Goal: Task Accomplishment & Management: Complete application form

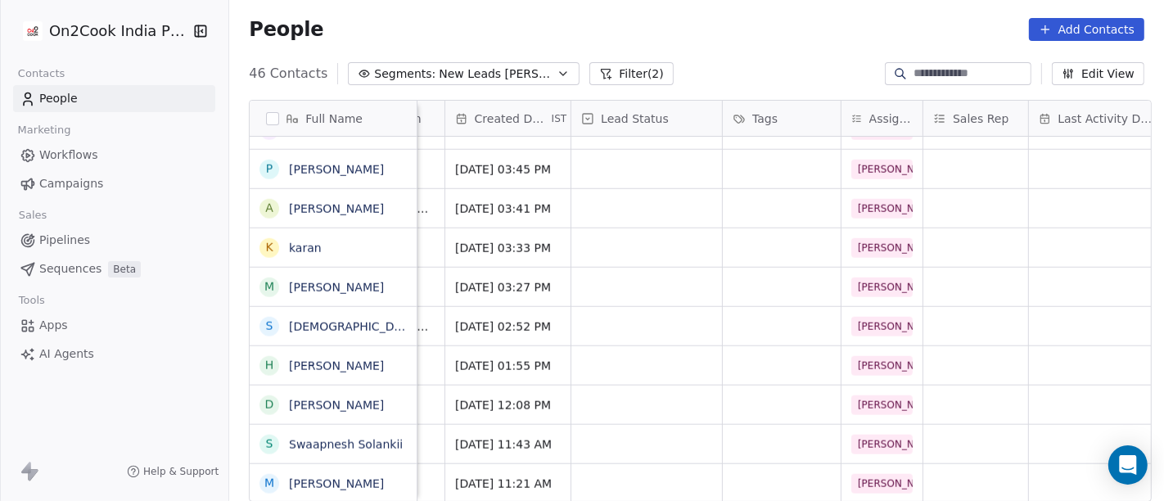
scroll to position [14, 0]
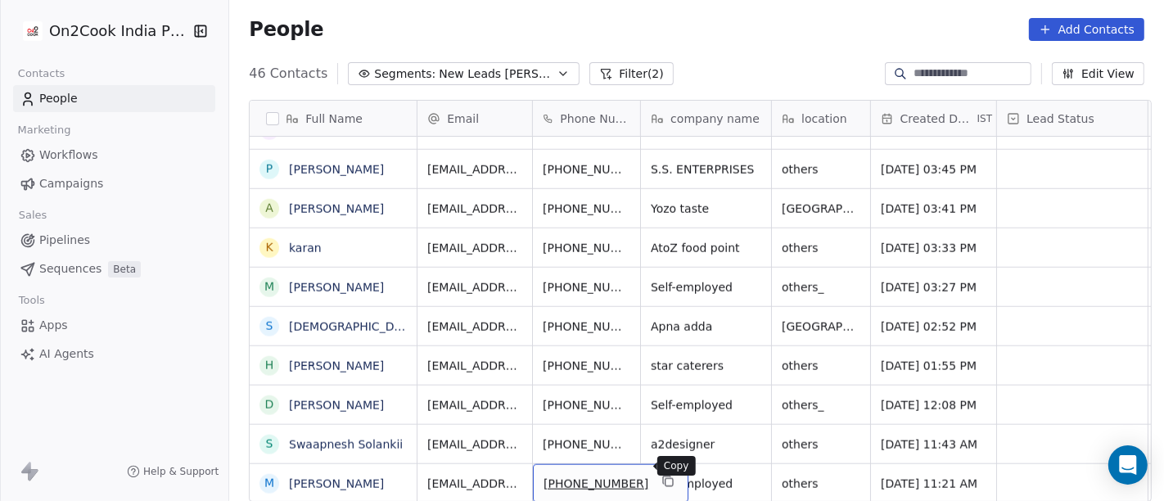
click at [661, 475] on icon "grid" at bounding box center [667, 481] width 13 height 13
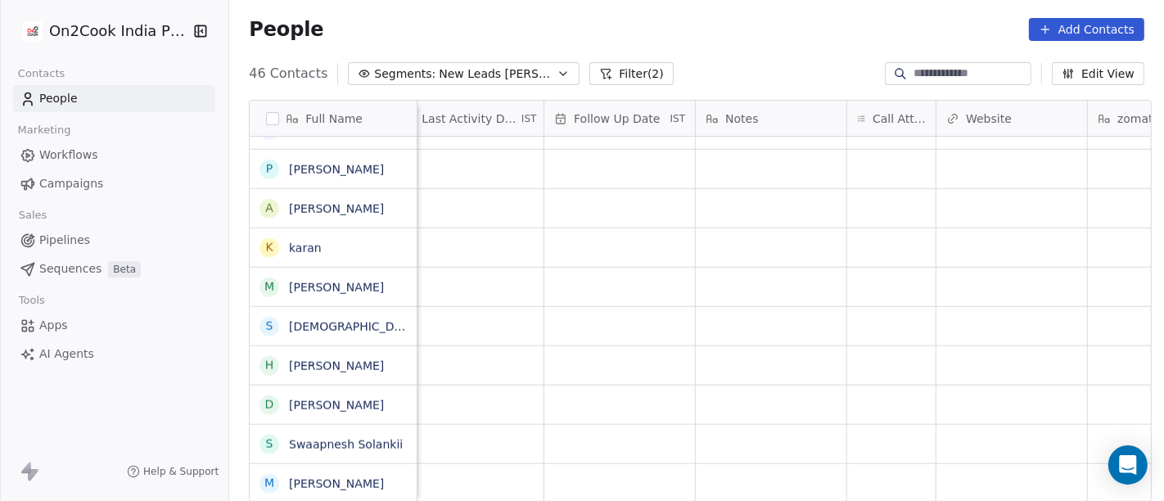
scroll to position [14, 1064]
click at [874, 467] on div "grid" at bounding box center [889, 483] width 88 height 38
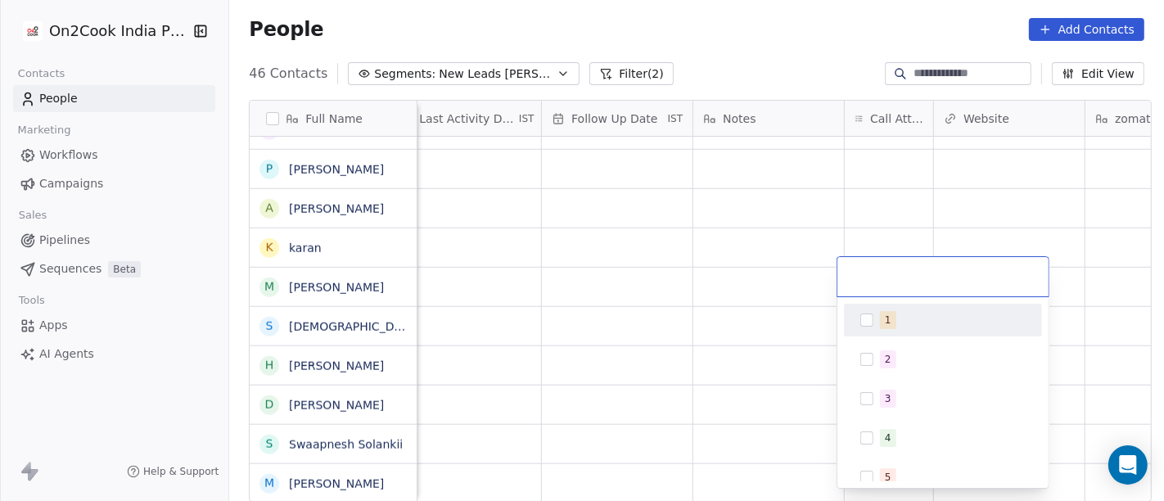
click at [878, 317] on div "1" at bounding box center [943, 320] width 185 height 26
click at [771, 34] on html "On2Cook India Pvt. Ltd. Contacts People Marketing Workflows Campaigns Sales Pip…" at bounding box center [582, 250] width 1164 height 501
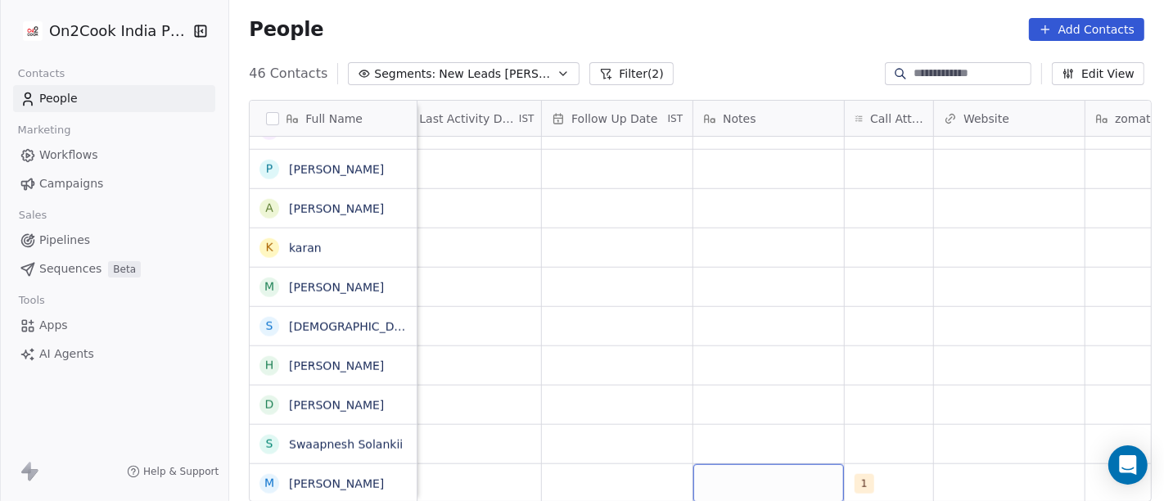
click at [765, 464] on div "grid" at bounding box center [768, 483] width 151 height 38
type textarea "**********"
click at [713, 327] on html "On2Cook India Pvt. Ltd. Contacts People Marketing Workflows Campaigns Sales Pip…" at bounding box center [582, 250] width 1164 height 501
click at [623, 479] on div "grid" at bounding box center [617, 483] width 151 height 38
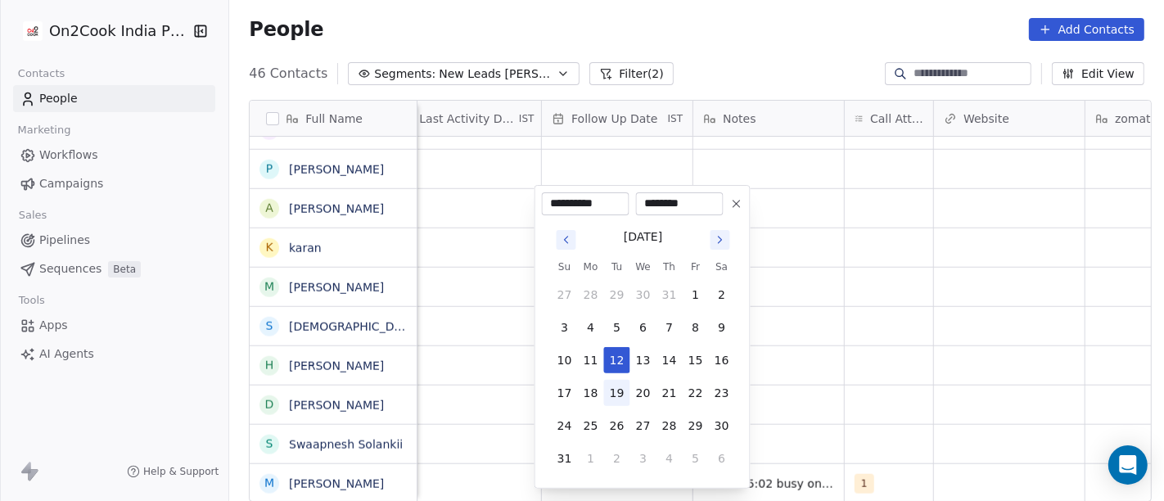
click at [620, 389] on button "19" at bounding box center [617, 393] width 26 height 26
type input "**********"
click at [794, 372] on html "On2Cook India Pvt. Ltd. Contacts People Marketing Workflows Campaigns Sales Pip…" at bounding box center [582, 250] width 1164 height 501
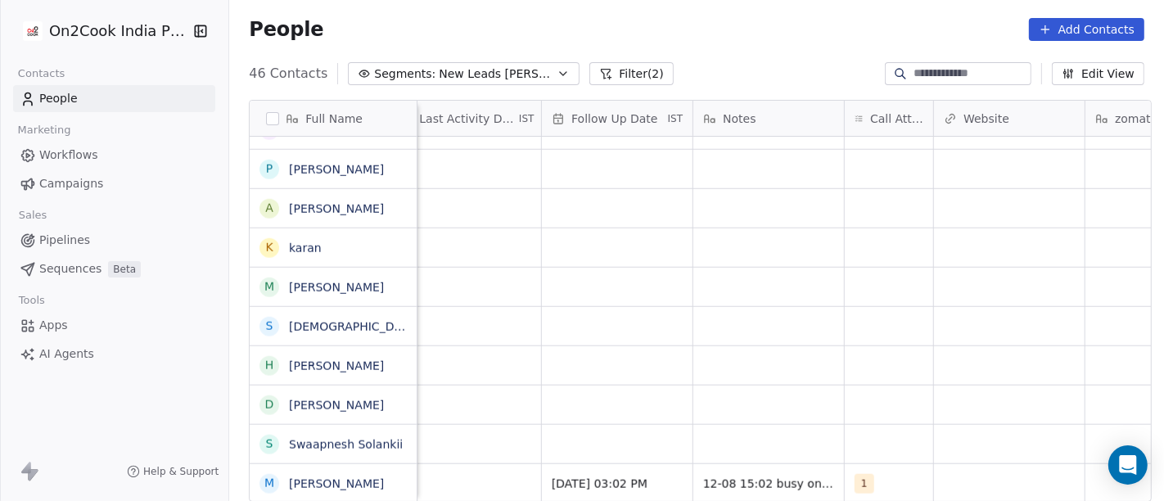
scroll to position [14, 1036]
click at [500, 464] on div "grid" at bounding box center [493, 483] width 151 height 38
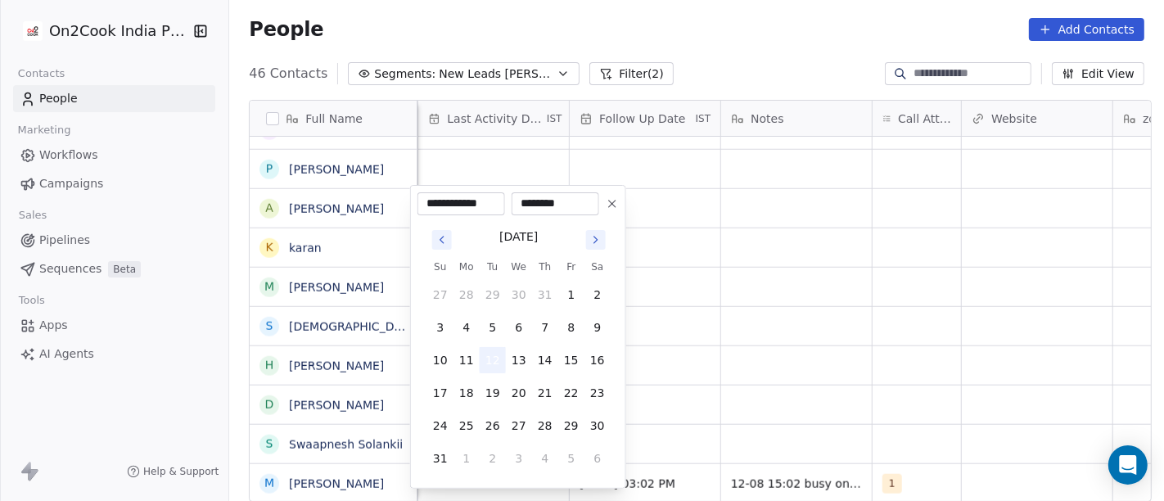
click at [487, 364] on button "12" at bounding box center [493, 360] width 26 height 26
click at [706, 355] on html "On2Cook India Pvt. Ltd. Contacts People Marketing Workflows Campaigns Sales Pip…" at bounding box center [582, 250] width 1164 height 501
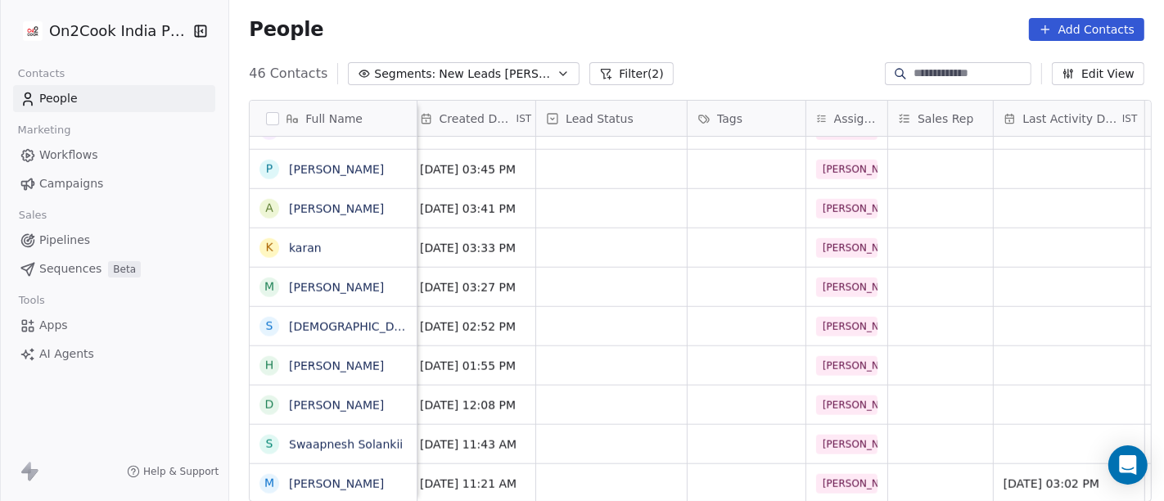
scroll to position [14, 460]
click at [594, 464] on div "grid" at bounding box center [612, 483] width 151 height 38
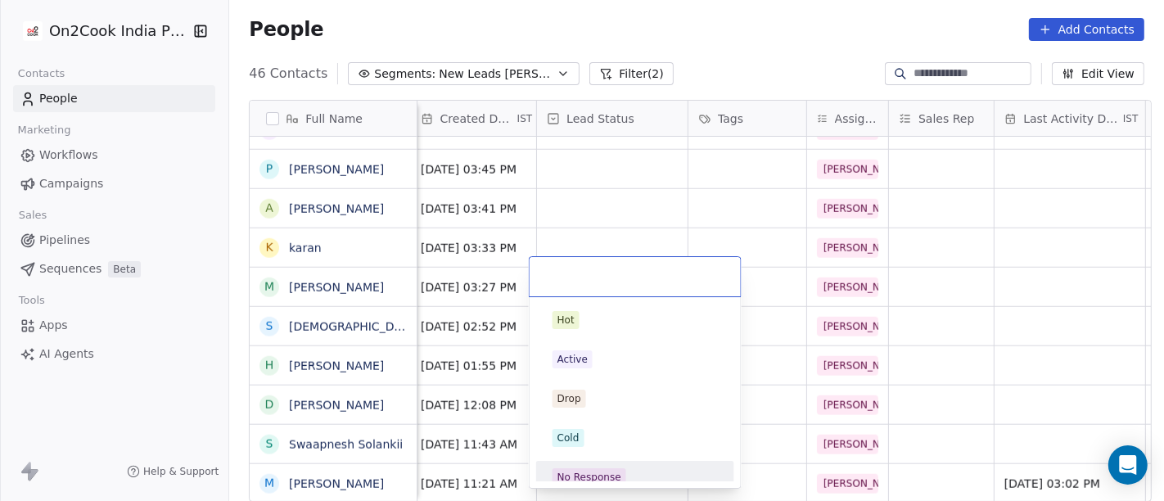
click at [603, 468] on span "No Response" at bounding box center [590, 477] width 74 height 18
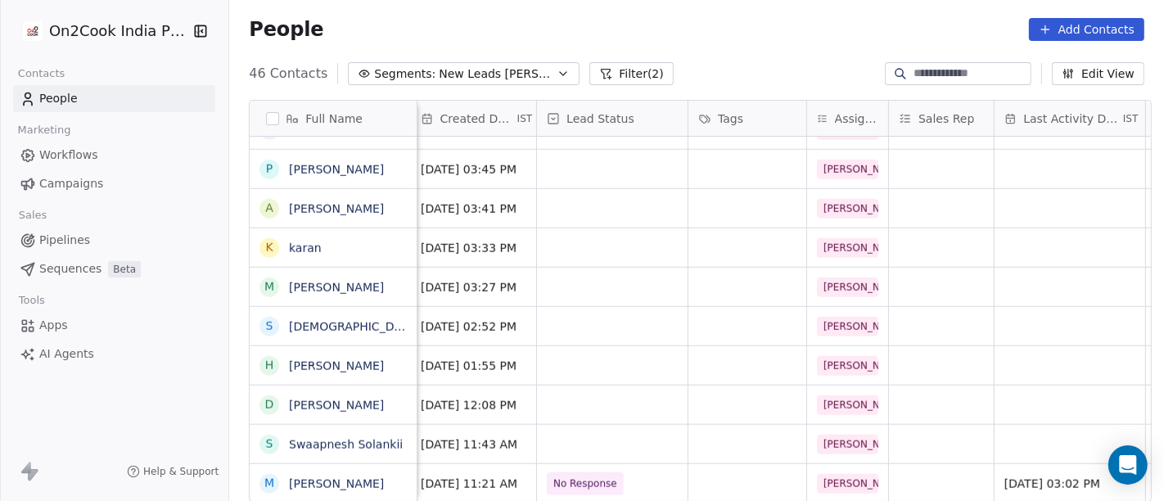
scroll to position [14, 0]
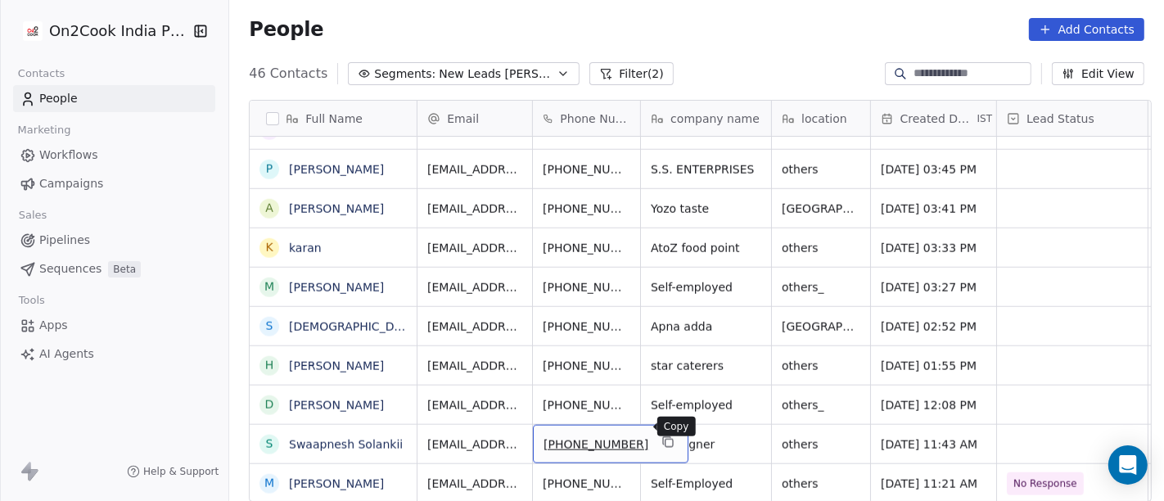
click at [658, 432] on button "grid" at bounding box center [668, 442] width 20 height 20
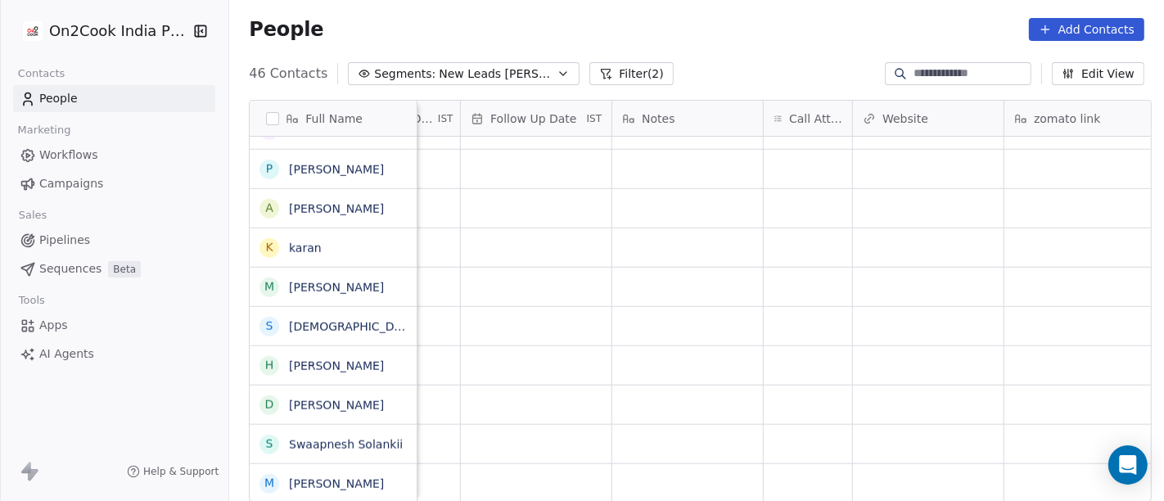
scroll to position [14, 1156]
click at [753, 425] on div "grid" at bounding box center [797, 444] width 88 height 38
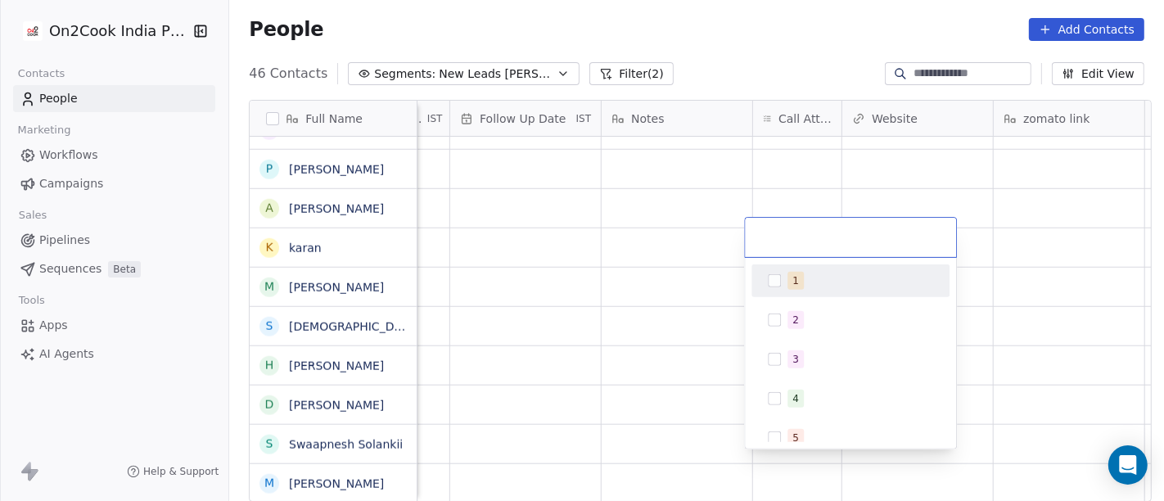
click at [756, 280] on div "1" at bounding box center [851, 280] width 198 height 33
click at [692, 282] on html "On2Cook India Pvt. Ltd. Contacts People Marketing Workflows Campaigns Sales Pip…" at bounding box center [582, 250] width 1164 height 501
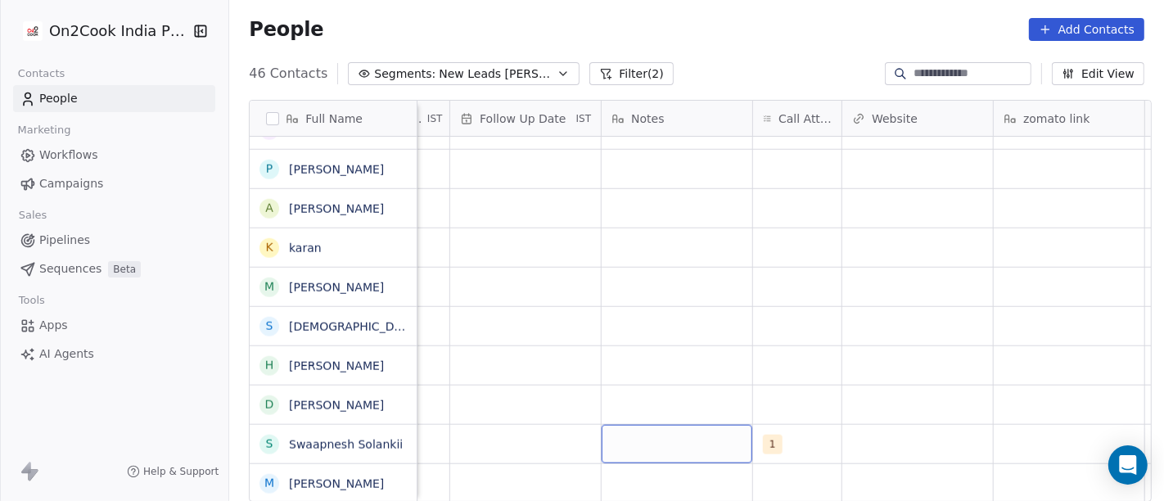
click at [665, 427] on div "grid" at bounding box center [677, 444] width 151 height 38
type textarea "**********"
click at [737, 350] on html "On2Cook India Pvt. Ltd. Contacts People Marketing Workflows Campaigns Sales Pip…" at bounding box center [582, 250] width 1164 height 501
click at [491, 425] on div "grid" at bounding box center [525, 444] width 151 height 38
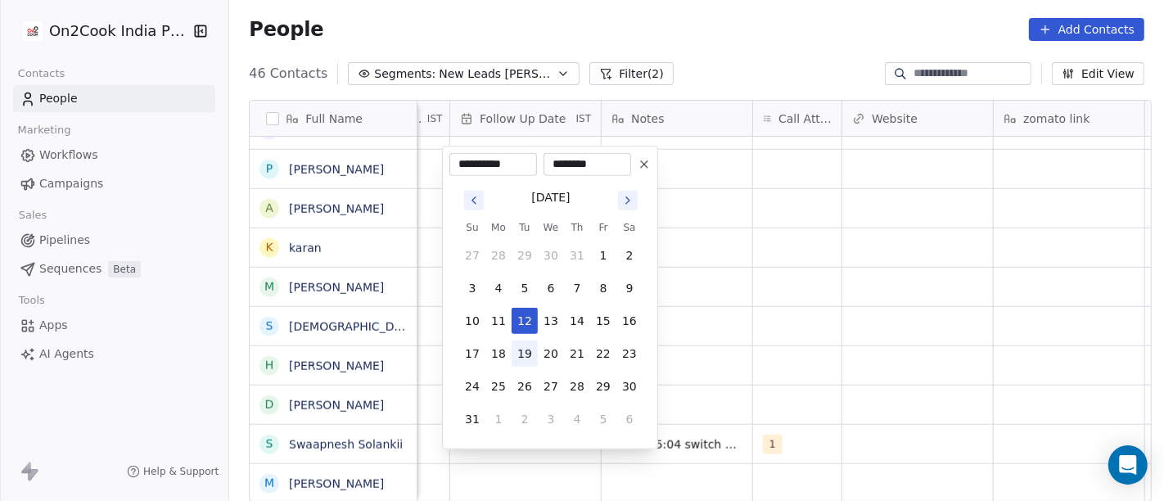
click at [530, 356] on button "19" at bounding box center [525, 354] width 26 height 26
type input "**********"
click at [770, 332] on html "On2Cook India Pvt. Ltd. Contacts People Marketing Workflows Campaigns Sales Pip…" at bounding box center [582, 250] width 1164 height 501
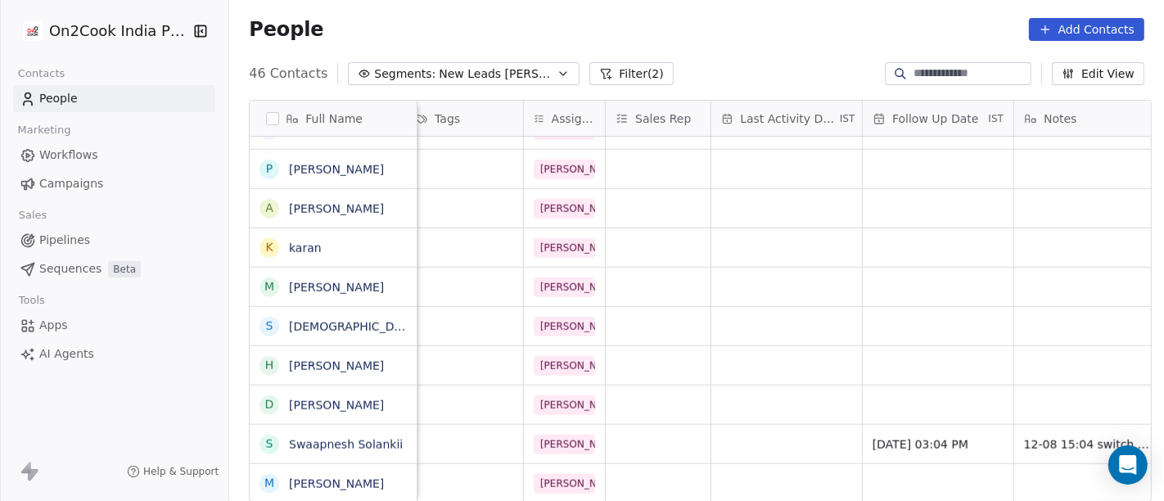
scroll to position [14, 745]
click at [734, 425] on div "grid" at bounding box center [785, 444] width 151 height 38
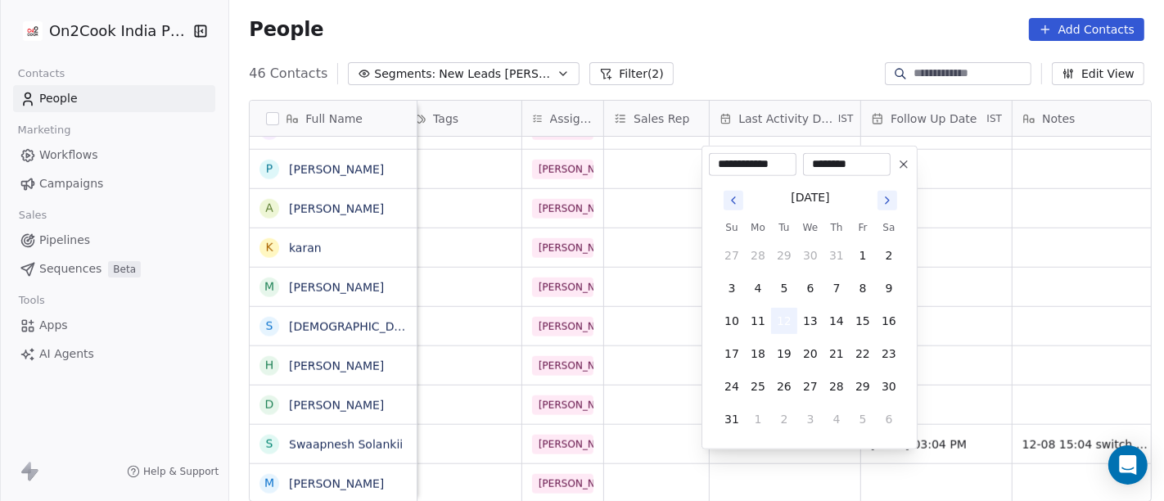
click at [776, 316] on button "12" at bounding box center [784, 321] width 26 height 26
click at [671, 358] on html "On2Cook India Pvt. Ltd. Contacts People Marketing Workflows Campaigns Sales Pip…" at bounding box center [582, 250] width 1164 height 501
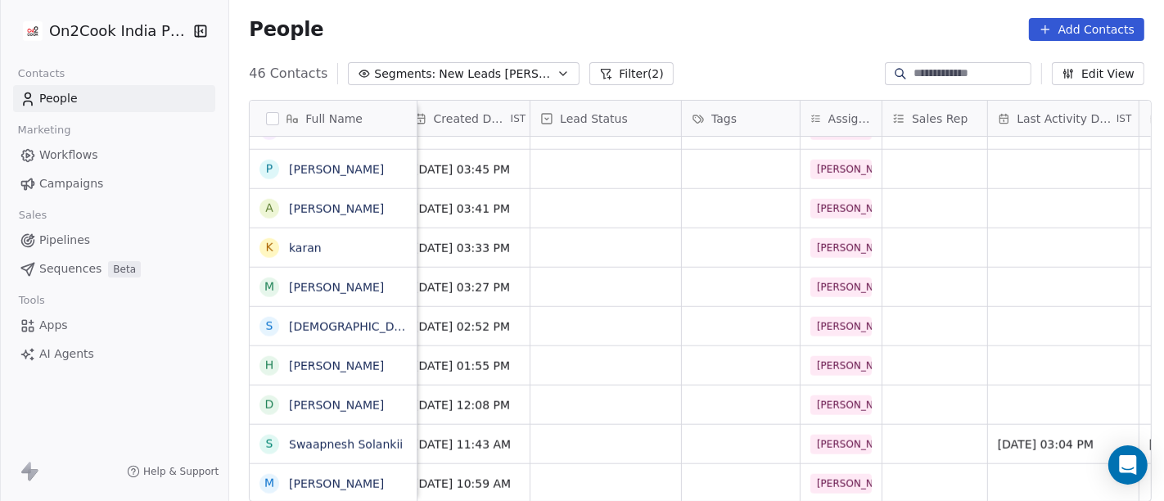
scroll to position [14, 465]
click at [610, 425] on div "grid" at bounding box center [607, 444] width 151 height 38
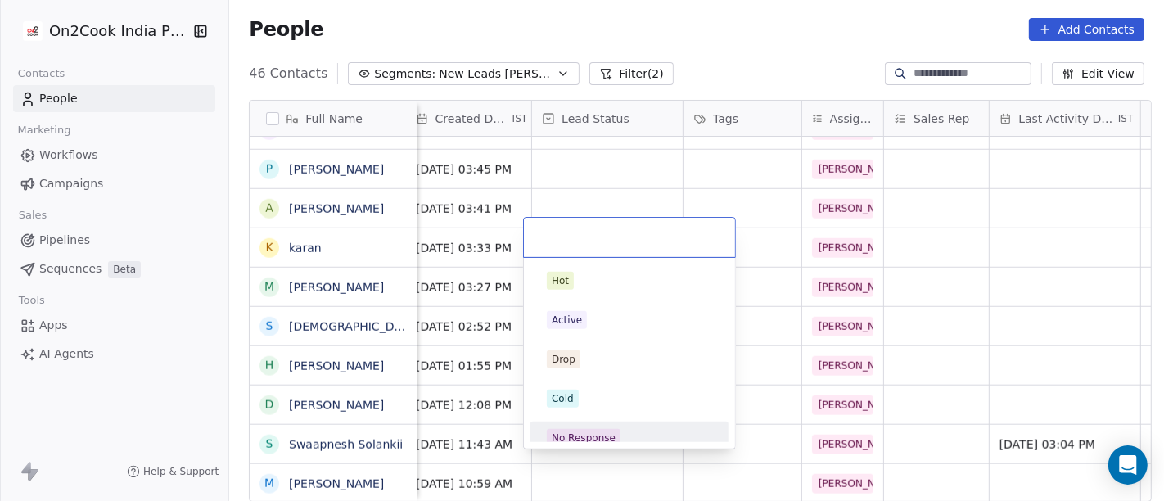
click at [587, 429] on span "No Response" at bounding box center [584, 438] width 74 height 18
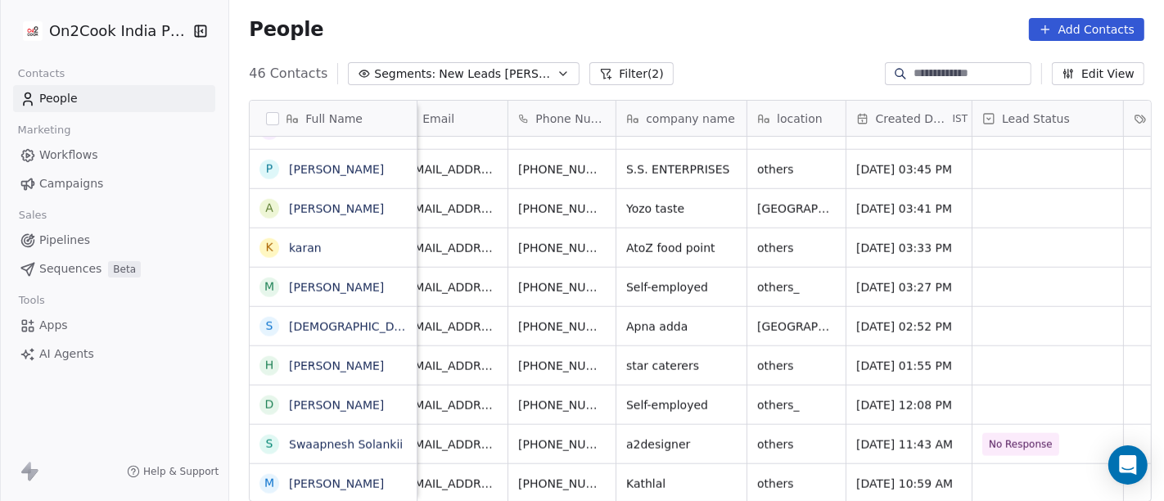
scroll to position [14, 0]
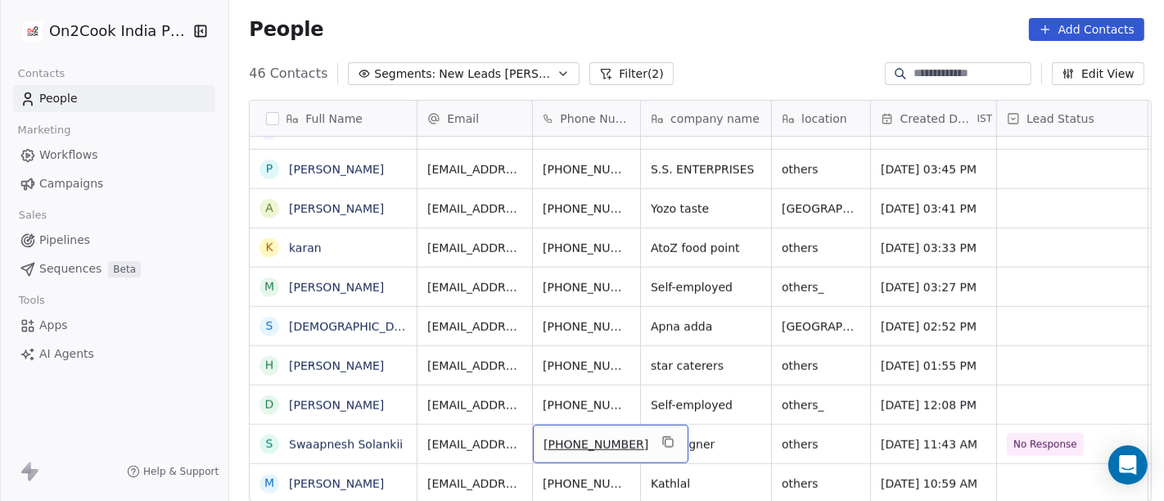
click at [628, 425] on div "[PHONE_NUMBER]" at bounding box center [611, 444] width 156 height 38
click at [661, 436] on icon "grid" at bounding box center [667, 442] width 13 height 13
drag, startPoint x: 642, startPoint y: 419, endPoint x: 630, endPoint y: 376, distance: 44.9
click at [661, 436] on icon "grid" at bounding box center [667, 442] width 13 height 13
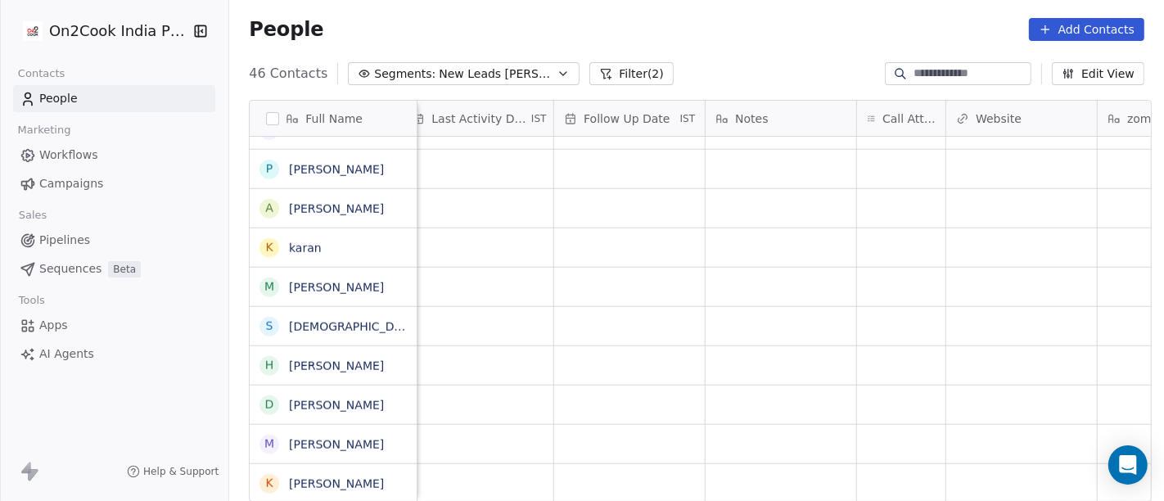
scroll to position [14, 1053]
click at [931, 436] on div "grid" at bounding box center [900, 444] width 88 height 38
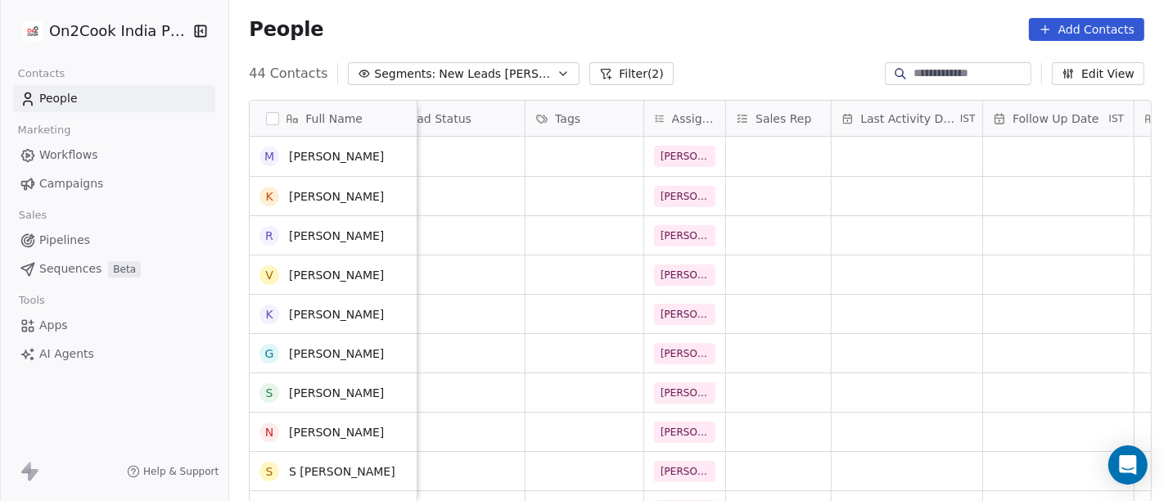
scroll to position [0, 623]
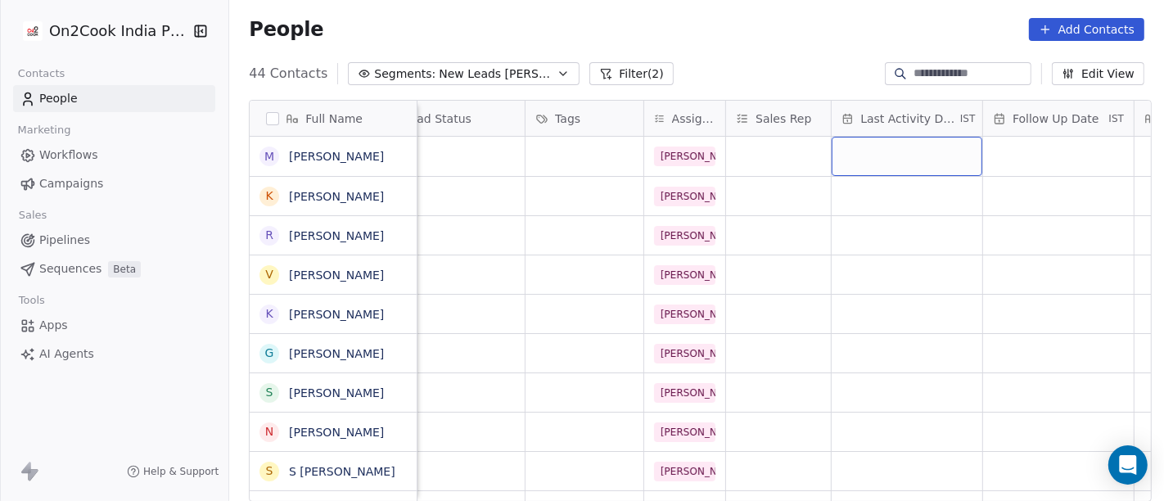
click at [893, 148] on div "grid" at bounding box center [907, 156] width 151 height 39
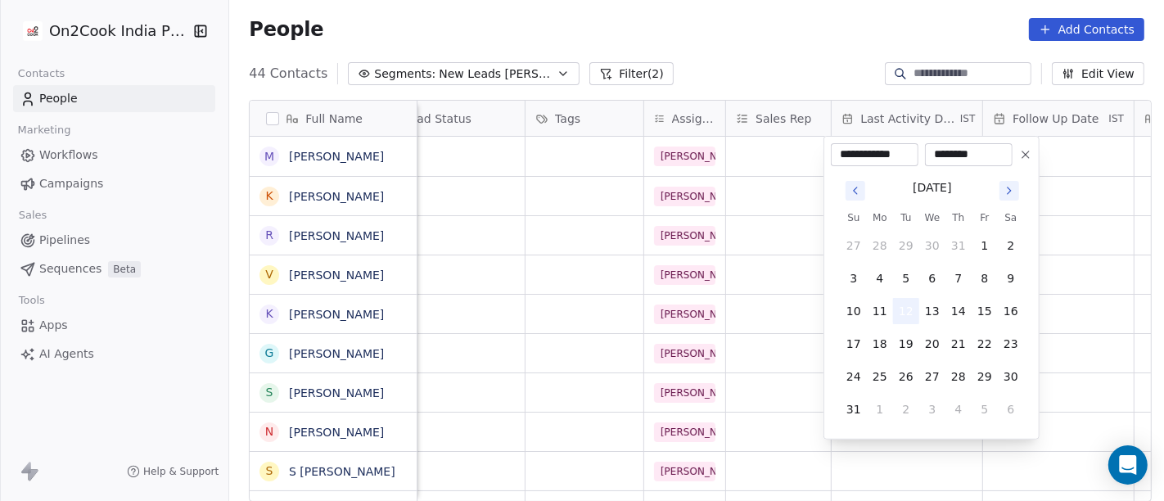
click at [898, 307] on button "12" at bounding box center [906, 311] width 26 height 26
click at [747, 52] on html "On2Cook India Pvt. Ltd. Contacts People Marketing Workflows Campaigns Sales Pip…" at bounding box center [582, 250] width 1164 height 501
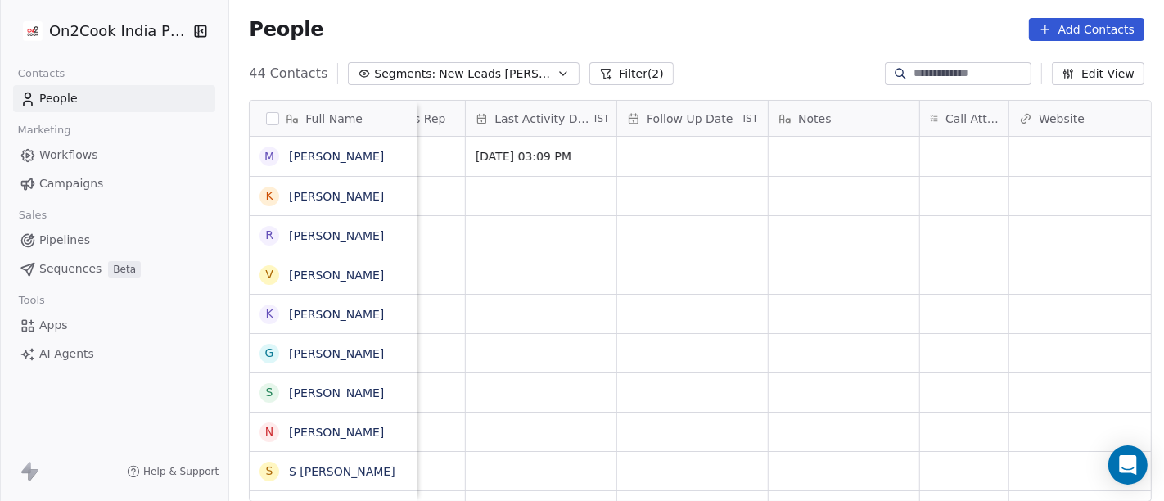
scroll to position [0, 991]
click at [945, 160] on div "grid" at bounding box center [962, 156] width 88 height 39
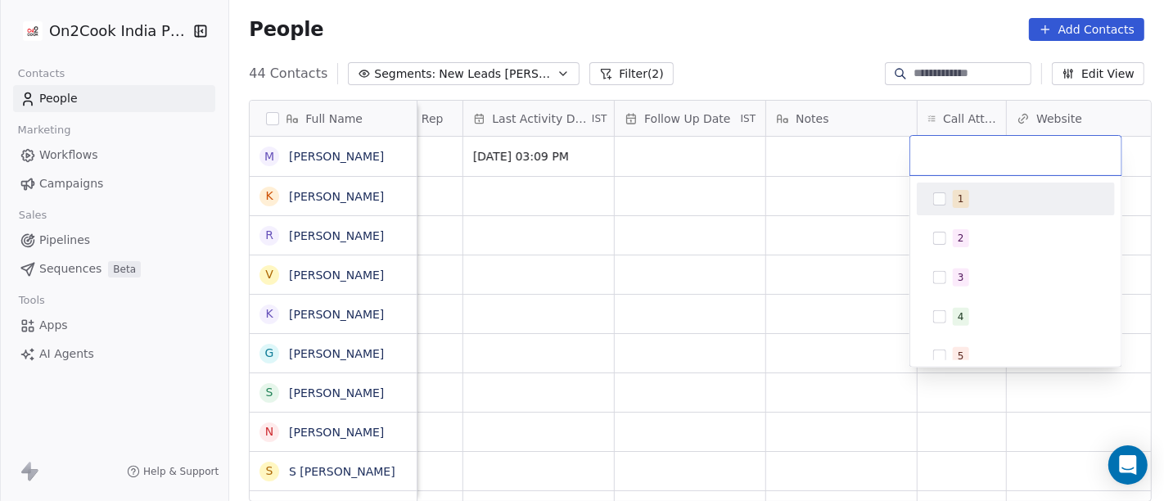
drag, startPoint x: 954, startPoint y: 199, endPoint x: 855, endPoint y: 140, distance: 115.3
click at [954, 201] on span "1" at bounding box center [961, 199] width 16 height 18
click at [761, 62] on html "On2Cook India Pvt. Ltd. Contacts People Marketing Workflows Campaigns Sales Pip…" at bounding box center [582, 250] width 1164 height 501
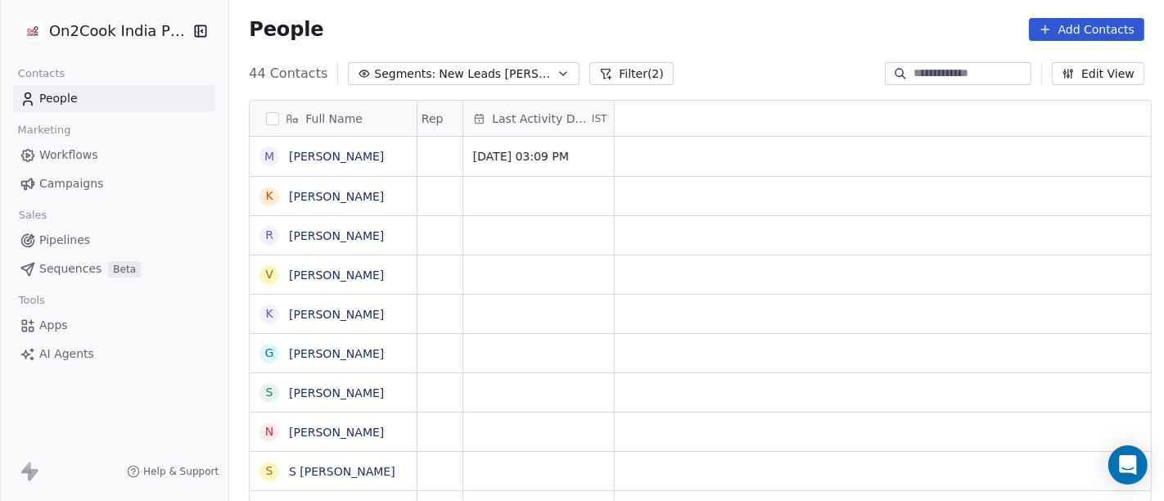
scroll to position [0, 0]
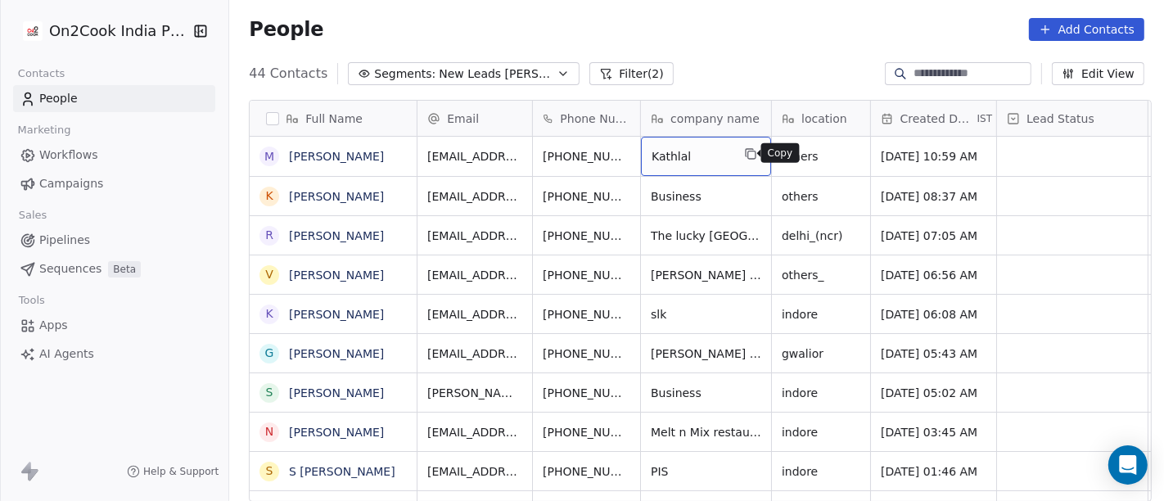
click at [749, 151] on icon "grid" at bounding box center [750, 153] width 13 height 13
click at [830, 151] on div "others" at bounding box center [821, 156] width 98 height 39
type textarea "*******"
click at [694, 164] on html "On2Cook India Pvt. Ltd. Contacts People Marketing Workflows Campaigns Sales Pip…" at bounding box center [582, 250] width 1164 height 501
click at [697, 164] on html "On2Cook India Pvt. Ltd. Contacts People Marketing Workflows Campaigns Sales Pip…" at bounding box center [582, 250] width 1164 height 501
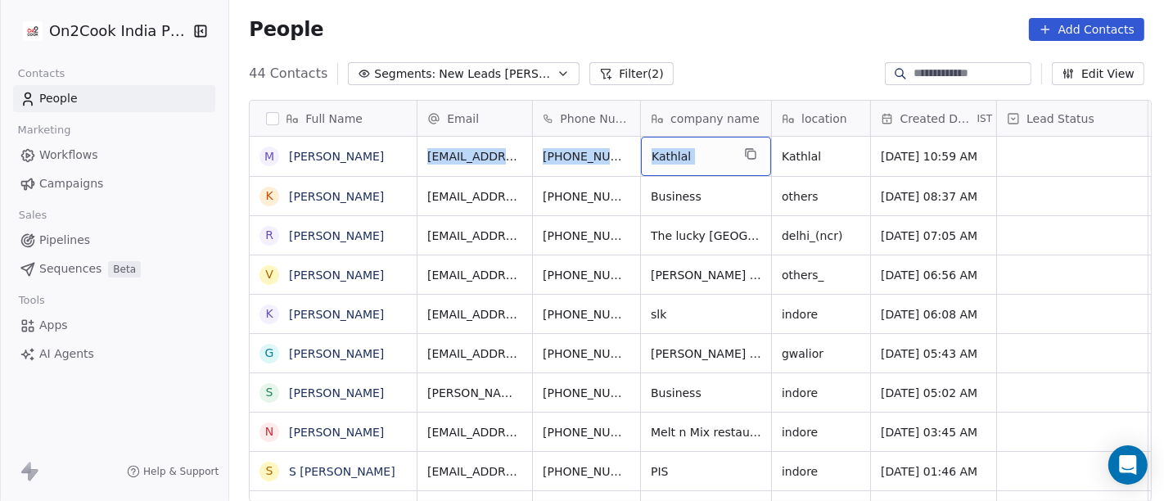
click at [697, 164] on div "Kathlal" at bounding box center [706, 156] width 130 height 39
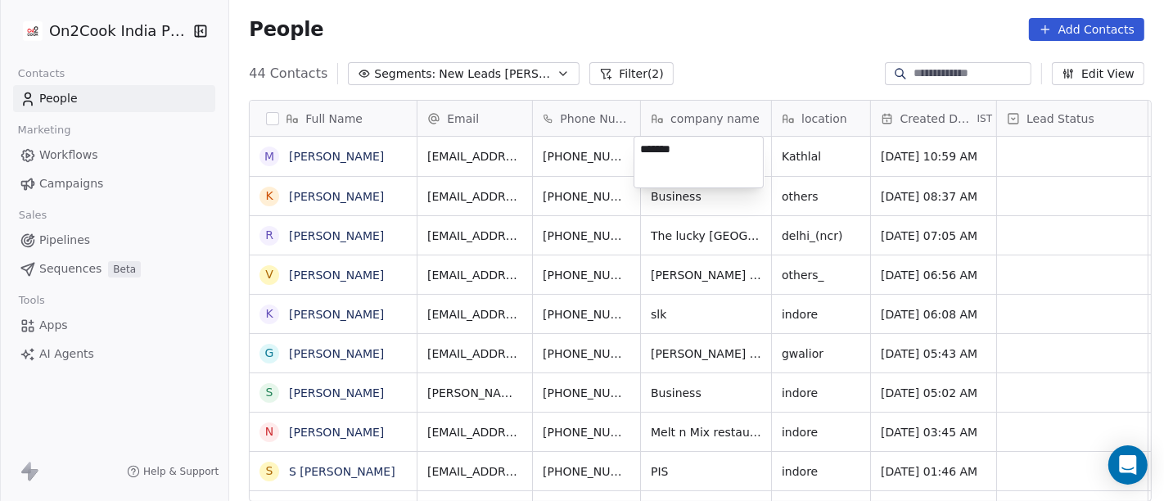
click at [698, 153] on textarea "*******" at bounding box center [698, 162] width 129 height 51
type textarea "********"
click at [730, 31] on html "On2Cook India Pvt. Ltd. Contacts People Marketing Workflows Campaigns Sales Pip…" at bounding box center [582, 250] width 1164 height 501
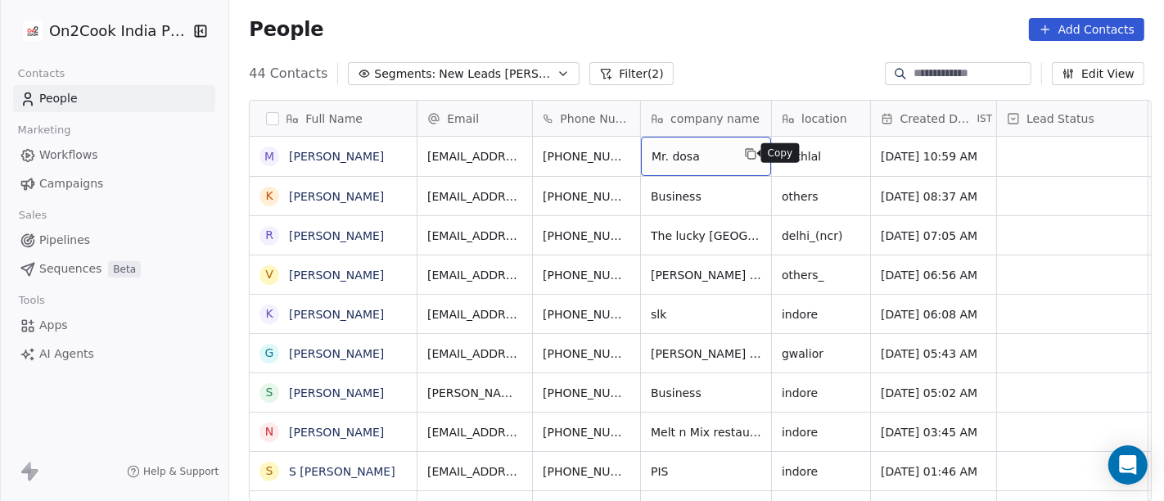
click at [744, 156] on icon "grid" at bounding box center [750, 153] width 13 height 13
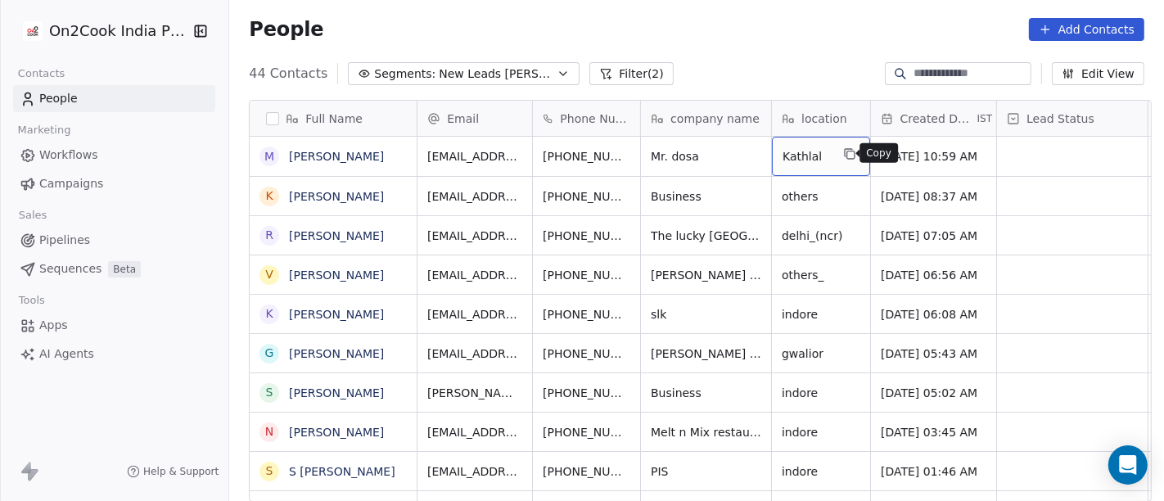
click at [840, 150] on button "grid" at bounding box center [850, 154] width 20 height 20
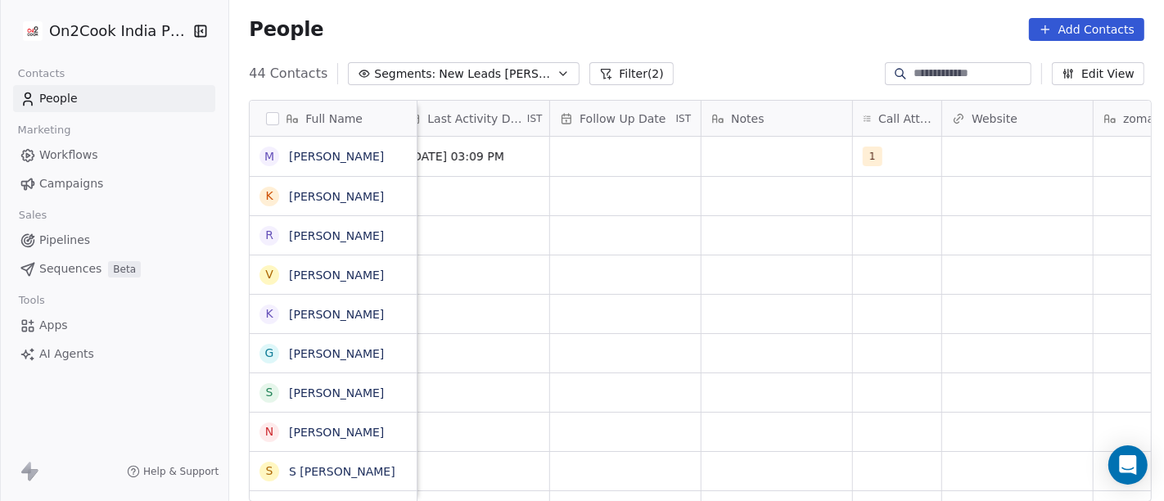
scroll to position [0, 1054]
click at [723, 160] on div "grid" at bounding box center [778, 156] width 151 height 39
type textarea "**********"
click at [933, 221] on html "On2Cook India Pvt. Ltd. Contacts People Marketing Workflows Campaigns Sales Pip…" at bounding box center [582, 250] width 1164 height 501
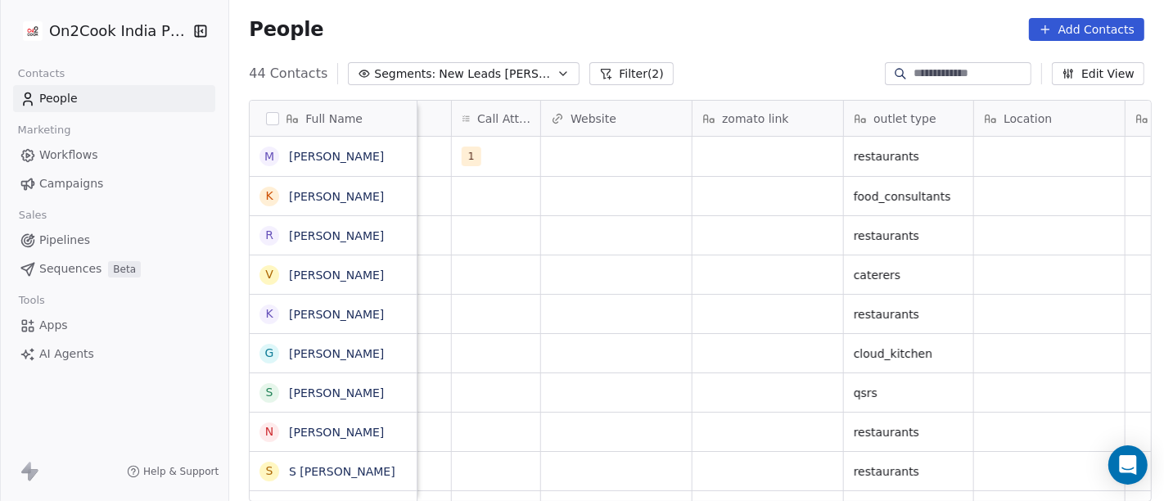
scroll to position [0, 1459]
click at [789, 157] on div "grid" at bounding box center [766, 156] width 151 height 39
type textarea "**********"
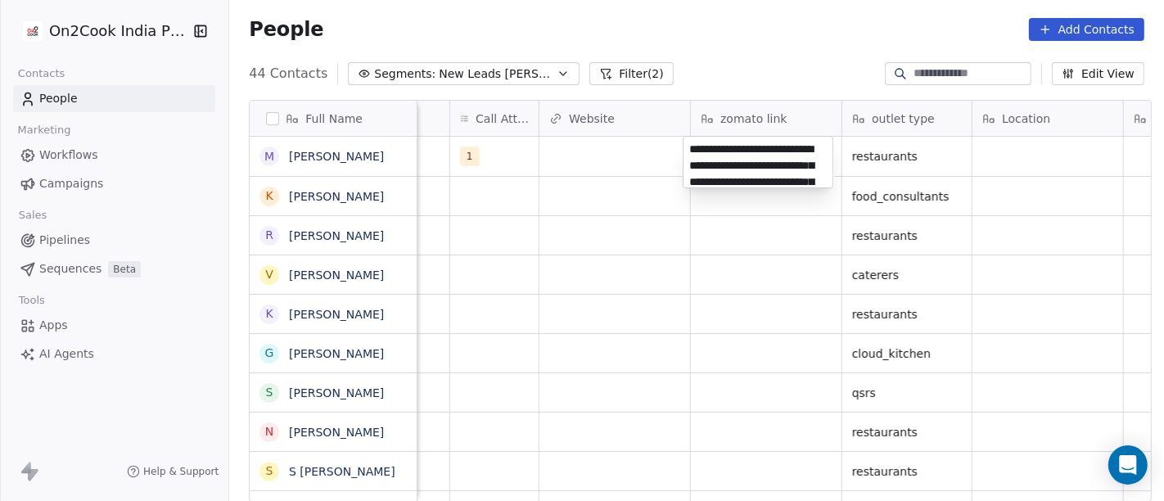
click at [789, 157] on textarea "**********" at bounding box center [758, 162] width 149 height 51
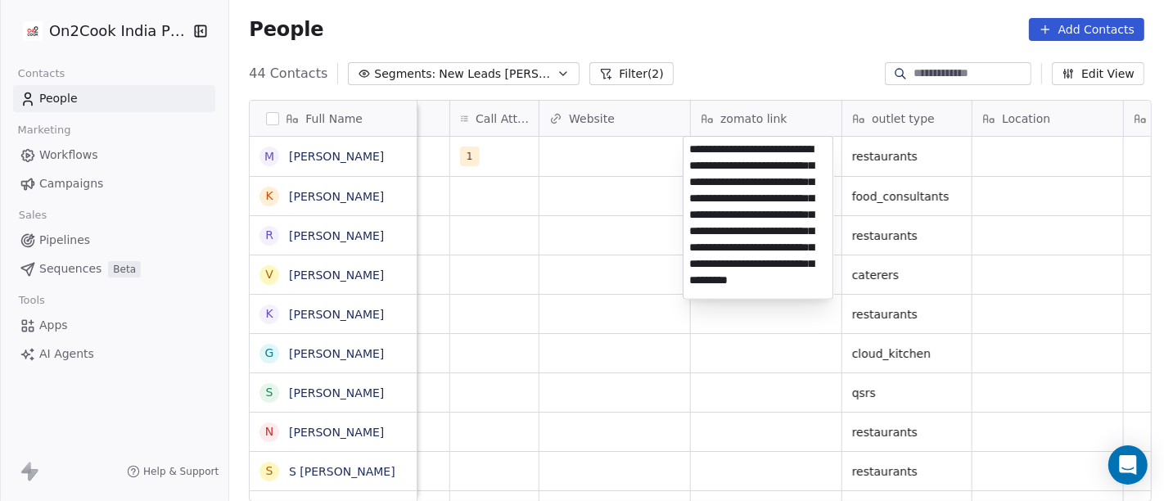
click at [615, 193] on html "On2Cook India Pvt. Ltd. Contacts People Marketing Workflows Campaigns Sales Pip…" at bounding box center [582, 250] width 1164 height 501
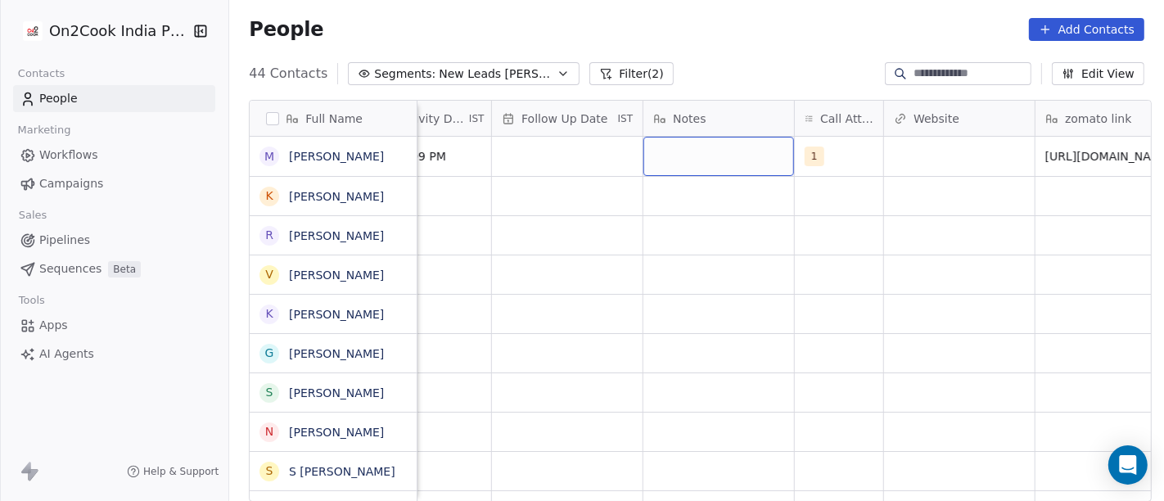
scroll to position [0, 1113]
click at [671, 160] on div "grid" at bounding box center [719, 156] width 151 height 39
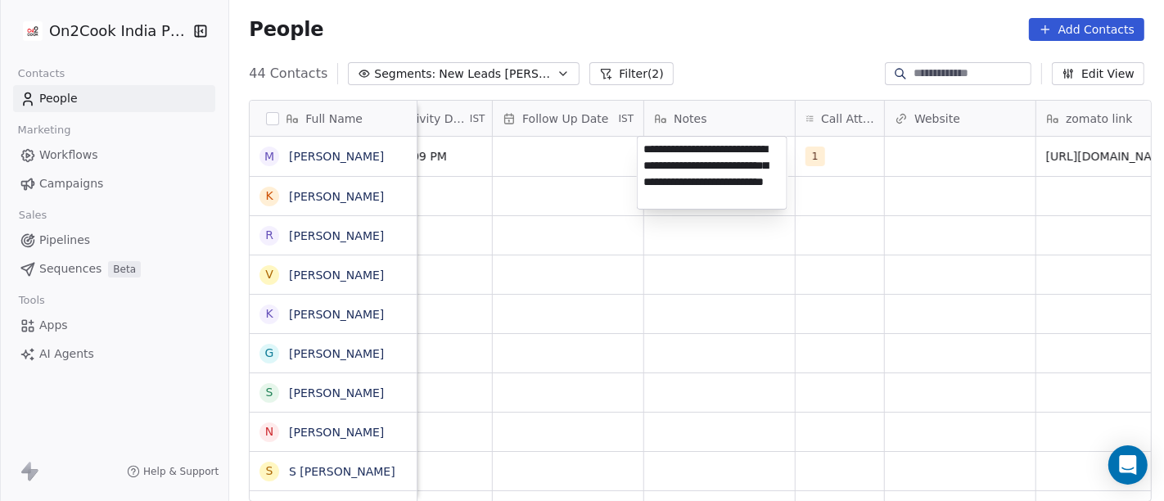
type textarea "**********"
drag, startPoint x: 803, startPoint y: 347, endPoint x: 578, endPoint y: 223, distance: 257.2
click at [802, 349] on html "On2Cook India Pvt. Ltd. Contacts People Marketing Workflows Campaigns Sales Pip…" at bounding box center [582, 250] width 1164 height 501
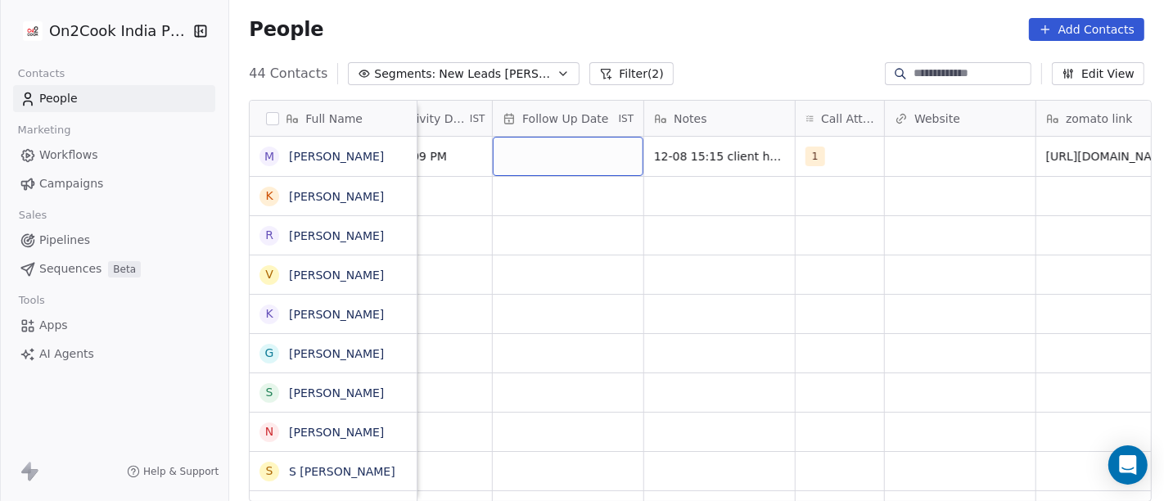
click at [547, 169] on div "grid" at bounding box center [568, 156] width 151 height 39
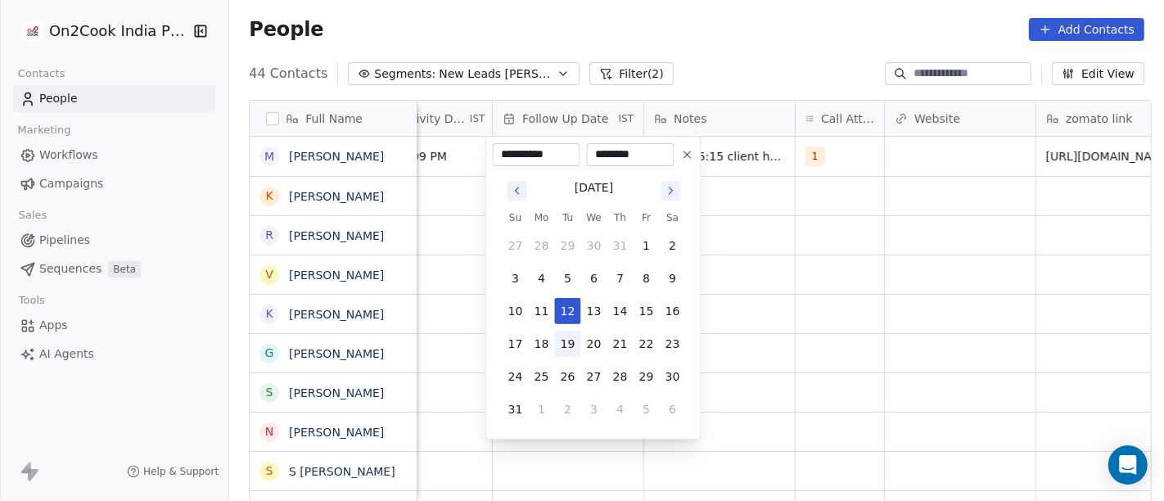
click at [570, 348] on button "19" at bounding box center [568, 344] width 26 height 26
type input "**********"
click at [1019, 265] on html "On2Cook India Pvt. Ltd. Contacts People Marketing Workflows Campaigns Sales Pip…" at bounding box center [582, 250] width 1164 height 501
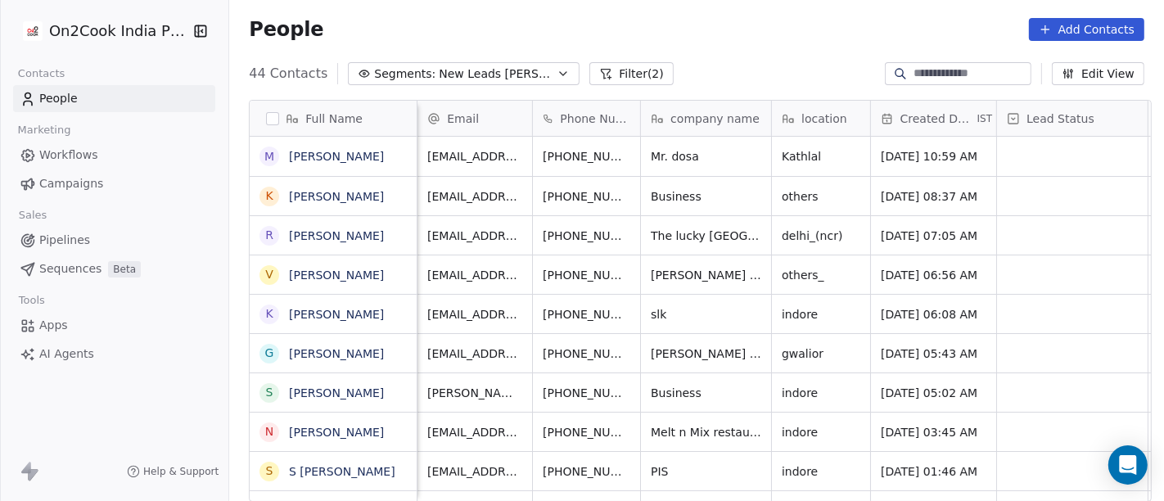
scroll to position [0, 1]
click at [657, 160] on button "grid" at bounding box center [667, 154] width 20 height 20
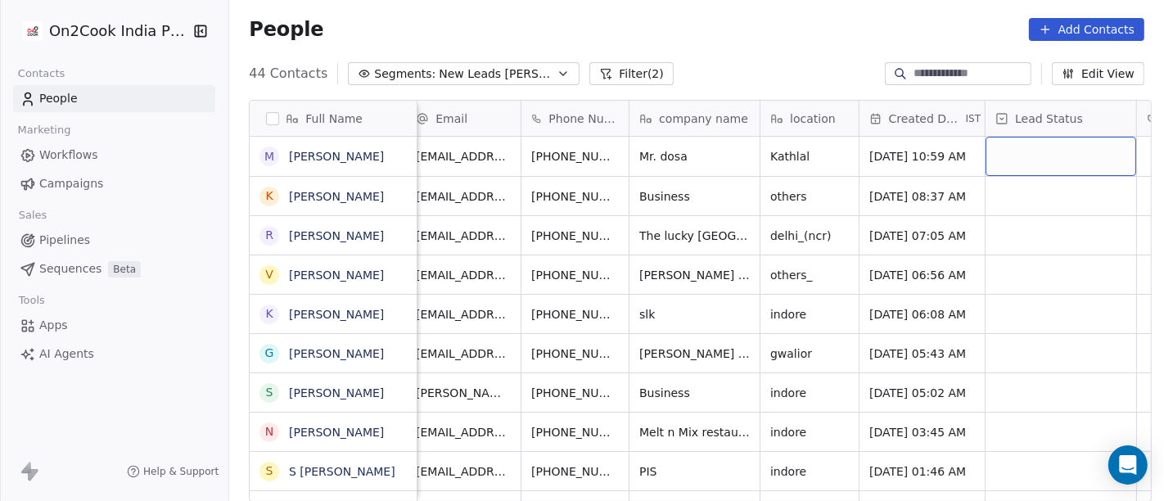
click at [1031, 148] on div "grid" at bounding box center [1061, 156] width 151 height 39
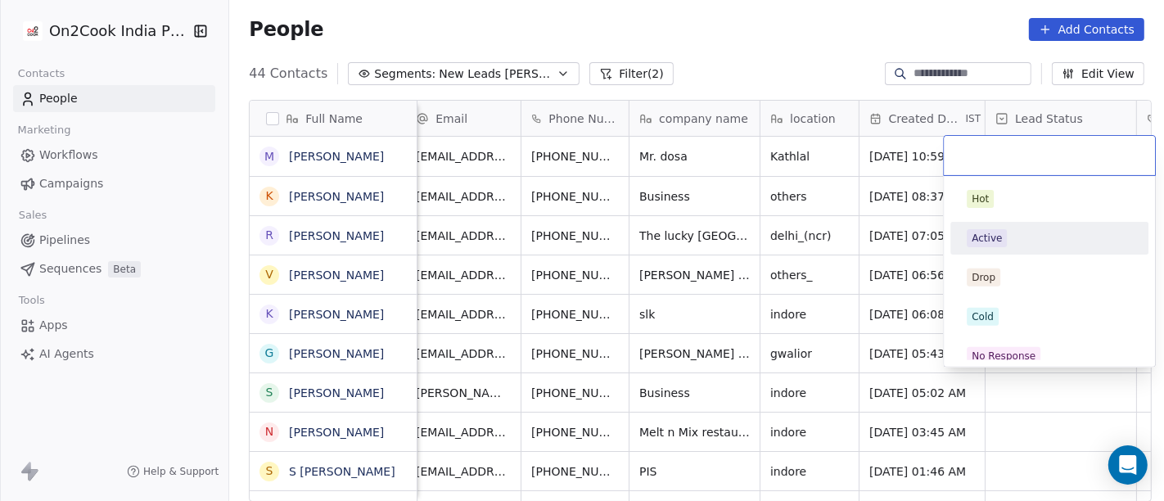
click at [991, 244] on div "Active" at bounding box center [987, 238] width 30 height 15
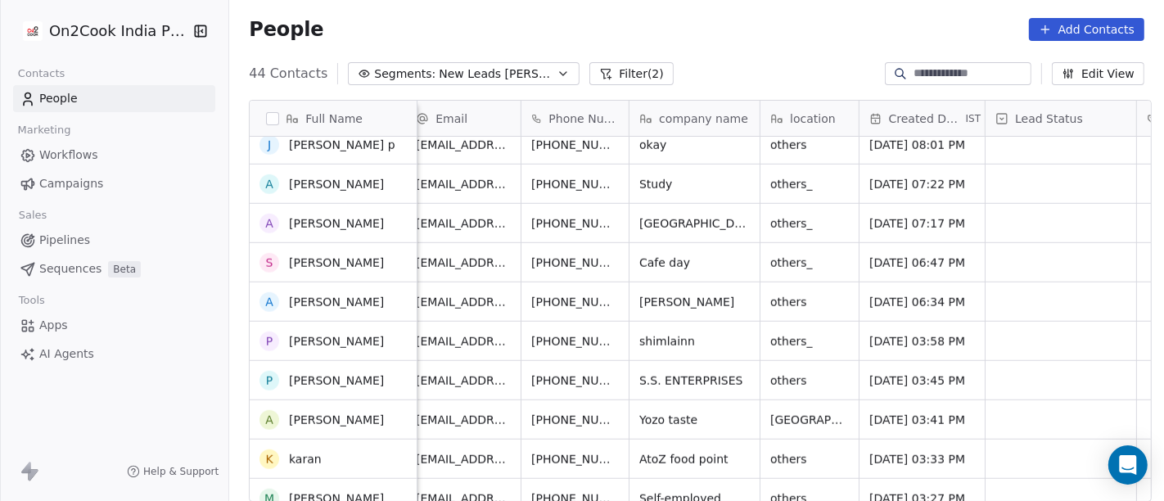
scroll to position [1363, 0]
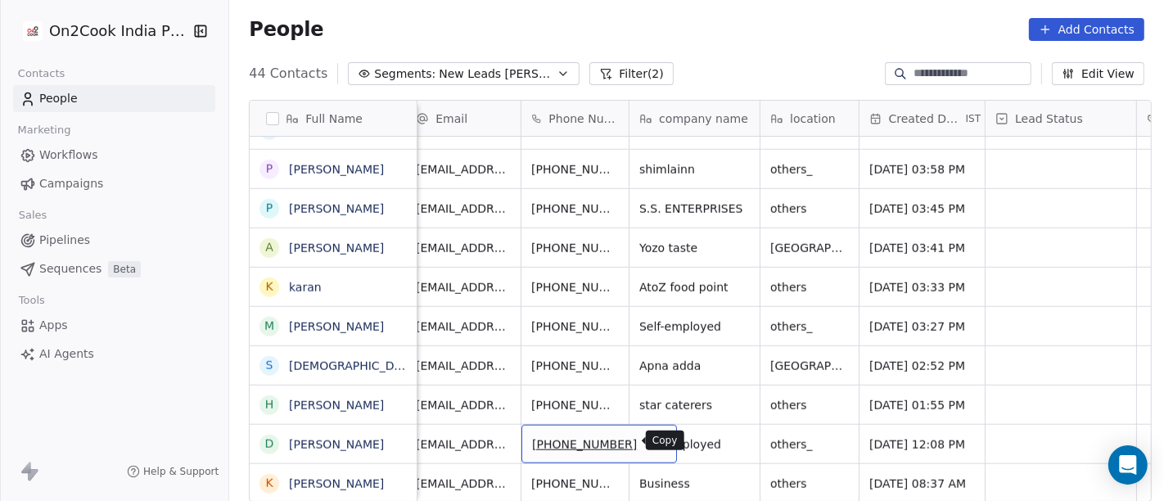
click at [650, 442] on icon "grid" at bounding box center [656, 442] width 13 height 13
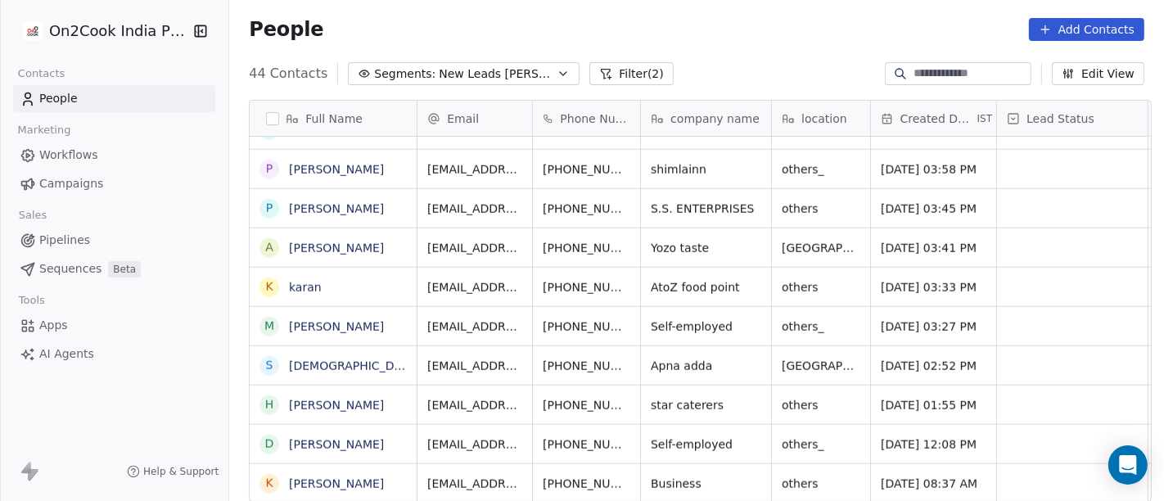
scroll to position [11, 0]
click at [688, 436] on span "Self-employed" at bounding box center [693, 444] width 82 height 16
type textarea "**********"
click at [696, 309] on html "On2Cook India Pvt. Ltd. Contacts People Marketing Workflows Campaigns Sales Pip…" at bounding box center [582, 250] width 1164 height 501
click at [702, 436] on span "[PERSON_NAME] town" at bounding box center [715, 444] width 127 height 16
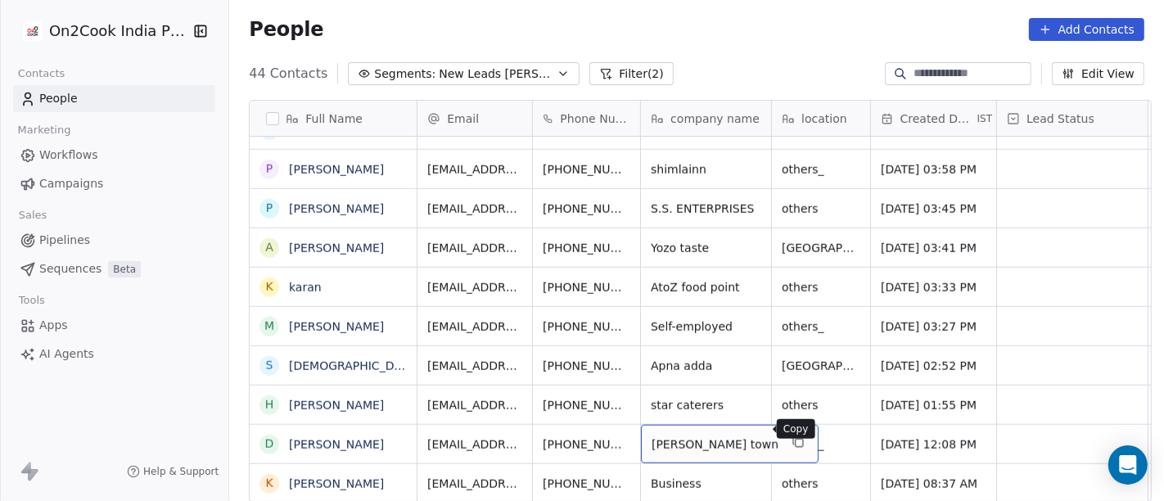
click at [792, 436] on icon "grid" at bounding box center [798, 442] width 13 height 13
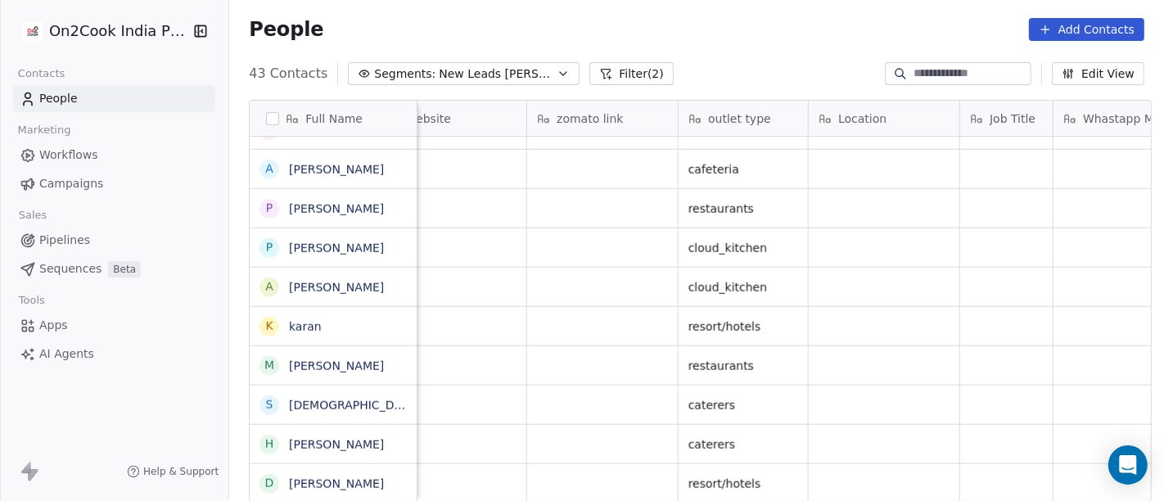
scroll to position [11, 1614]
click at [591, 469] on div "grid" at bounding box center [611, 483] width 151 height 38
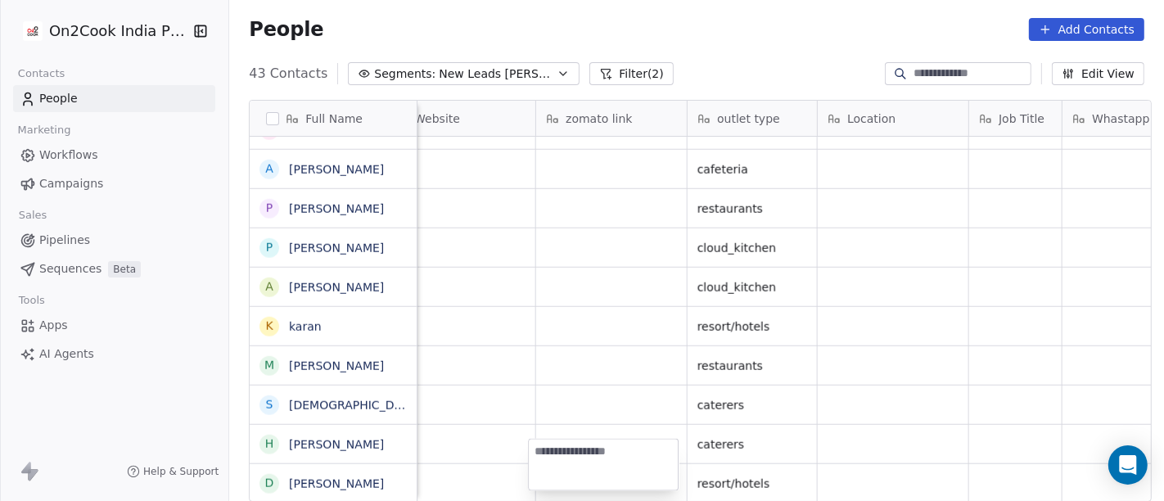
type textarea "**********"
click at [603, 251] on html "On2Cook India Pvt. Ltd. Contacts People Marketing Workflows Campaigns Sales Pip…" at bounding box center [582, 250] width 1164 height 501
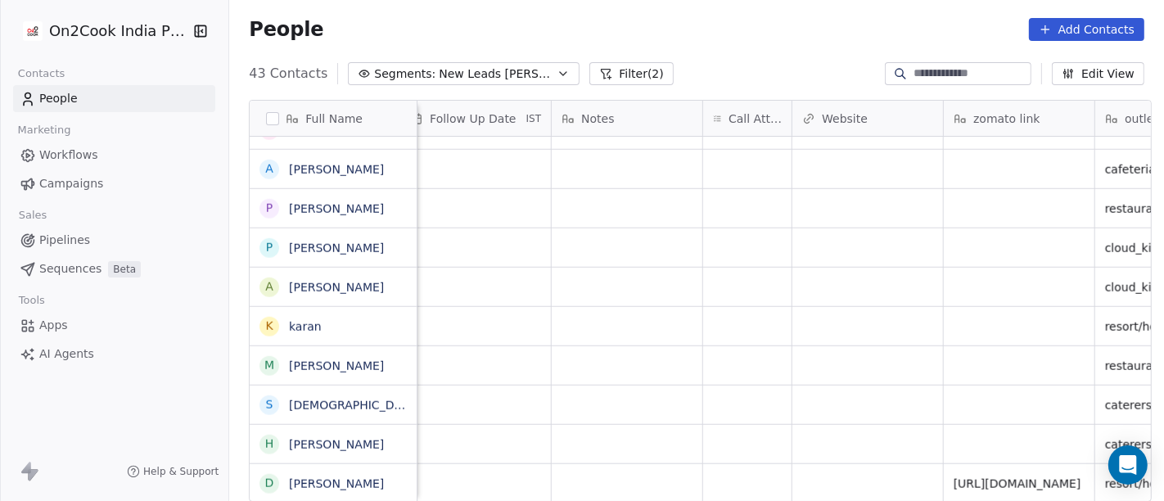
scroll to position [11, 1205]
click at [734, 475] on div "grid" at bounding box center [748, 483] width 88 height 38
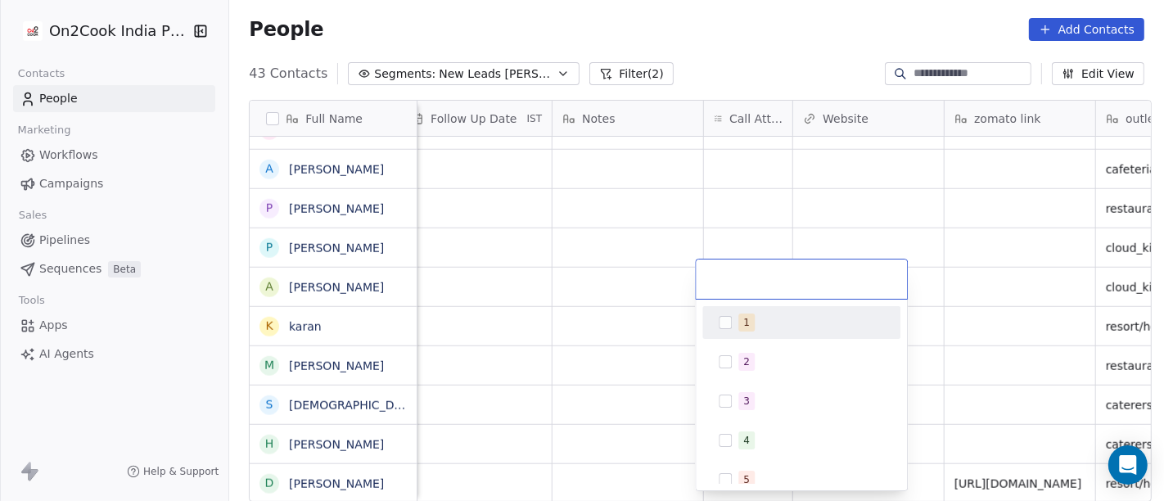
click at [729, 331] on div "1" at bounding box center [801, 322] width 185 height 26
click at [762, 207] on html "On2Cook India Pvt. Ltd. Contacts People Marketing Workflows Campaigns Sales Pip…" at bounding box center [582, 250] width 1164 height 501
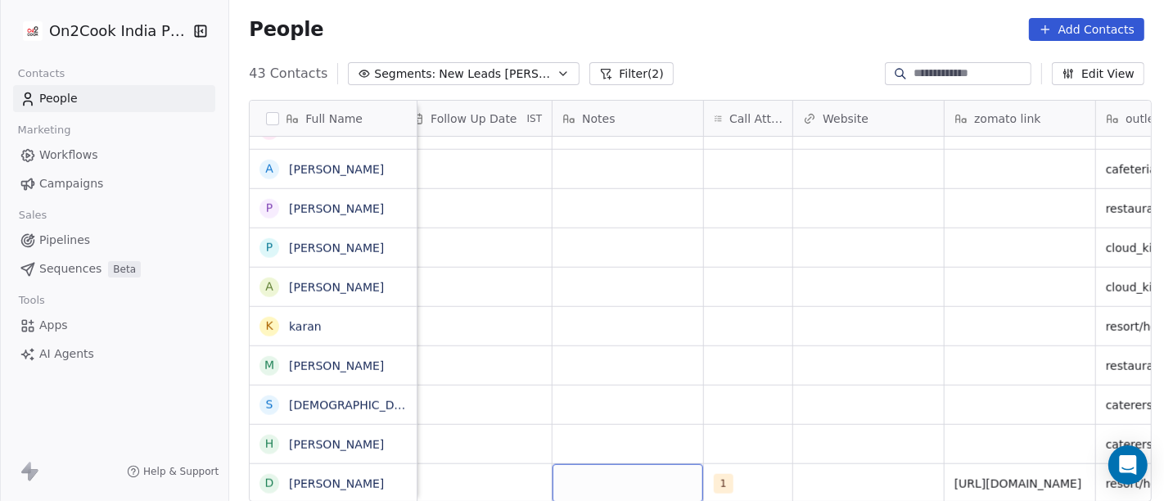
click at [603, 481] on div "grid" at bounding box center [628, 483] width 151 height 38
type textarea "**********"
click at [738, 322] on html "On2Cook India Pvt. Ltd. Contacts People Marketing Workflows Campaigns Sales Pip…" at bounding box center [582, 250] width 1164 height 501
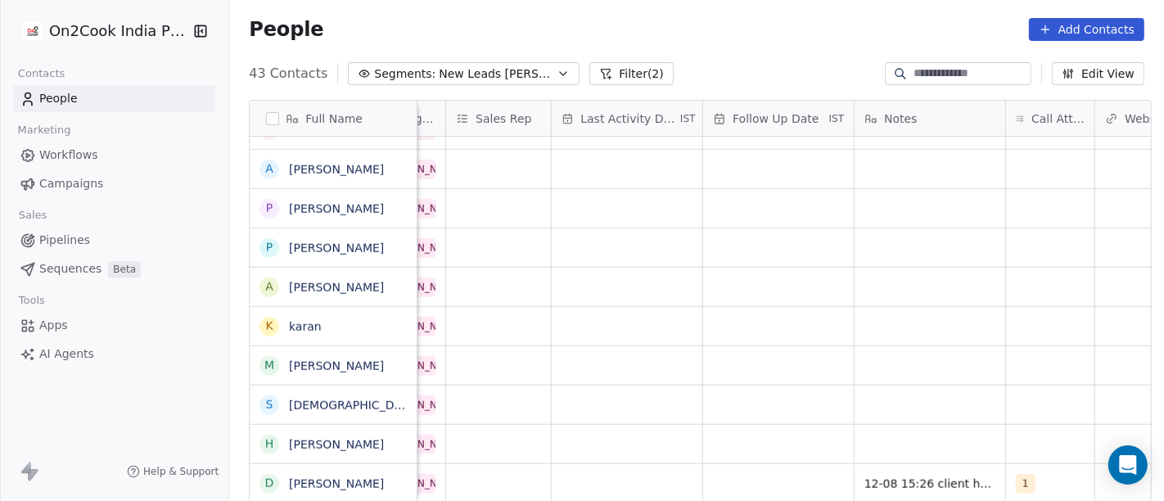
scroll to position [11, 893]
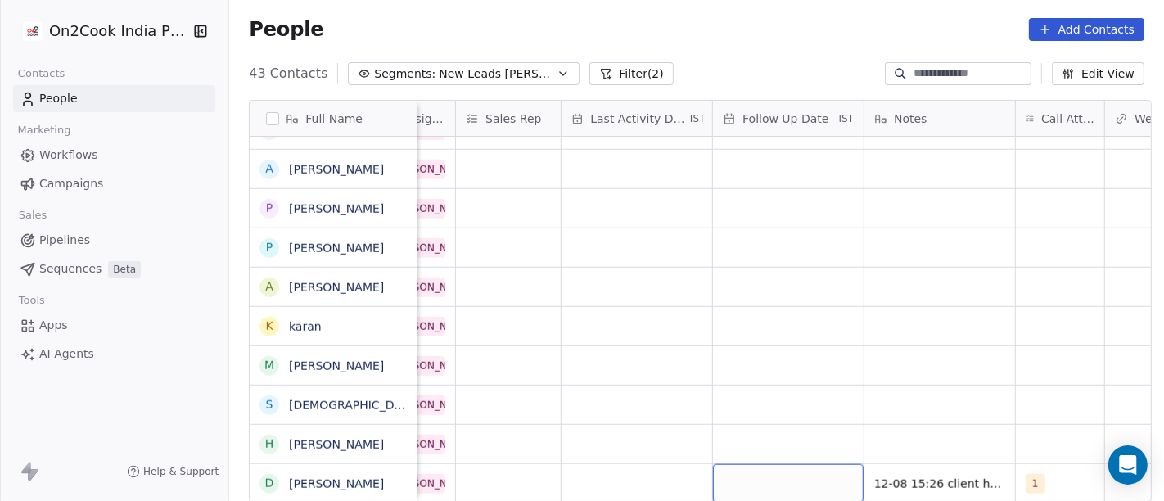
click at [760, 473] on div "grid" at bounding box center [788, 483] width 151 height 38
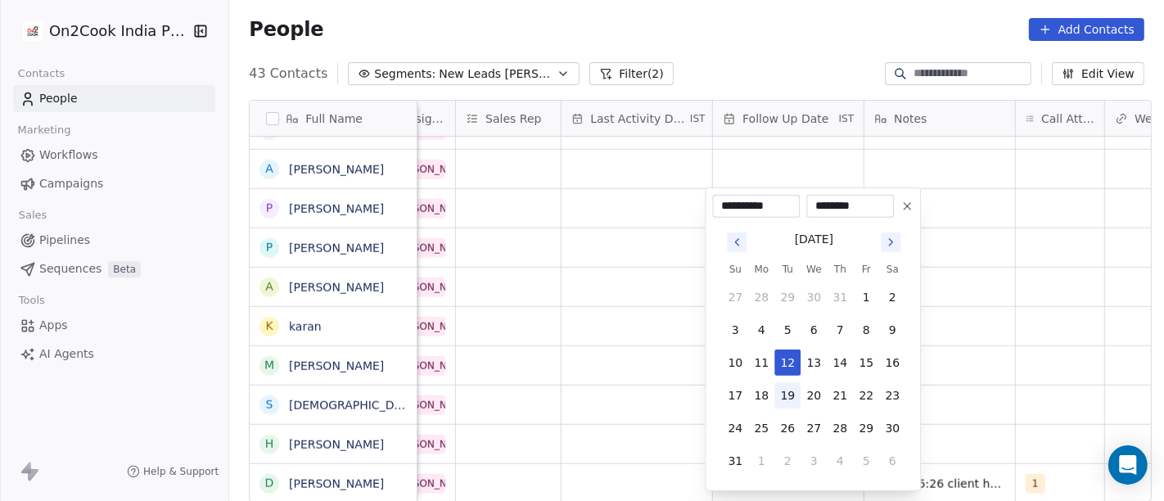
click at [792, 391] on button "19" at bounding box center [787, 395] width 26 height 26
type input "**********"
click at [1029, 375] on html "On2Cook India Pvt. Ltd. Contacts People Marketing Workflows Campaigns Sales Pip…" at bounding box center [582, 250] width 1164 height 501
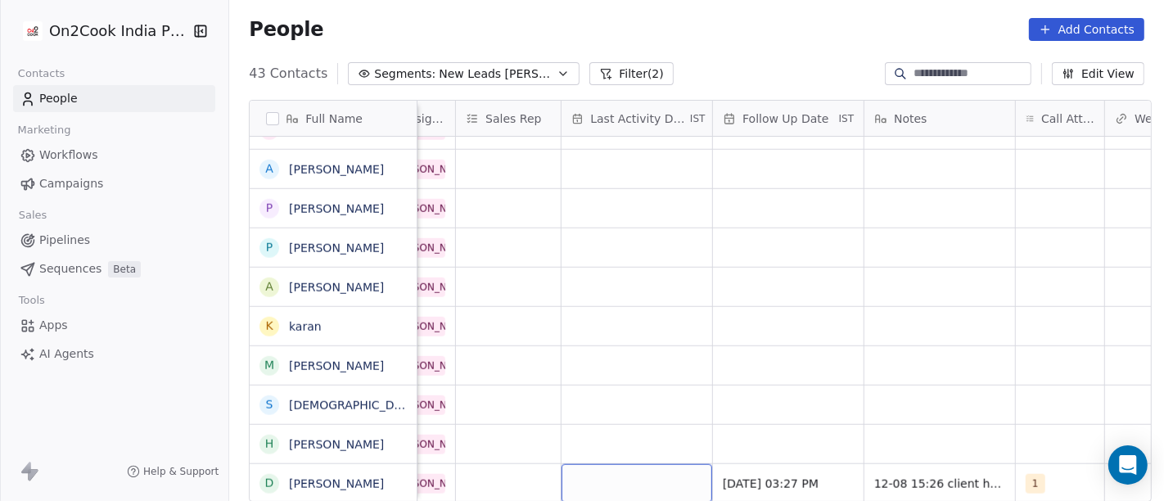
click at [650, 464] on div "grid" at bounding box center [637, 483] width 151 height 38
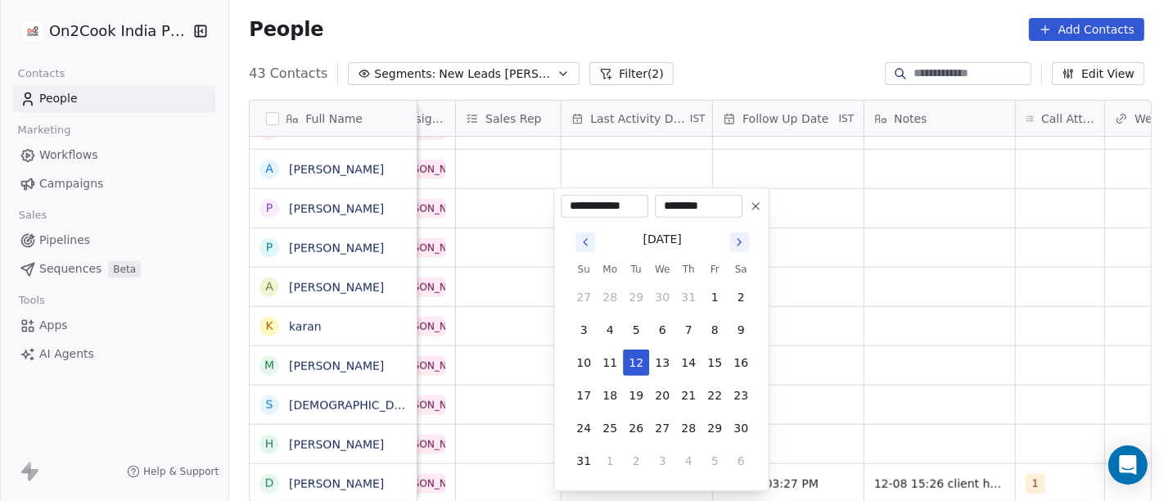
click at [624, 346] on tbody "27 28 29 30 31 1 2 3 4 5 6 7 8 9 10 11 12 13 14 15 16 17 18 19 20 21 22 23 24 2…" at bounding box center [662, 376] width 183 height 196
click at [626, 361] on button "12" at bounding box center [636, 363] width 26 height 26
click at [837, 368] on html "On2Cook India Pvt. Ltd. Contacts People Marketing Workflows Campaigns Sales Pip…" at bounding box center [582, 250] width 1164 height 501
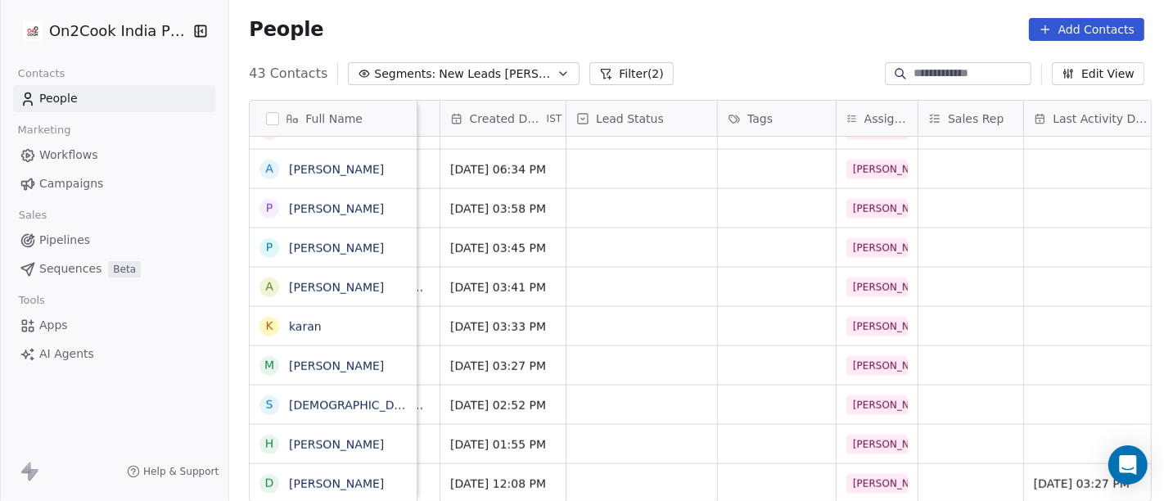
scroll to position [14, 429]
click at [635, 467] on div "grid" at bounding box center [643, 483] width 151 height 38
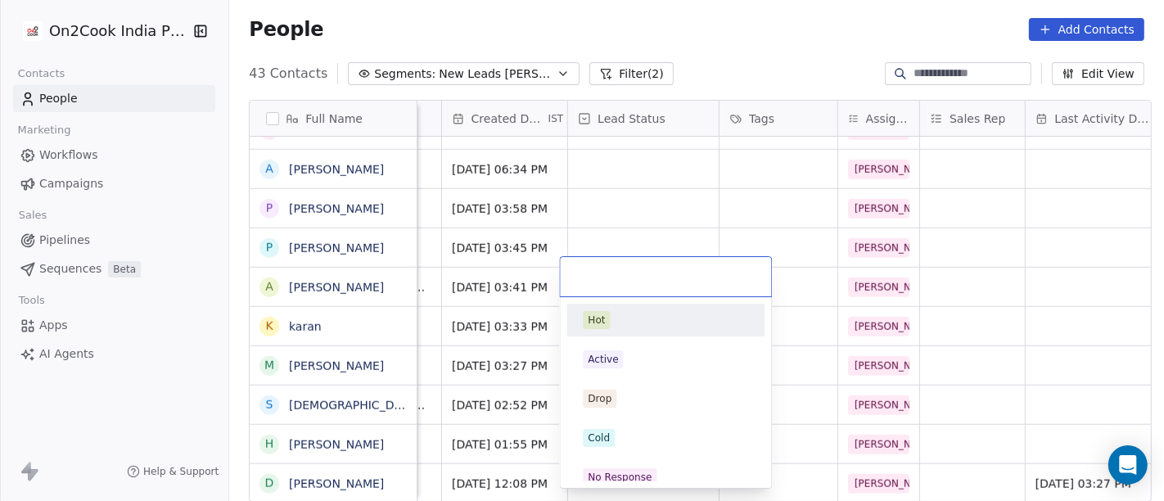
click at [664, 241] on html "On2Cook India Pvt. Ltd. Contacts People Marketing Workflows Campaigns Sales Pip…" at bounding box center [582, 250] width 1164 height 501
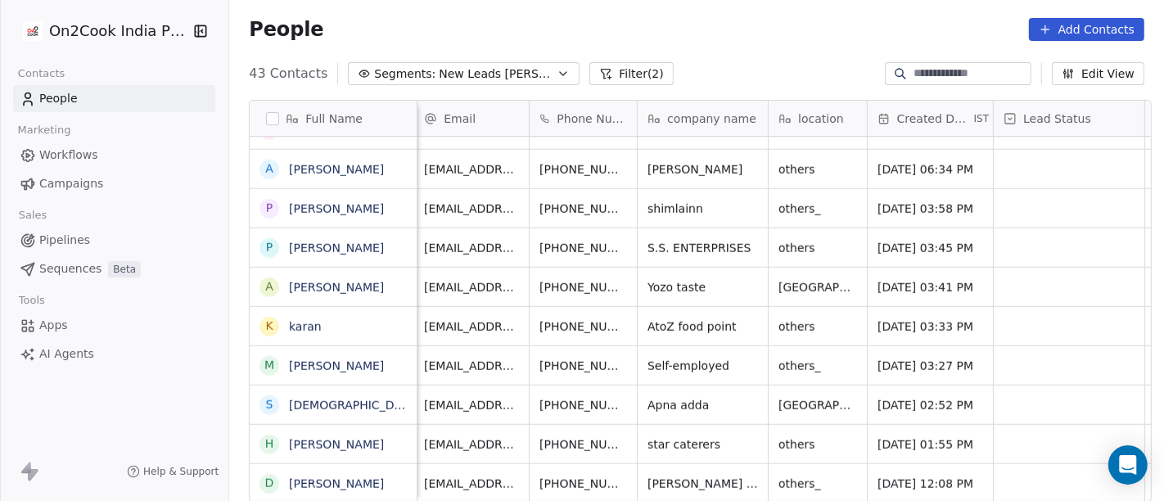
scroll to position [14, 0]
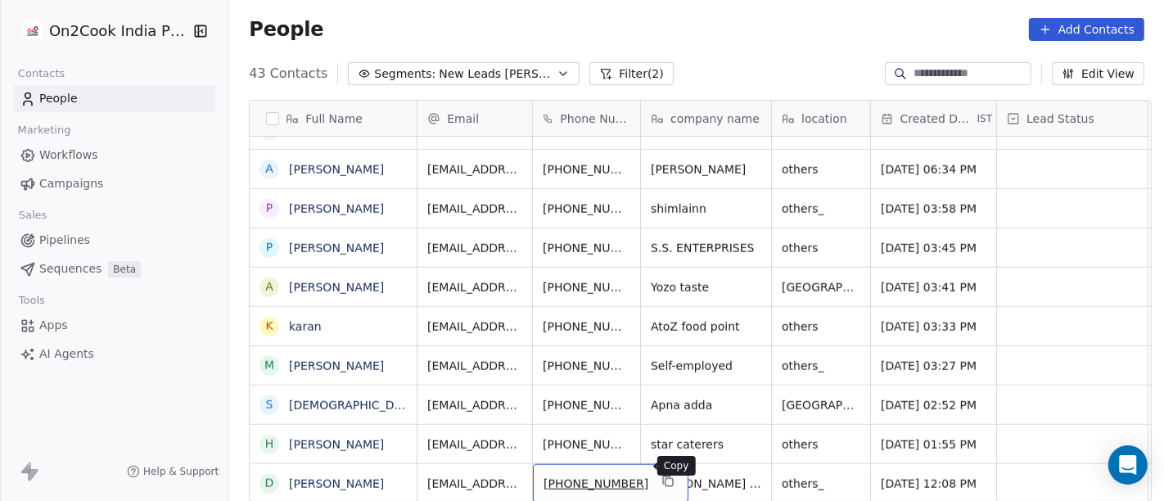
click at [661, 475] on icon "grid" at bounding box center [667, 481] width 13 height 13
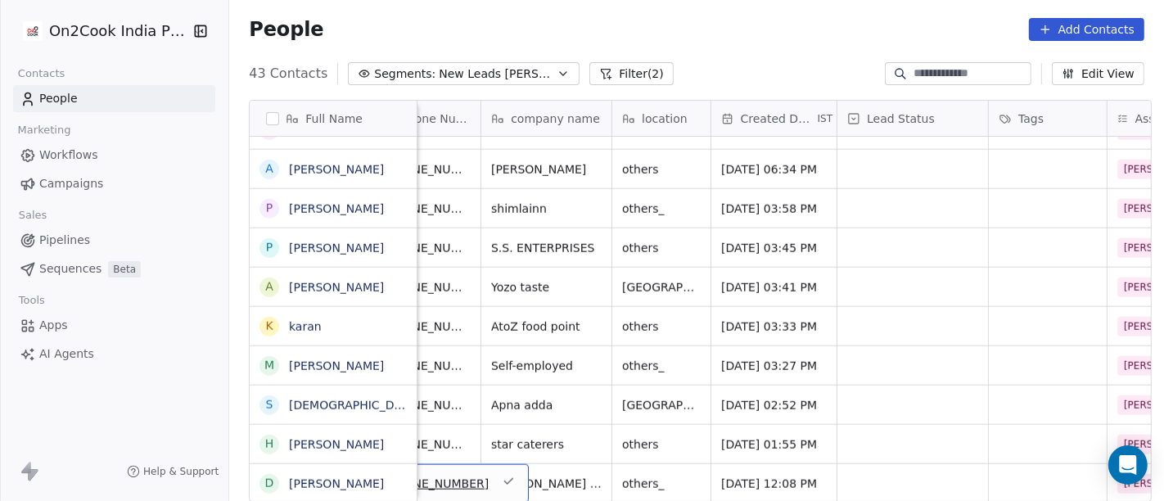
scroll to position [14, 161]
click at [914, 464] on div "grid" at bounding box center [911, 483] width 151 height 38
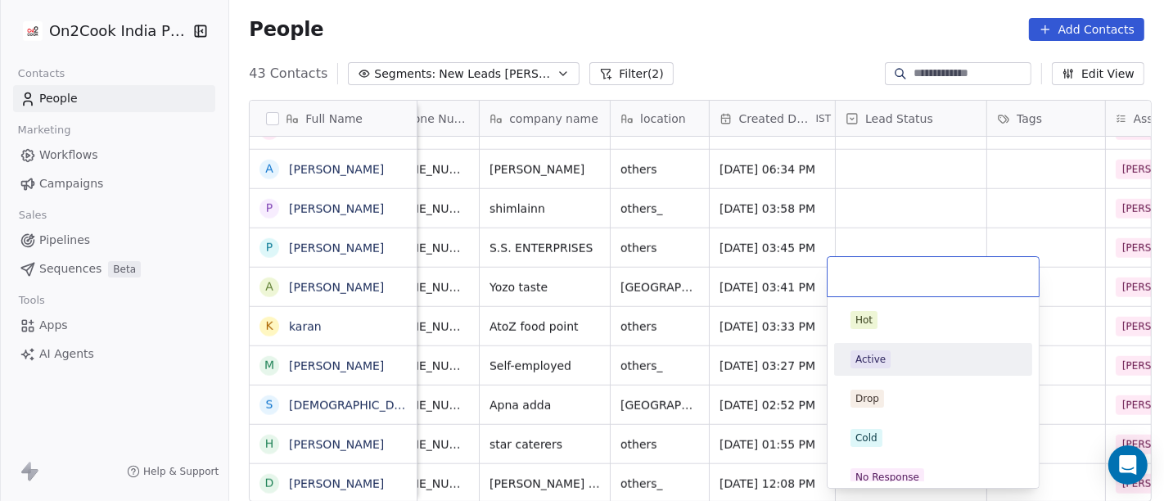
click at [902, 344] on div "Active" at bounding box center [933, 359] width 198 height 33
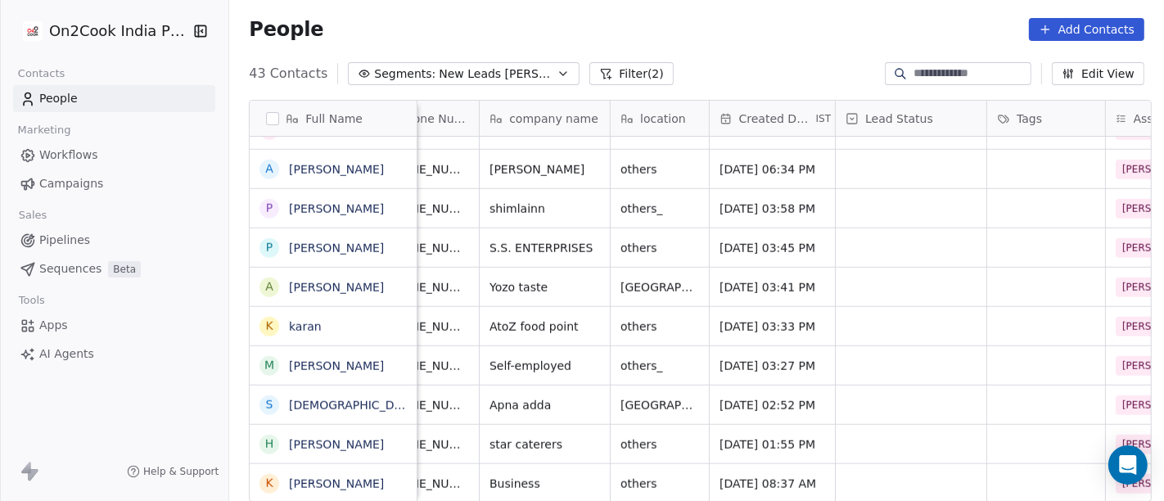
scroll to position [14, 0]
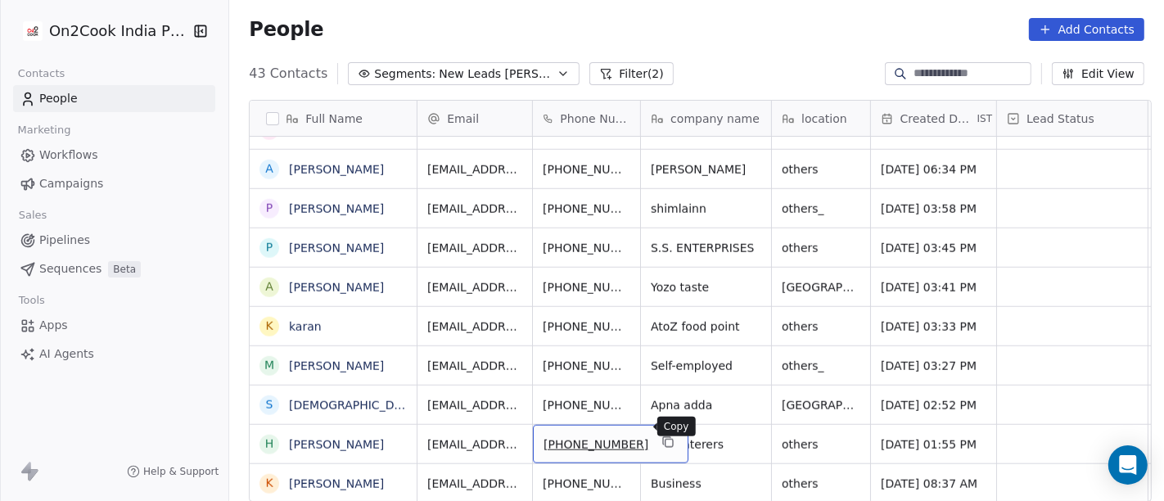
click at [666, 440] on icon "grid" at bounding box center [669, 443] width 7 height 7
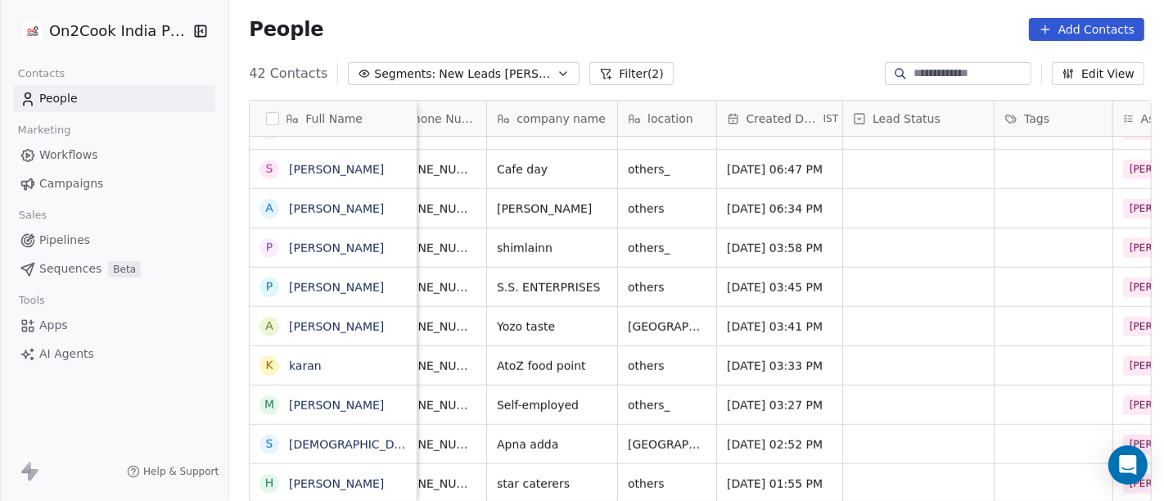
scroll to position [11, 141]
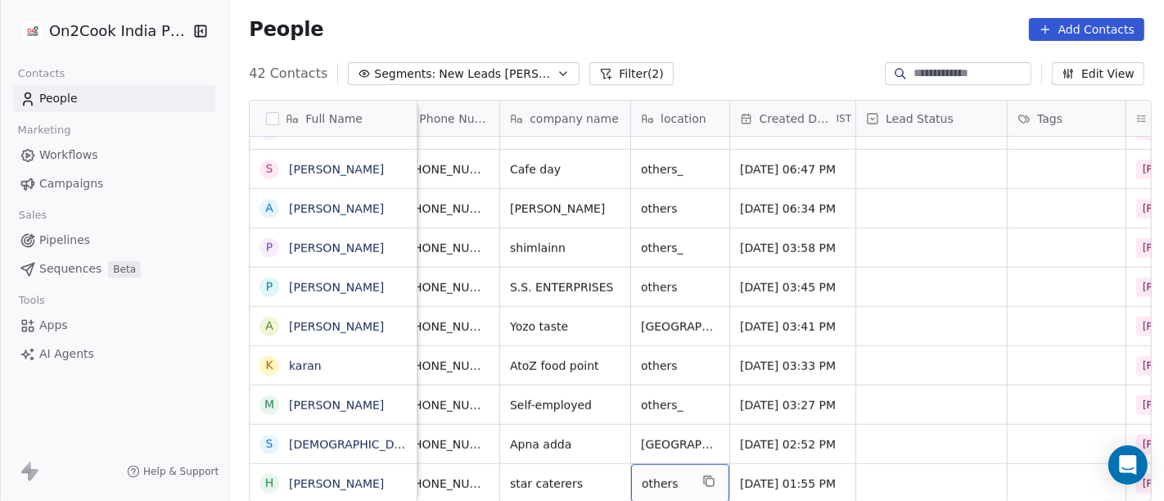
click at [648, 476] on span "others" at bounding box center [665, 484] width 47 height 16
type textarea "******"
click at [923, 354] on html "On2Cook India Pvt. Ltd. Contacts People Marketing Workflows Campaigns Sales Pip…" at bounding box center [582, 250] width 1164 height 501
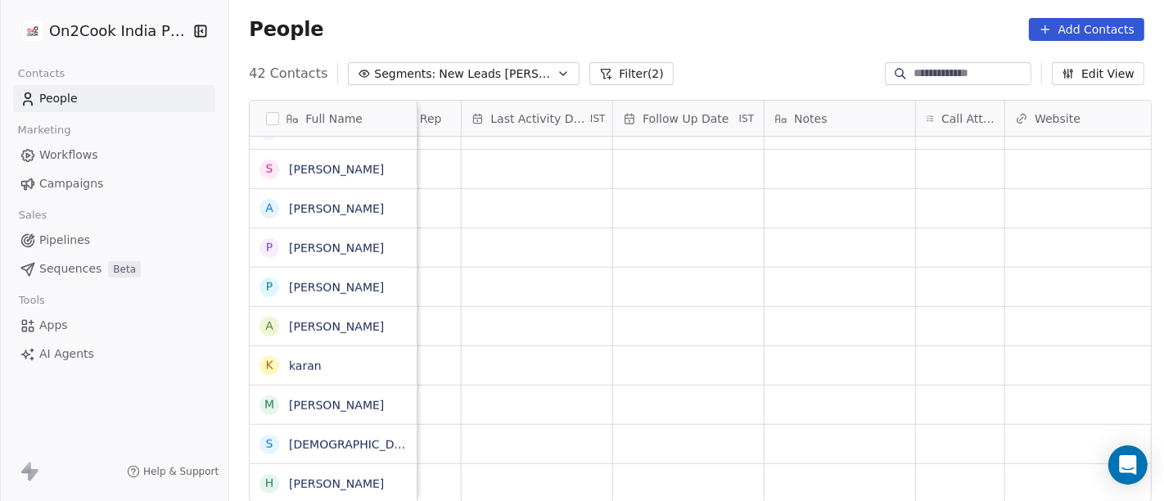
scroll to position [14, 995]
click at [927, 464] on div "grid" at bounding box center [958, 483] width 88 height 38
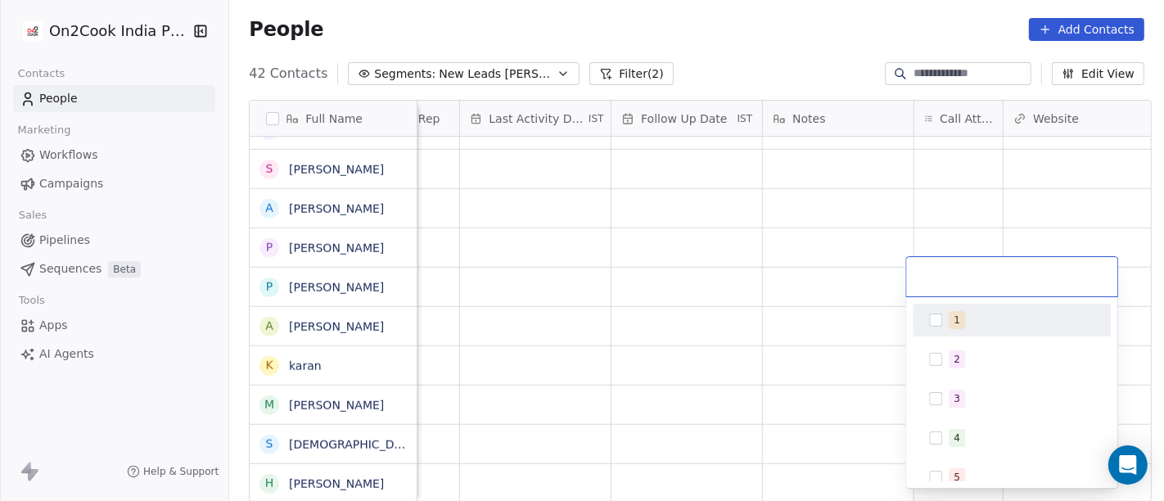
click at [973, 311] on div "1" at bounding box center [1022, 320] width 146 height 18
click at [775, 60] on html "On2Cook India Pvt. Ltd. Contacts People Marketing Workflows Campaigns Sales Pip…" at bounding box center [582, 250] width 1164 height 501
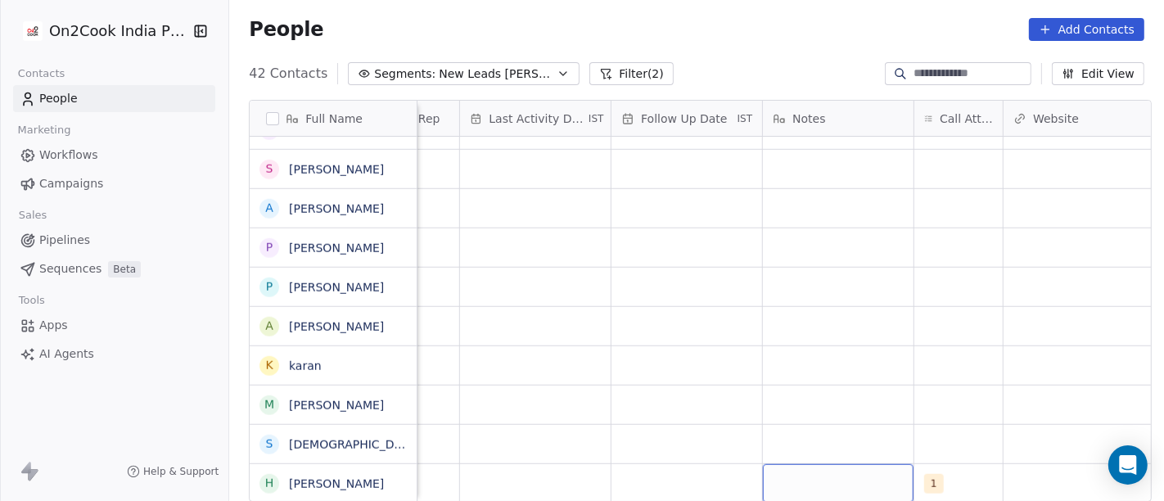
click at [813, 464] on div "grid" at bounding box center [838, 483] width 151 height 38
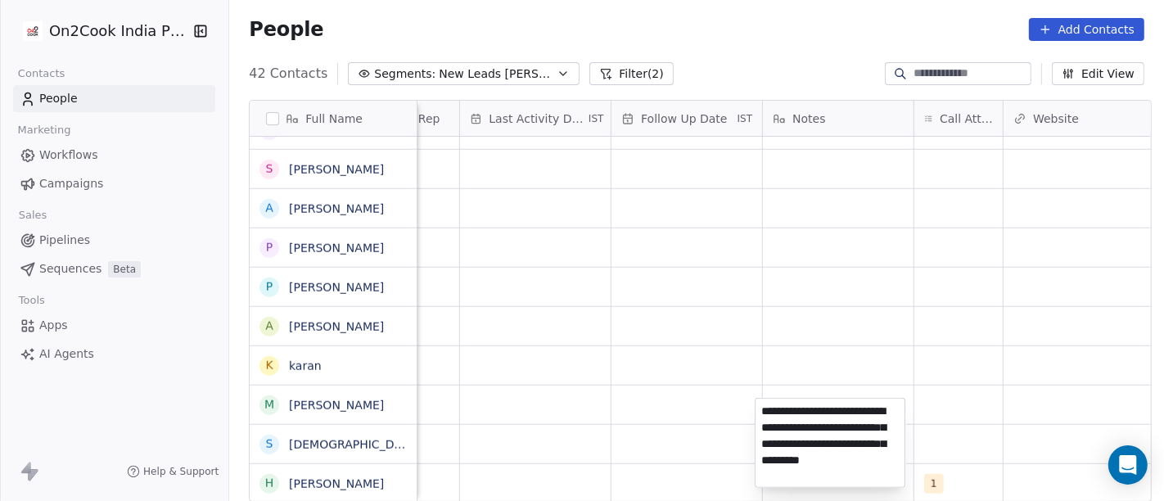
type textarea "**********"
click at [806, 345] on html "On2Cook India Pvt. Ltd. Contacts People Marketing Workflows Campaigns Sales Pip…" at bounding box center [582, 250] width 1164 height 501
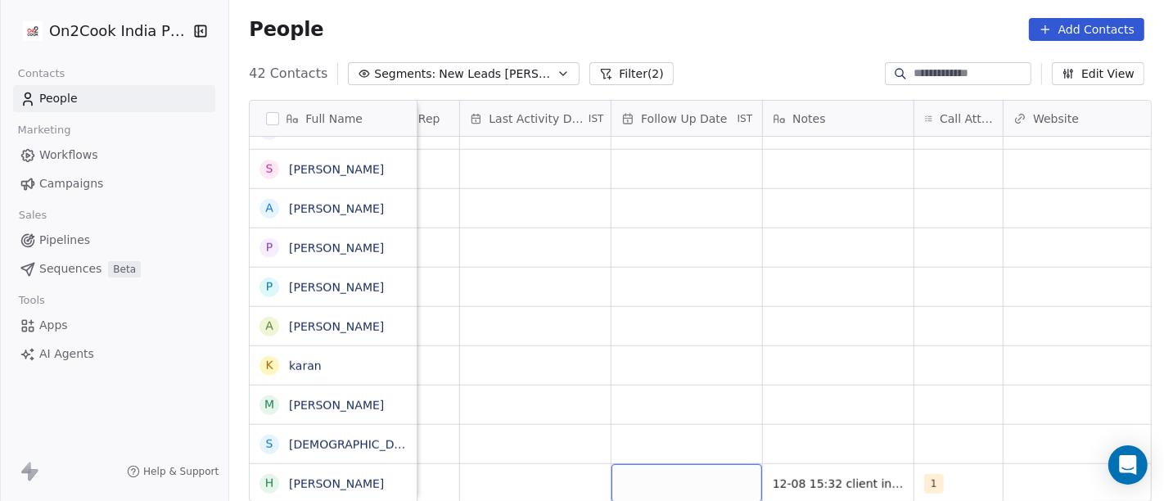
click at [661, 464] on div "grid" at bounding box center [687, 483] width 151 height 38
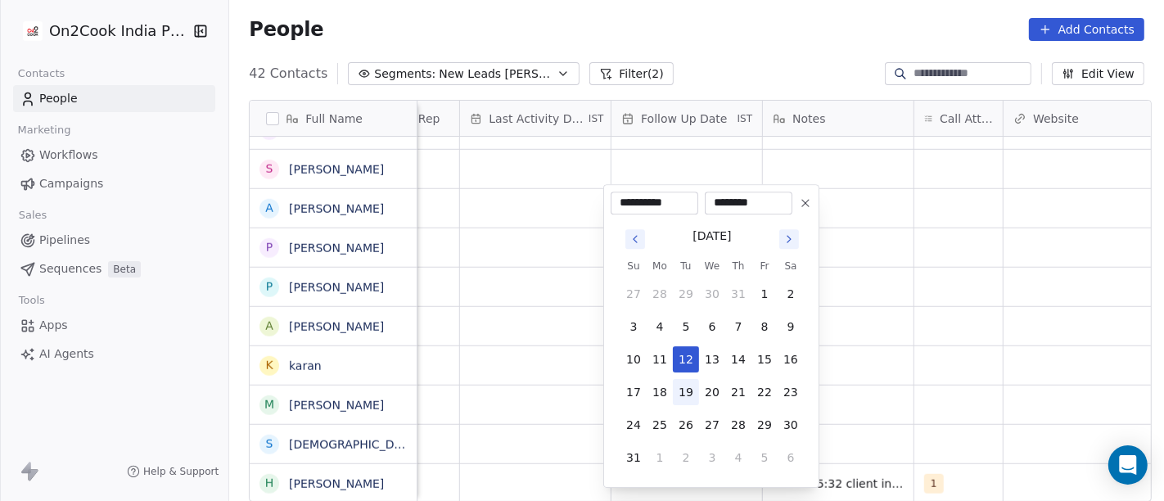
click at [688, 394] on button "19" at bounding box center [686, 392] width 26 height 26
type input "**********"
click at [944, 362] on html "On2Cook India Pvt. Ltd. Contacts People Marketing Workflows Campaigns Sales Pip…" at bounding box center [582, 250] width 1164 height 501
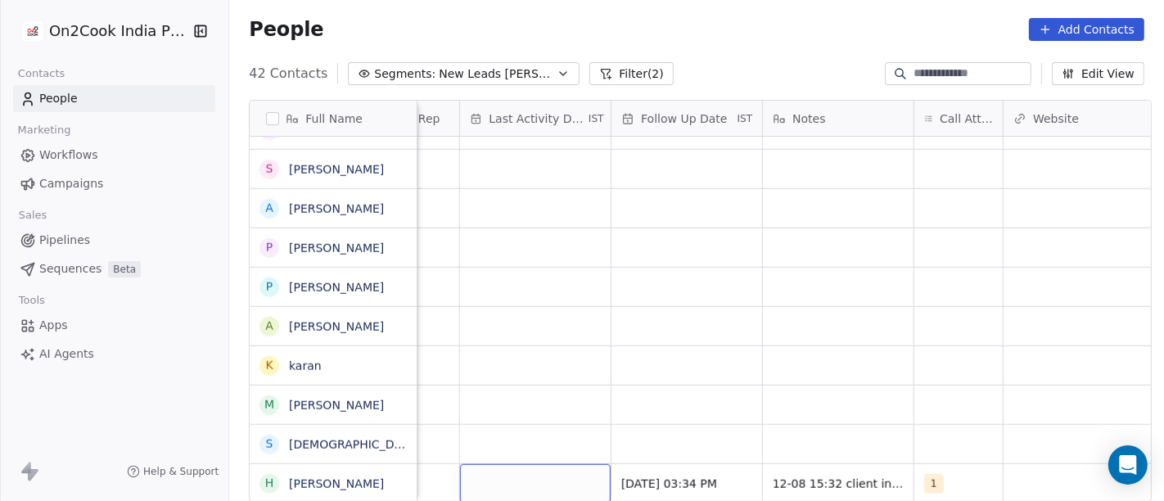
click at [460, 467] on div "grid" at bounding box center [535, 483] width 151 height 38
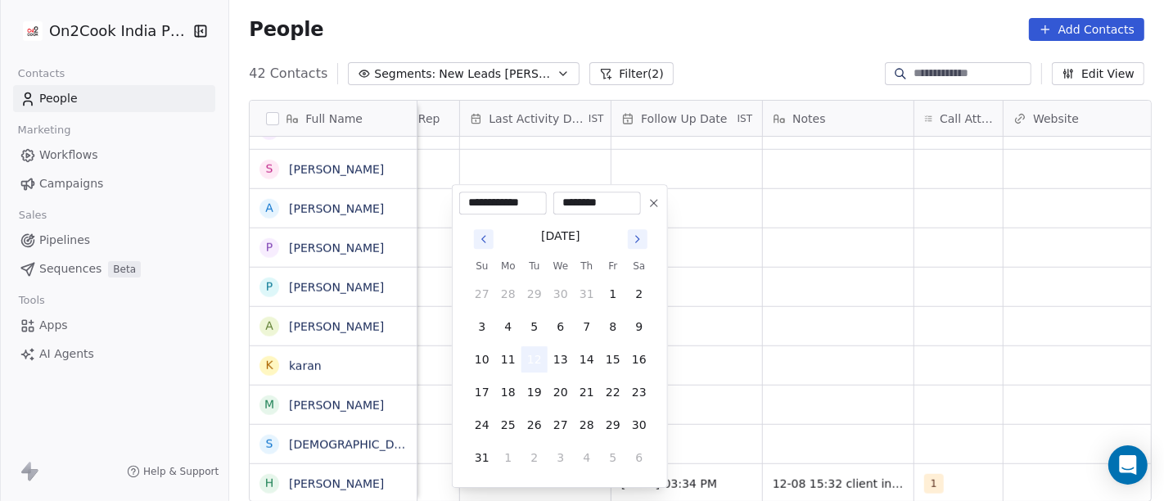
click at [530, 347] on button "12" at bounding box center [534, 359] width 26 height 26
click at [858, 319] on html "On2Cook India Pvt. Ltd. Contacts People Marketing Workflows Campaigns Sales Pip…" at bounding box center [582, 250] width 1164 height 501
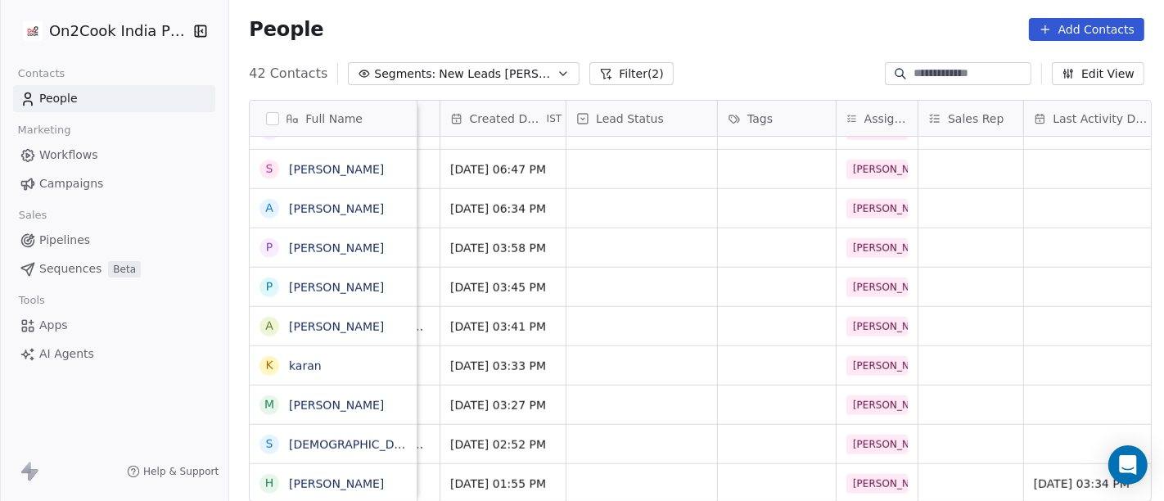
scroll to position [14, 430]
click at [651, 468] on div "grid" at bounding box center [642, 483] width 151 height 38
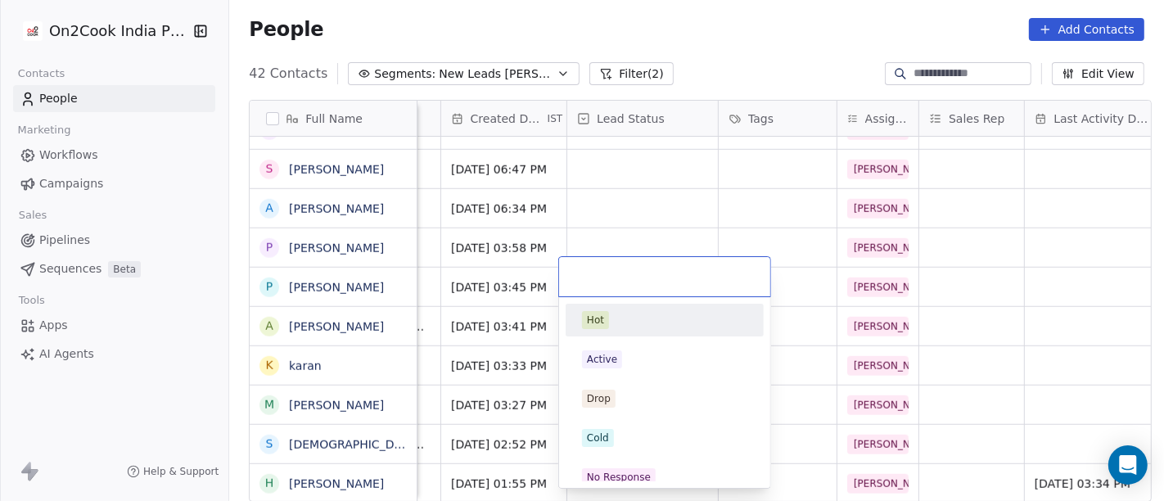
click at [959, 195] on html "On2Cook India Pvt. Ltd. Contacts People Marketing Workflows Campaigns Sales Pip…" at bounding box center [582, 250] width 1164 height 501
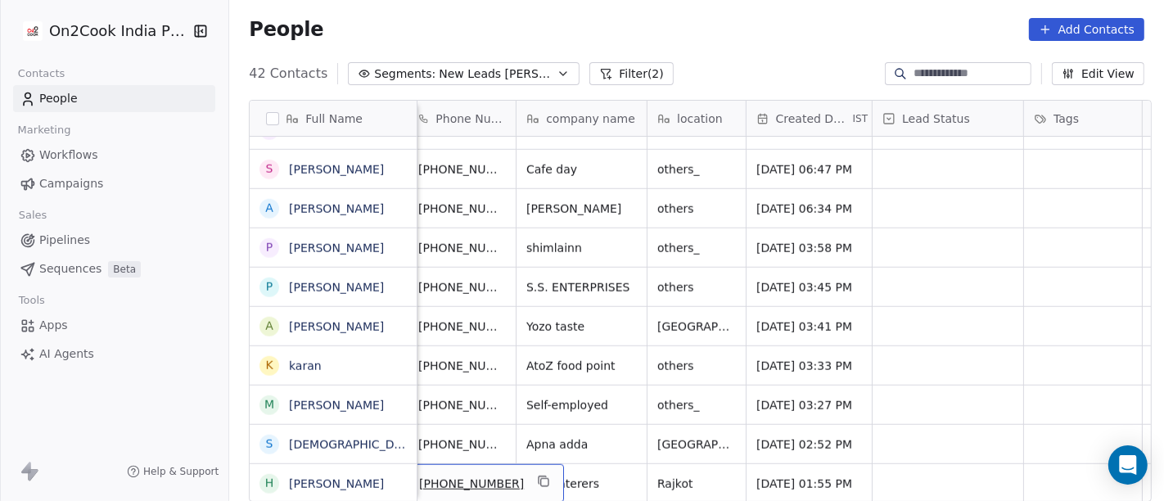
scroll to position [14, 115]
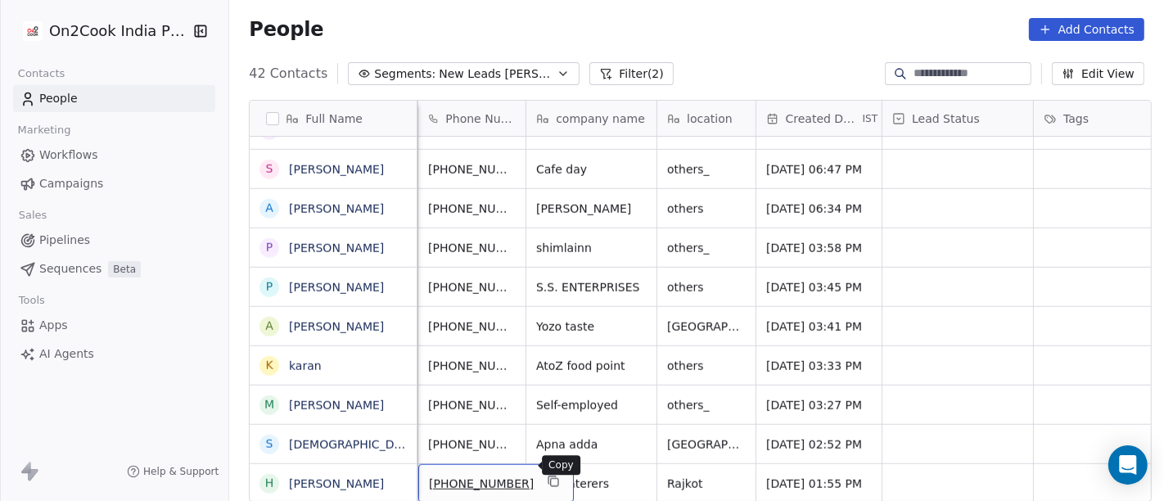
click at [547, 475] on icon "grid" at bounding box center [553, 481] width 13 height 13
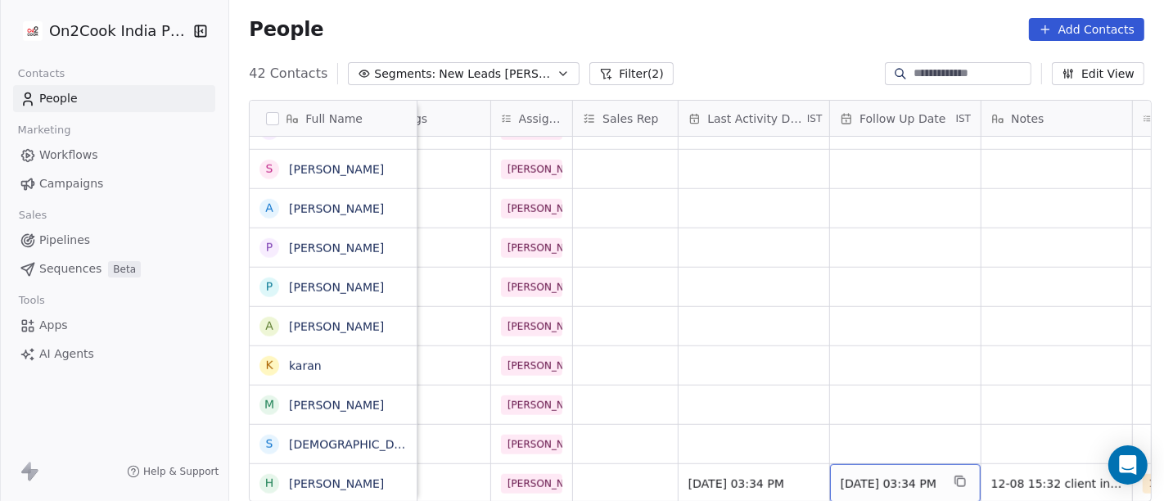
scroll to position [14, 775]
click at [896, 476] on span "[DATE] 03:34 PM" at bounding box center [892, 484] width 100 height 16
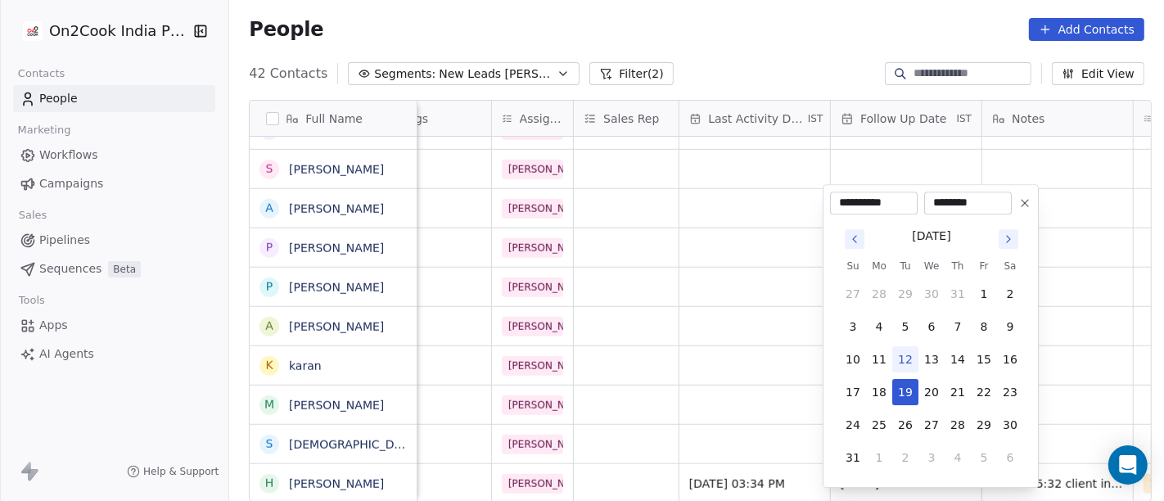
click at [1026, 201] on icon at bounding box center [1025, 203] width 7 height 7
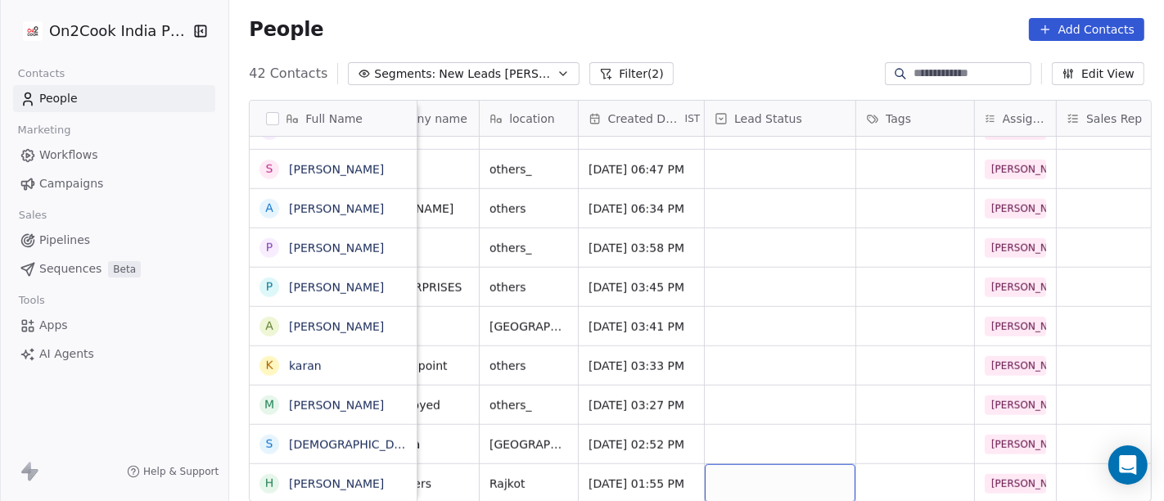
scroll to position [11, 291]
click at [738, 478] on div "grid" at bounding box center [781, 483] width 151 height 38
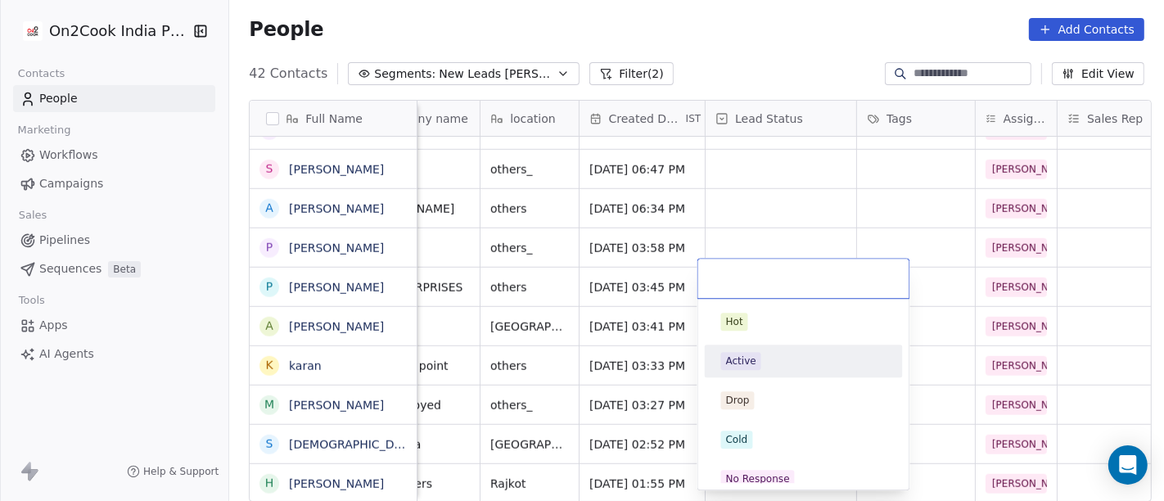
click at [761, 359] on div "Active" at bounding box center [803, 361] width 165 height 18
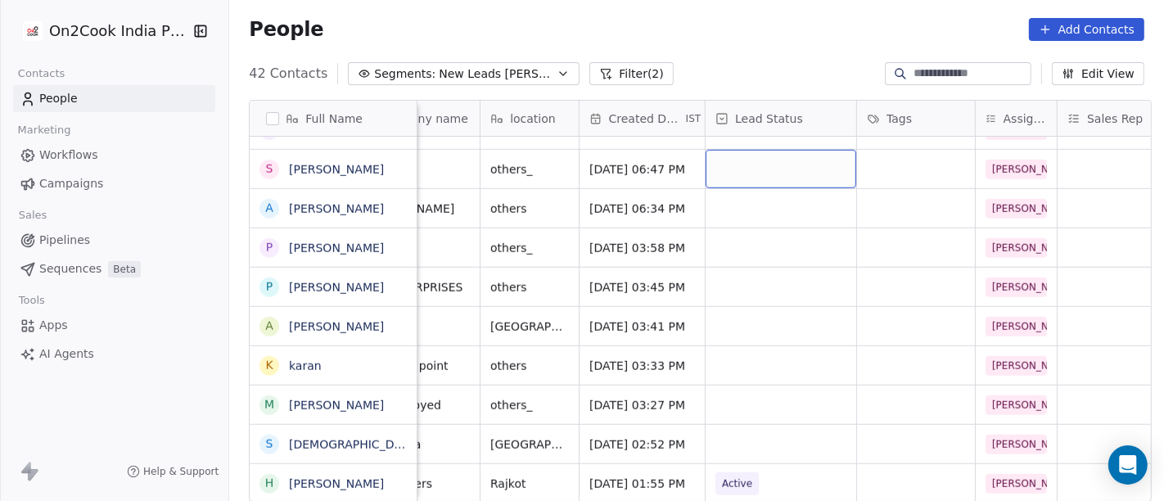
scroll to position [11, 0]
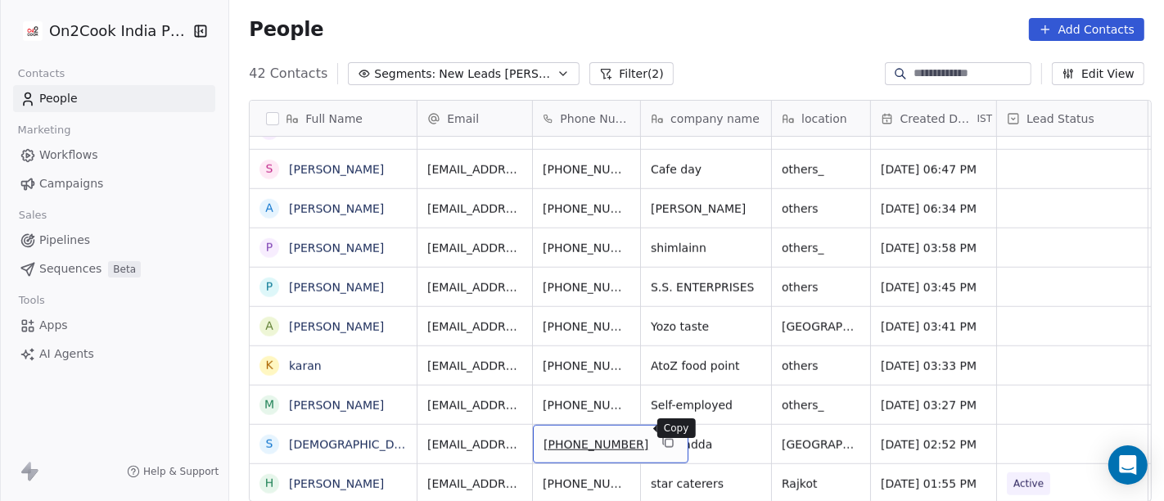
click at [661, 436] on icon "grid" at bounding box center [667, 442] width 13 height 13
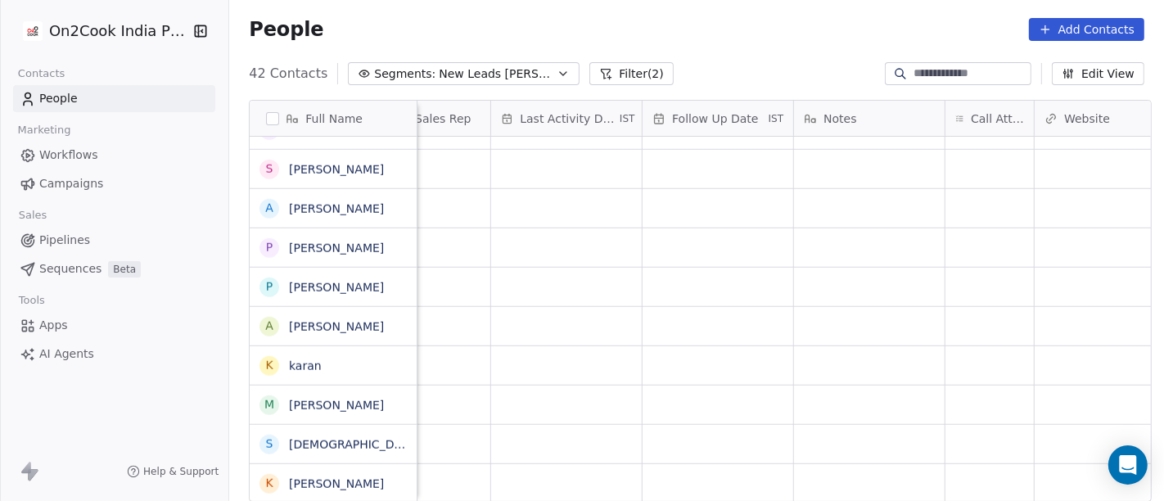
scroll to position [0, 1008]
click at [933, 438] on div "grid" at bounding box center [945, 444] width 88 height 38
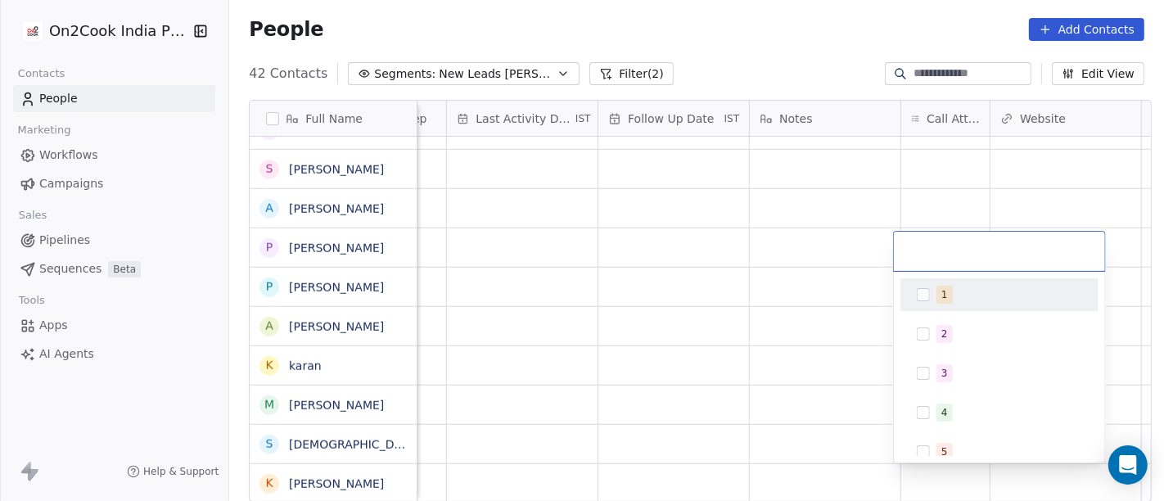
click at [941, 291] on div "1" at bounding box center [944, 294] width 7 height 15
click at [824, 279] on html "On2Cook India Pvt. Ltd. Contacts People Marketing Workflows Campaigns Sales Pip…" at bounding box center [582, 250] width 1164 height 501
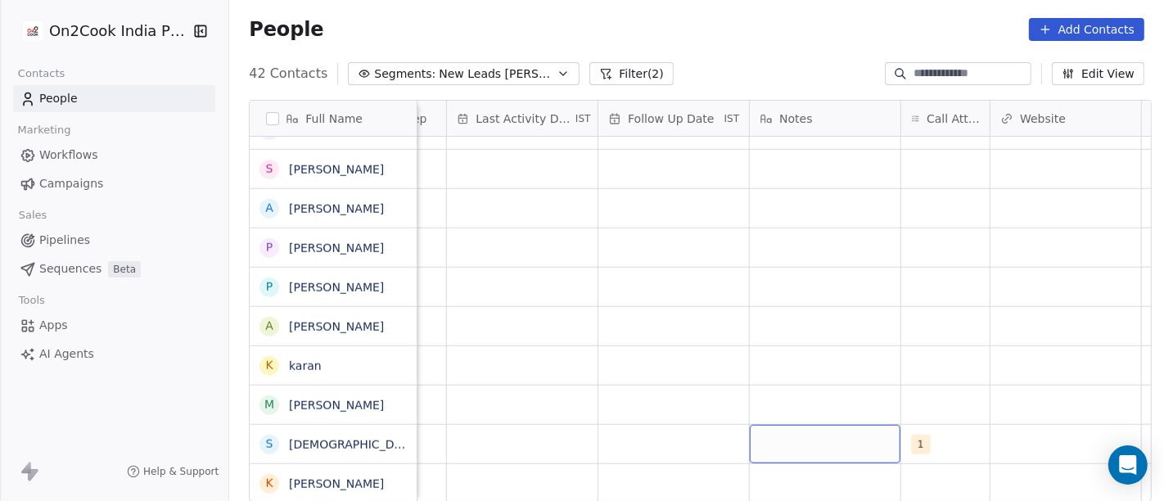
click at [797, 442] on div "grid" at bounding box center [825, 444] width 151 height 38
type textarea "*"
type textarea "**********"
click at [674, 287] on html "On2Cook India Pvt. Ltd. Contacts People Marketing Workflows Campaigns Sales Pip…" at bounding box center [582, 250] width 1164 height 501
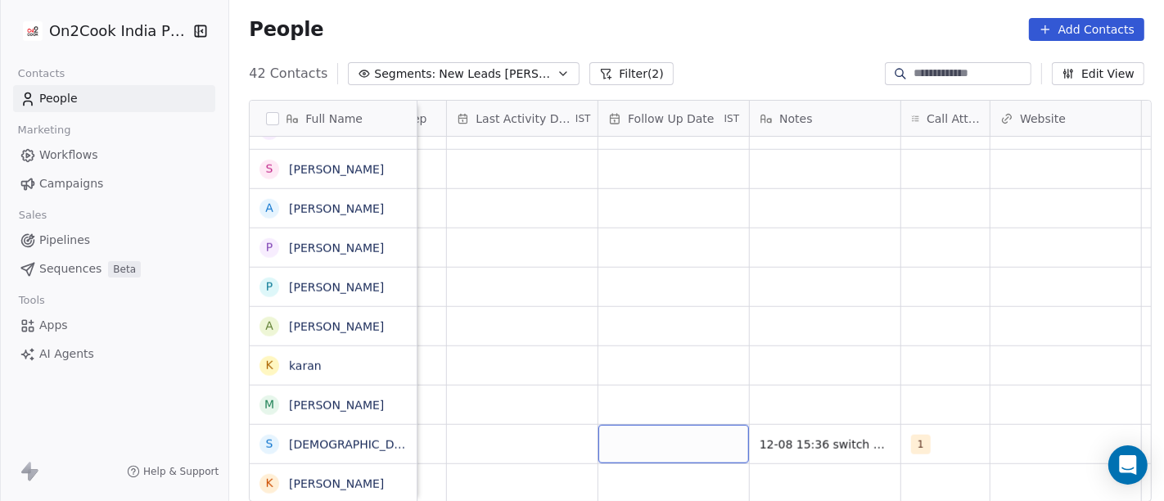
click at [666, 448] on div "grid" at bounding box center [673, 444] width 151 height 38
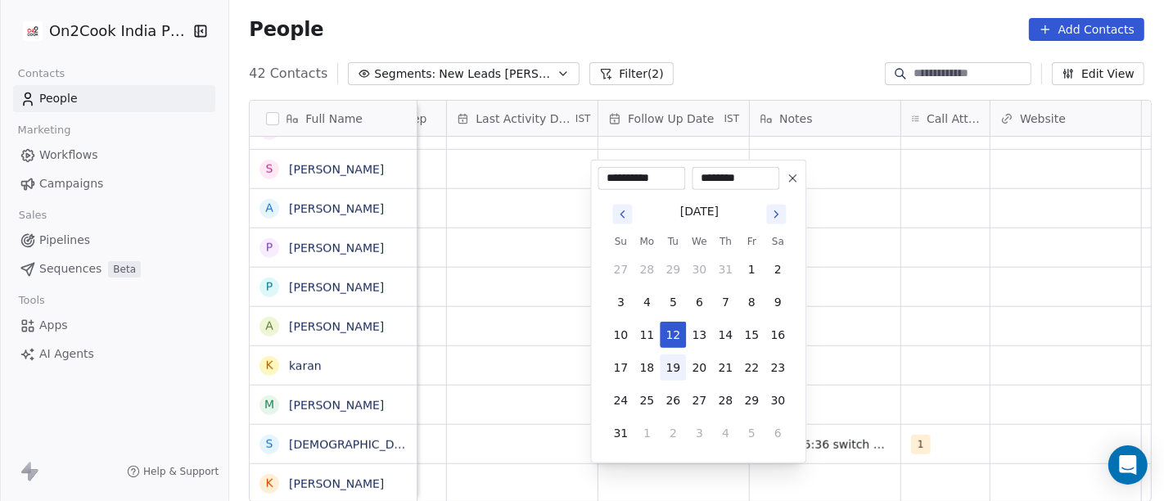
click at [666, 363] on button "19" at bounding box center [673, 367] width 26 height 26
type input "**********"
click at [854, 353] on html "On2Cook India Pvt. Ltd. Contacts People Marketing Workflows Campaigns Sales Pip…" at bounding box center [582, 250] width 1164 height 501
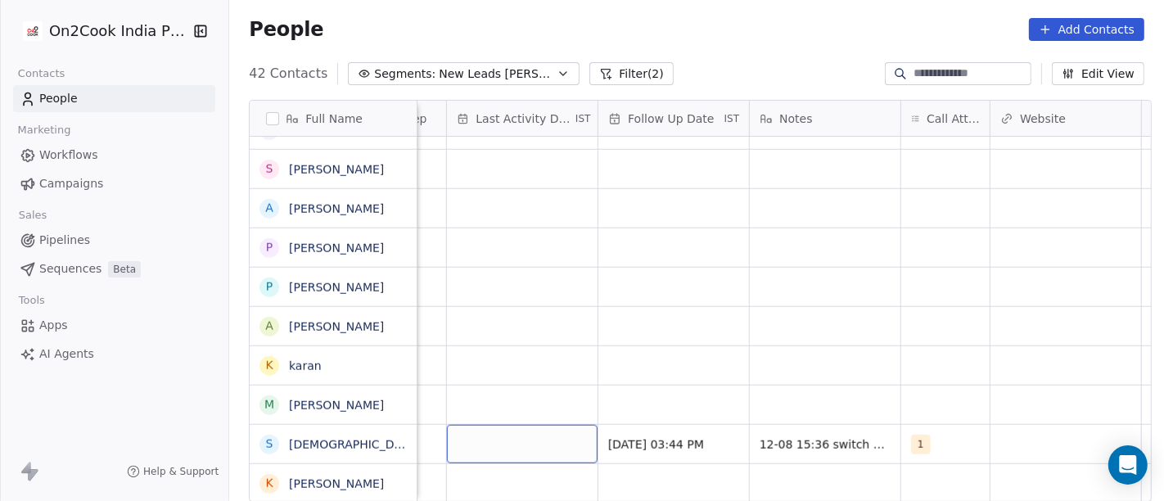
click at [484, 450] on div "grid" at bounding box center [522, 444] width 151 height 38
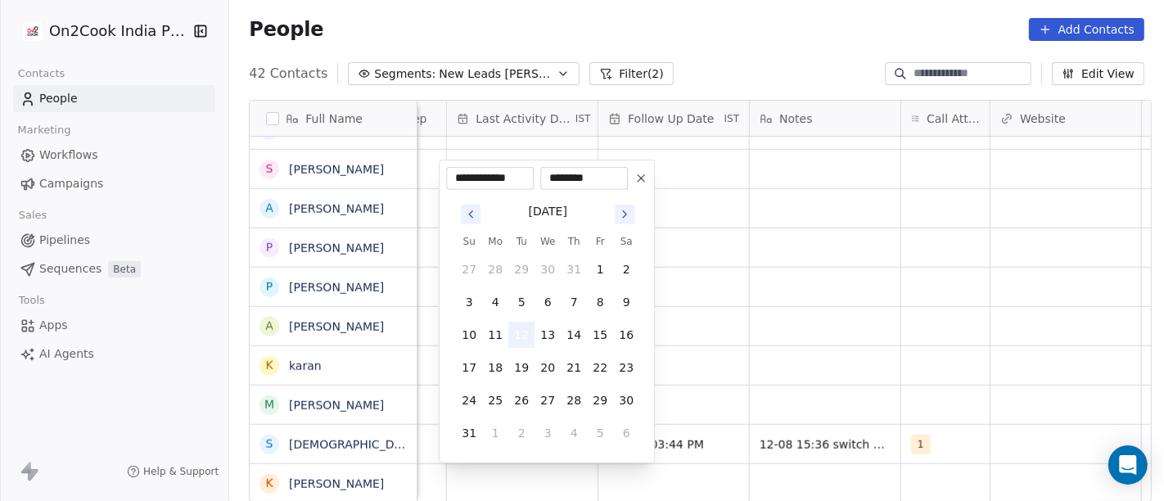
click at [526, 336] on button "12" at bounding box center [521, 335] width 26 height 26
click at [708, 352] on html "On2Cook India Pvt. Ltd. Contacts People Marketing Workflows Campaigns Sales Pip…" at bounding box center [582, 250] width 1164 height 501
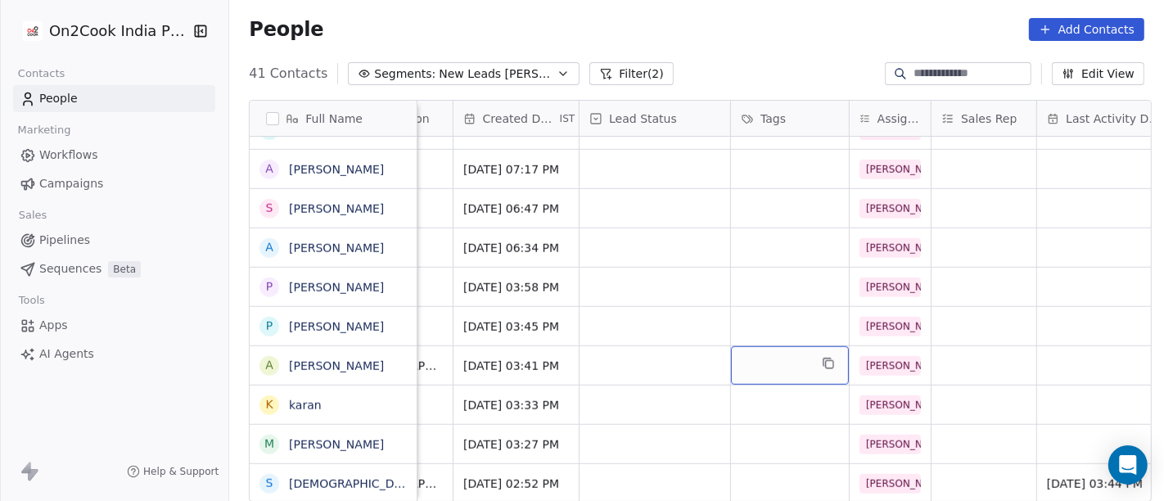
scroll to position [14, 418]
click at [621, 476] on div "grid" at bounding box center [654, 483] width 151 height 38
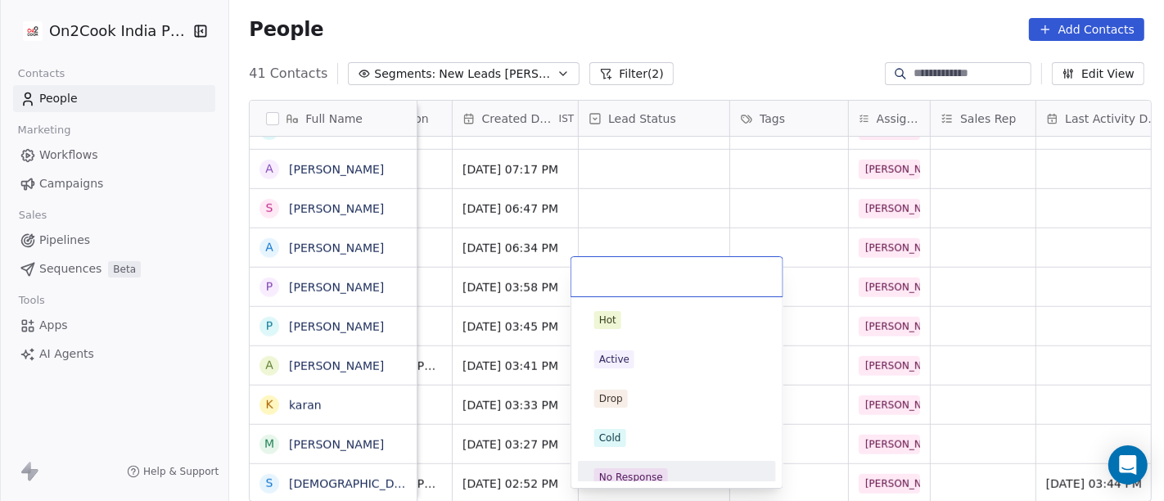
click at [634, 470] on div "No Response" at bounding box center [631, 477] width 64 height 15
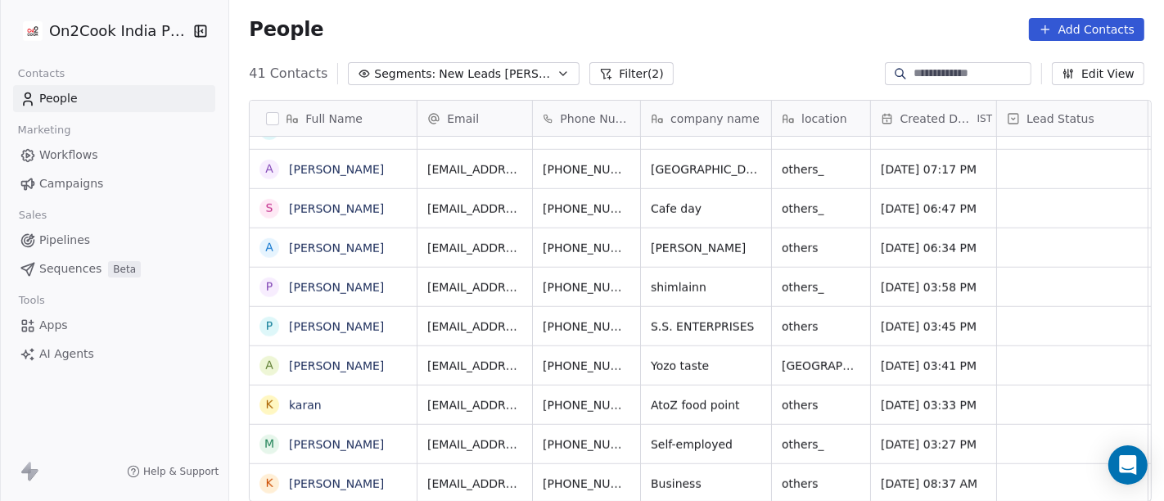
scroll to position [14, 0]
click at [658, 432] on button "grid" at bounding box center [668, 442] width 20 height 20
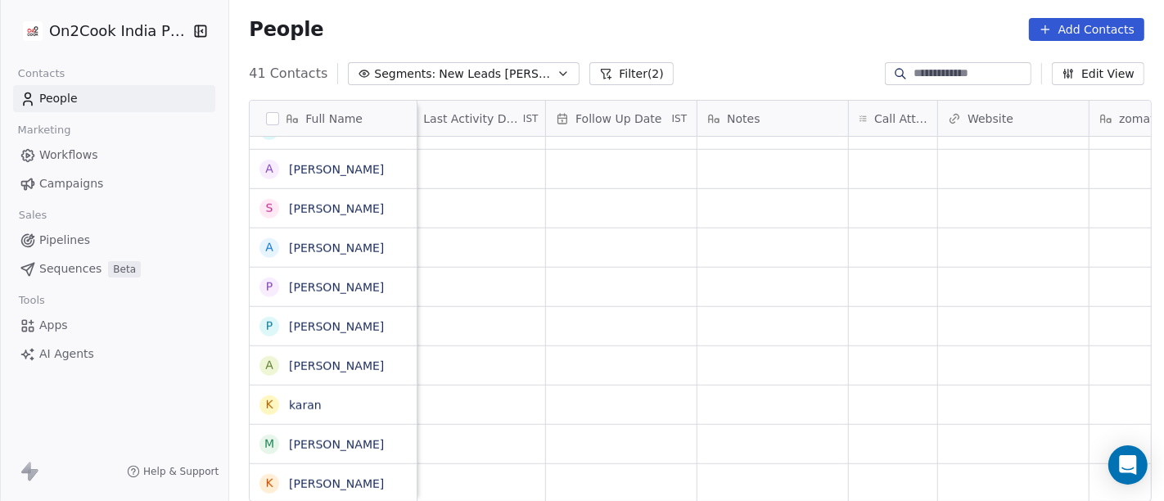
scroll to position [14, 1064]
click at [882, 431] on div "grid" at bounding box center [889, 444] width 88 height 38
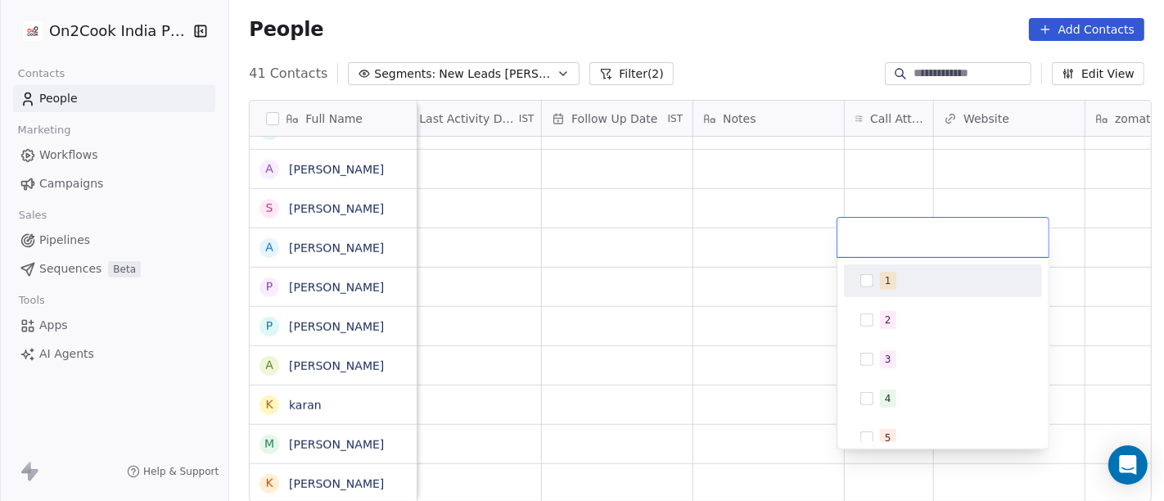
click at [863, 279] on button "Suggestions" at bounding box center [866, 280] width 13 height 13
click at [761, 74] on html "On2Cook India Pvt. Ltd. Contacts People Marketing Workflows Campaigns Sales Pip…" at bounding box center [582, 250] width 1164 height 501
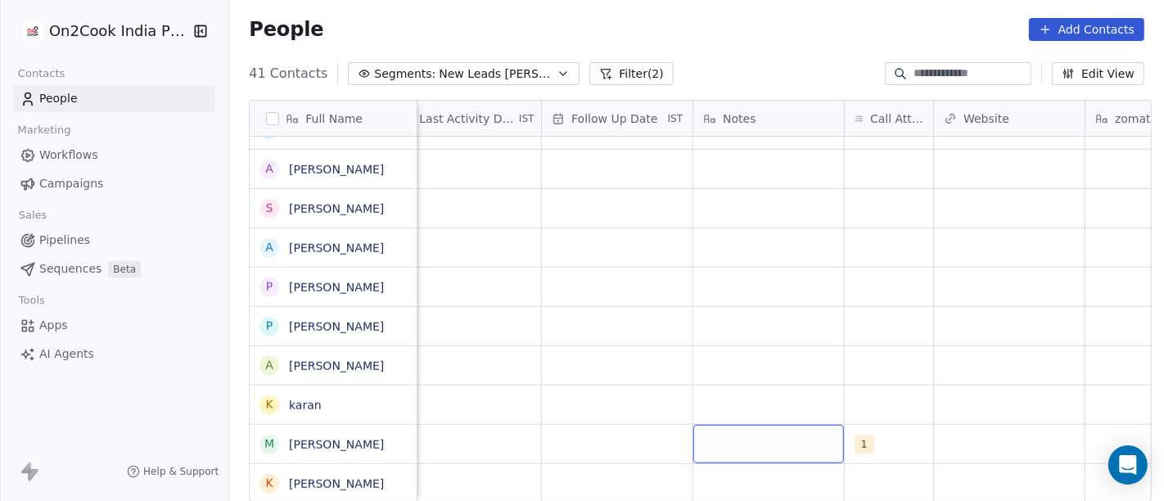
click at [735, 425] on div "grid" at bounding box center [768, 444] width 151 height 38
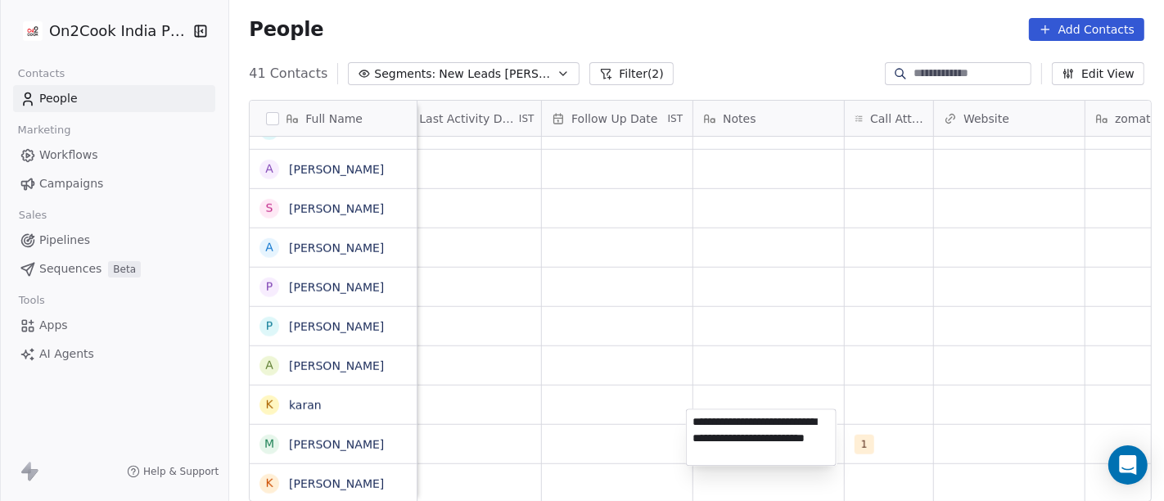
type textarea "**********"
click at [643, 335] on html "On2Cook India Pvt. Ltd. Contacts People Marketing Workflows Campaigns Sales Pip…" at bounding box center [582, 250] width 1164 height 501
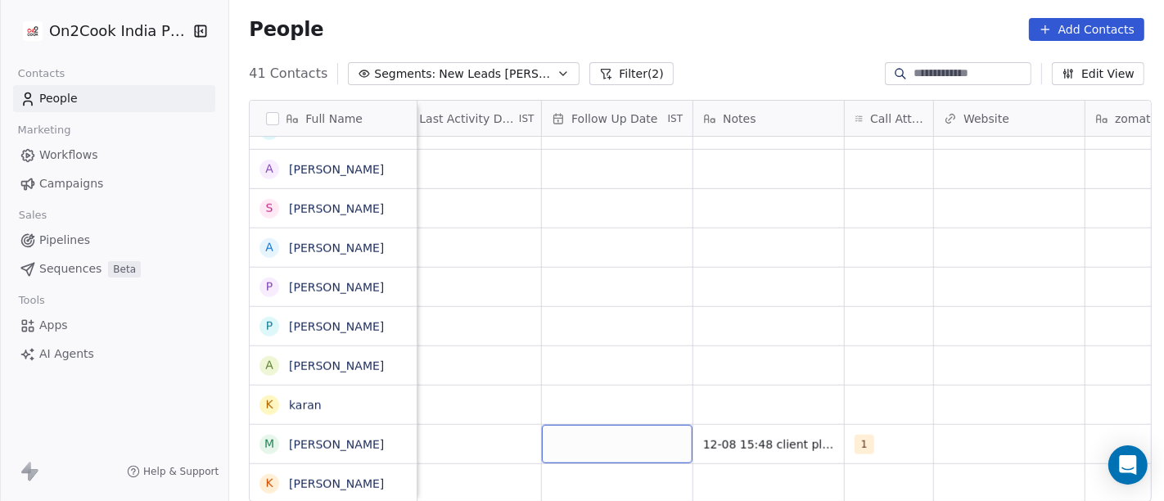
click at [603, 425] on div "grid" at bounding box center [617, 444] width 151 height 38
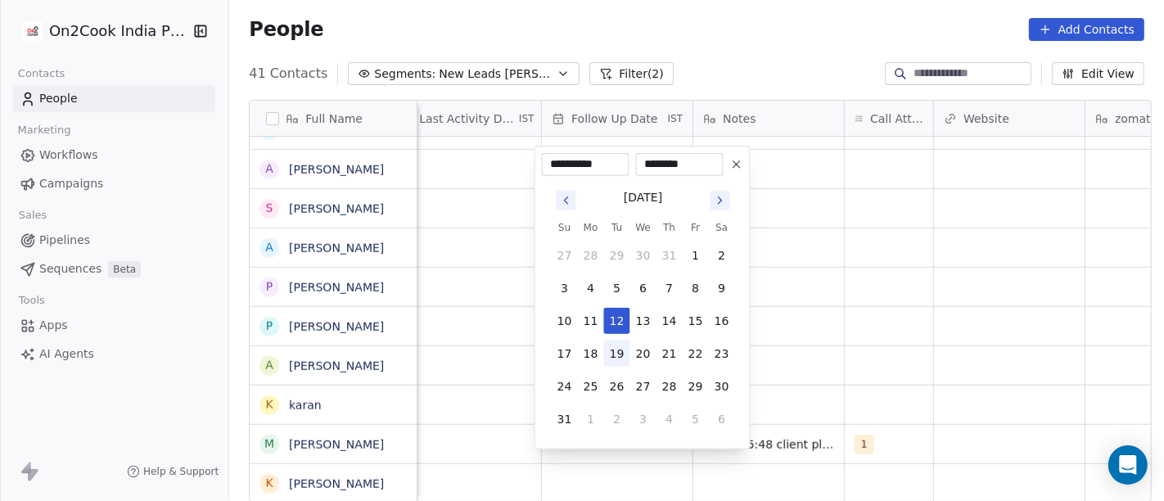
click at [604, 347] on button "19" at bounding box center [617, 354] width 26 height 26
type input "**********"
click at [828, 323] on html "On2Cook India Pvt. Ltd. Contacts People Marketing Workflows Campaigns Sales Pip…" at bounding box center [582, 250] width 1164 height 501
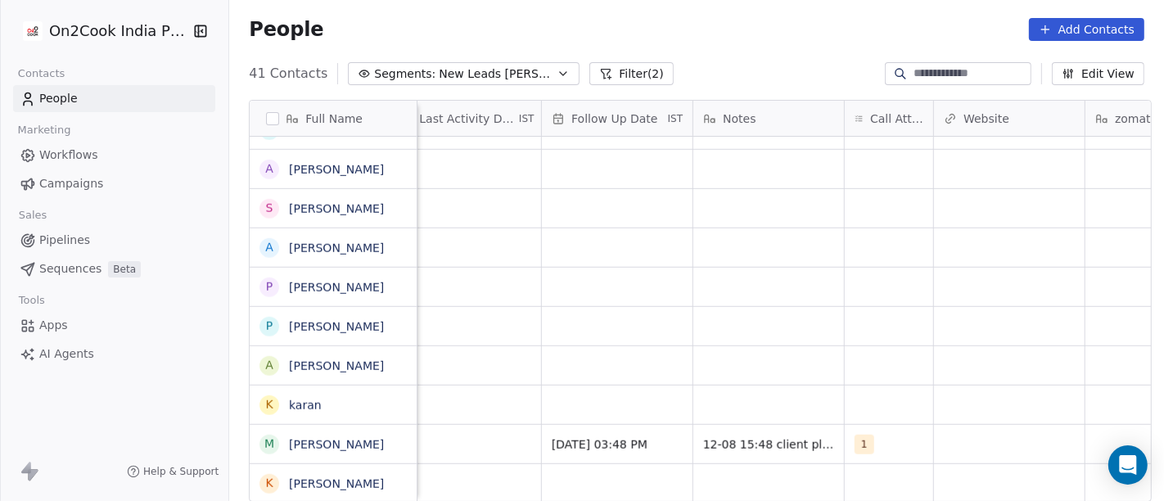
scroll to position [14, 913]
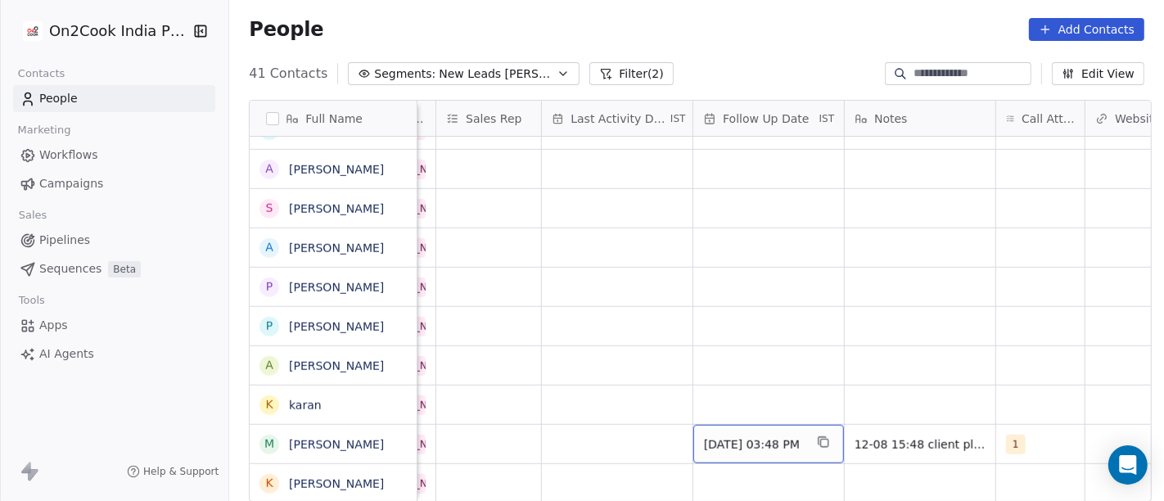
click at [782, 443] on div "[DATE] 03:48 PM" at bounding box center [768, 444] width 151 height 38
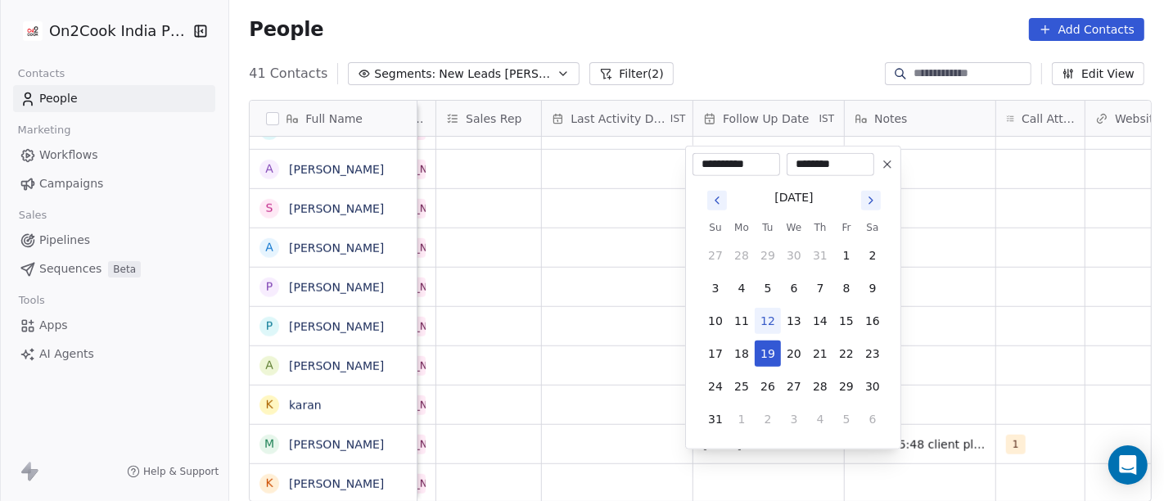
click at [884, 166] on icon at bounding box center [887, 164] width 7 height 7
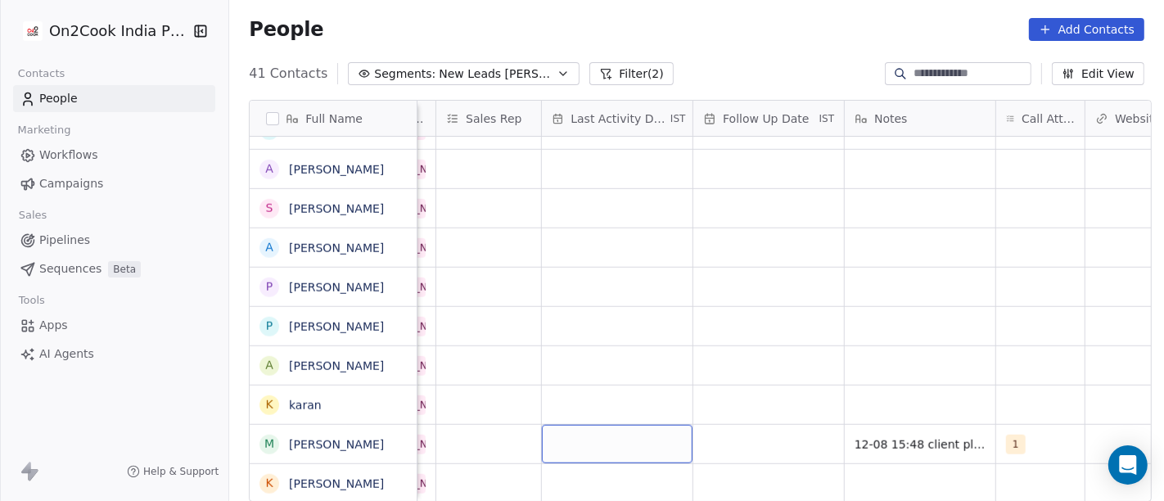
click at [610, 425] on div "grid" at bounding box center [617, 444] width 151 height 38
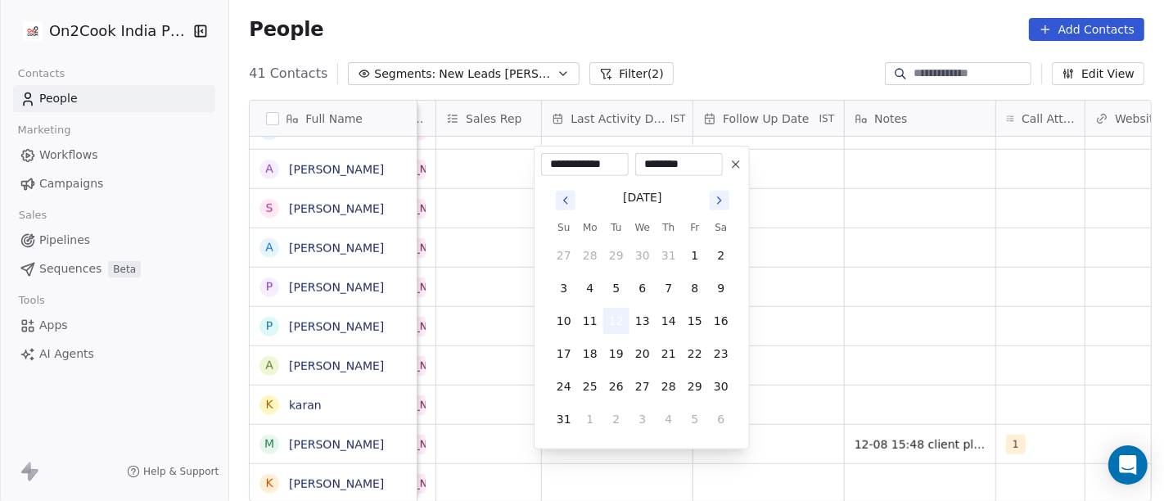
click at [616, 323] on button "12" at bounding box center [616, 321] width 26 height 26
click at [937, 317] on html "On2Cook India Pvt. Ltd. Contacts People Marketing Workflows Campaigns Sales Pip…" at bounding box center [582, 250] width 1164 height 501
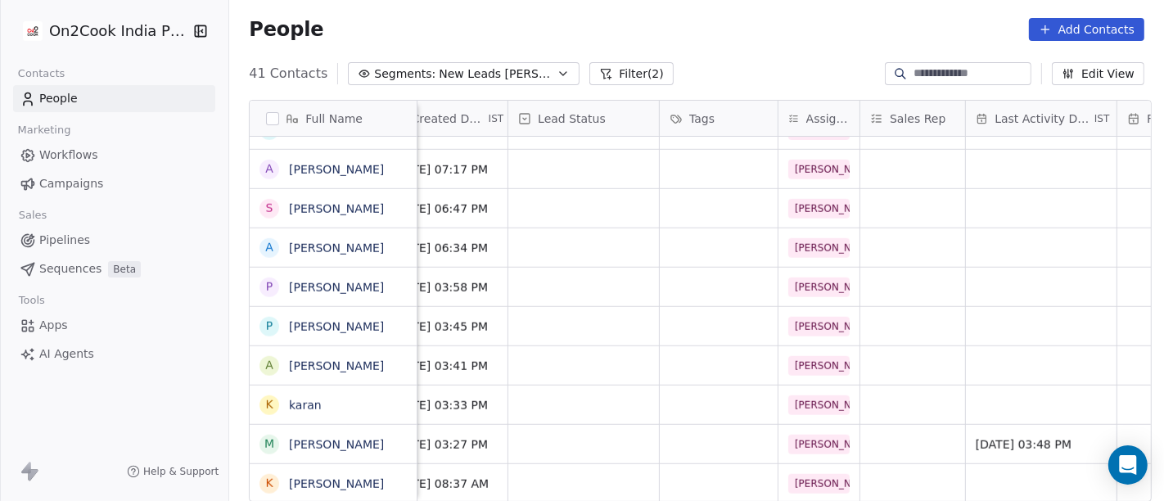
scroll to position [14, 489]
click at [600, 436] on div "grid" at bounding box center [583, 444] width 151 height 38
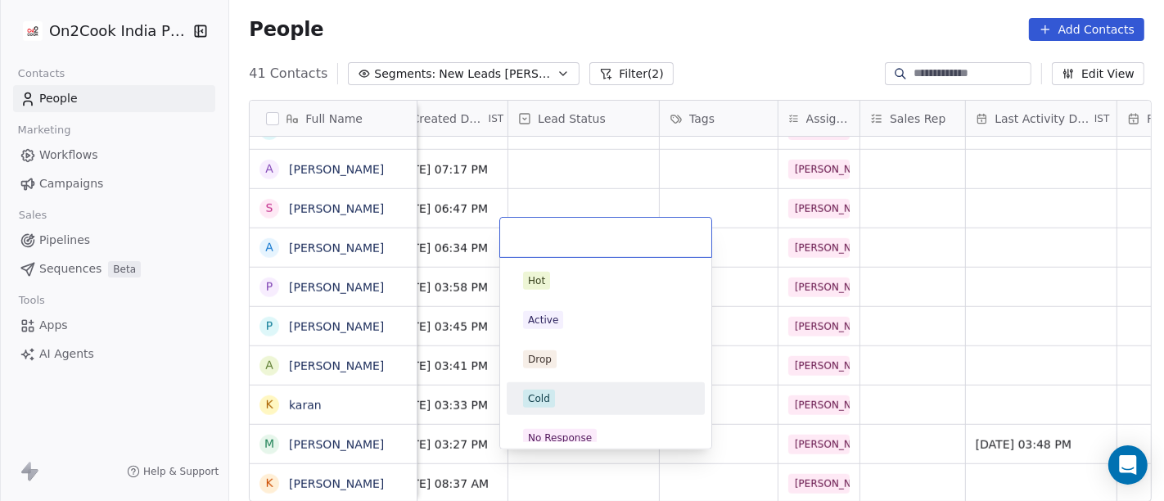
click at [565, 399] on div "Cold" at bounding box center [605, 399] width 165 height 18
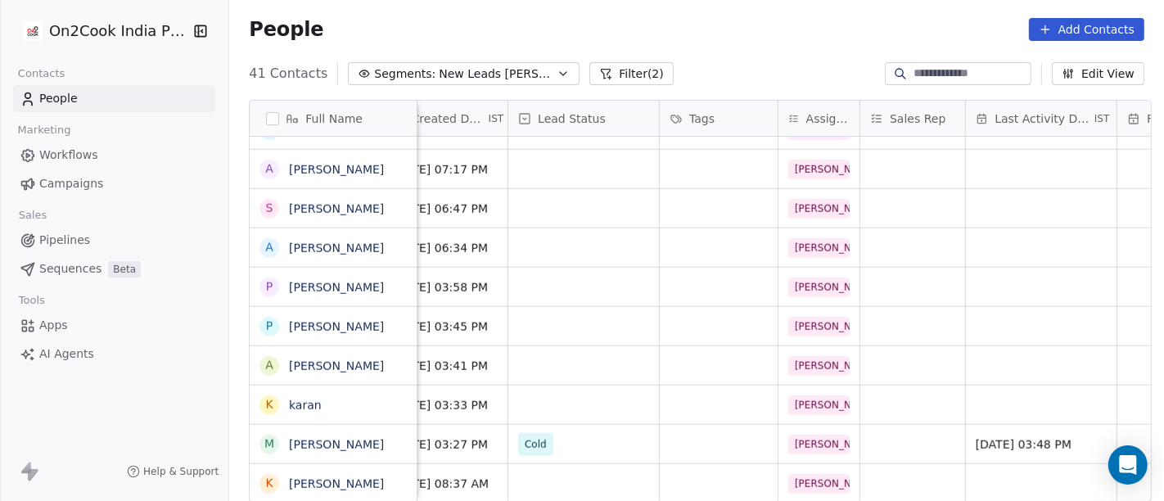
scroll to position [14, 0]
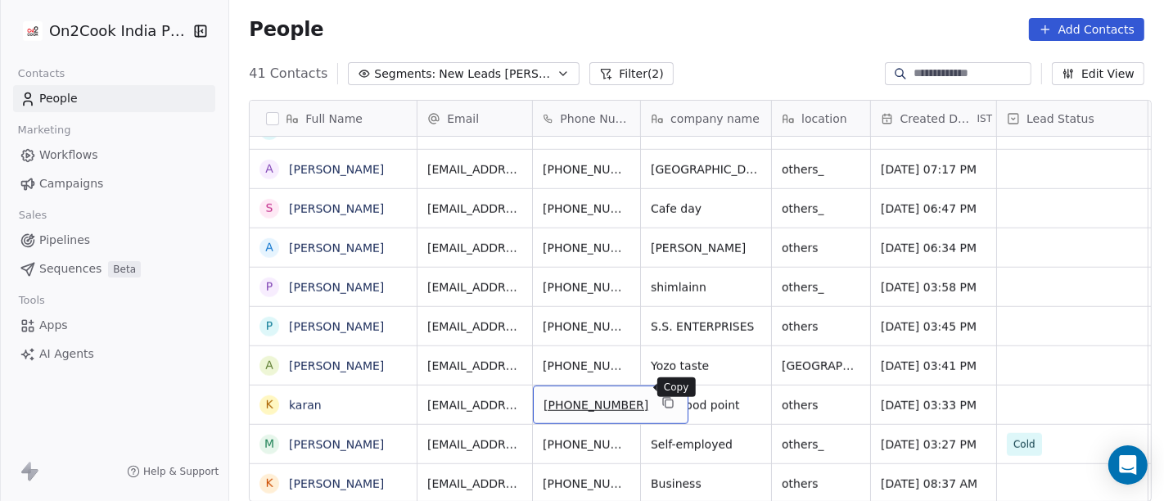
click at [661, 396] on icon "grid" at bounding box center [667, 402] width 13 height 13
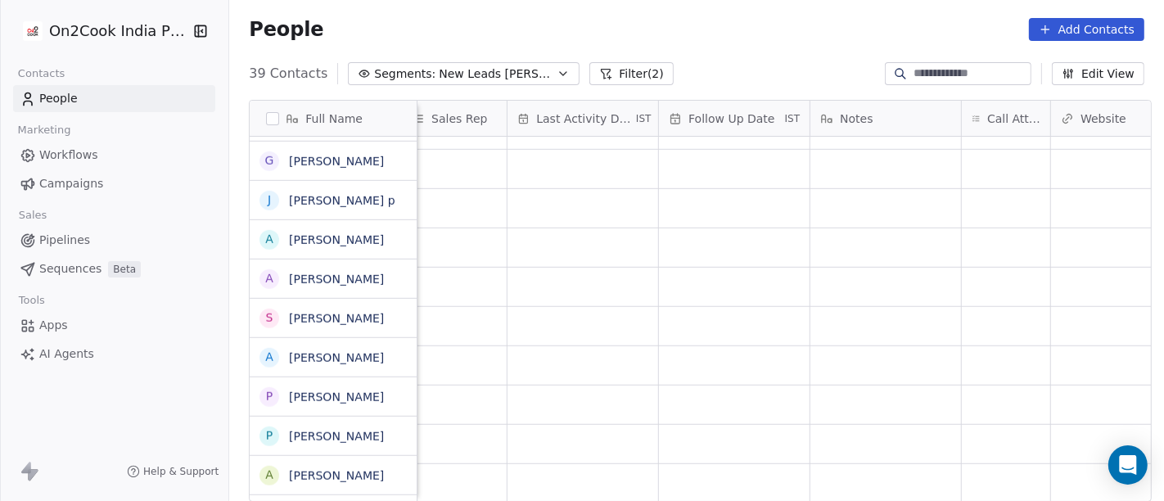
scroll to position [1167, 0]
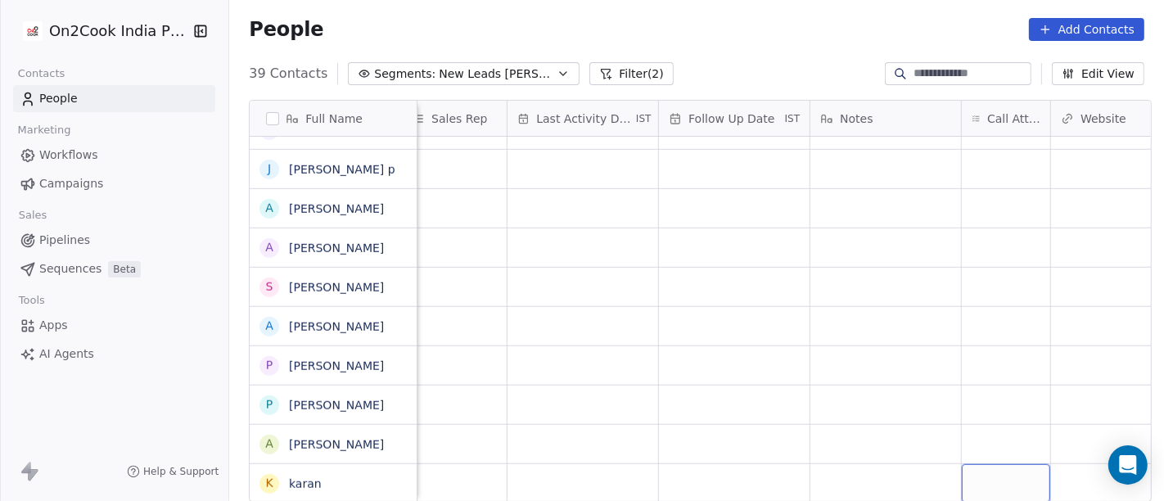
click at [1001, 473] on div "grid" at bounding box center [1006, 483] width 88 height 38
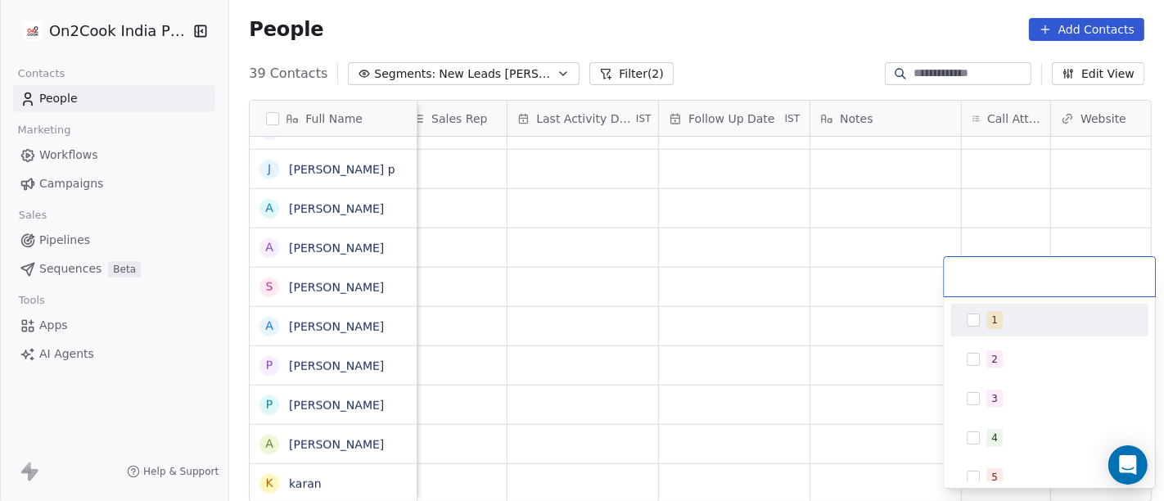
click at [1000, 318] on div "1" at bounding box center [1059, 320] width 146 height 18
click at [788, 32] on html "On2Cook India Pvt. Ltd. Contacts People Marketing Workflows Campaigns Sales Pip…" at bounding box center [582, 250] width 1164 height 501
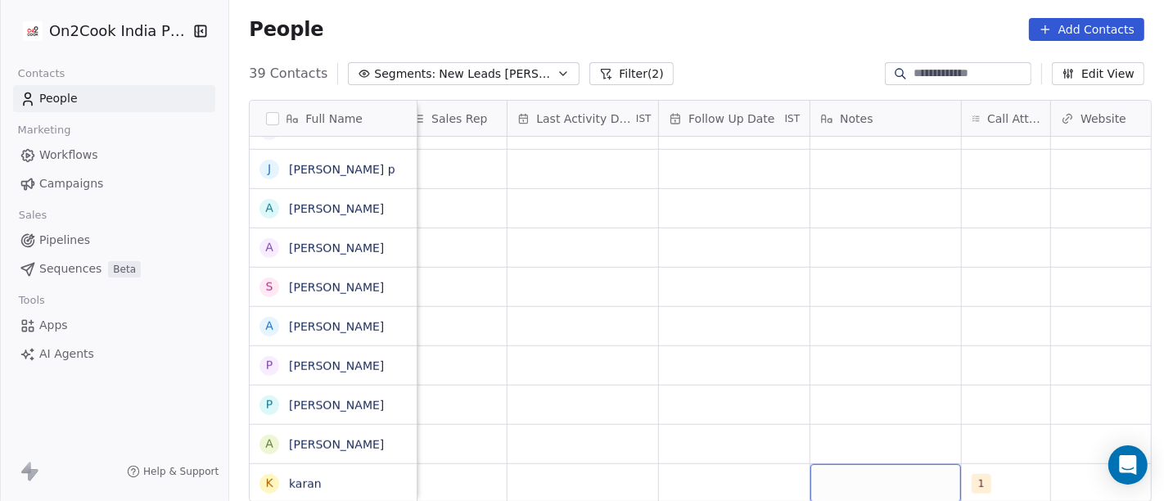
click at [869, 472] on div "grid" at bounding box center [885, 483] width 151 height 38
type textarea "**********"
click at [849, 377] on html "On2Cook India Pvt. Ltd. Contacts People Marketing Workflows Campaigns Sales Pip…" at bounding box center [582, 250] width 1164 height 501
click at [756, 464] on div "grid" at bounding box center [734, 483] width 151 height 38
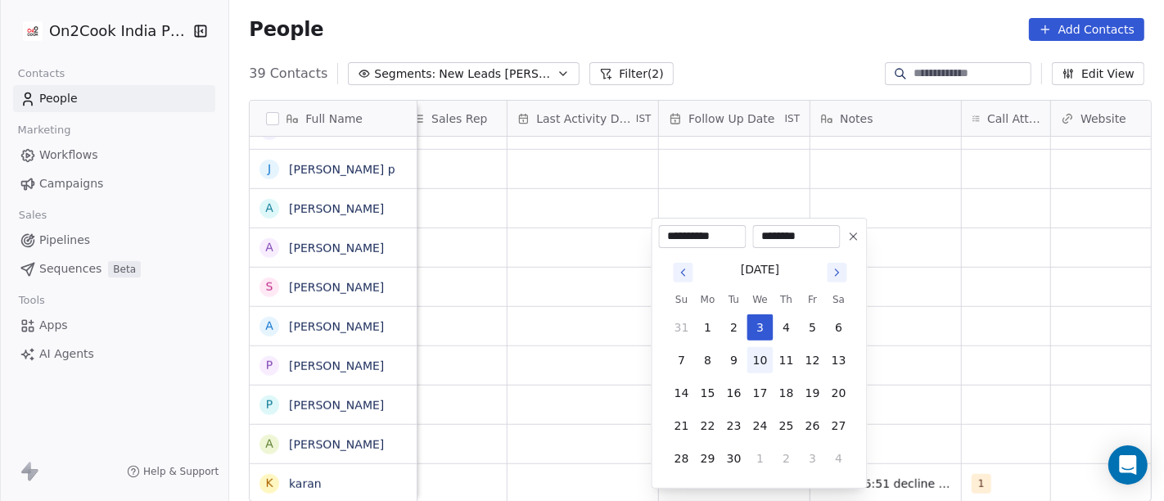
click at [760, 368] on button "10" at bounding box center [760, 360] width 26 height 26
click at [687, 276] on icon "Go to previous month" at bounding box center [683, 272] width 13 height 13
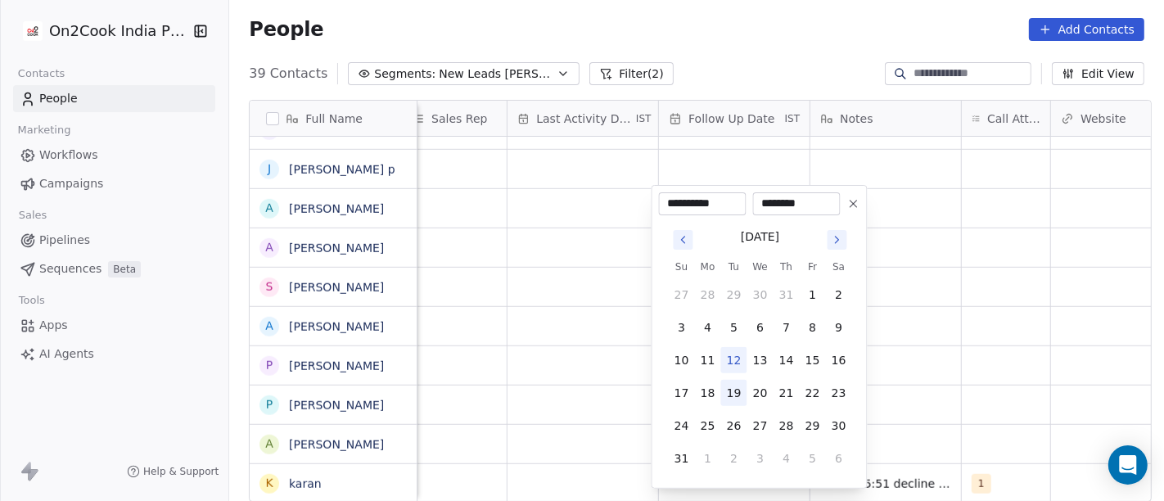
click at [740, 394] on button "19" at bounding box center [734, 393] width 26 height 26
type input "**********"
click at [1059, 300] on html "On2Cook India Pvt. Ltd. Contacts People Marketing Workflows Campaigns Sales Pip…" at bounding box center [582, 250] width 1164 height 501
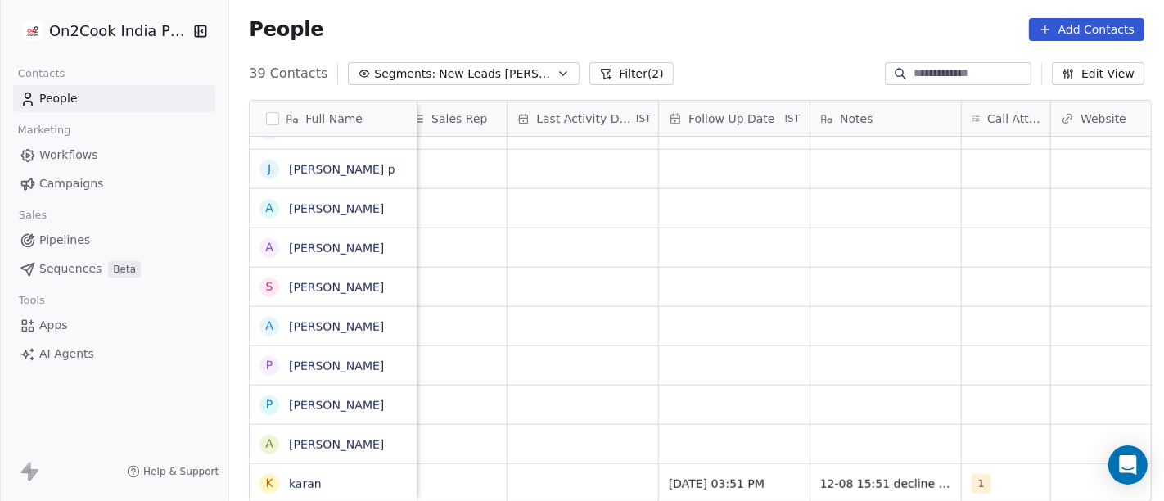
scroll to position [14, 795]
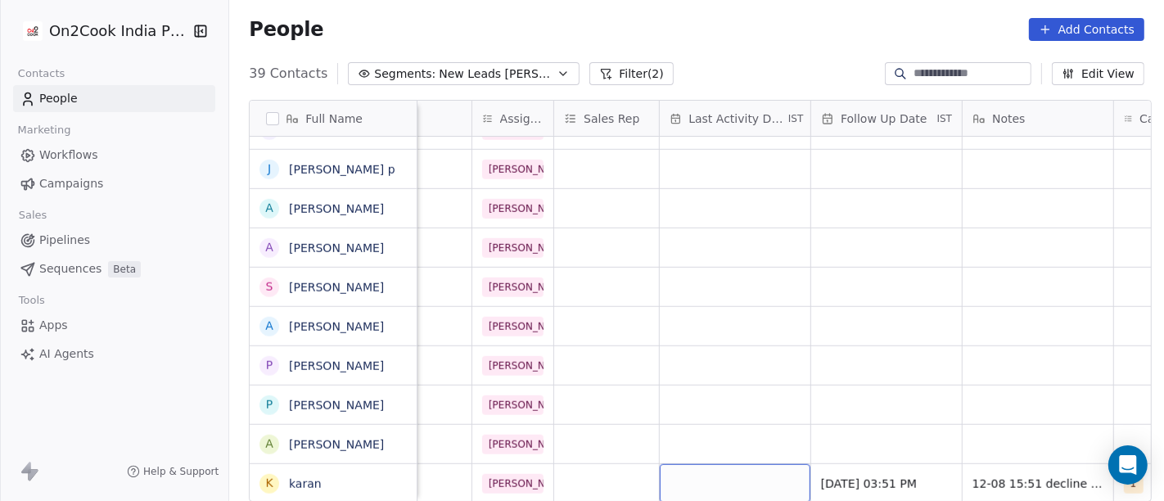
click at [689, 467] on div "grid" at bounding box center [735, 483] width 151 height 38
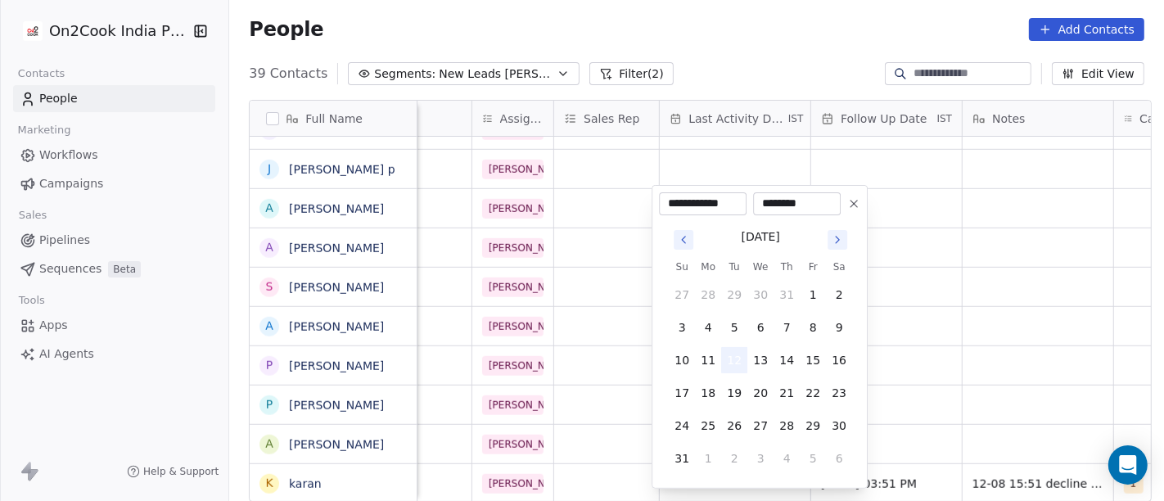
click at [737, 353] on button "12" at bounding box center [734, 360] width 26 height 26
click at [959, 348] on html "On2Cook India Pvt. Ltd. Contacts People Marketing Workflows Campaigns Sales Pip…" at bounding box center [582, 250] width 1164 height 501
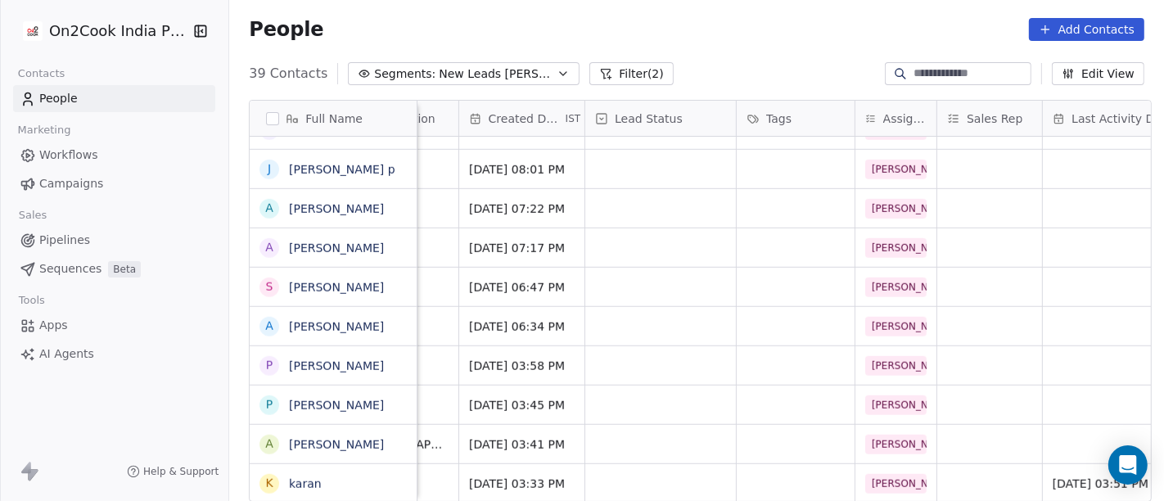
scroll to position [14, 411]
click at [658, 471] on div "grid" at bounding box center [661, 483] width 151 height 38
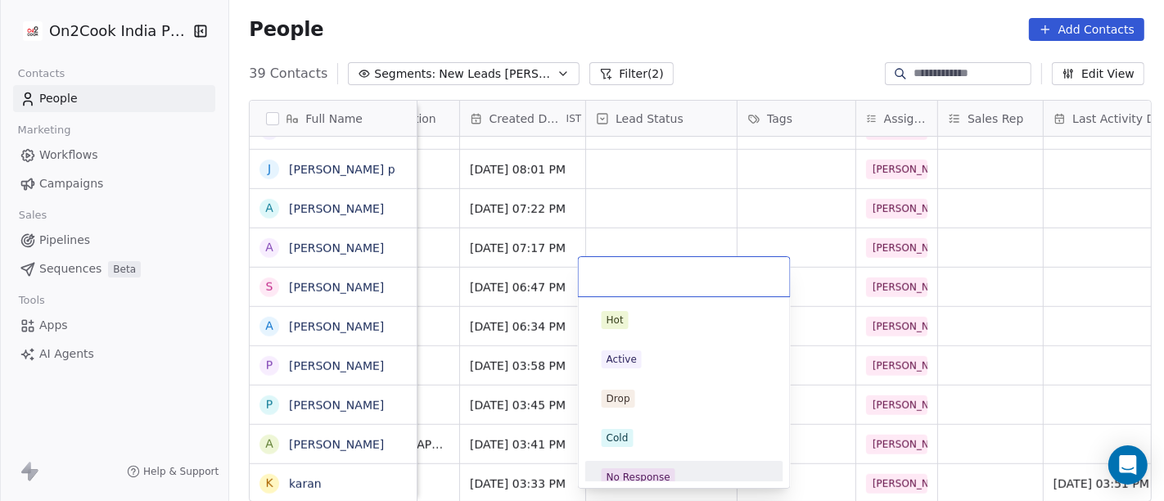
click at [658, 471] on div "No Response" at bounding box center [639, 477] width 64 height 15
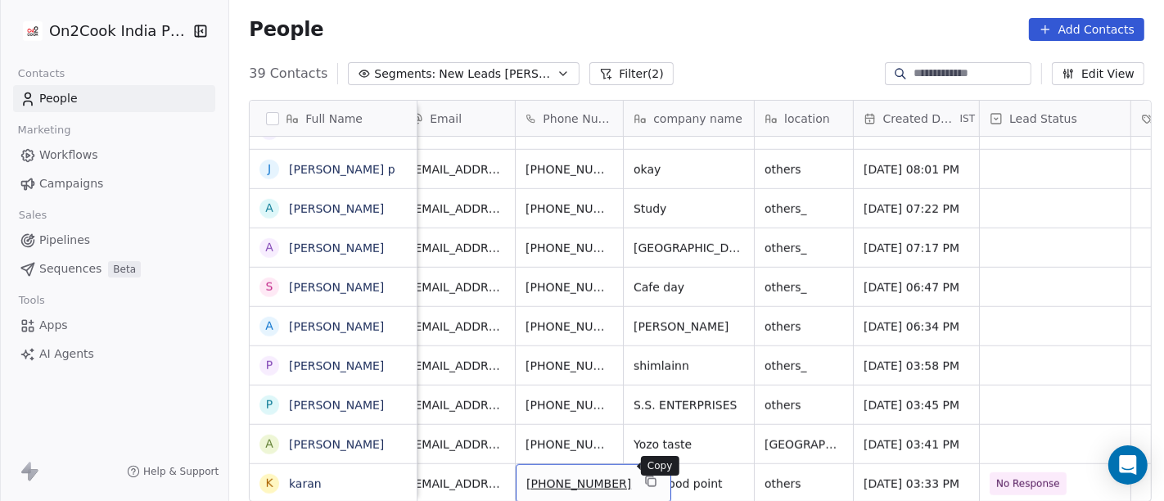
scroll to position [14, 16]
click at [647, 476] on icon "grid" at bounding box center [650, 479] width 7 height 7
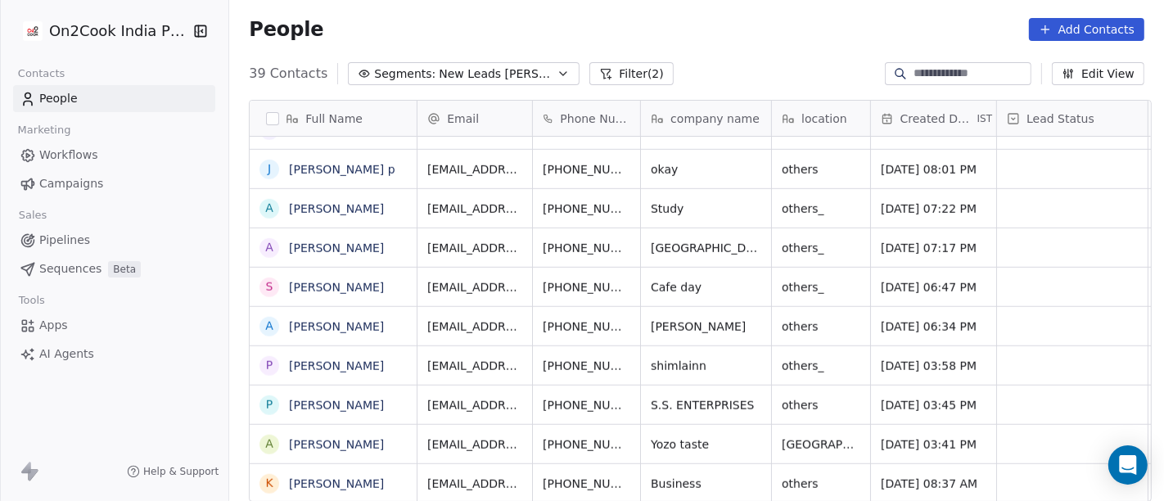
scroll to position [1127, 0]
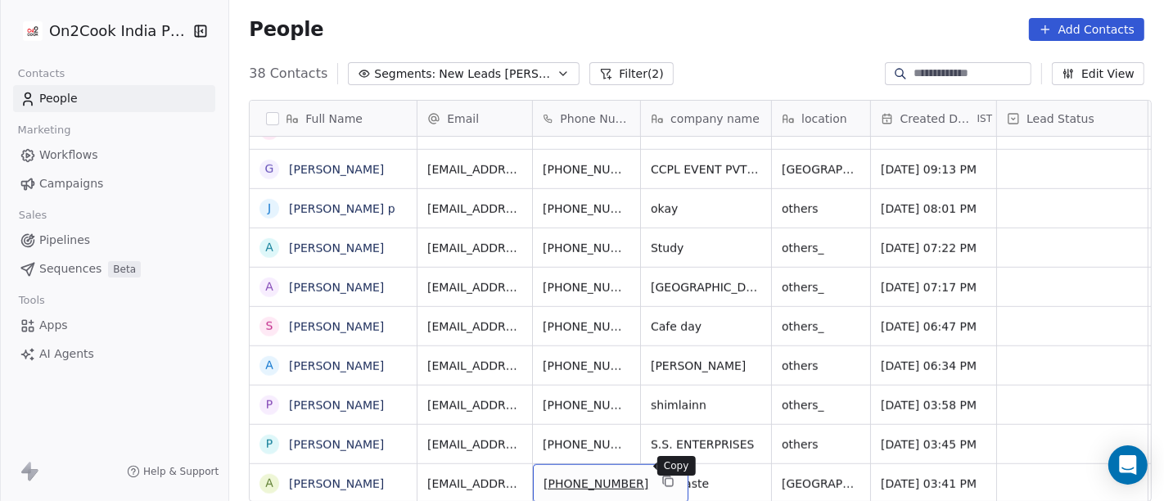
click at [661, 475] on icon "grid" at bounding box center [667, 481] width 13 height 13
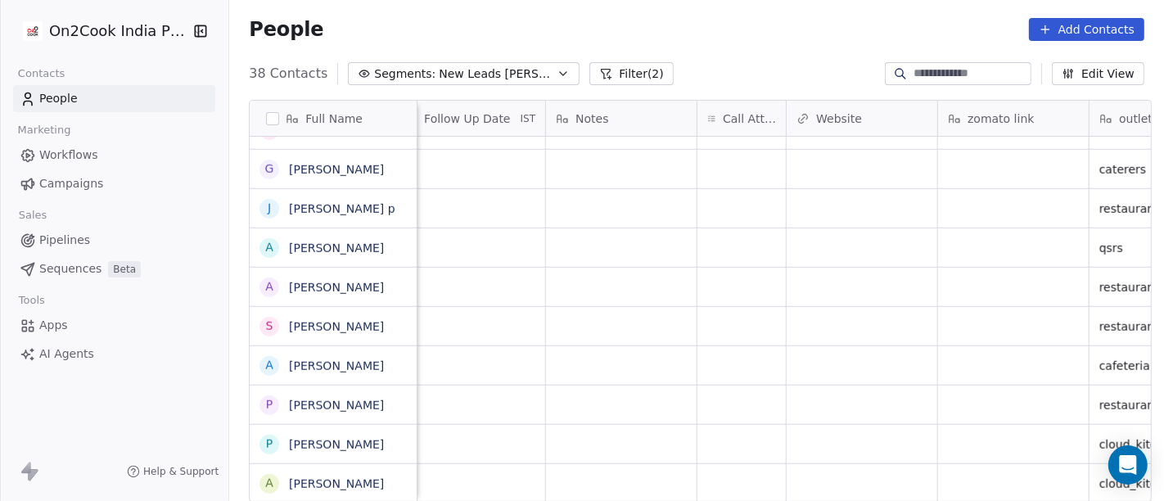
scroll to position [14, 1230]
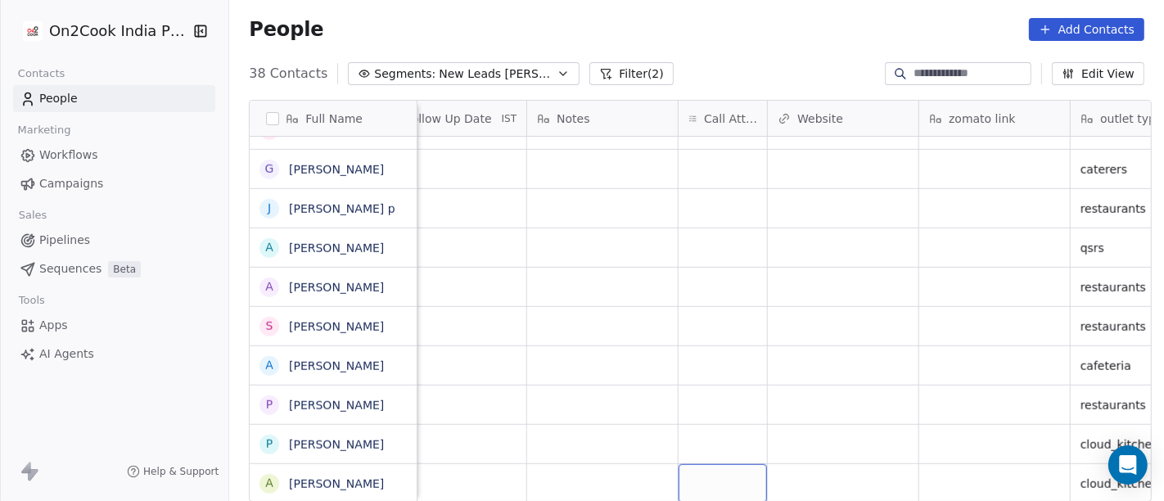
click at [701, 464] on div "grid" at bounding box center [723, 483] width 88 height 38
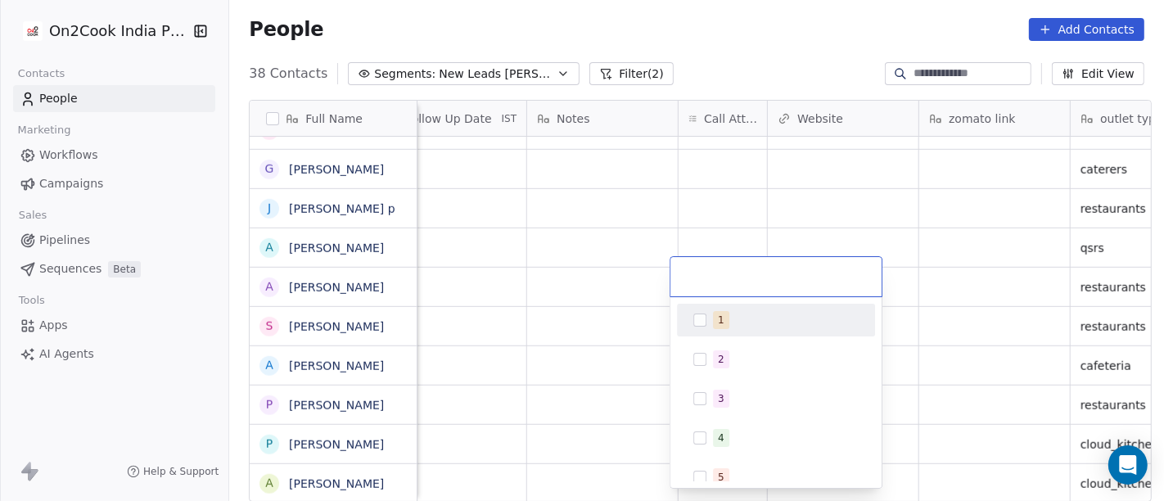
click at [733, 314] on div "1" at bounding box center [786, 320] width 146 height 18
click at [708, 36] on html "On2Cook India Pvt. Ltd. Contacts People Marketing Workflows Campaigns Sales Pip…" at bounding box center [582, 250] width 1164 height 501
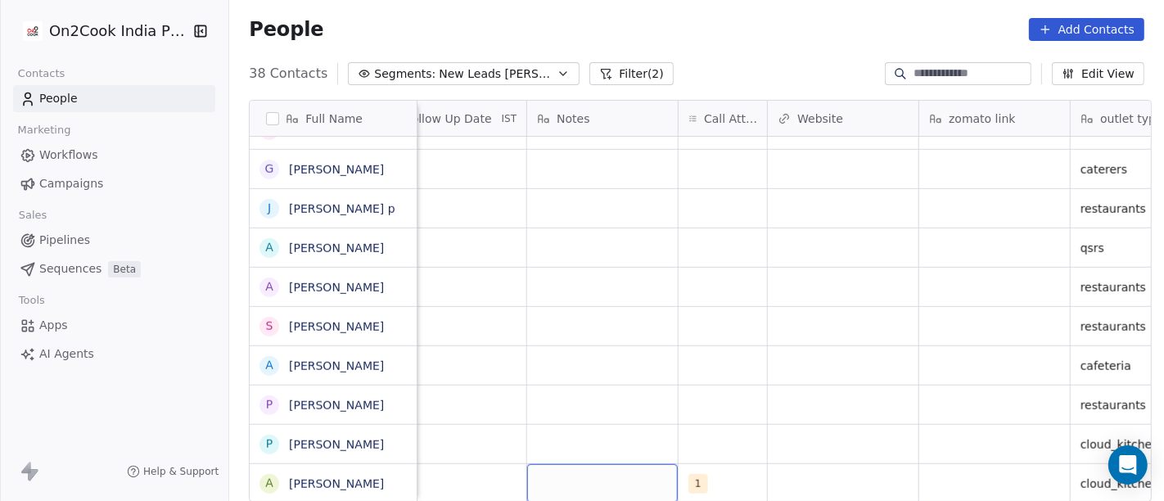
click at [595, 472] on div "grid" at bounding box center [602, 483] width 151 height 38
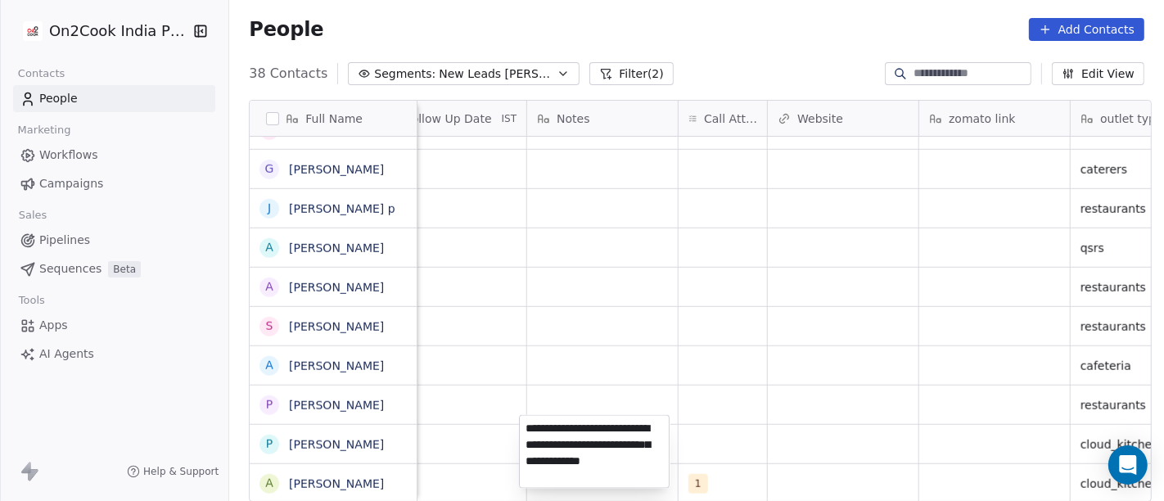
type textarea "**********"
click at [707, 397] on html "On2Cook India Pvt. Ltd. Contacts People Marketing Workflows Campaigns Sales Pip…" at bounding box center [582, 250] width 1164 height 501
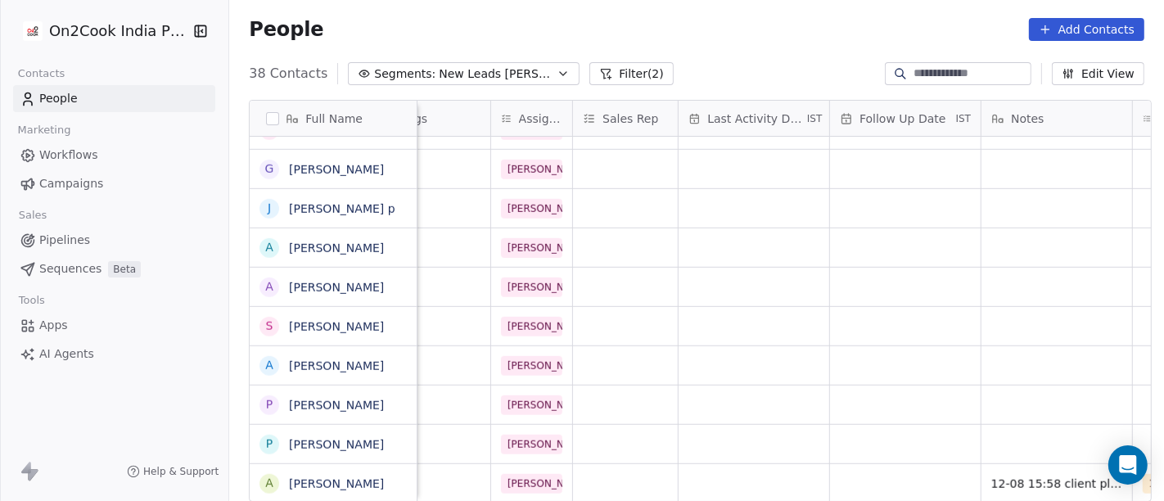
scroll to position [14, 774]
click at [891, 464] on div "grid" at bounding box center [908, 483] width 151 height 38
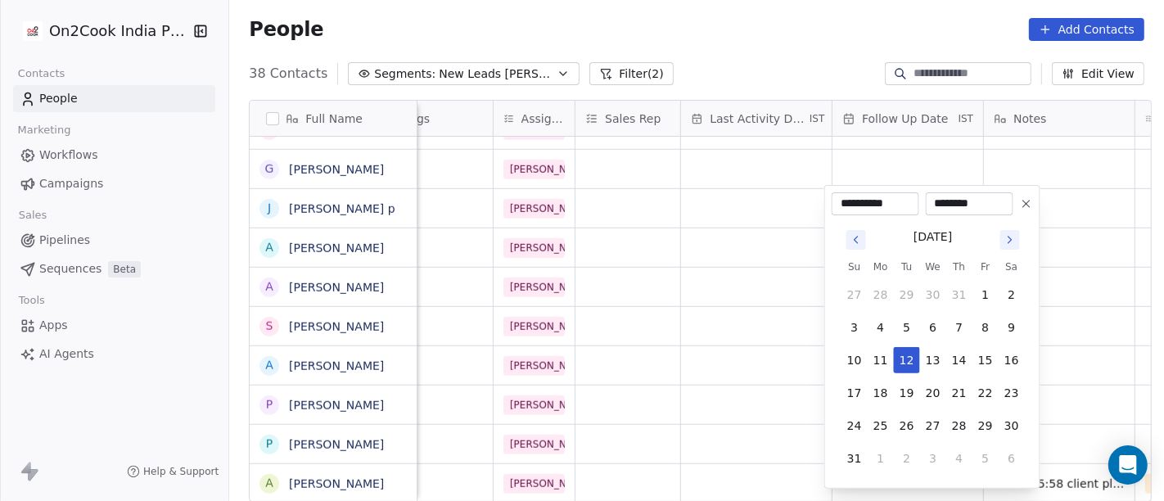
click at [1019, 233] on button "Go to next month" at bounding box center [1010, 239] width 23 height 23
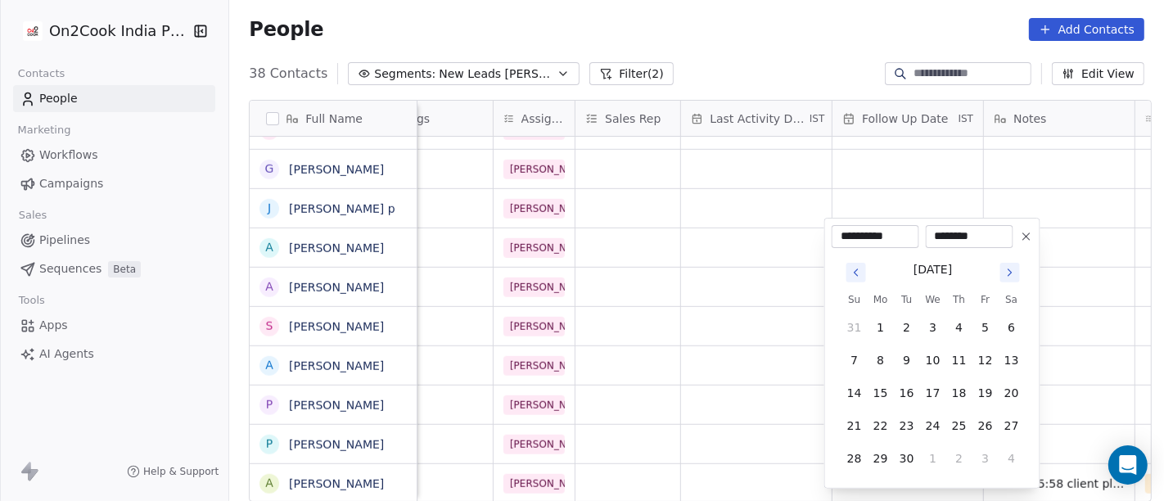
click at [1020, 233] on icon at bounding box center [1026, 236] width 13 height 13
type input "**********"
type input "********"
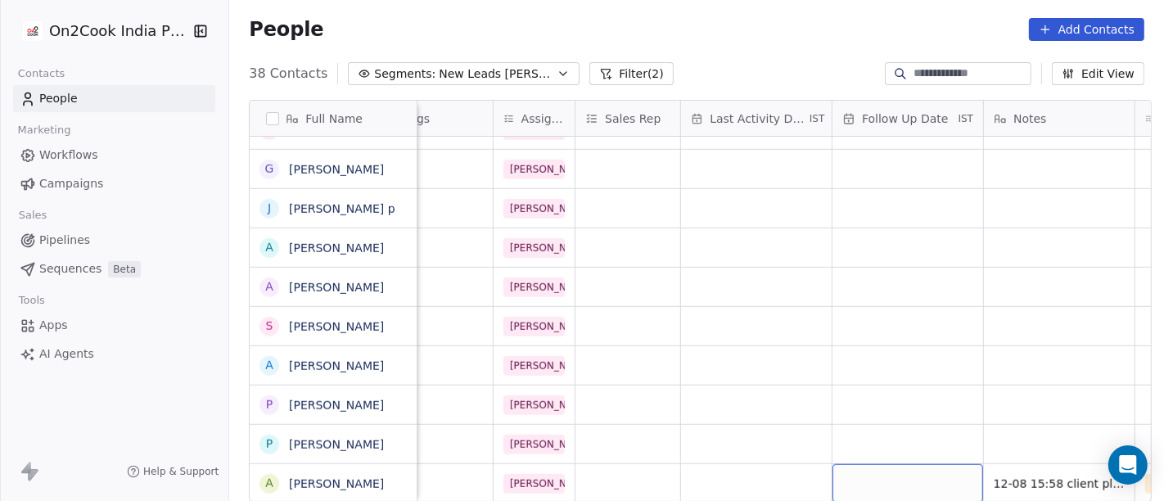
click at [903, 464] on div "grid" at bounding box center [908, 483] width 151 height 38
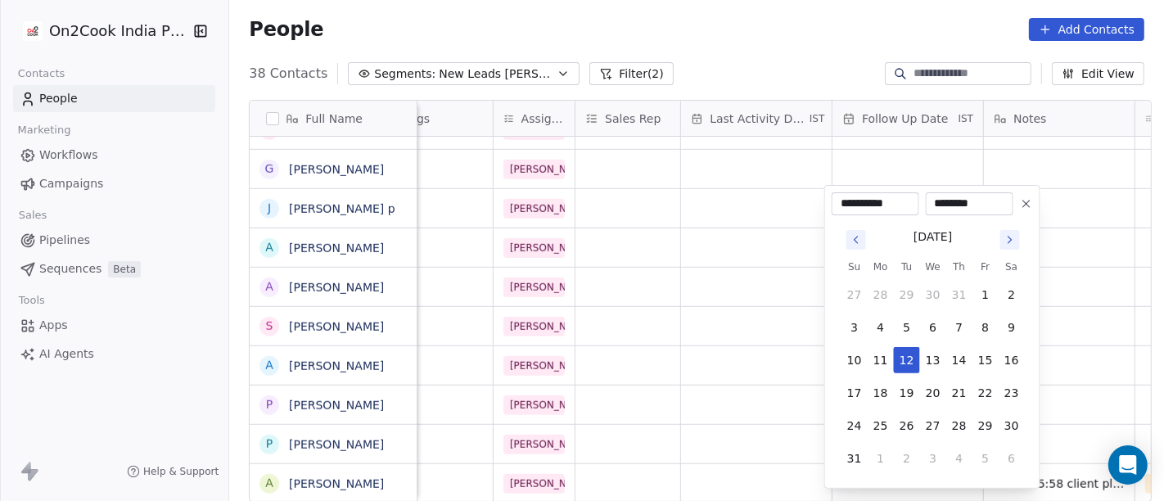
click at [1011, 237] on icon "Go to next month" at bounding box center [1010, 239] width 13 height 13
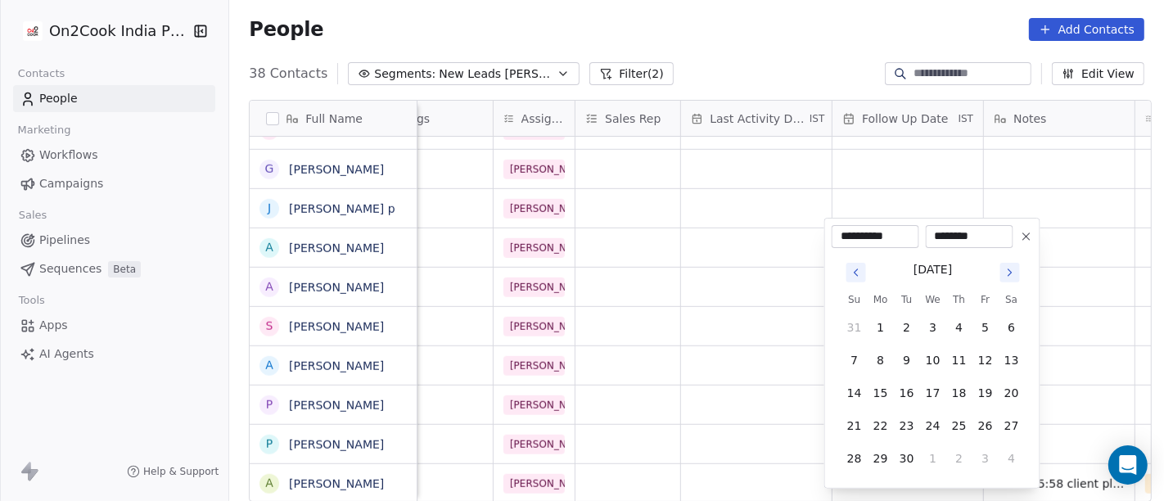
click at [1012, 263] on button "Go to next month" at bounding box center [1010, 273] width 20 height 20
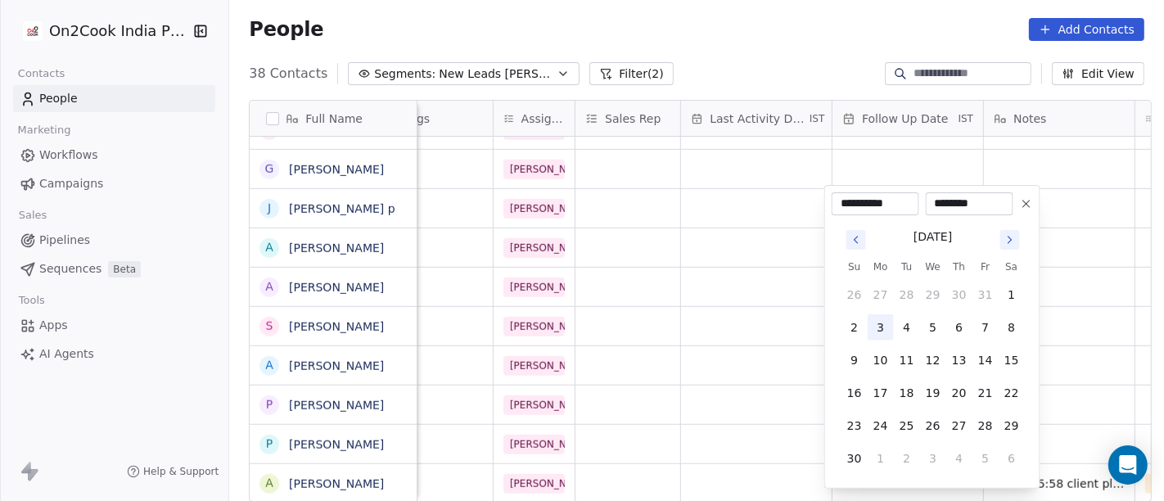
click at [876, 323] on button "3" at bounding box center [881, 327] width 26 height 26
type input "**********"
click at [659, 317] on html "On2Cook India Pvt. Ltd. Contacts People Marketing Workflows Campaigns Sales Pip…" at bounding box center [582, 250] width 1164 height 501
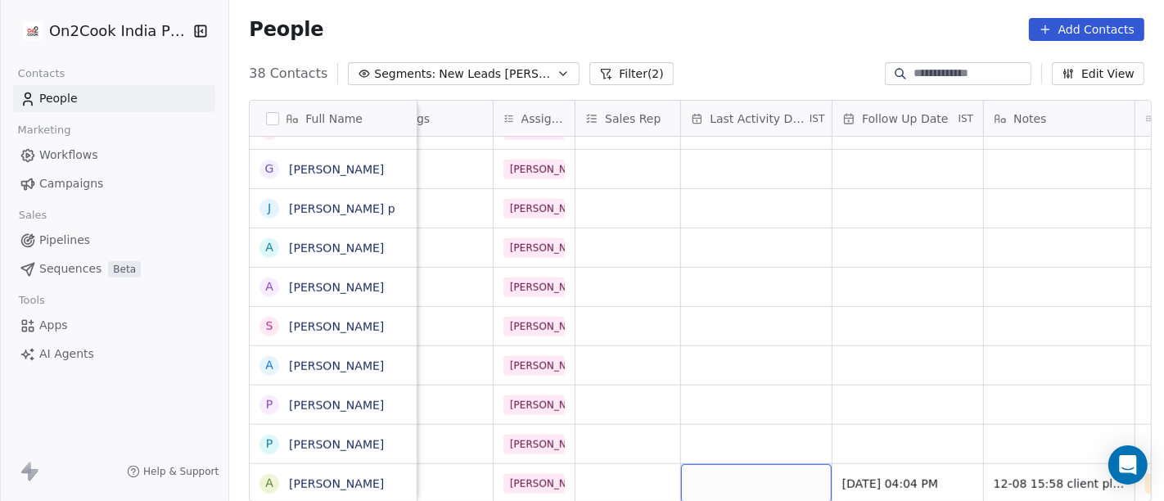
click at [710, 464] on div "grid" at bounding box center [756, 483] width 151 height 38
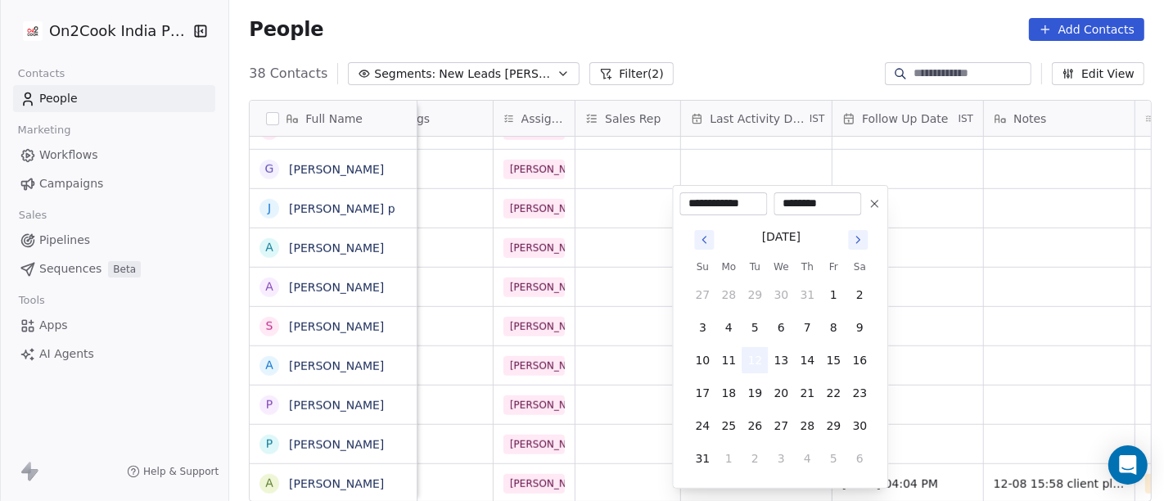
click at [752, 359] on button "12" at bounding box center [755, 360] width 26 height 26
click at [881, 358] on div "[DATE] Su Mo Tu We Th Fr Sa 27 28 29 30 31 1 2 3 4 5 6 7 8 9 10 11 12 13 14 15 …" at bounding box center [779, 348] width 201 height 266
click at [943, 380] on html "On2Cook India Pvt. Ltd. Contacts People Marketing Workflows Campaigns Sales Pip…" at bounding box center [582, 250] width 1164 height 501
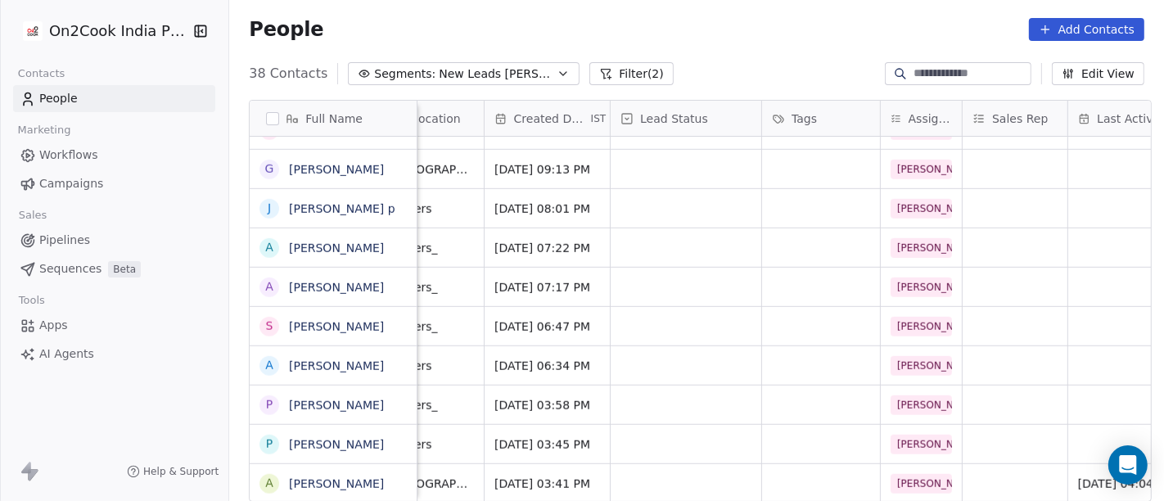
scroll to position [14, 381]
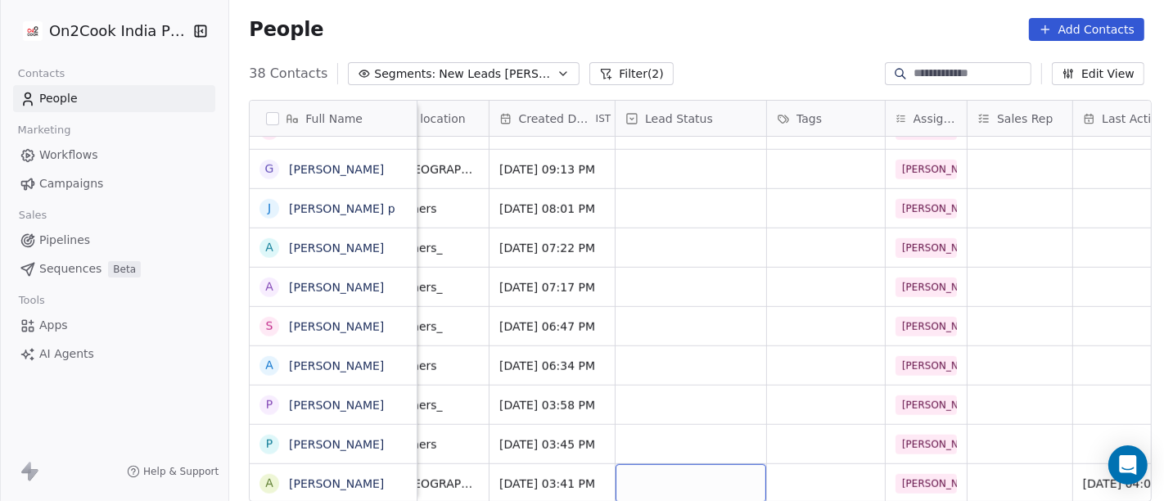
click at [704, 477] on div "grid" at bounding box center [691, 483] width 151 height 38
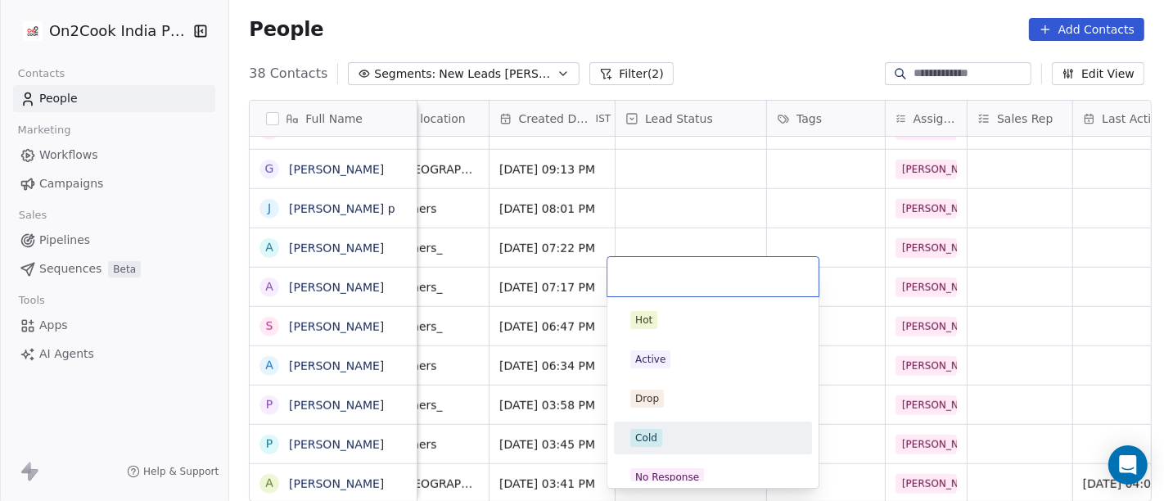
click at [700, 438] on div "Cold" at bounding box center [712, 438] width 165 height 18
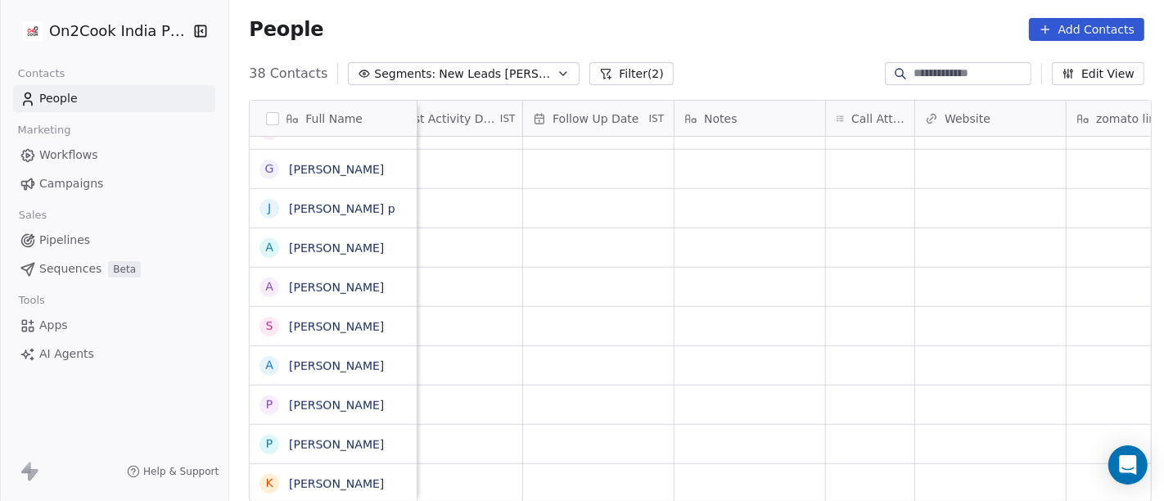
scroll to position [14, 1082]
click at [842, 434] on div "grid" at bounding box center [871, 444] width 88 height 38
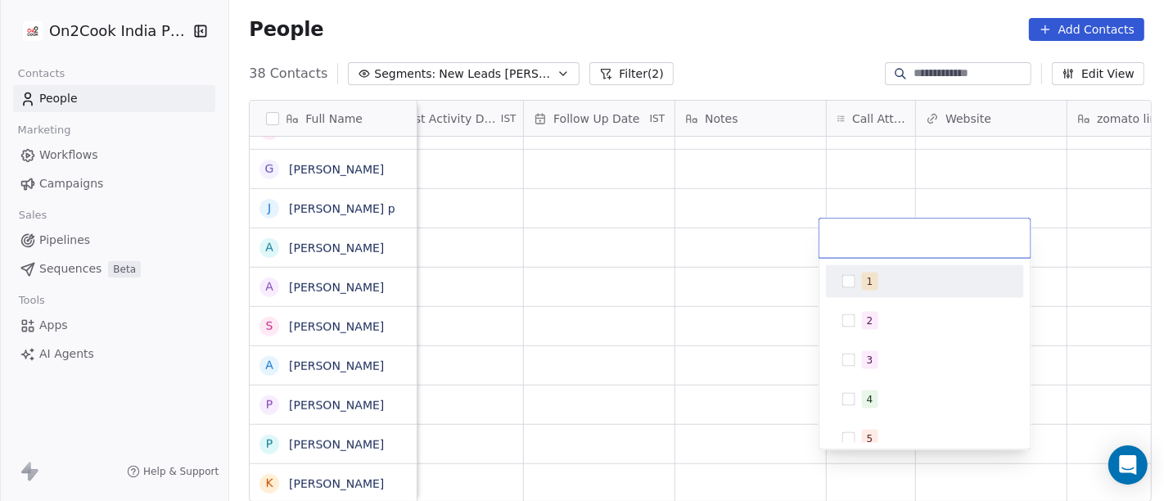
click at [864, 284] on span "1" at bounding box center [870, 282] width 16 height 18
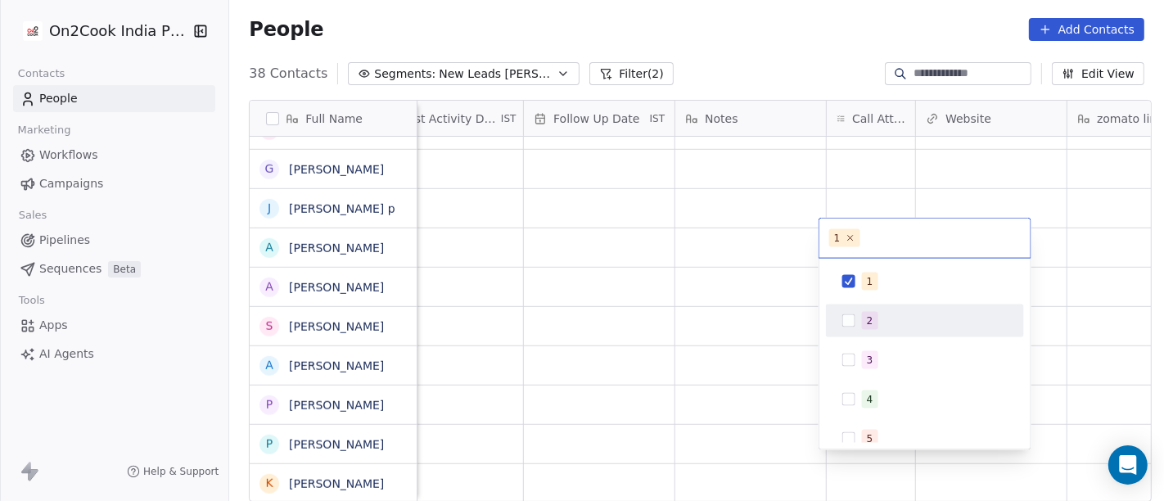
click at [669, 427] on html "On2Cook India Pvt. Ltd. Contacts People Marketing Workflows Campaigns Sales Pip…" at bounding box center [582, 250] width 1164 height 501
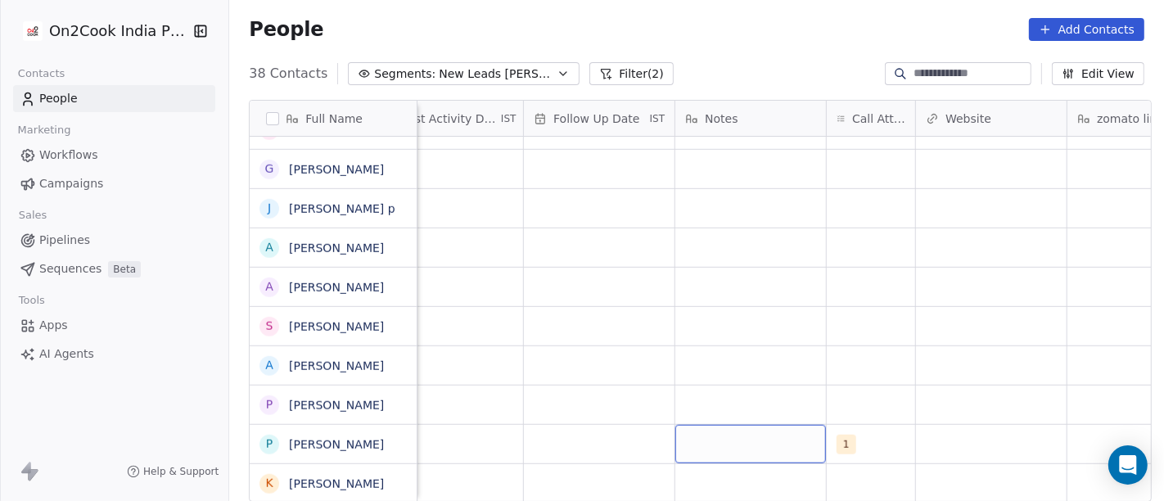
click at [722, 431] on div "grid" at bounding box center [750, 444] width 151 height 38
type textarea "**********"
click at [869, 283] on html "On2Cook India Pvt. Ltd. Contacts People Marketing Workflows Campaigns Sales Pip…" at bounding box center [582, 250] width 1164 height 501
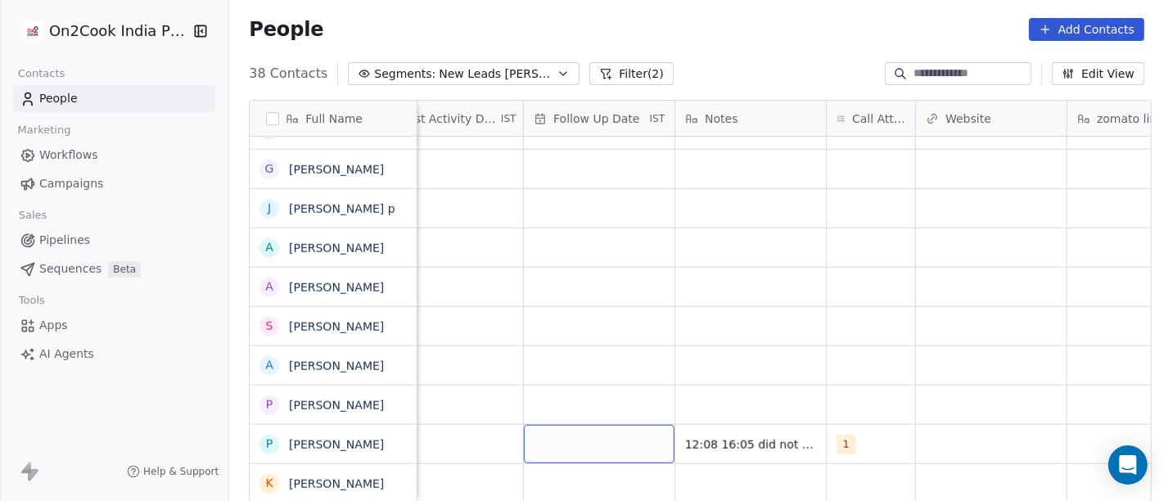
click at [592, 431] on div "grid" at bounding box center [599, 444] width 151 height 38
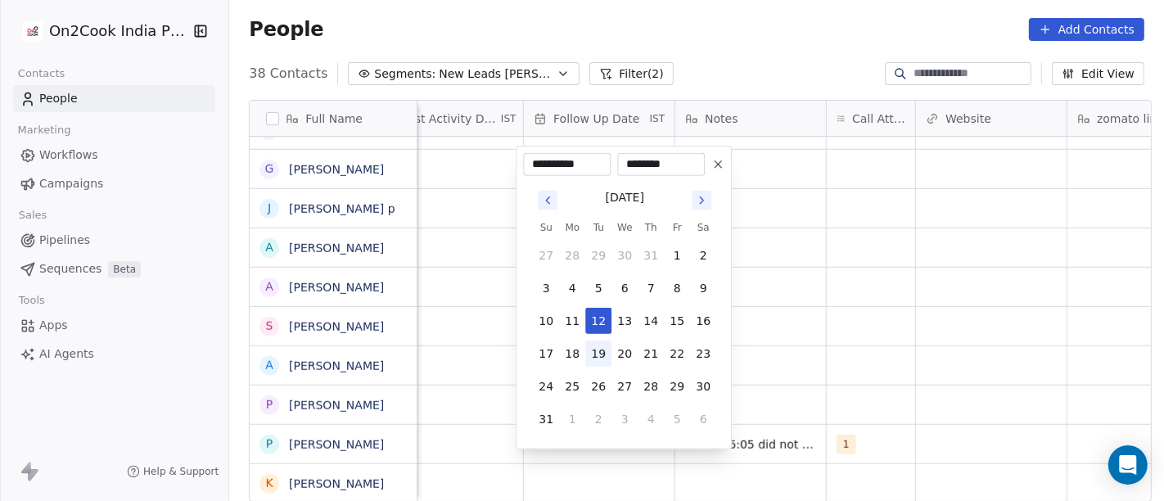
click at [596, 342] on button "19" at bounding box center [598, 354] width 26 height 26
type input "**********"
click at [877, 335] on html "On2Cook India Pvt. Ltd. Contacts People Marketing Workflows Campaigns Sales Pip…" at bounding box center [582, 250] width 1164 height 501
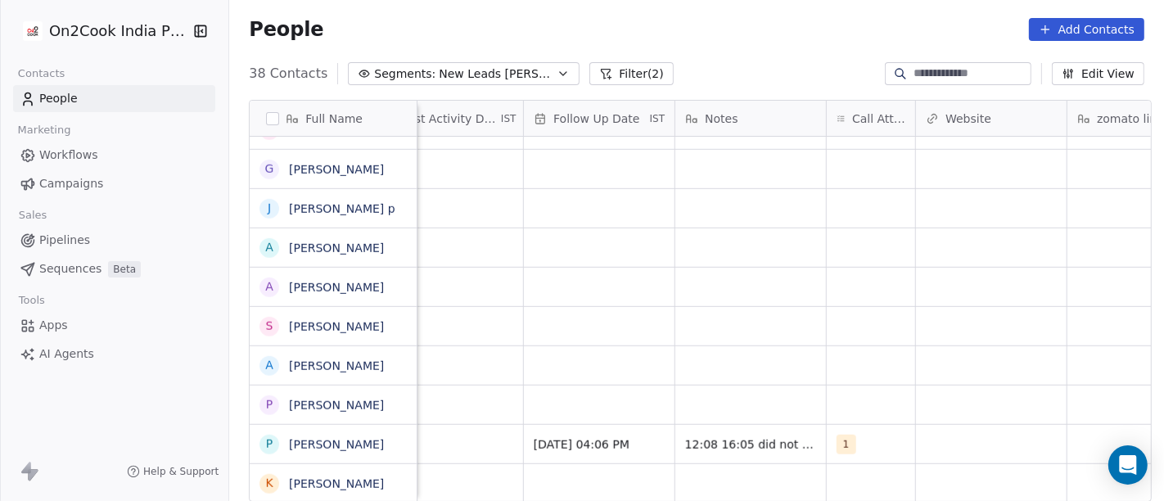
scroll to position [14, 818]
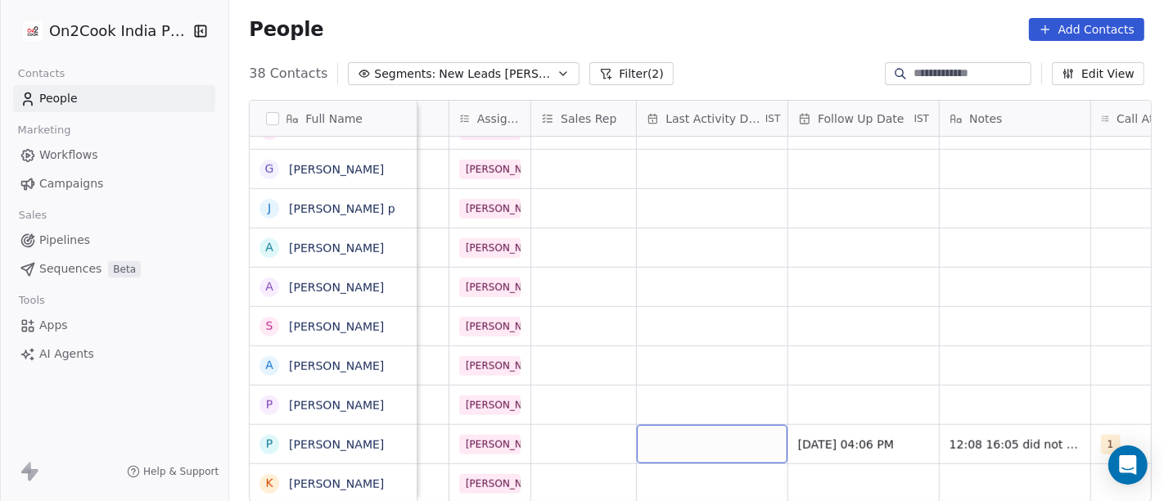
click at [667, 425] on div "grid" at bounding box center [712, 444] width 151 height 38
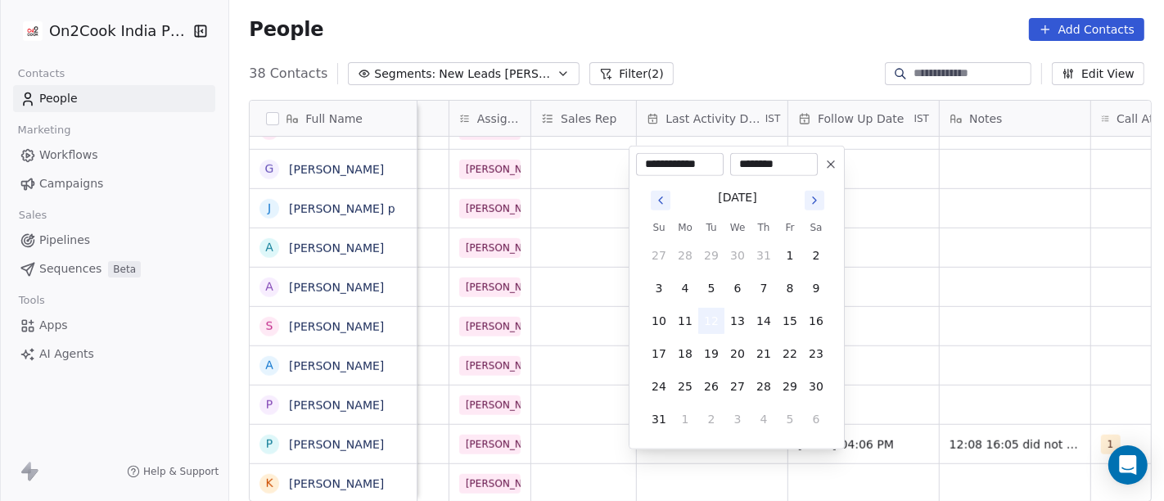
click at [713, 321] on button "12" at bounding box center [711, 321] width 26 height 26
click at [934, 323] on html "On2Cook India Pvt. Ltd. Contacts People Marketing Workflows Campaigns Sales Pip…" at bounding box center [582, 250] width 1164 height 501
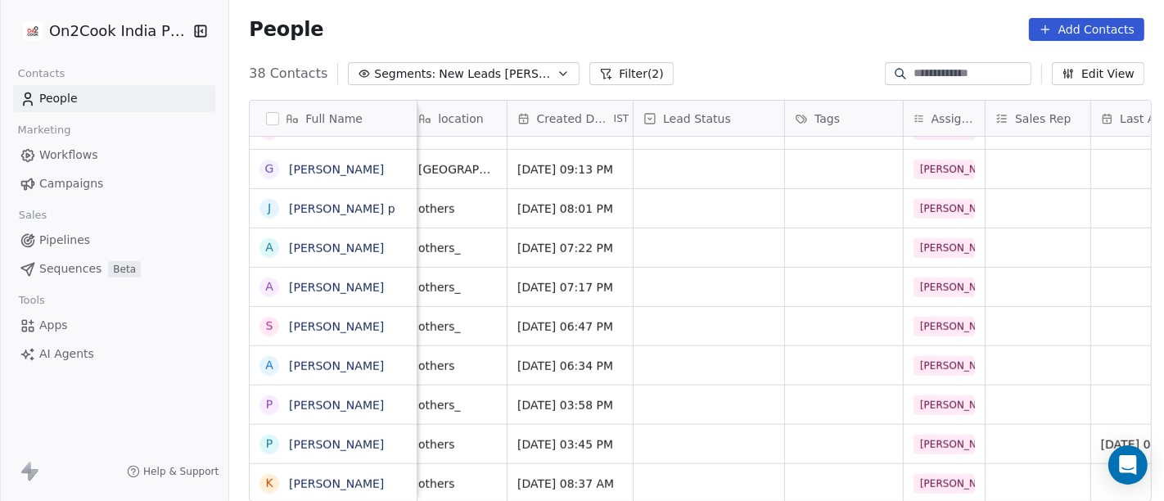
scroll to position [14, 363]
click at [664, 431] on div "grid" at bounding box center [709, 444] width 151 height 38
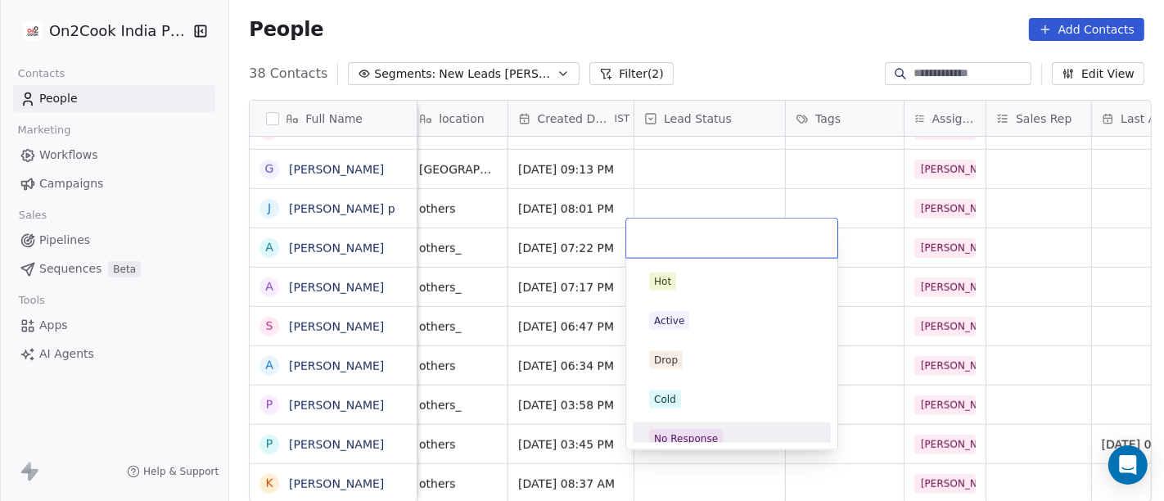
click at [718, 445] on div "Hot Active Drop Cold No Response Onsite Demo RSP (Distributor) Converted Duplic…" at bounding box center [731, 354] width 211 height 191
click at [708, 439] on div "No Response" at bounding box center [686, 438] width 64 height 15
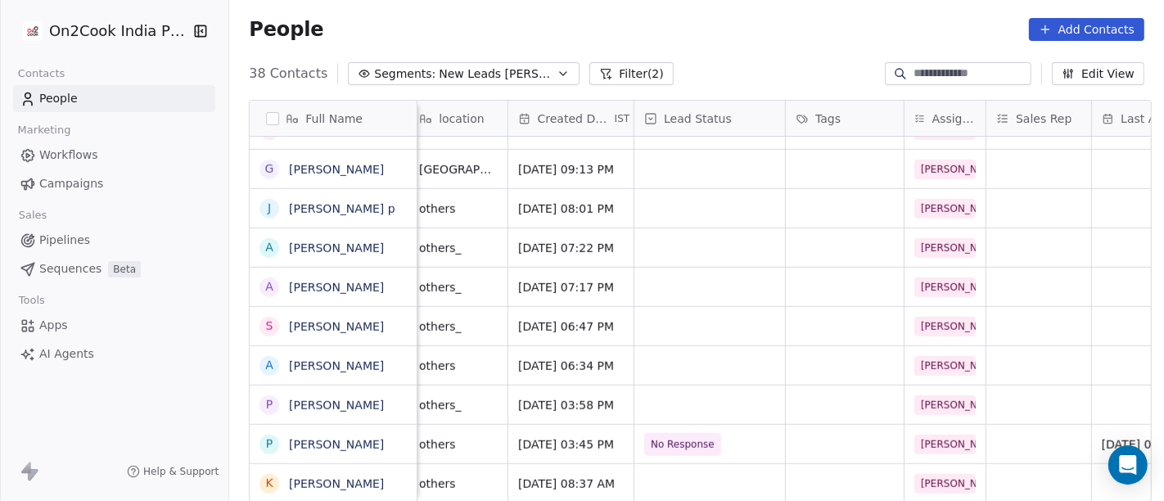
click at [696, 38] on div "People Add Contacts" at bounding box center [697, 29] width 896 height 23
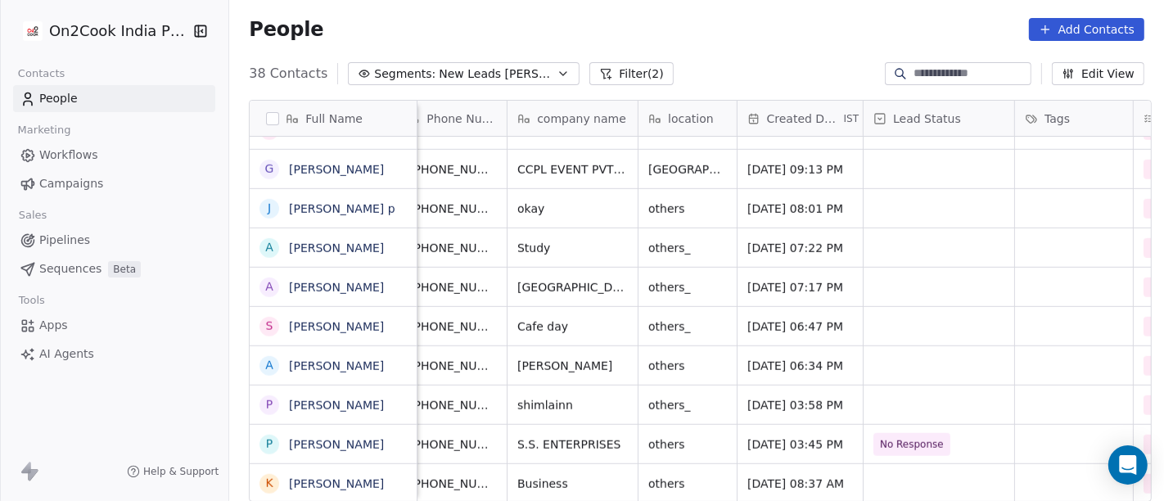
scroll to position [14, 0]
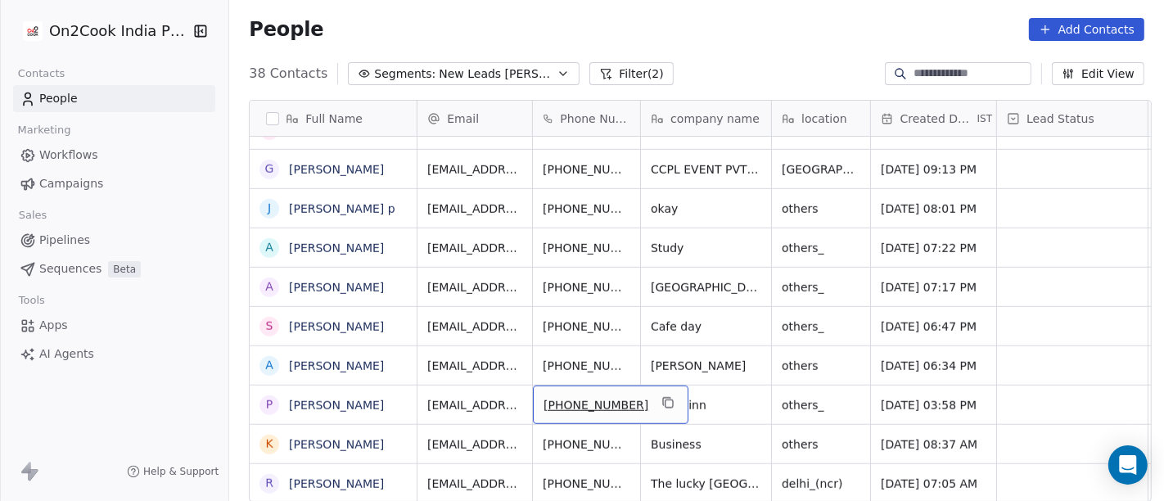
click at [565, 401] on div "[PHONE_NUMBER]" at bounding box center [611, 405] width 156 height 38
click at [549, 389] on input "**********" at bounding box center [589, 390] width 122 height 33
click at [603, 381] on input "**********" at bounding box center [589, 390] width 122 height 33
type input "**********"
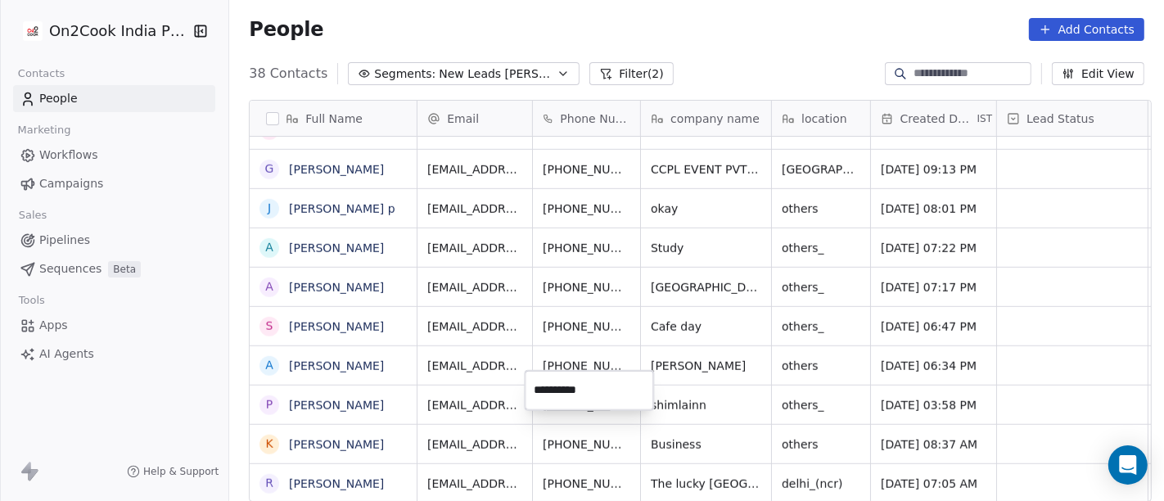
click at [742, 408] on html "On2Cook India Pvt. Ltd. Contacts People Marketing Workflows Campaigns Sales Pip…" at bounding box center [582, 250] width 1164 height 501
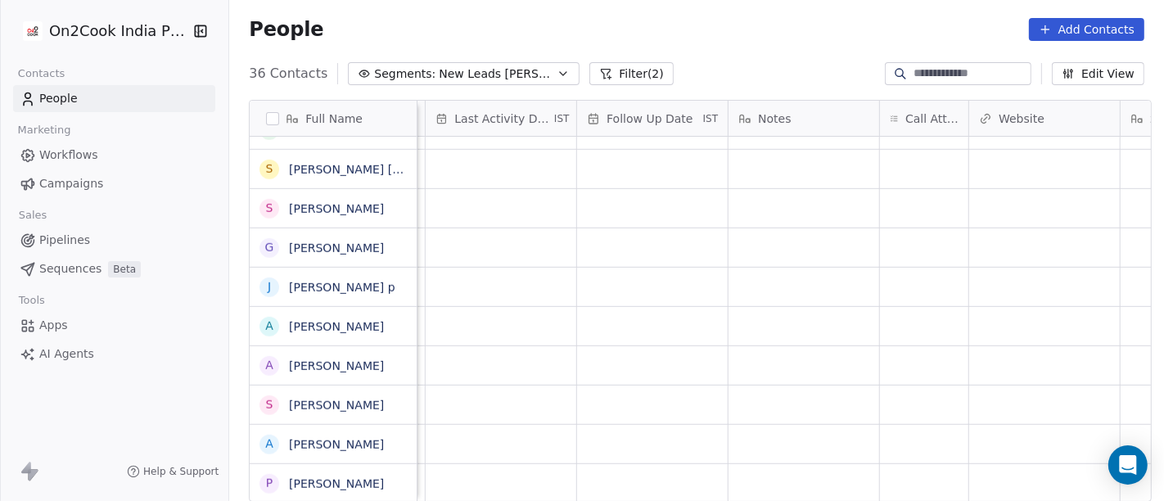
scroll to position [14, 1087]
click at [842, 386] on div "grid" at bounding box center [866, 405] width 88 height 38
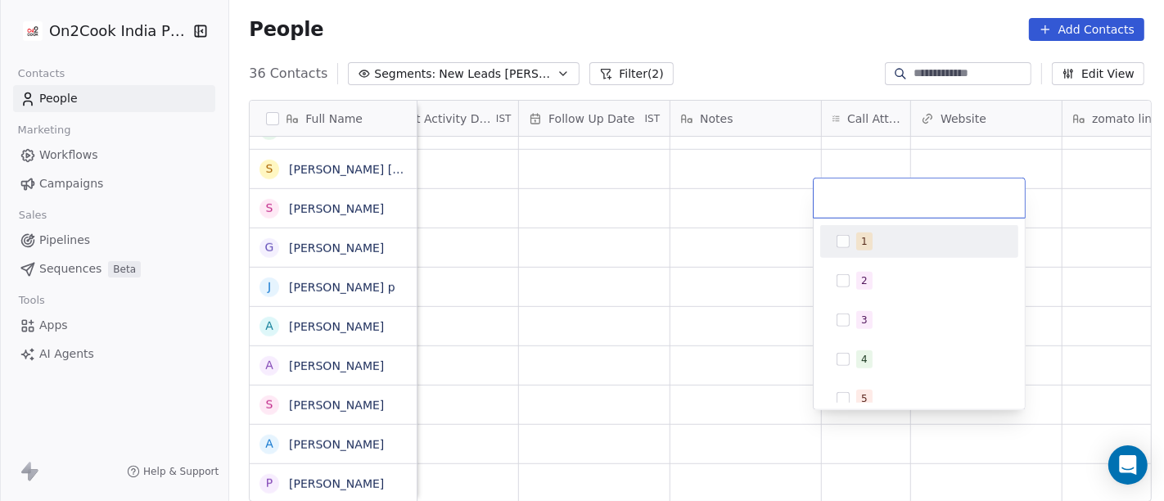
click at [852, 246] on div "1" at bounding box center [919, 241] width 185 height 26
click at [768, 87] on html "On2Cook India Pvt. Ltd. Contacts People Marketing Workflows Campaigns Sales Pip…" at bounding box center [582, 250] width 1164 height 501
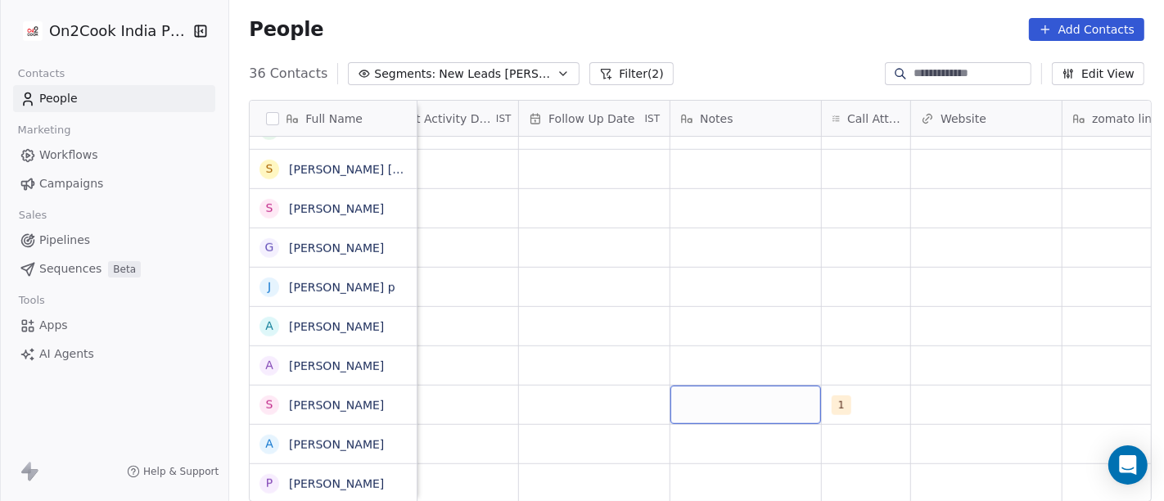
click at [715, 386] on div "grid" at bounding box center [745, 405] width 151 height 38
click at [750, 377] on textarea "**********" at bounding box center [737, 395] width 149 height 51
type textarea "**********"
click at [932, 413] on html "On2Cook India Pvt. Ltd. Contacts People Marketing Workflows Campaigns Sales Pip…" at bounding box center [582, 250] width 1164 height 501
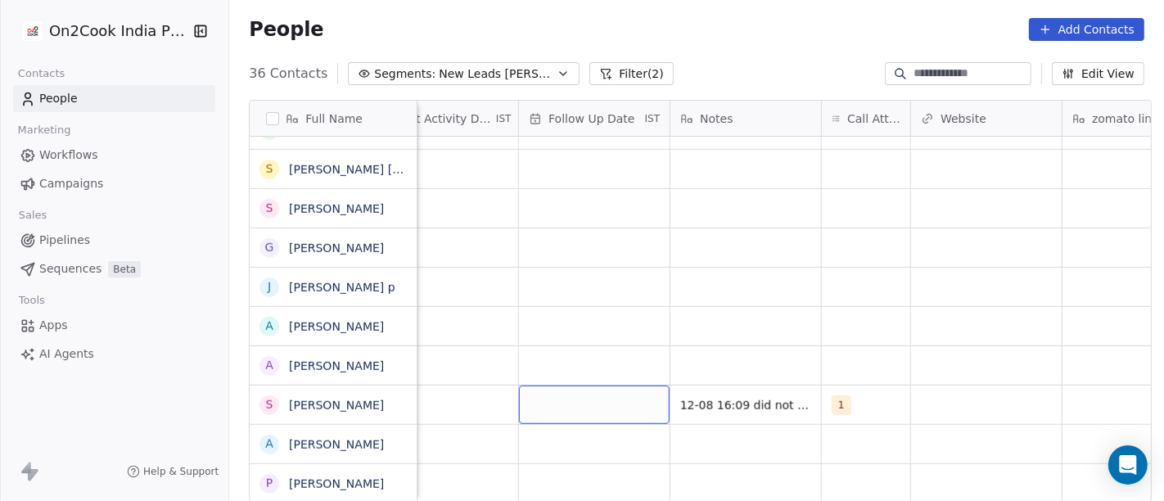
click at [566, 404] on div "grid" at bounding box center [594, 405] width 151 height 38
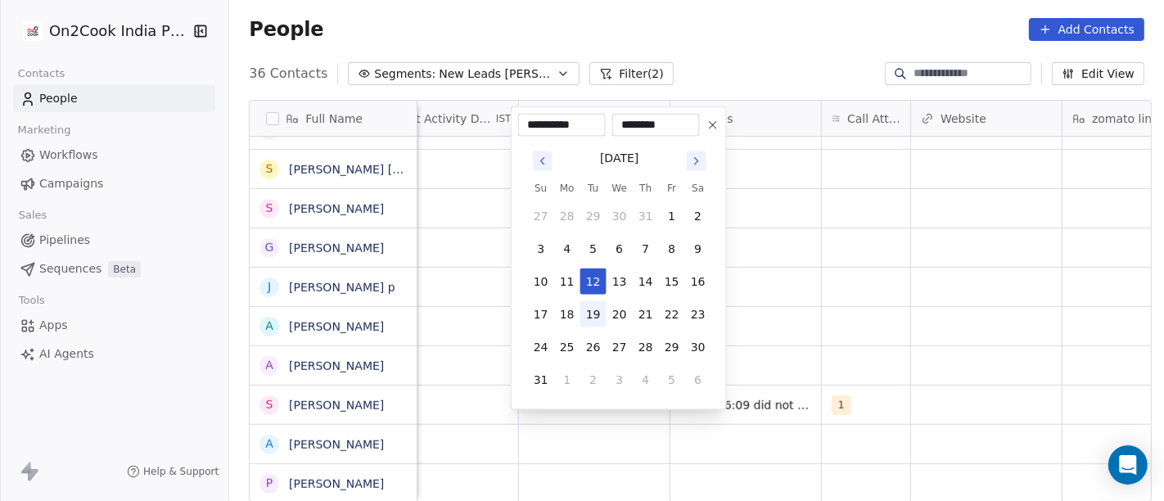
click at [596, 313] on button "19" at bounding box center [593, 314] width 26 height 26
type input "**********"
click at [934, 305] on html "On2Cook India Pvt. Ltd. Contacts People Marketing Workflows Campaigns Sales Pip…" at bounding box center [582, 250] width 1164 height 501
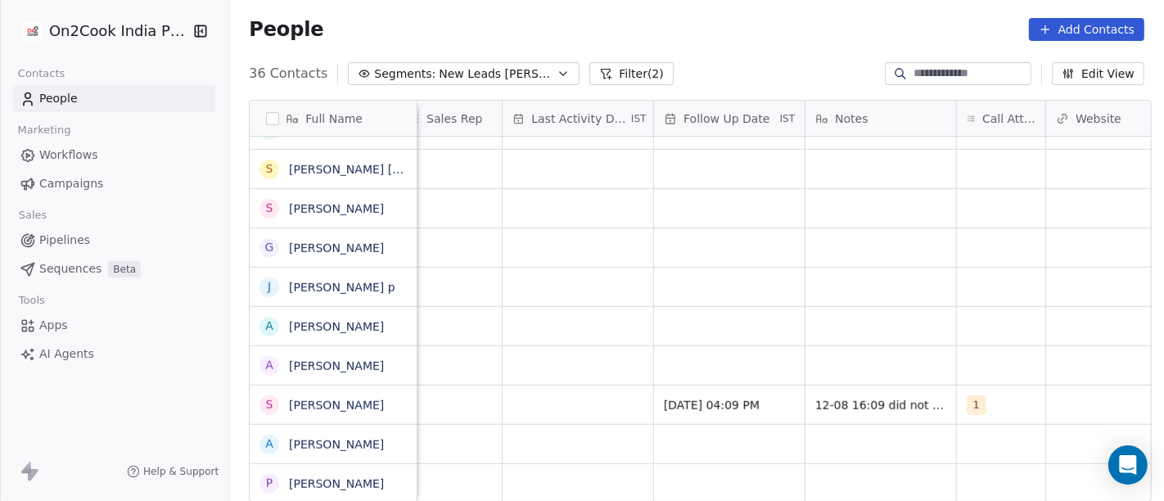
scroll to position [14, 959]
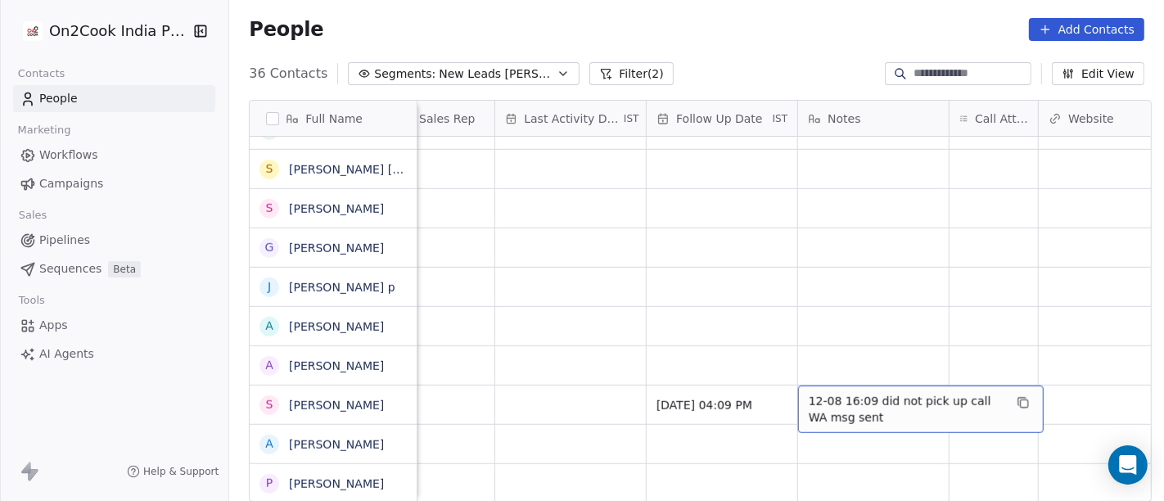
click at [844, 393] on span "12-08 16:09 did not pick up call WA msg sent" at bounding box center [906, 409] width 195 height 33
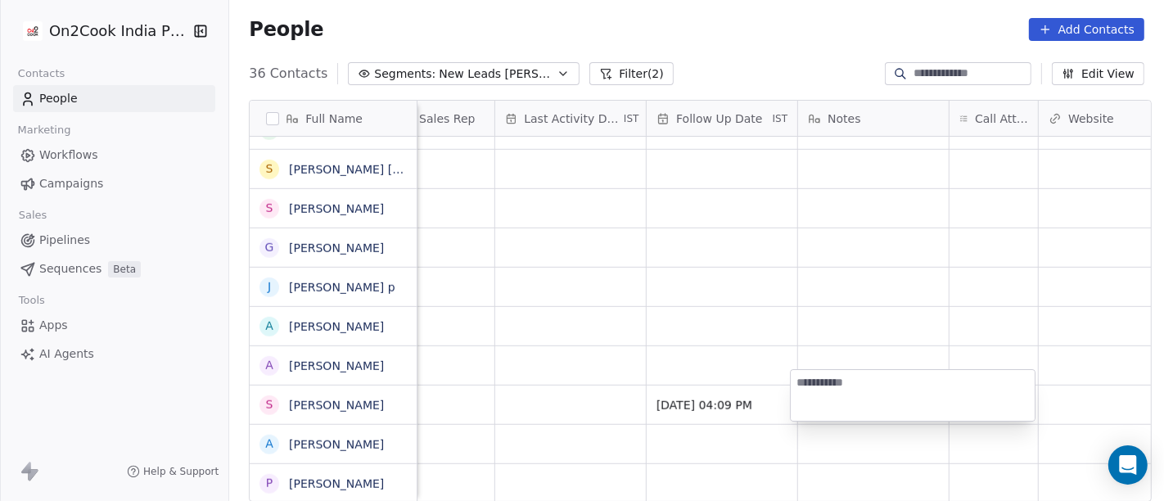
click at [897, 455] on html "On2Cook India Pvt. Ltd. Contacts People Marketing Workflows Campaigns Sales Pip…" at bounding box center [582, 250] width 1164 height 501
click at [896, 455] on html "On2Cook India Pvt. Ltd. Contacts People Marketing Workflows Campaigns Sales Pip…" at bounding box center [582, 250] width 1164 height 501
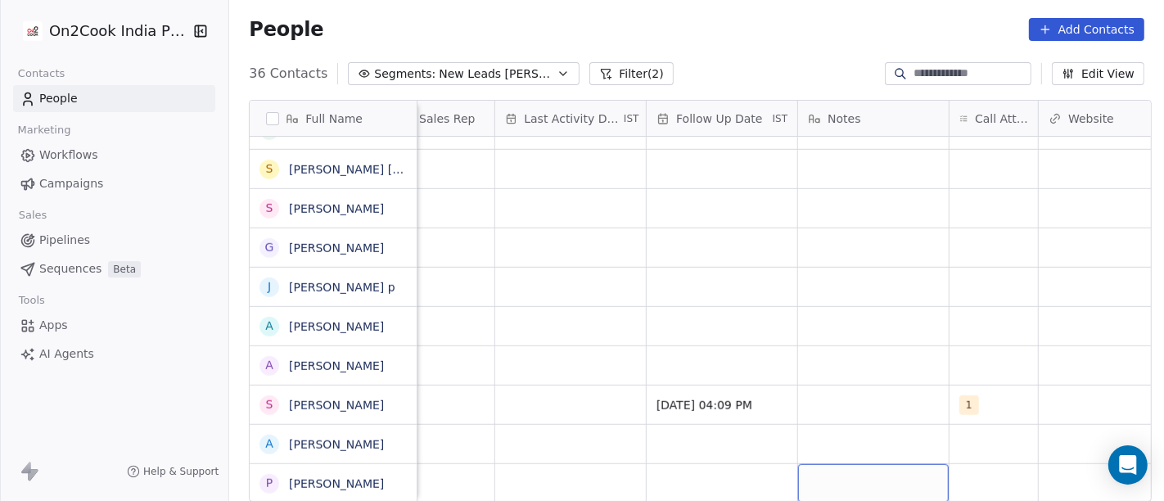
click at [896, 464] on div "grid" at bounding box center [873, 483] width 151 height 38
click at [853, 464] on div "grid" at bounding box center [873, 483] width 151 height 38
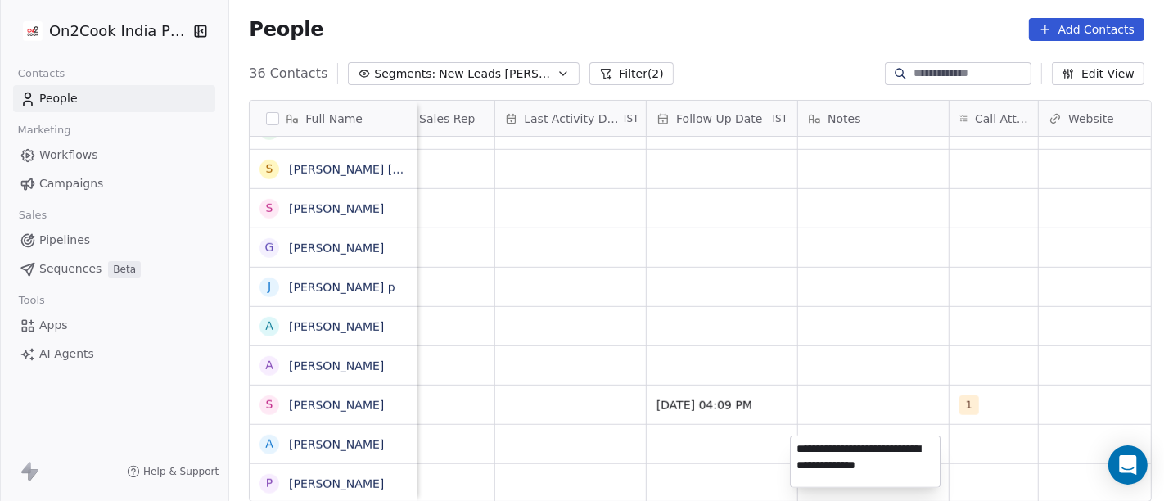
type textarea "**********"
click at [830, 391] on html "On2Cook India Pvt. Ltd. Contacts People Marketing Workflows Campaigns Sales Pip…" at bounding box center [582, 250] width 1164 height 501
click at [988, 463] on html "On2Cook India Pvt. Ltd. Contacts People Marketing Workflows Campaigns Sales Pip…" at bounding box center [582, 250] width 1164 height 501
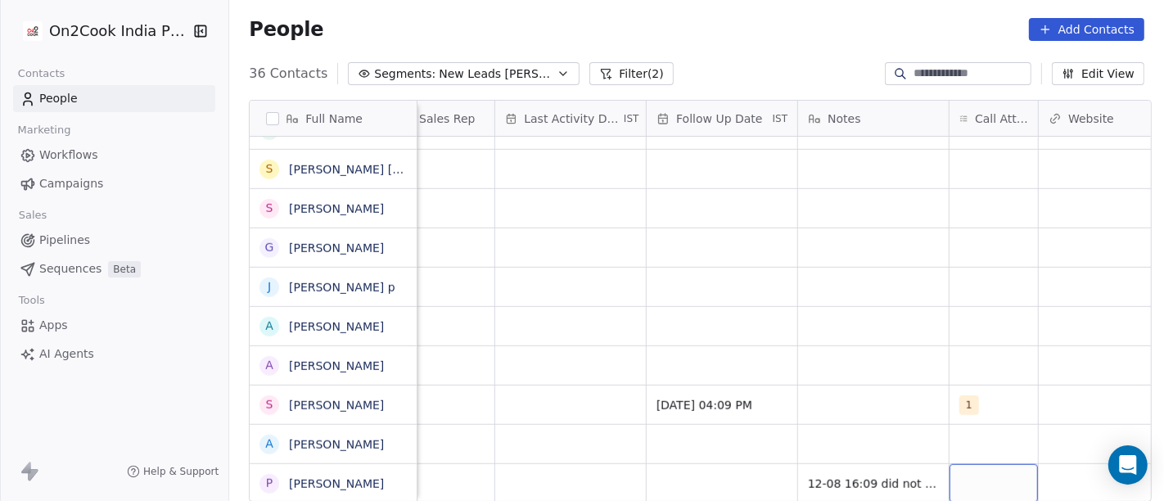
click at [977, 464] on div "grid" at bounding box center [994, 483] width 88 height 38
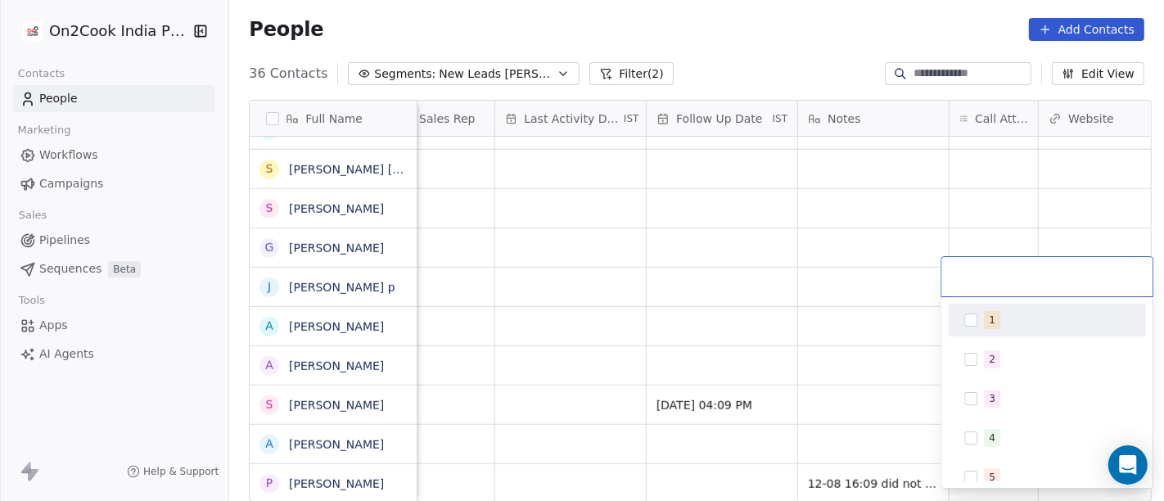
click at [996, 313] on span "1" at bounding box center [992, 320] width 16 height 18
click at [881, 314] on html "On2Cook India Pvt. Ltd. Contacts People Marketing Workflows Campaigns Sales Pip…" at bounding box center [582, 250] width 1164 height 501
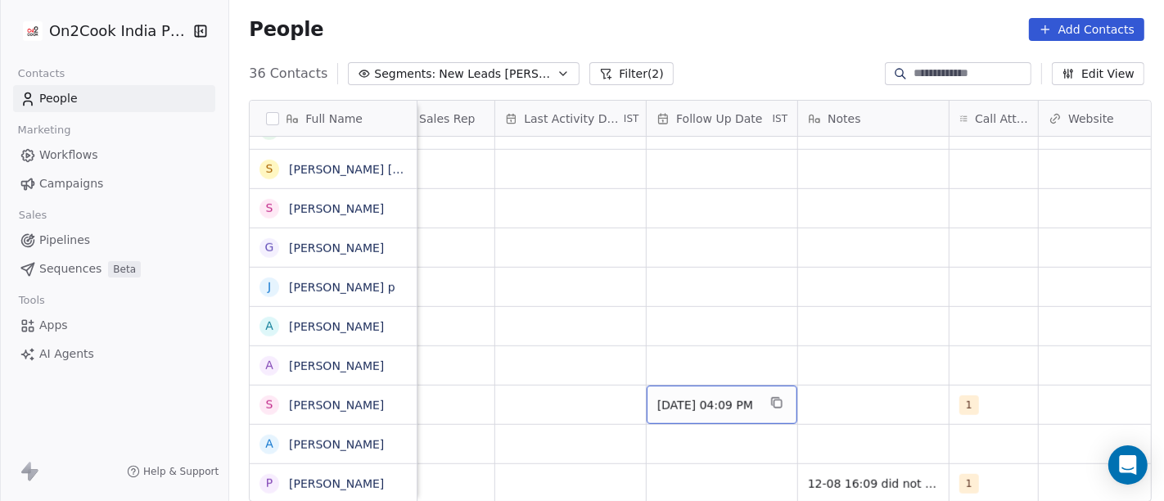
click at [746, 386] on div "[DATE] 04:09 PM" at bounding box center [722, 405] width 151 height 38
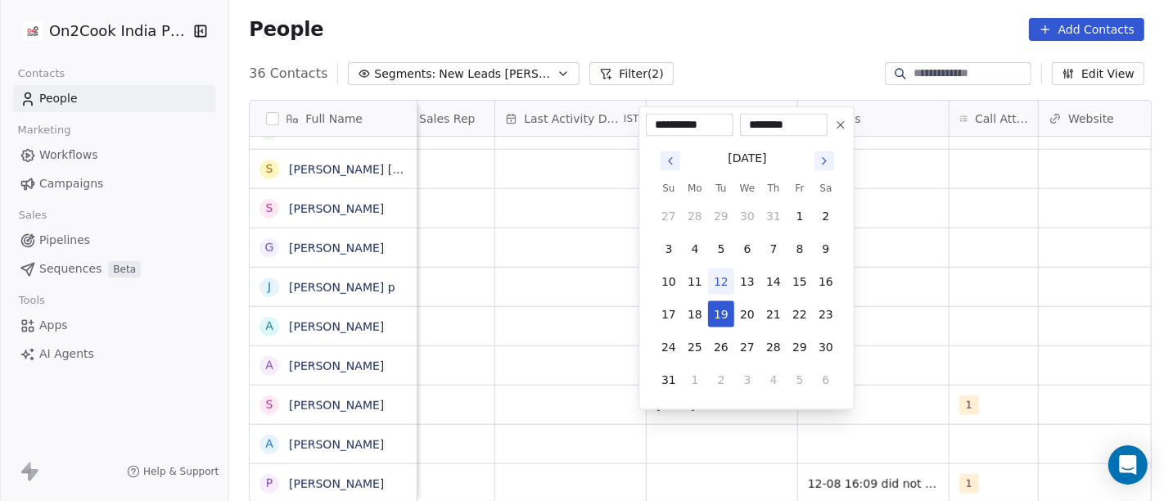
drag, startPoint x: 845, startPoint y: 124, endPoint x: 883, endPoint y: 331, distance: 209.7
click at [845, 125] on icon at bounding box center [840, 125] width 13 height 13
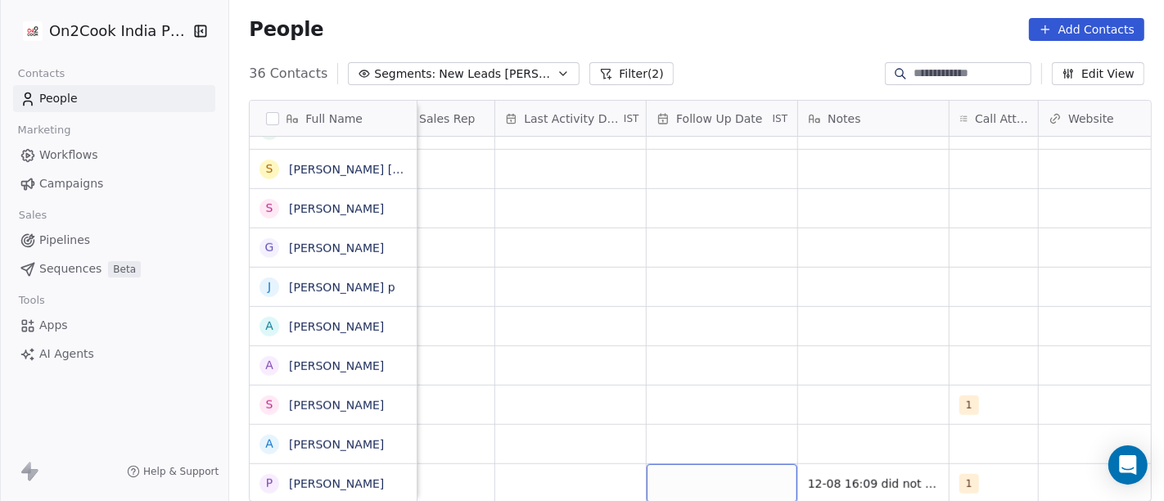
click at [709, 464] on div "grid" at bounding box center [722, 483] width 151 height 38
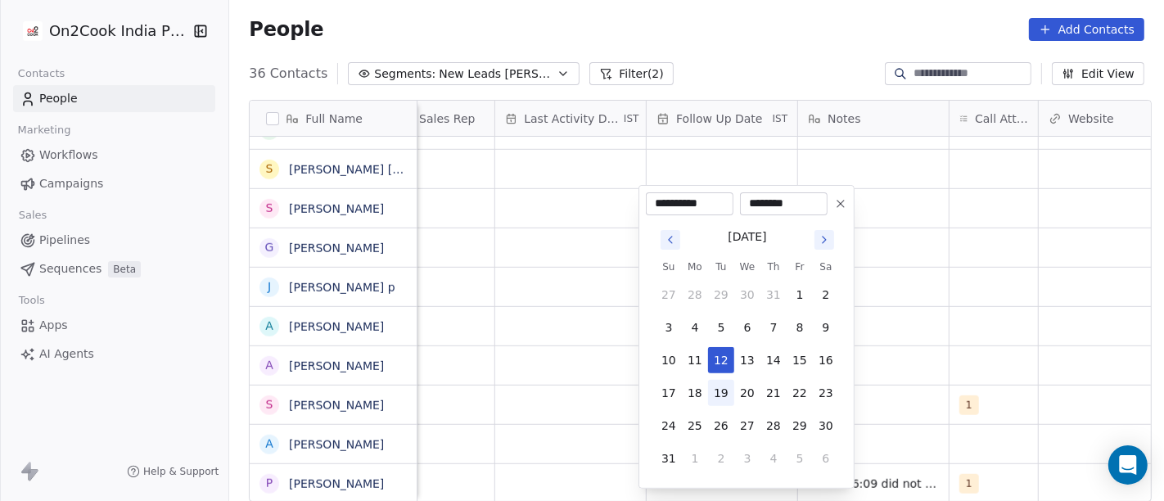
click at [723, 384] on button "19" at bounding box center [721, 393] width 26 height 26
type input "**********"
click at [896, 379] on html "On2Cook India Pvt. Ltd. Contacts People Marketing Workflows Campaigns Sales Pip…" at bounding box center [582, 250] width 1164 height 501
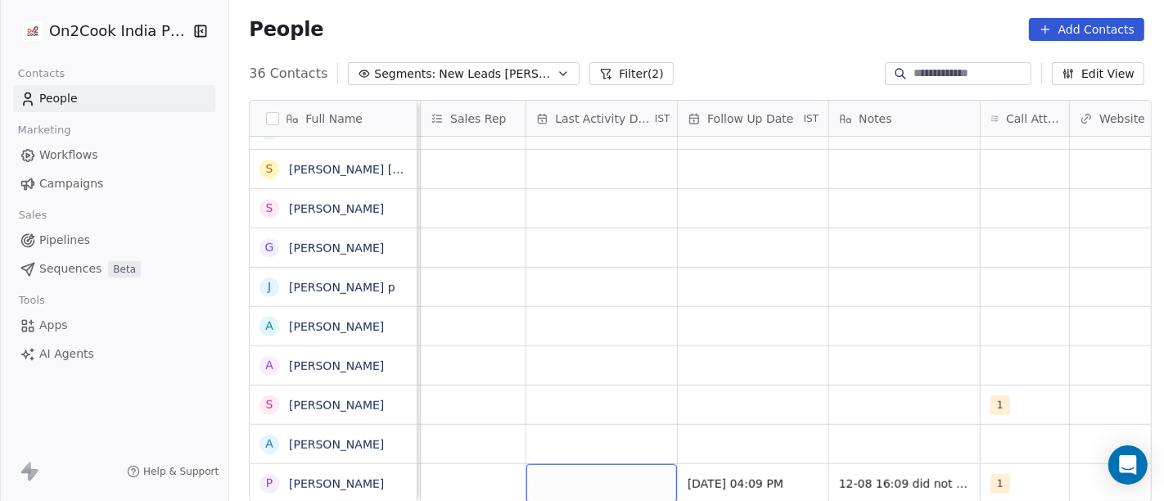
scroll to position [14, 929]
click at [591, 464] on div "grid" at bounding box center [601, 483] width 151 height 38
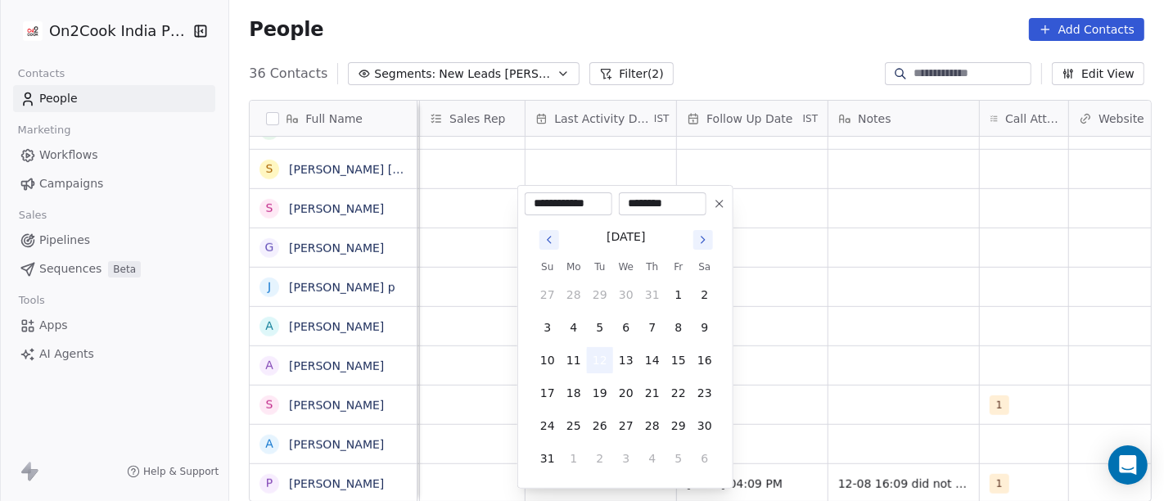
click at [597, 347] on button "12" at bounding box center [600, 360] width 26 height 26
click at [773, 374] on html "On2Cook India Pvt. Ltd. Contacts People Marketing Workflows Campaigns Sales Pip…" at bounding box center [582, 250] width 1164 height 501
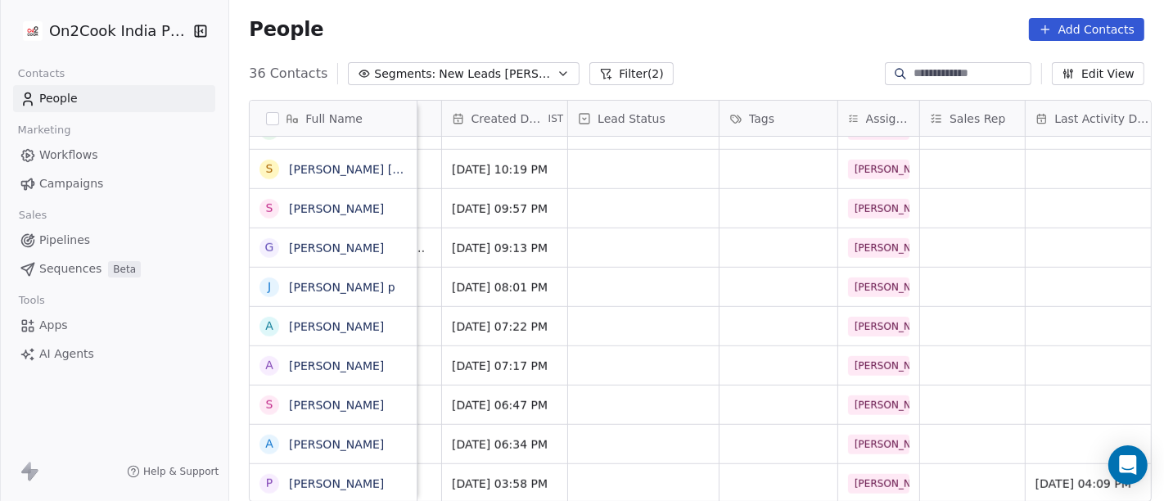
scroll to position [14, 432]
click at [636, 476] on div "grid" at bounding box center [640, 483] width 151 height 38
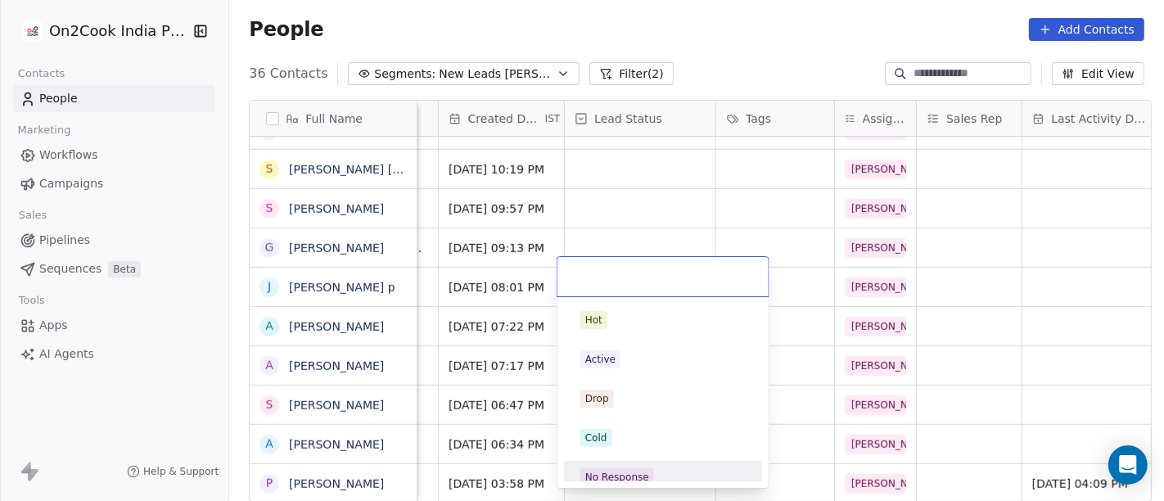
click at [634, 468] on span "No Response" at bounding box center [617, 477] width 74 height 18
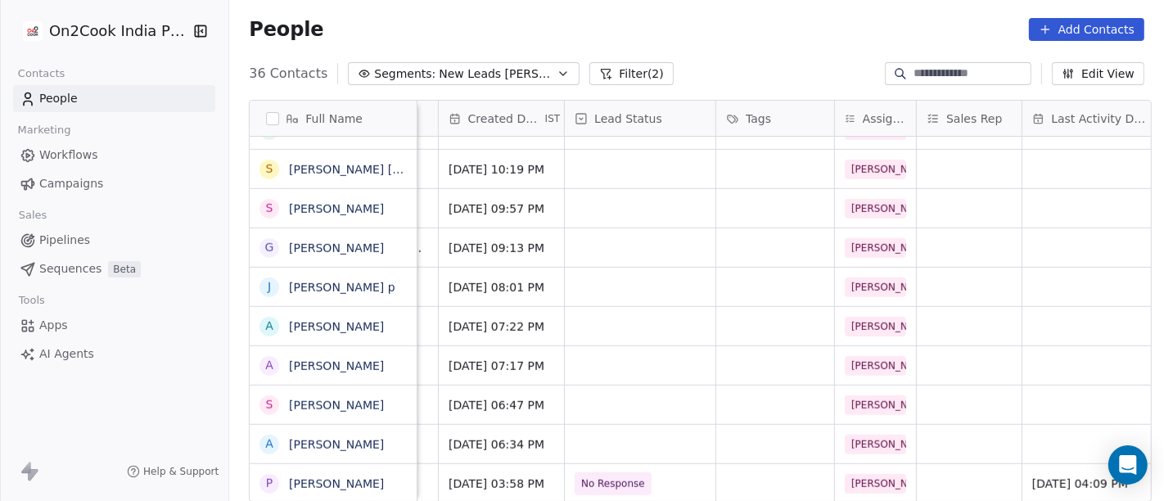
scroll to position [14, 0]
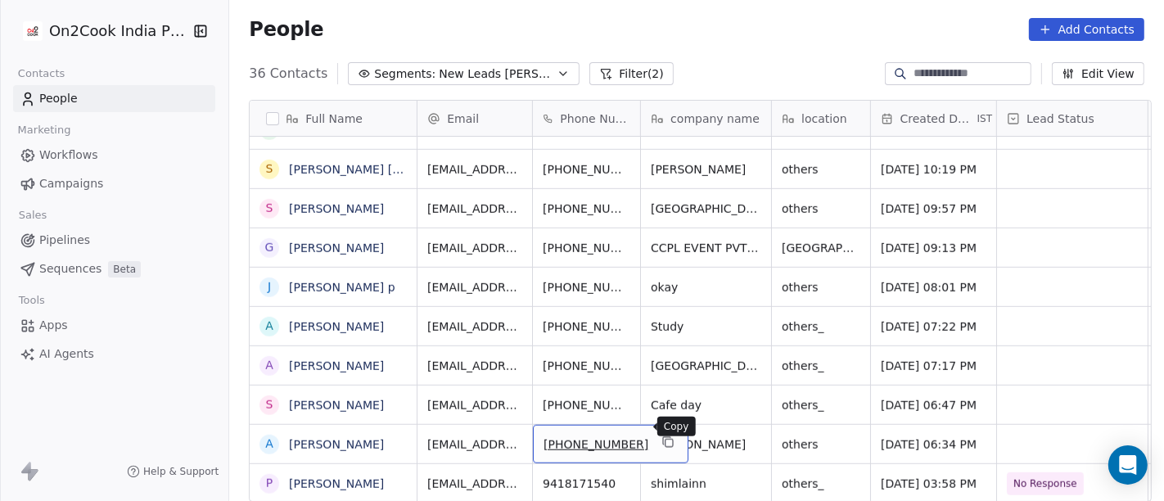
click at [661, 436] on icon "grid" at bounding box center [667, 442] width 13 height 13
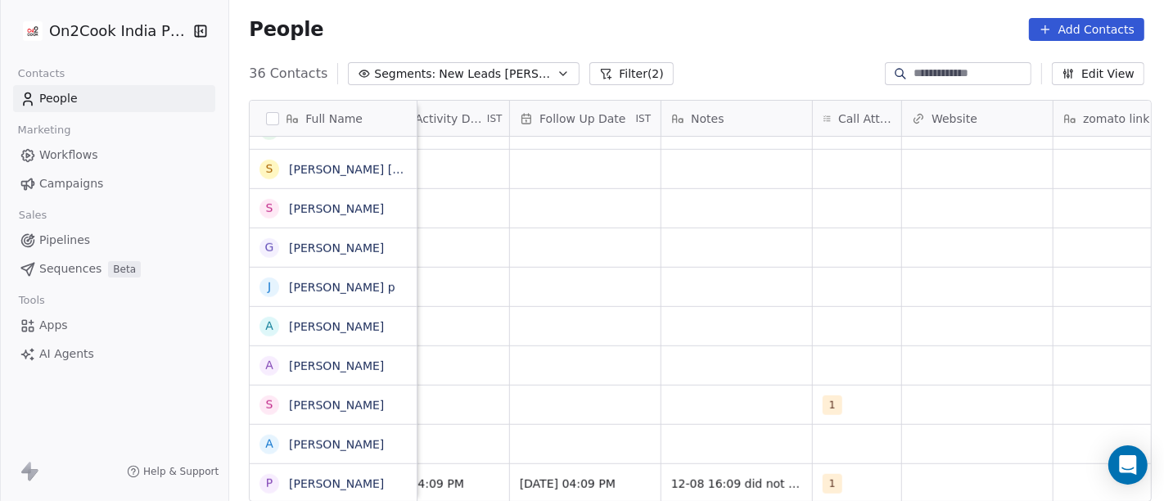
scroll to position [5, 1097]
click at [828, 437] on div "grid" at bounding box center [856, 444] width 88 height 38
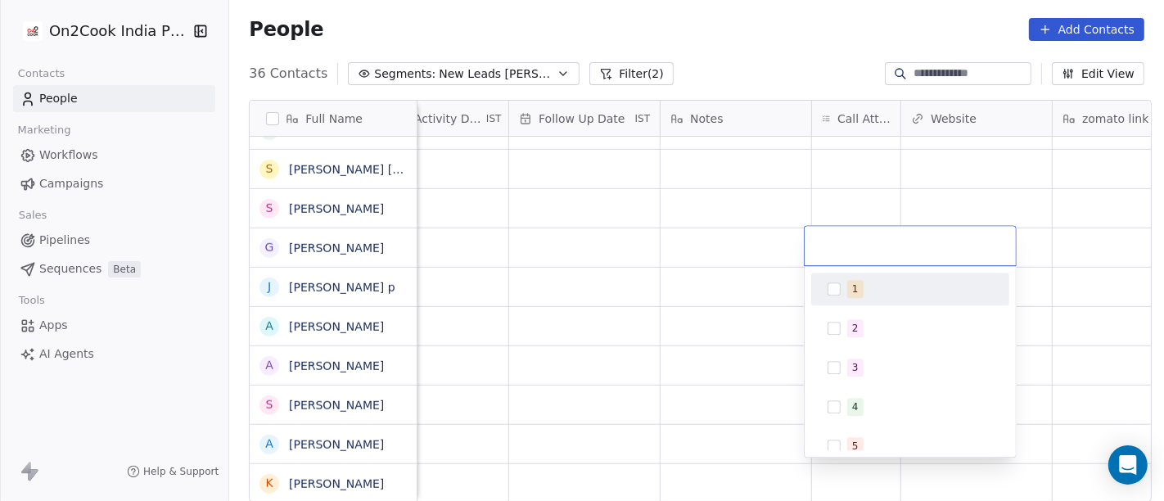
click at [688, 301] on html "On2Cook India Pvt. Ltd. Contacts People Marketing Workflows Campaigns Sales Pip…" at bounding box center [582, 250] width 1164 height 501
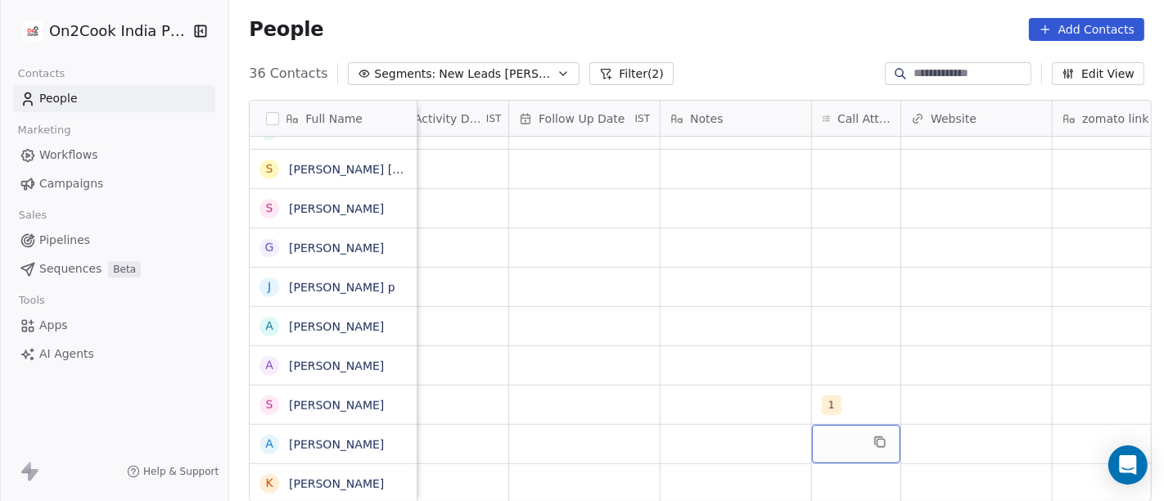
click at [824, 434] on div "grid" at bounding box center [856, 444] width 88 height 38
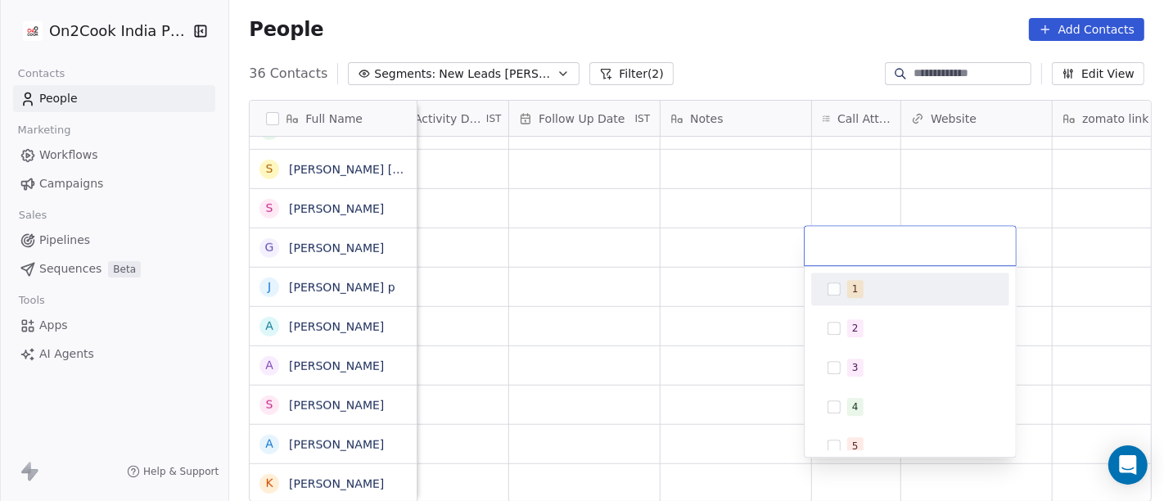
click at [862, 302] on div "1" at bounding box center [910, 289] width 198 height 33
click at [673, 301] on html "On2Cook India Pvt. Ltd. Contacts People Marketing Workflows Campaigns Sales Pip…" at bounding box center [582, 250] width 1164 height 501
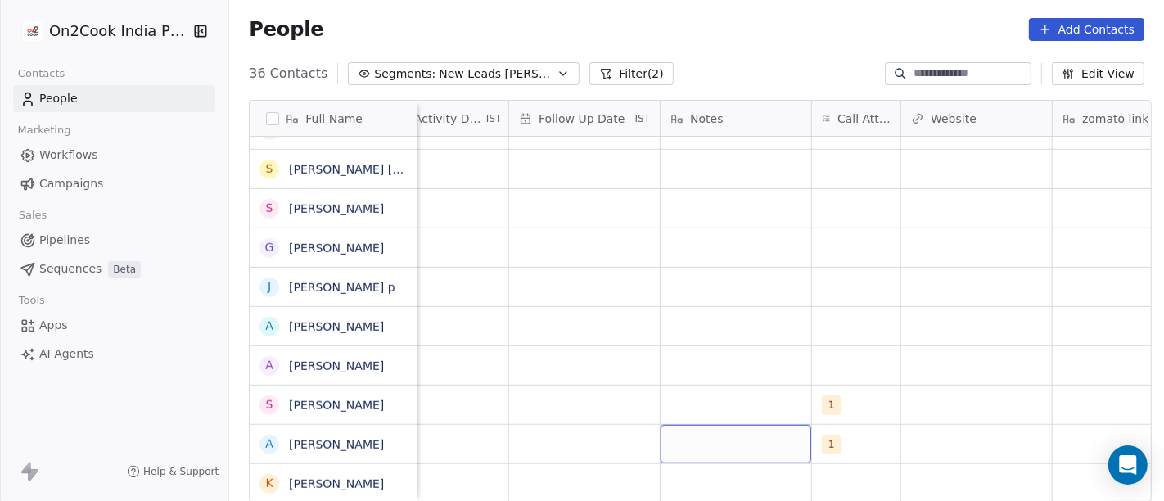
click at [702, 440] on div "grid" at bounding box center [736, 444] width 151 height 38
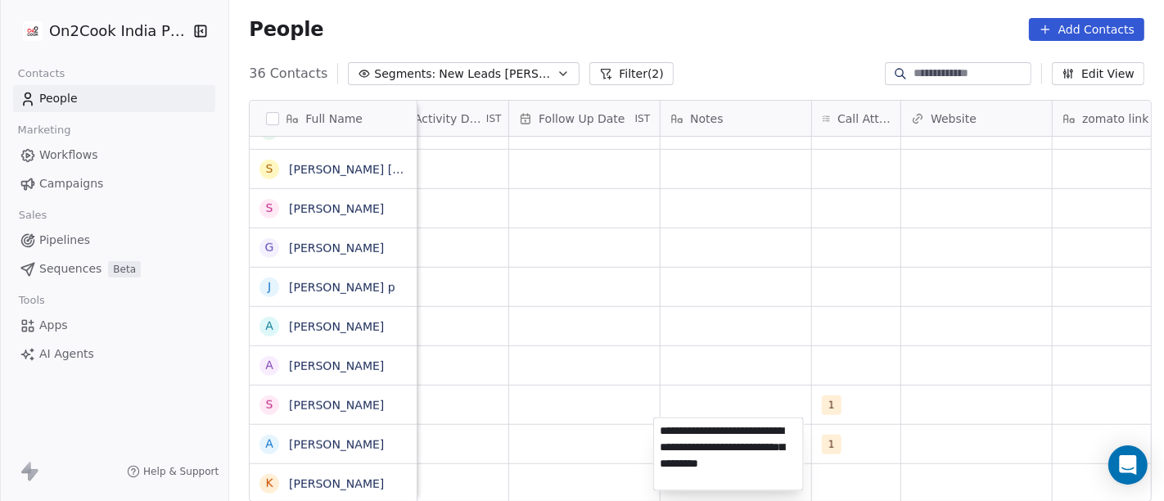
type textarea "**********"
click at [861, 271] on html "On2Cook India Pvt. Ltd. Contacts People Marketing Workflows Campaigns Sales Pip…" at bounding box center [582, 250] width 1164 height 501
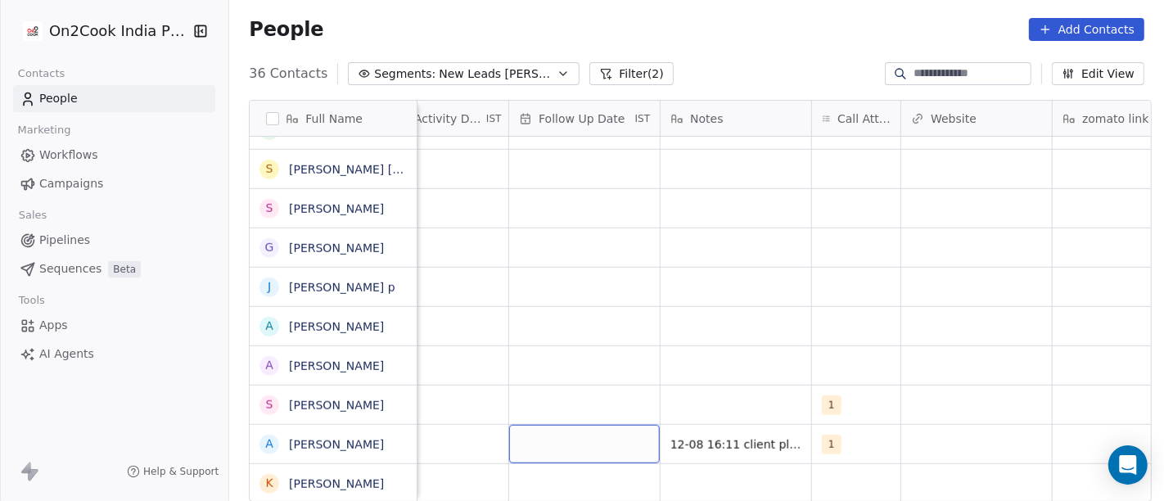
click at [615, 432] on div "grid" at bounding box center [584, 444] width 151 height 38
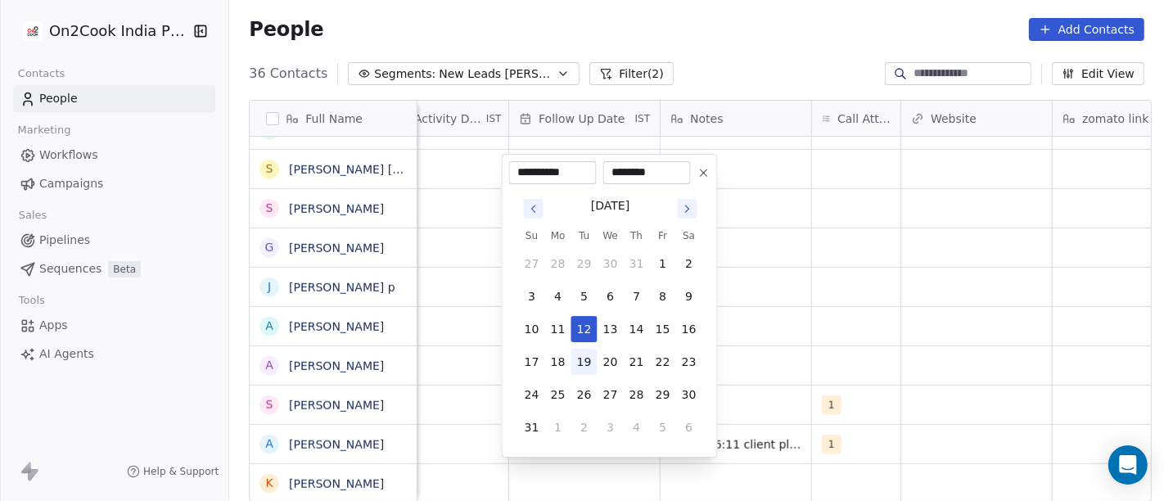
drag, startPoint x: 580, startPoint y: 361, endPoint x: 610, endPoint y: 364, distance: 29.7
click at [580, 361] on button "19" at bounding box center [584, 362] width 26 height 26
type input "**********"
click at [776, 338] on html "On2Cook India Pvt. Ltd. Contacts People Marketing Workflows Campaigns Sales Pip…" at bounding box center [582, 250] width 1164 height 501
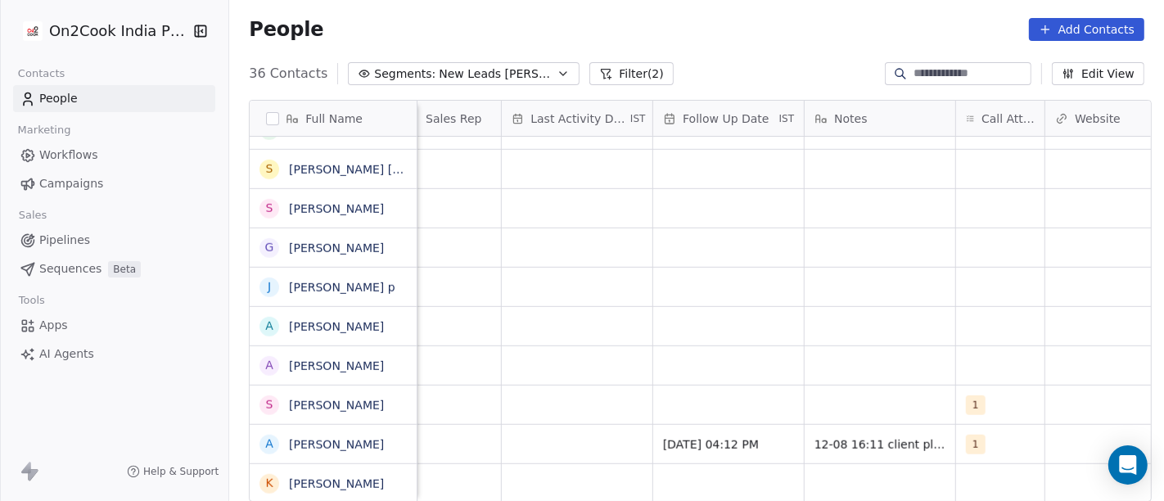
scroll to position [5, 887]
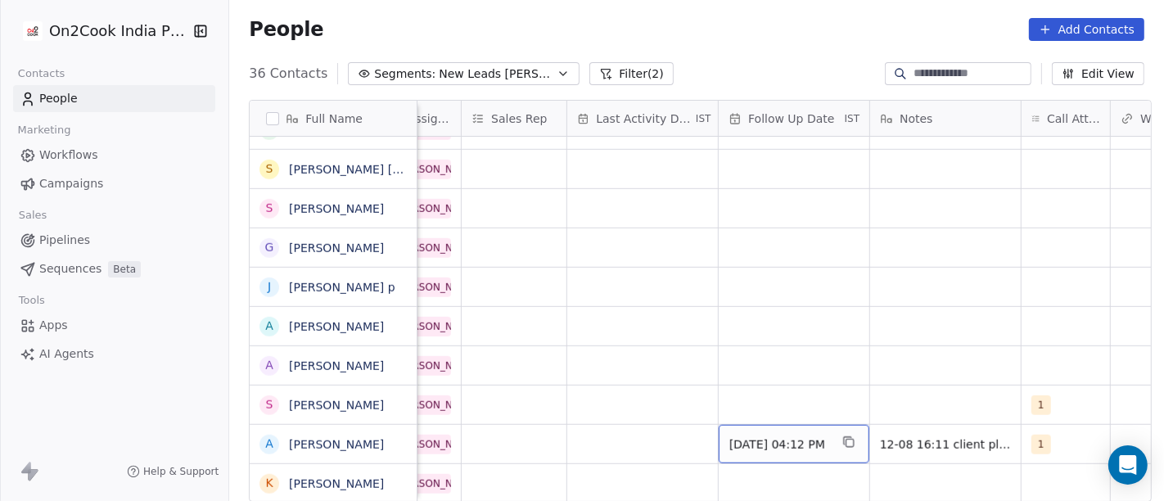
click at [752, 428] on div "[DATE] 04:12 PM" at bounding box center [794, 444] width 151 height 38
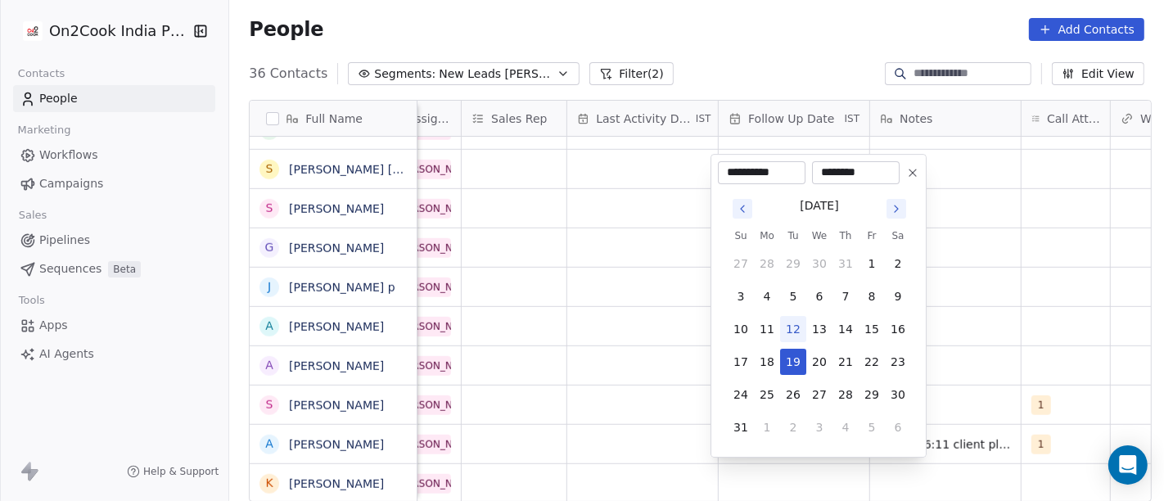
click at [905, 208] on button "Go to next month" at bounding box center [897, 209] width 20 height 20
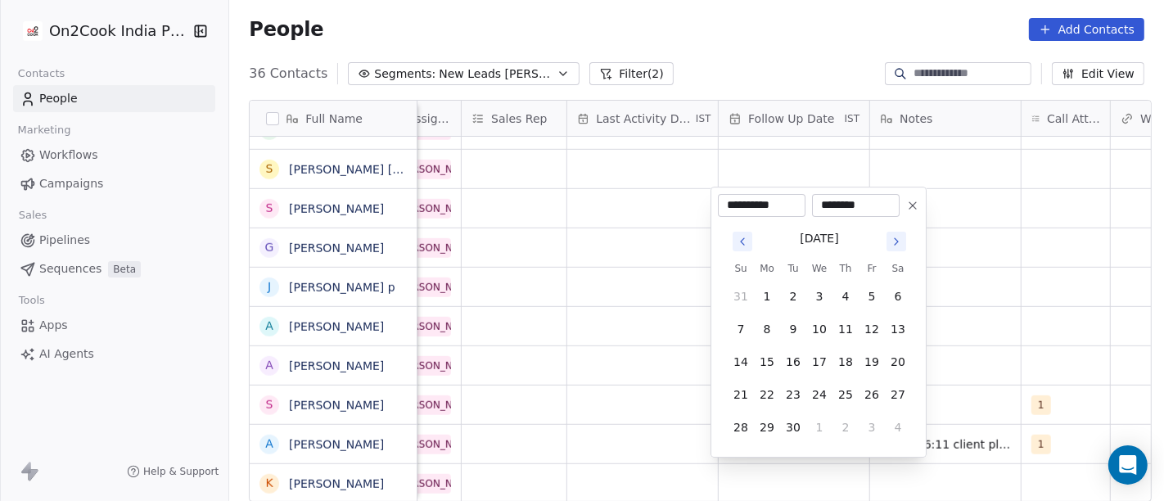
click at [905, 208] on button at bounding box center [913, 206] width 20 height 20
type input "**********"
type input "********"
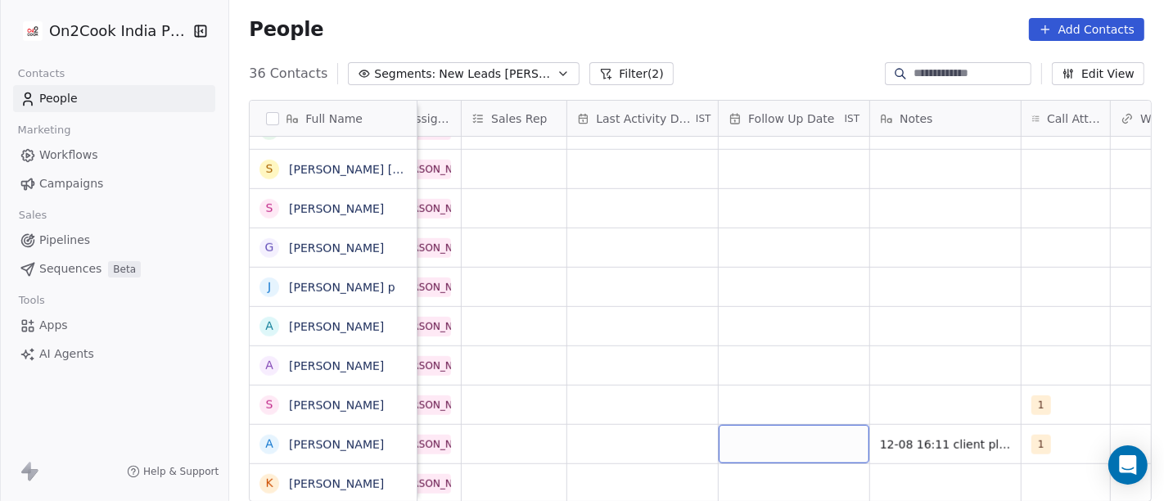
click at [798, 436] on div "grid" at bounding box center [794, 444] width 151 height 38
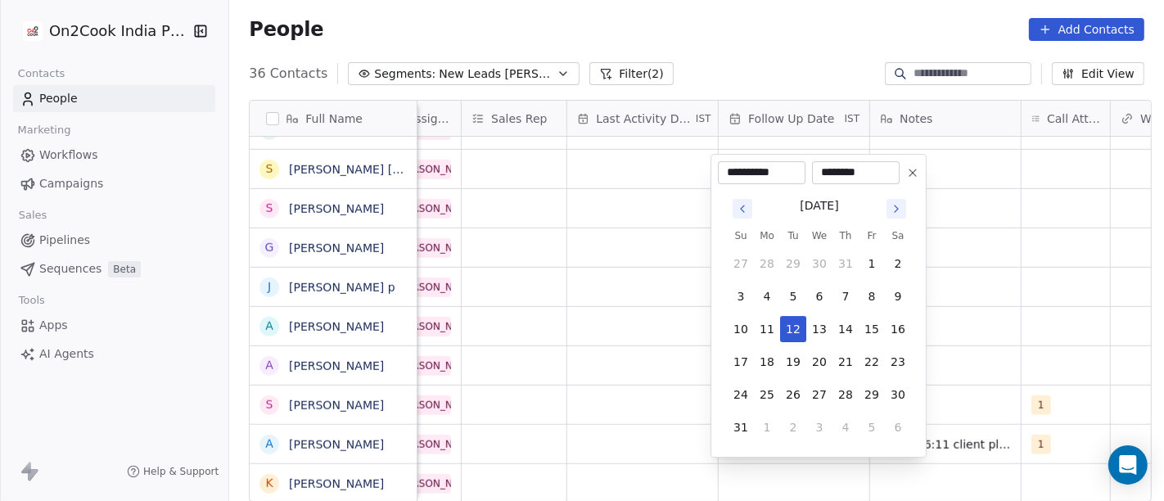
click at [902, 214] on icon "Go to next month" at bounding box center [896, 208] width 13 height 13
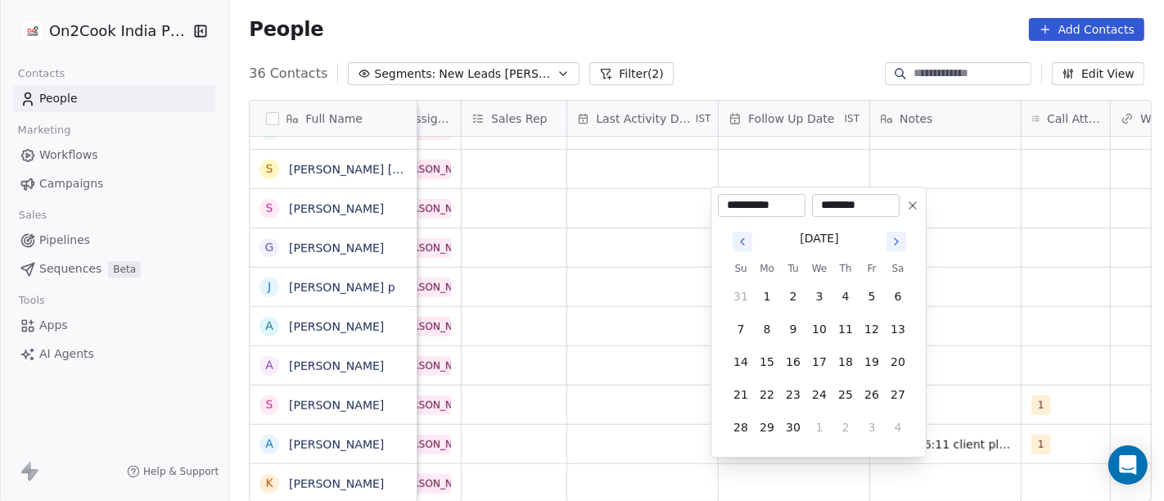
click at [898, 239] on icon "Go to next month" at bounding box center [896, 241] width 13 height 13
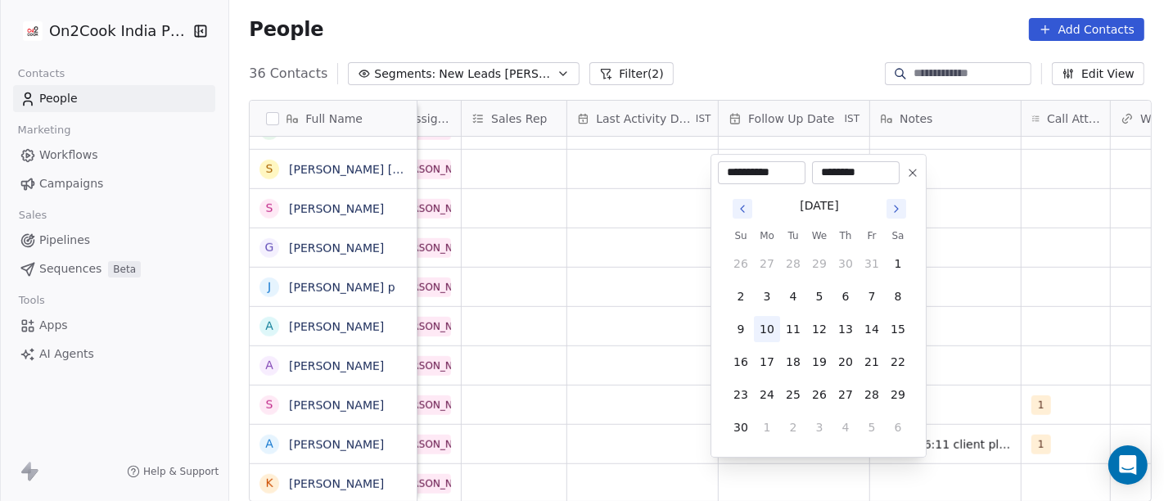
click at [770, 321] on button "10" at bounding box center [767, 329] width 26 height 26
type input "**********"
click at [515, 354] on html "On2Cook India Pvt. Ltd. Contacts People Marketing Workflows Campaigns Sales Pip…" at bounding box center [582, 250] width 1164 height 501
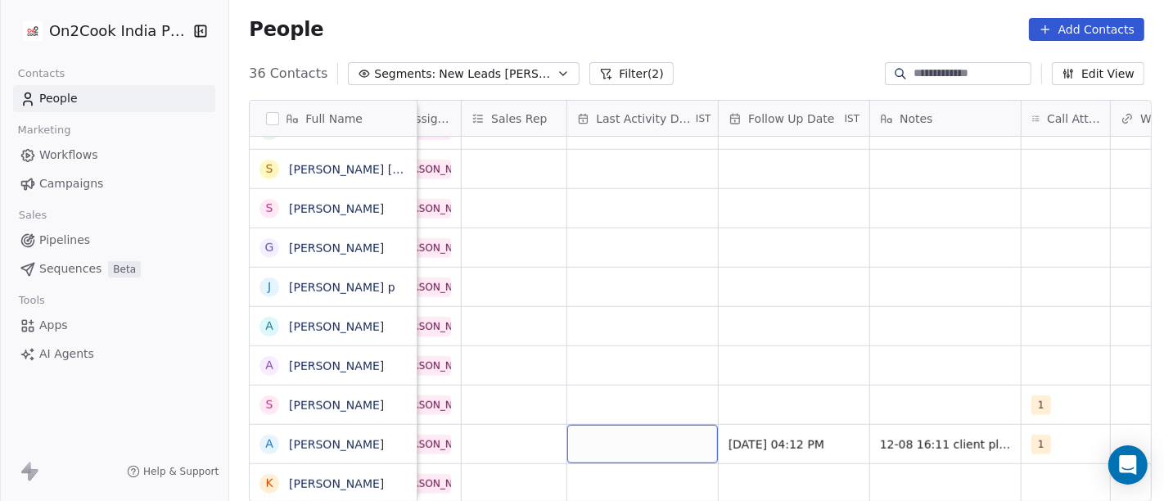
click at [596, 449] on div "grid" at bounding box center [642, 444] width 151 height 38
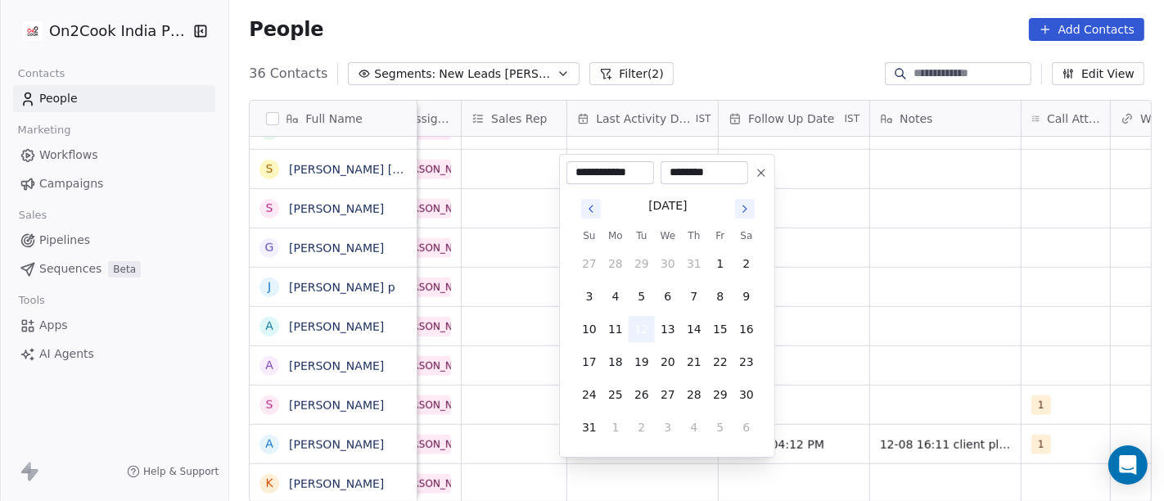
click at [643, 328] on button "12" at bounding box center [642, 329] width 26 height 26
click at [823, 336] on html "On2Cook India Pvt. Ltd. Contacts People Marketing Workflows Campaigns Sales Pip…" at bounding box center [582, 250] width 1164 height 501
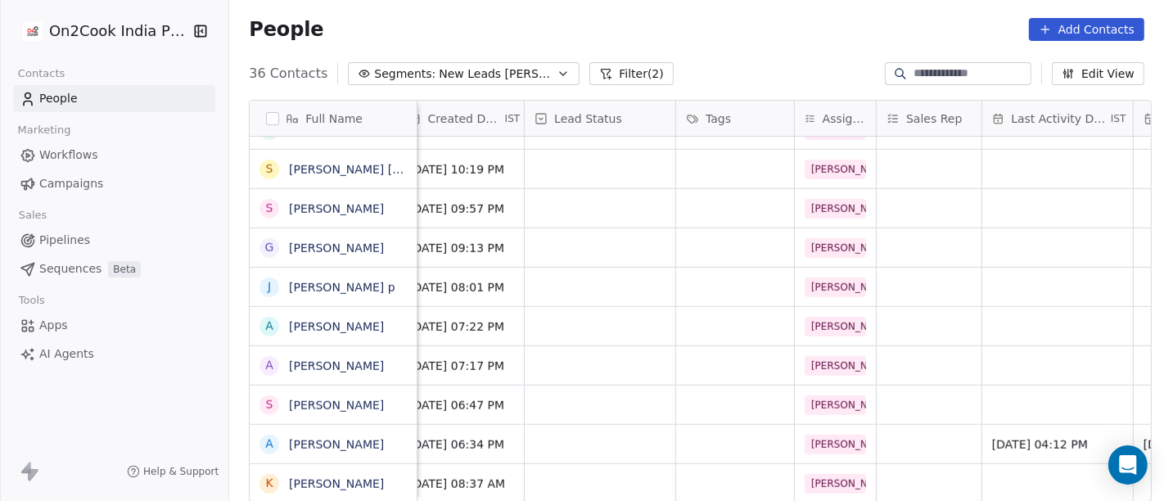
scroll to position [5, 470]
click at [619, 436] on div "grid" at bounding box center [602, 444] width 151 height 38
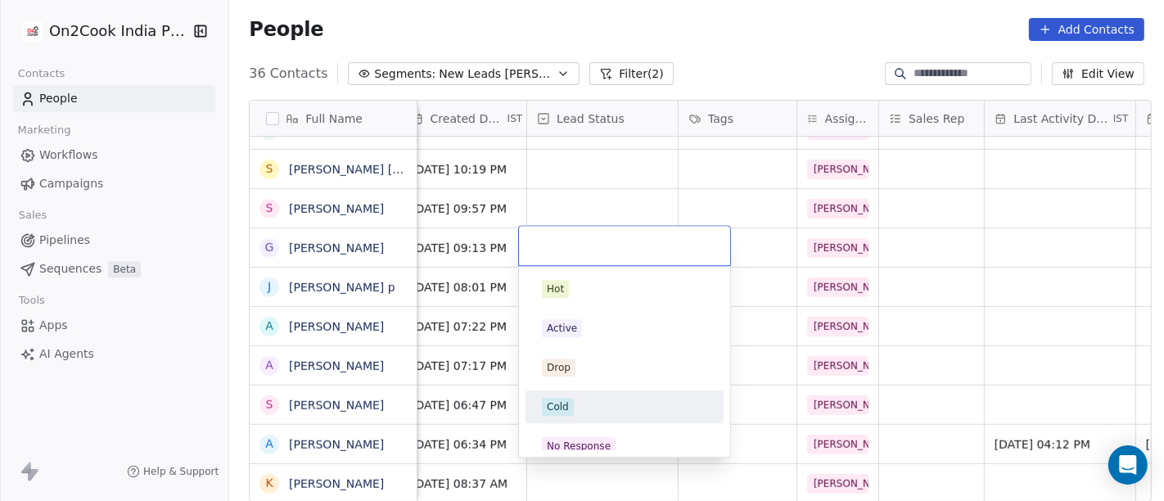
click at [580, 408] on div "Cold" at bounding box center [624, 407] width 165 height 18
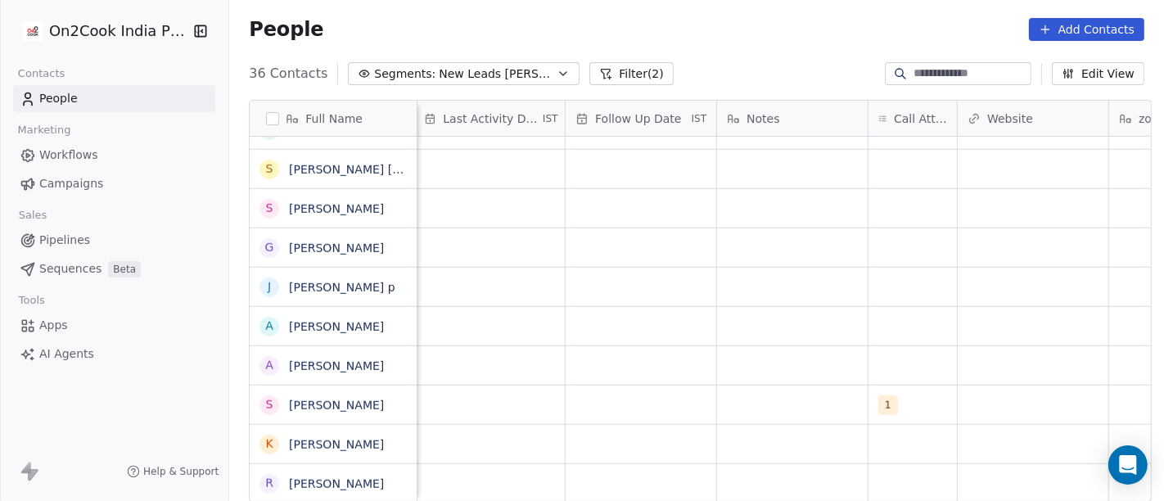
scroll to position [0, 1040]
click at [718, 397] on div "grid" at bounding box center [793, 405] width 151 height 38
type textarea "**********"
click at [761, 353] on html "On2Cook India Pvt. Ltd. Contacts People Marketing Workflows Campaigns Sales Pip…" at bounding box center [582, 250] width 1164 height 501
click at [638, 397] on div "grid" at bounding box center [642, 405] width 151 height 38
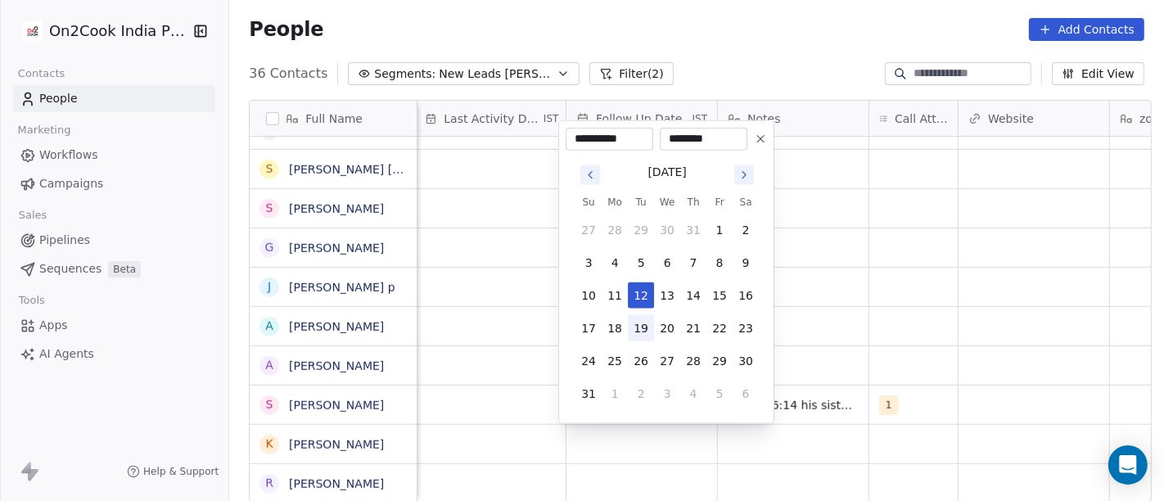
click at [640, 323] on button "19" at bounding box center [641, 328] width 26 height 26
type input "**********"
click at [888, 309] on html "On2Cook India Pvt. Ltd. Contacts People Marketing Workflows Campaigns Sales Pip…" at bounding box center [582, 250] width 1164 height 501
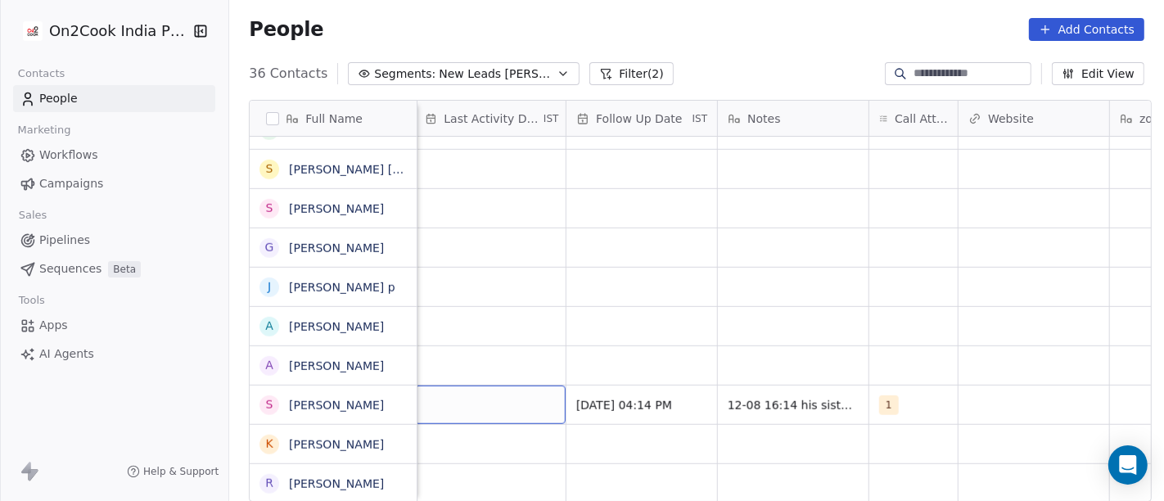
scroll to position [0, 1036]
click at [499, 399] on div "grid" at bounding box center [493, 405] width 151 height 38
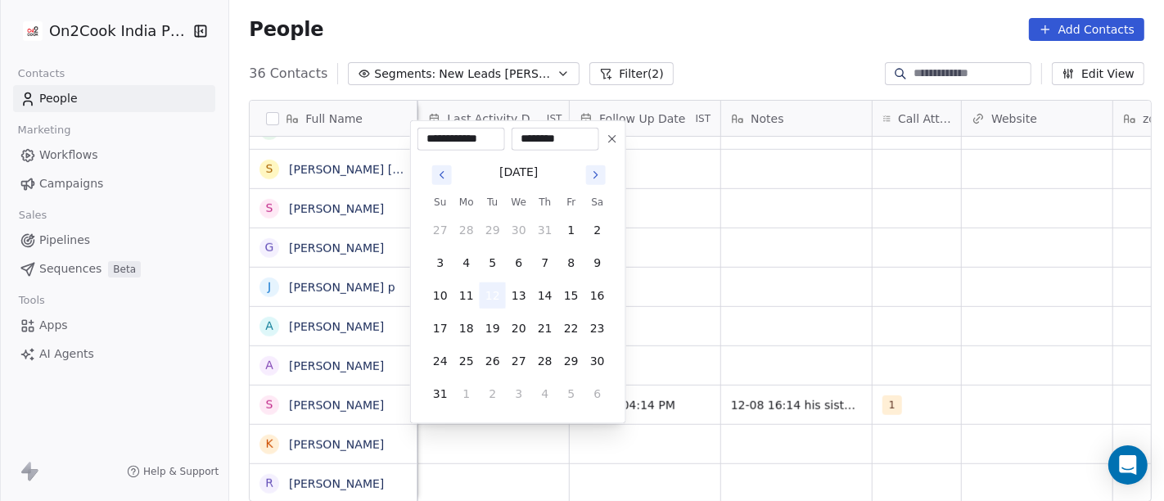
click at [487, 298] on button "12" at bounding box center [493, 295] width 26 height 26
click at [753, 306] on html "On2Cook India Pvt. Ltd. Contacts People Marketing Workflows Campaigns Sales Pip…" at bounding box center [582, 250] width 1164 height 501
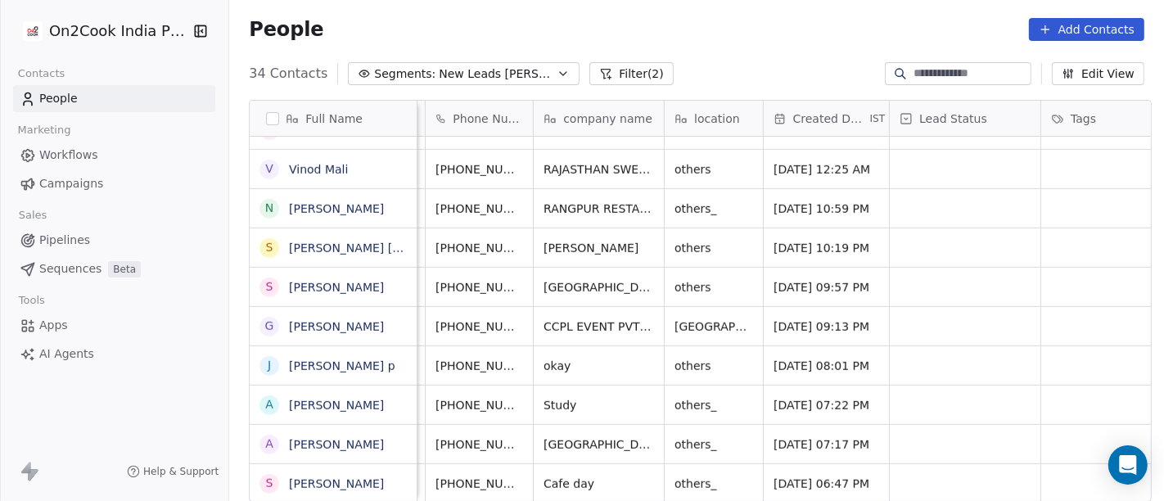
scroll to position [0, 84]
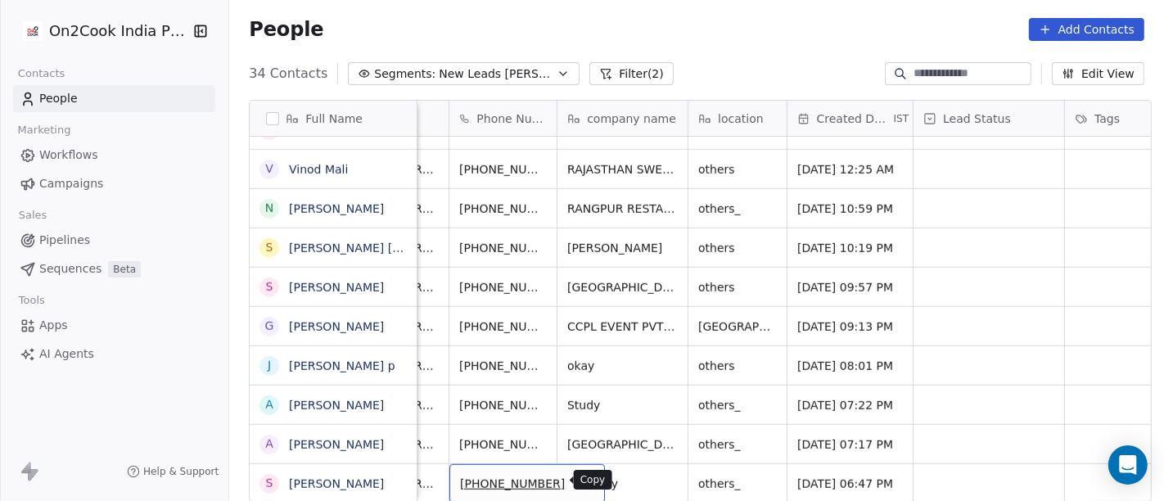
click at [578, 475] on icon "grid" at bounding box center [584, 481] width 13 height 13
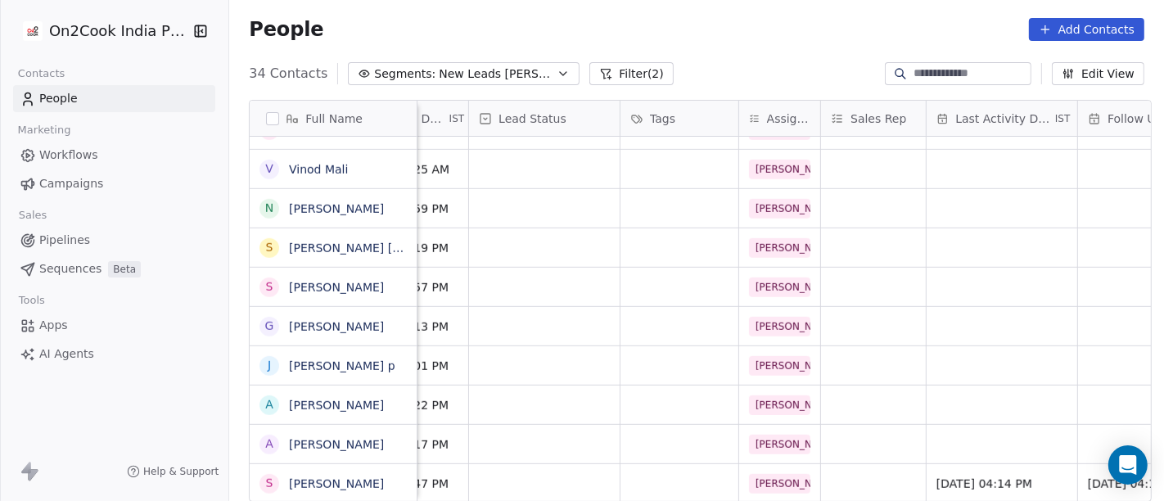
scroll to position [14, 514]
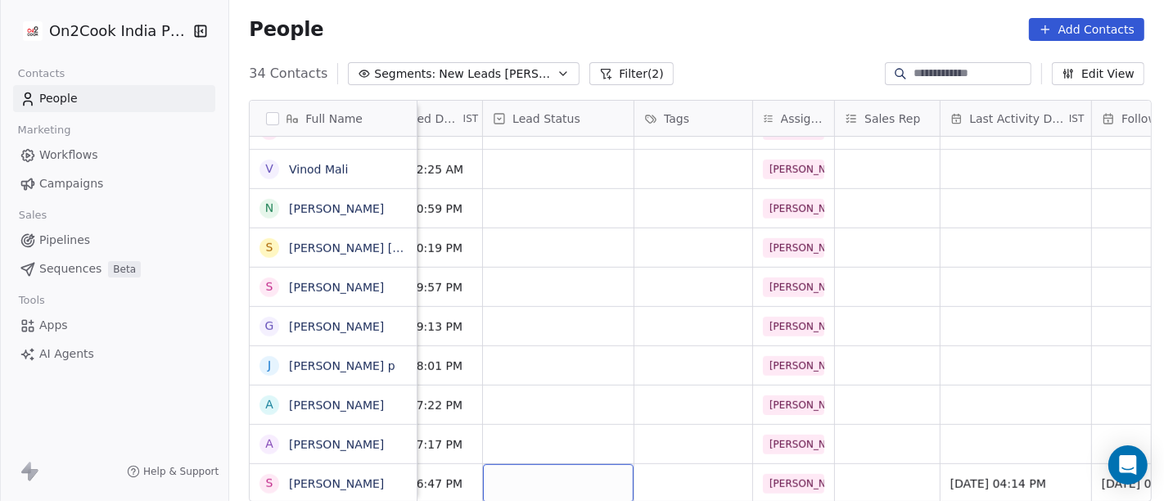
click at [575, 464] on div "grid" at bounding box center [558, 483] width 151 height 38
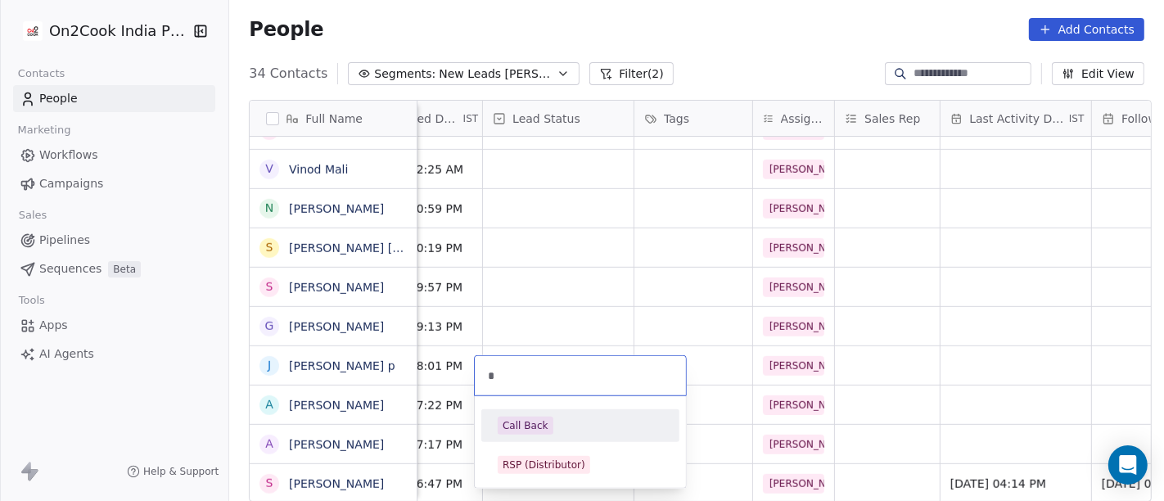
type input "*"
click at [547, 436] on div "Call Back" at bounding box center [580, 426] width 185 height 26
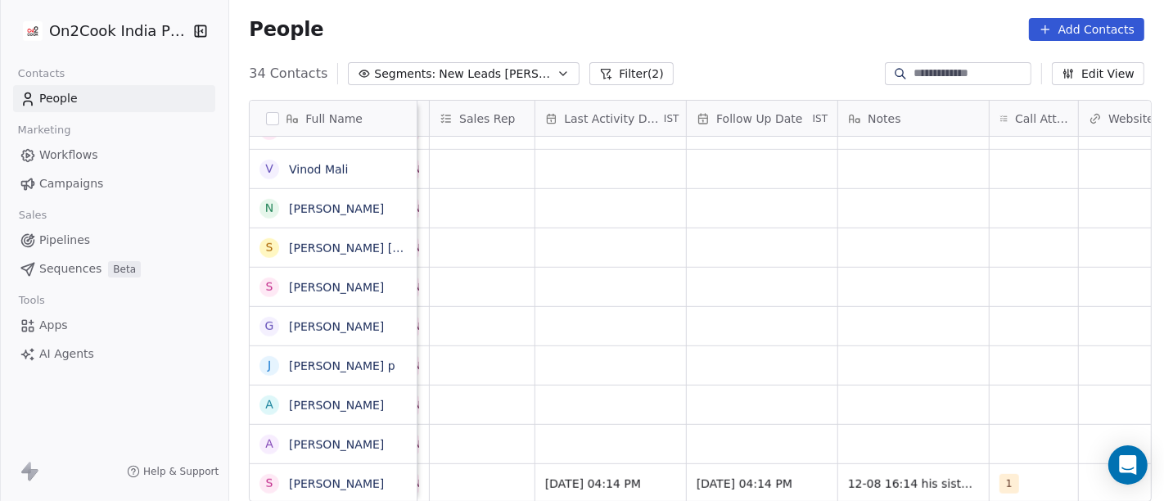
scroll to position [14, 961]
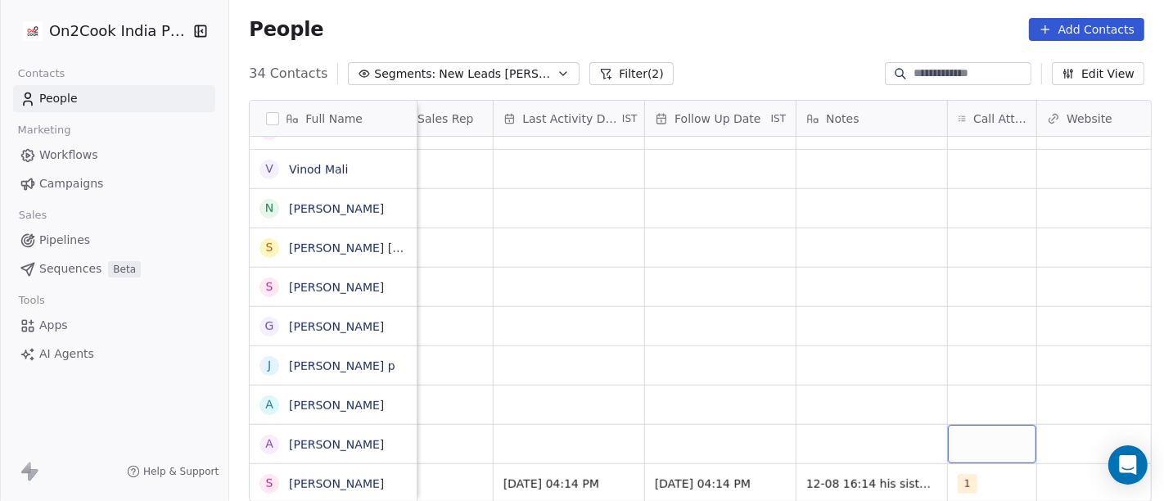
click at [983, 433] on div "grid" at bounding box center [992, 444] width 88 height 38
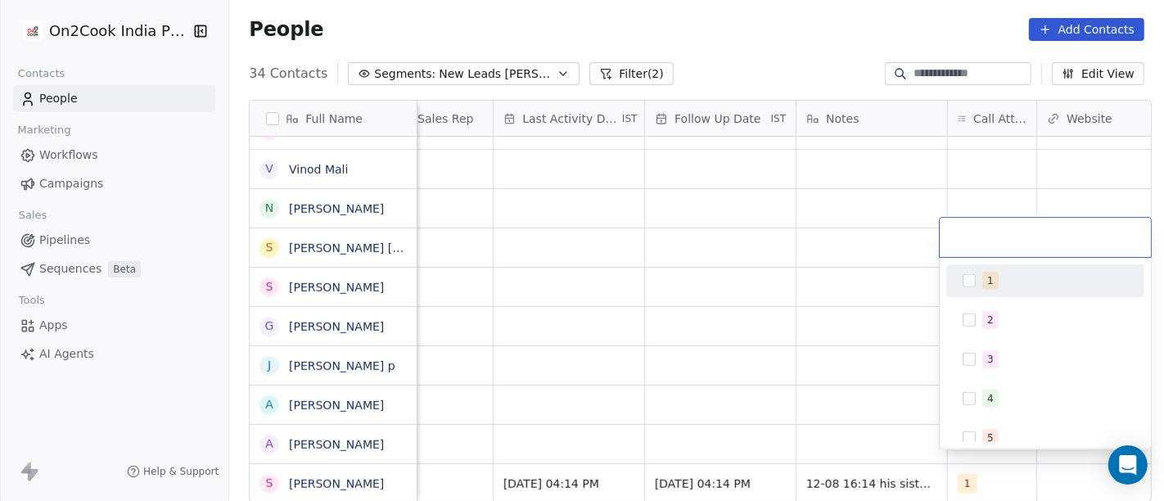
click at [956, 279] on div "1" at bounding box center [1045, 281] width 185 height 26
click at [849, 324] on html "On2Cook India Pvt. Ltd. Contacts People Marketing Workflows Campaigns Sales Pip…" at bounding box center [582, 250] width 1164 height 501
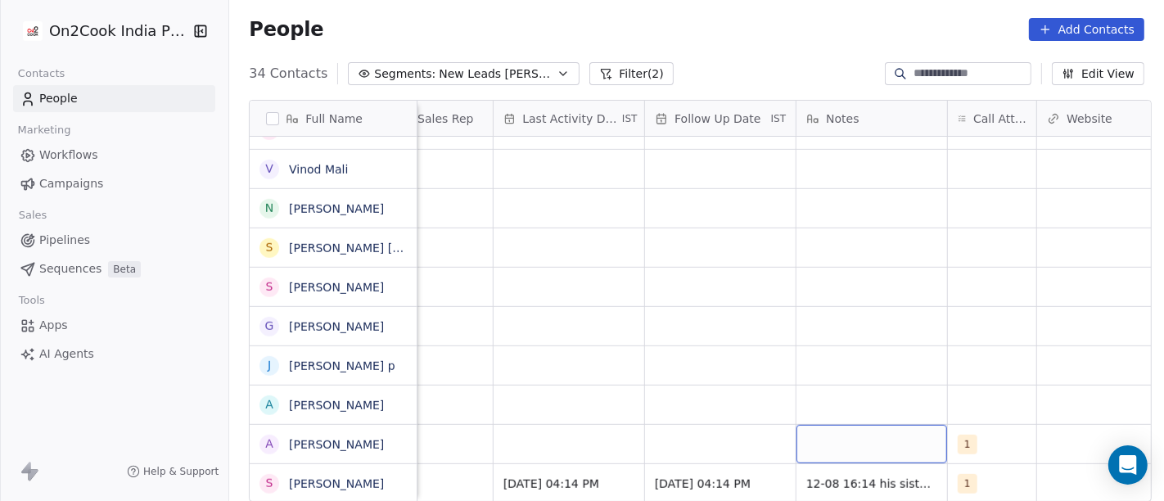
click at [852, 444] on div "grid" at bounding box center [872, 444] width 151 height 38
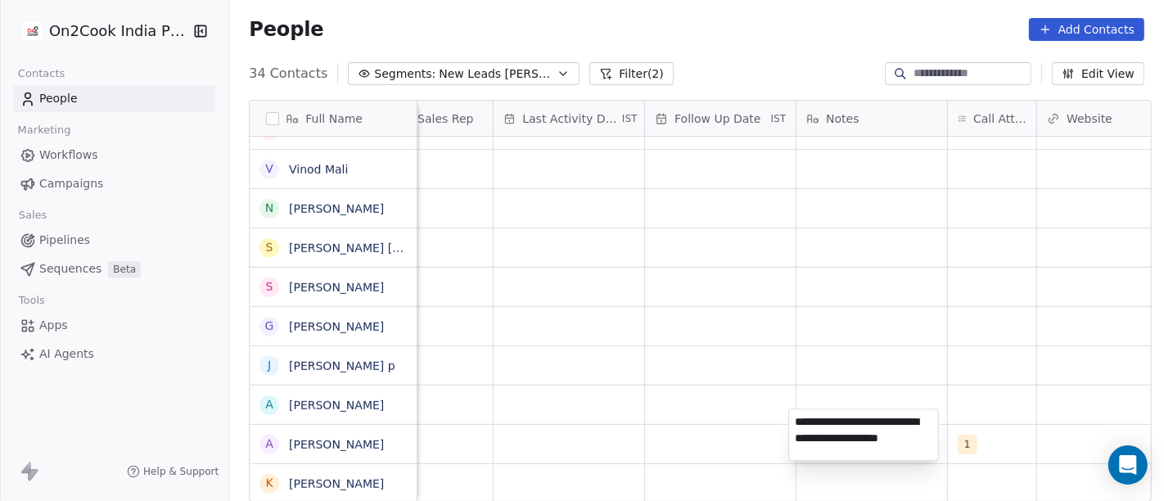
type textarea "**********"
click at [868, 309] on html "On2Cook India Pvt. Ltd. Contacts People Marketing Workflows Campaigns Sales Pip…" at bounding box center [582, 250] width 1164 height 501
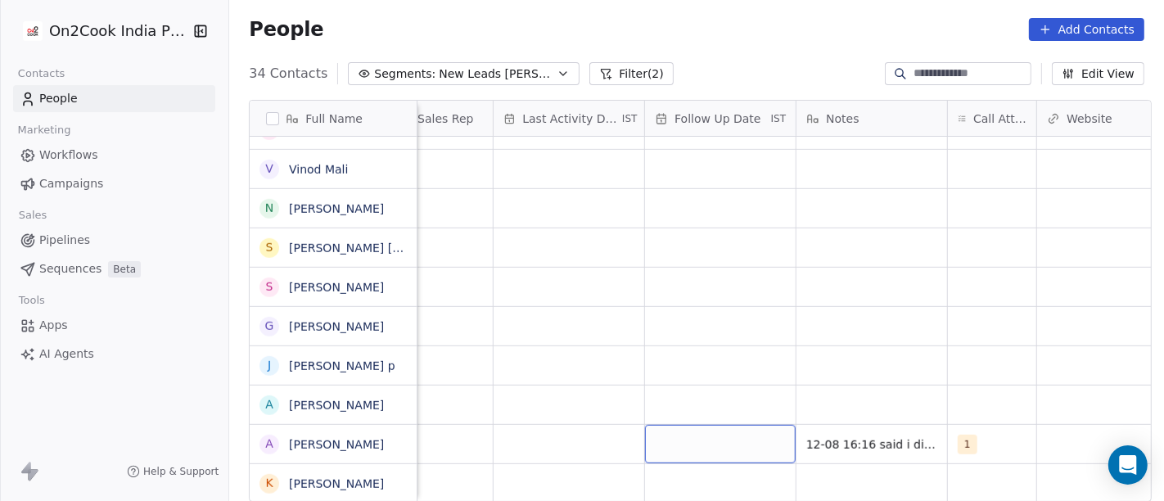
click at [665, 427] on div "grid" at bounding box center [720, 444] width 151 height 38
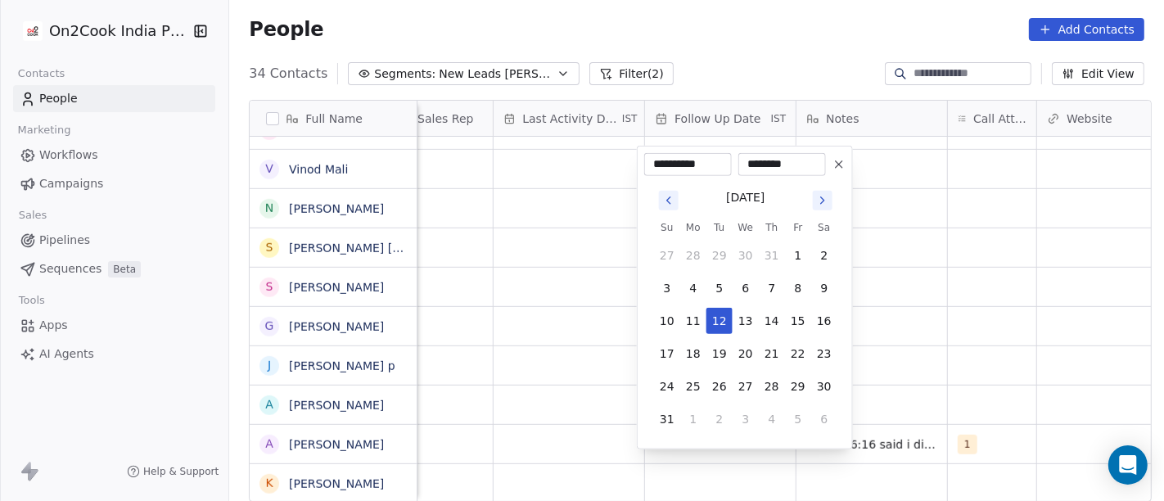
click at [836, 158] on icon at bounding box center [839, 164] width 13 height 13
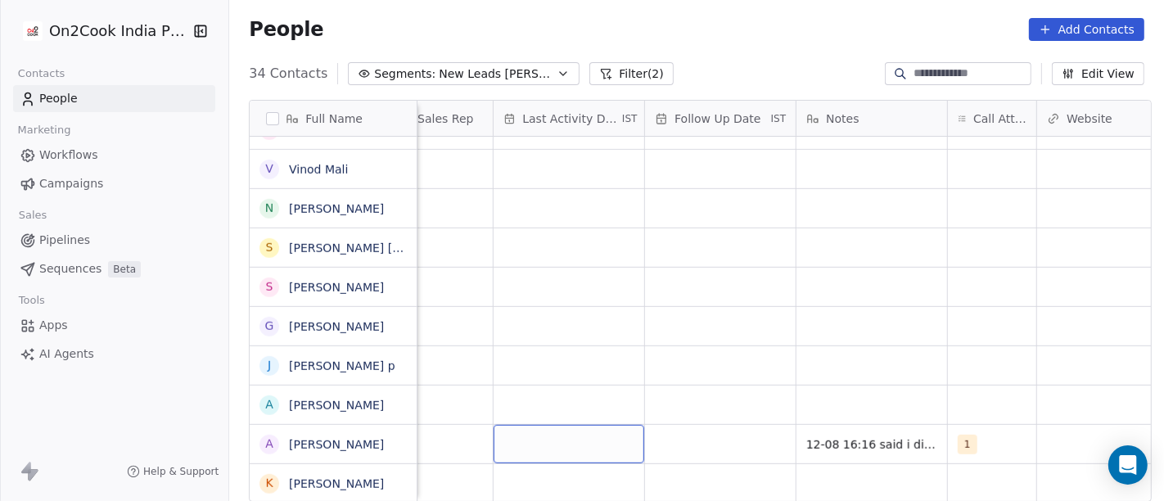
click at [521, 431] on div "grid" at bounding box center [569, 444] width 151 height 38
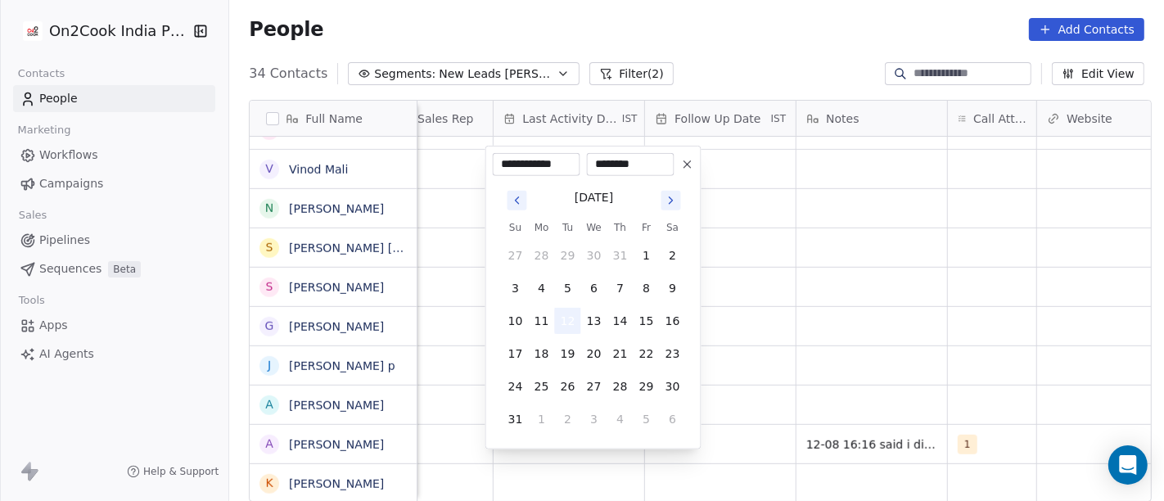
click at [566, 318] on button "12" at bounding box center [568, 321] width 26 height 26
click at [802, 325] on html "On2Cook India Pvt. Ltd. Contacts People Marketing Workflows Campaigns Sales Pip…" at bounding box center [582, 250] width 1164 height 501
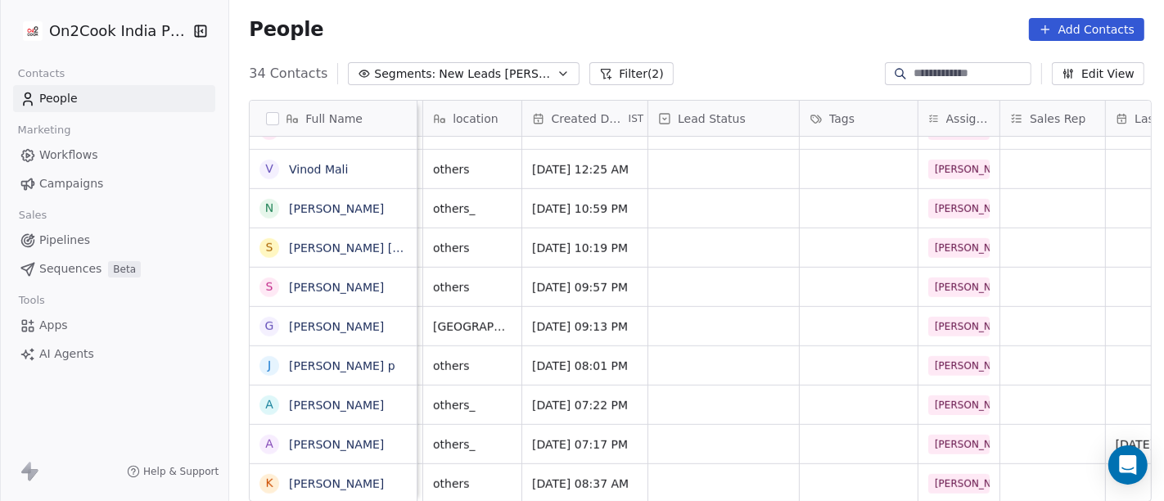
scroll to position [14, 348]
click at [721, 425] on div "grid" at bounding box center [724, 444] width 151 height 38
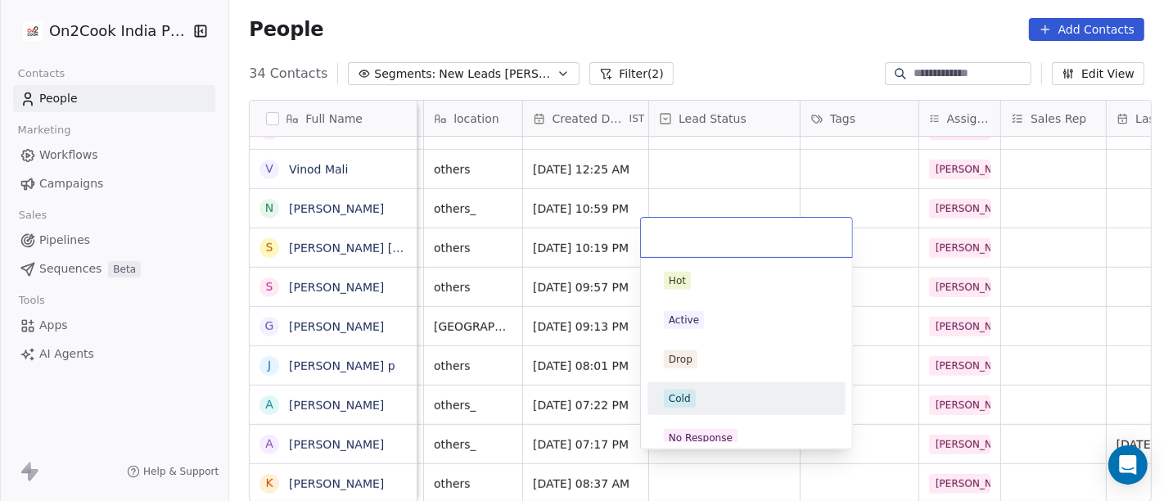
click at [700, 405] on div "Cold" at bounding box center [746, 399] width 165 height 18
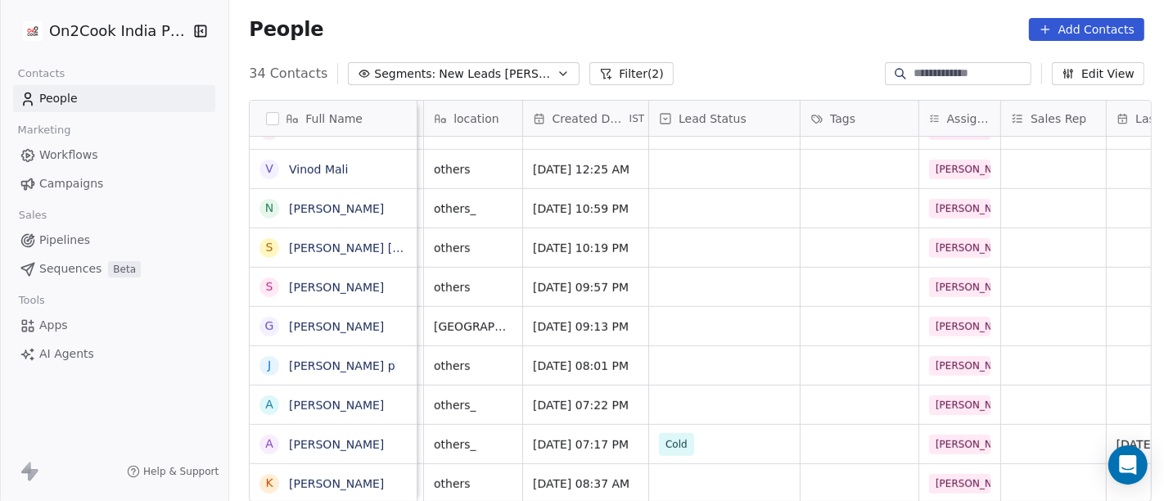
scroll to position [14, 0]
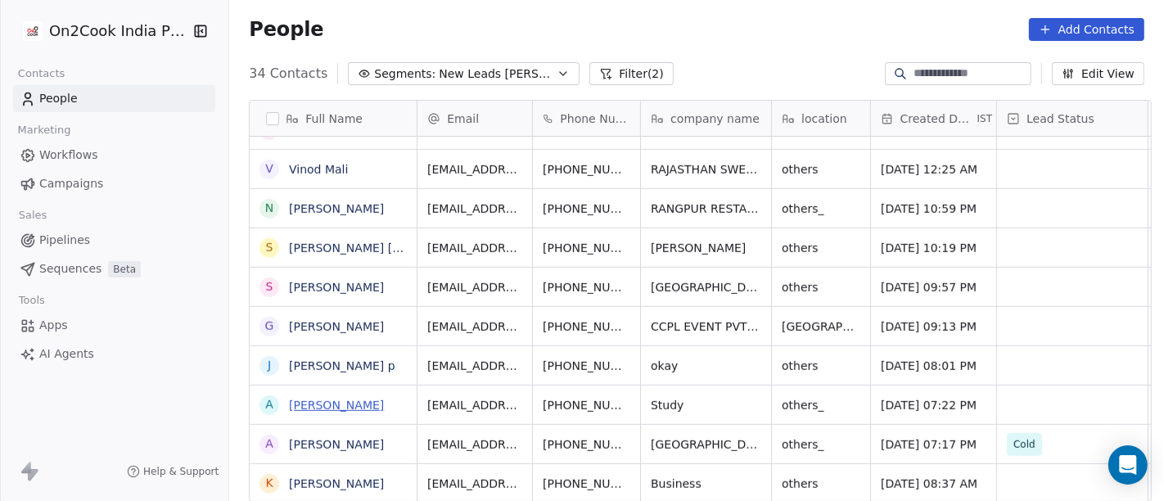
click at [325, 403] on link "[PERSON_NAME]" at bounding box center [336, 405] width 95 height 13
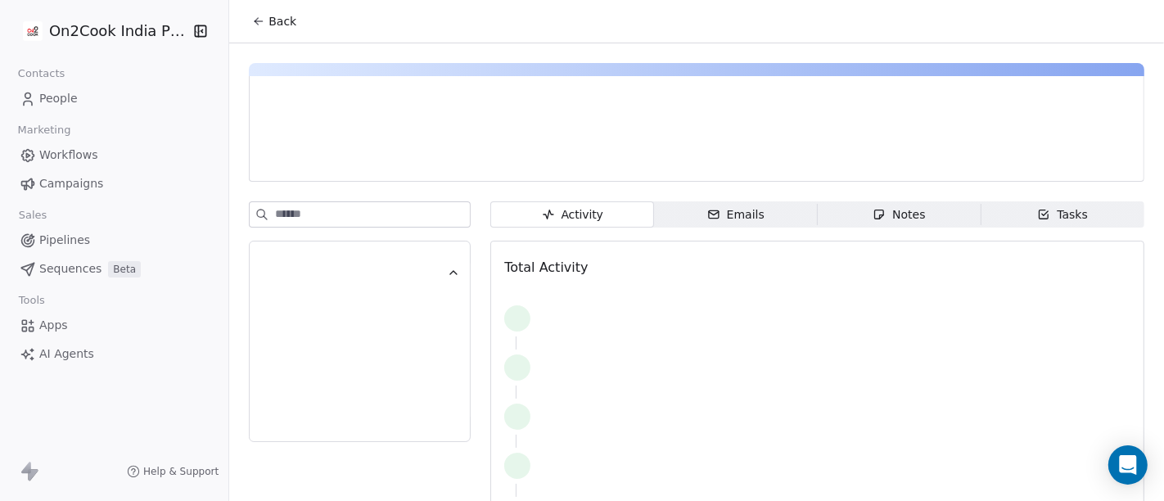
click at [269, 26] on span "Back" at bounding box center [283, 21] width 28 height 16
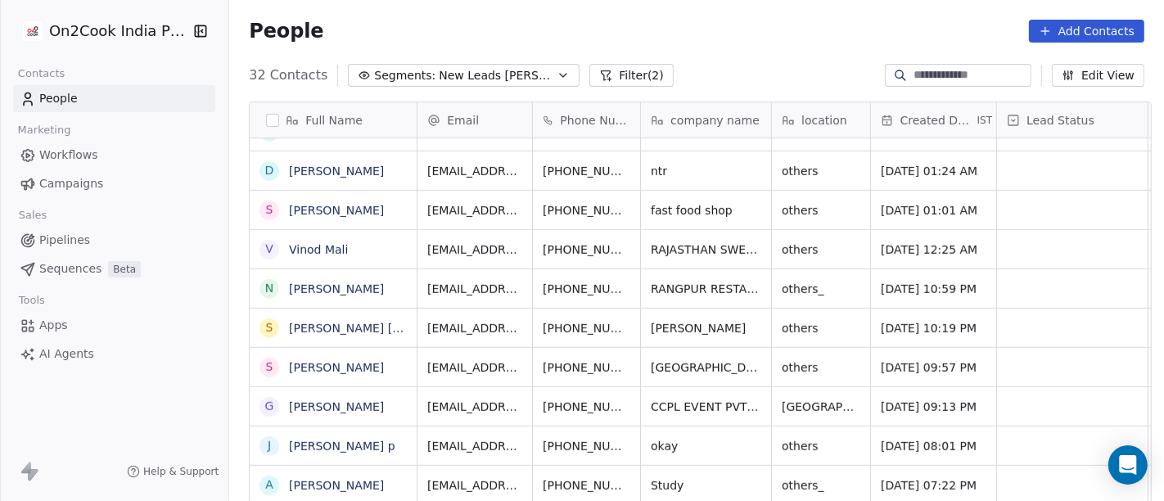
scroll to position [14, 0]
click at [661, 476] on icon "grid" at bounding box center [667, 482] width 13 height 13
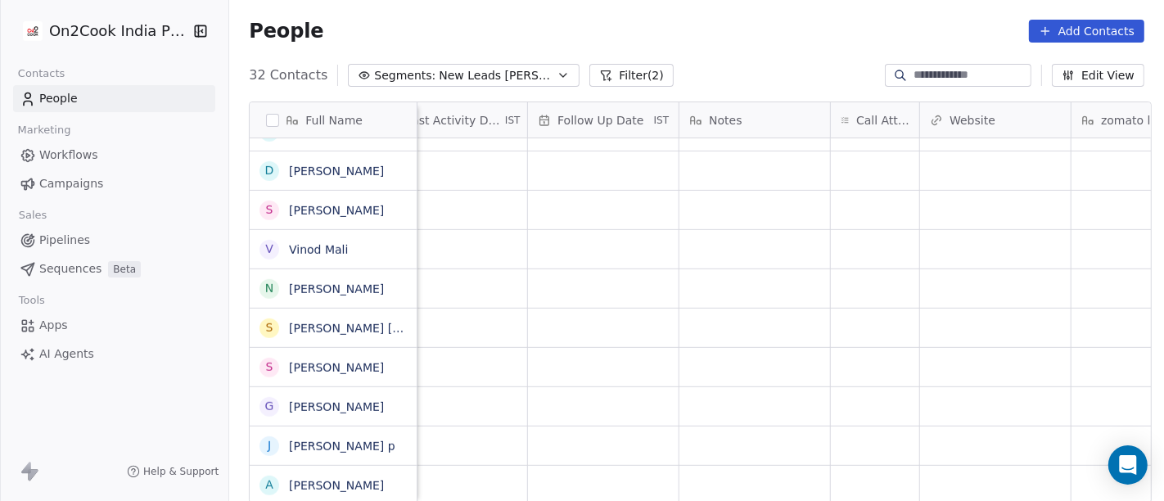
scroll to position [14, 1080]
click at [879, 468] on div "grid" at bounding box center [873, 485] width 88 height 38
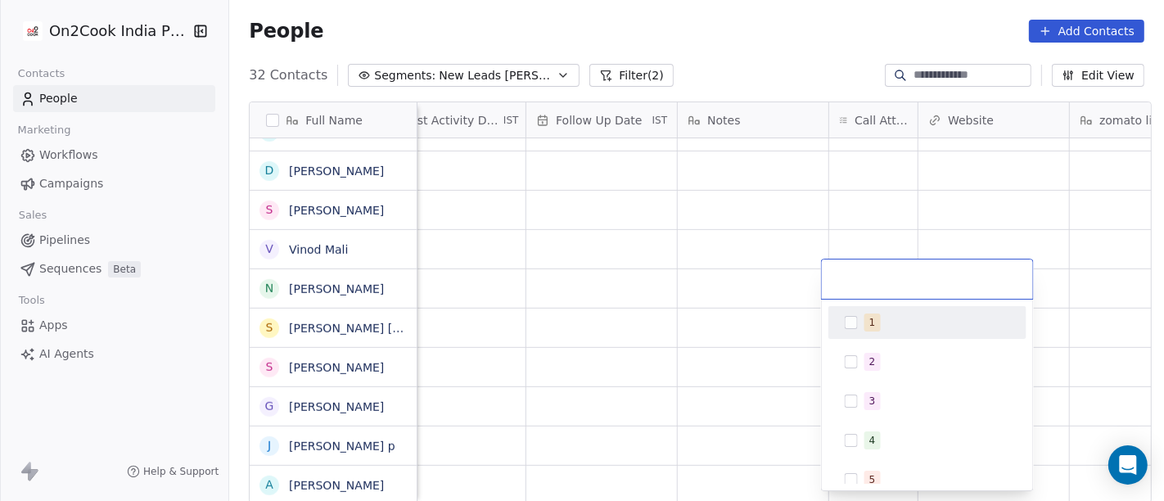
click at [841, 327] on div "1" at bounding box center [927, 322] width 185 height 26
click at [673, 264] on html "On2Cook India Pvt. Ltd. Contacts People Marketing Workflows Campaigns Sales Pip…" at bounding box center [582, 250] width 1164 height 501
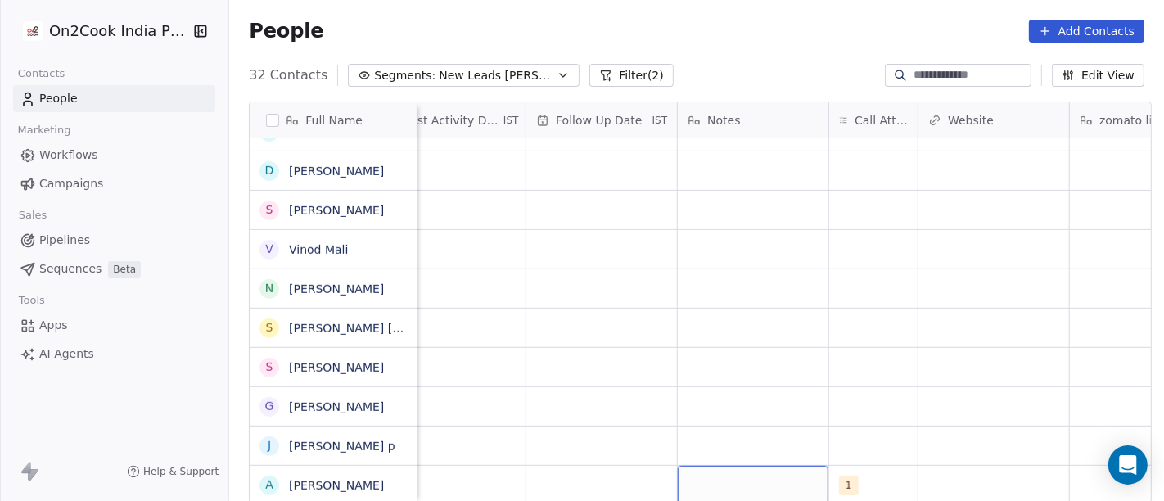
click at [697, 466] on div "grid" at bounding box center [753, 485] width 151 height 38
type textarea "**********"
click at [743, 440] on textarea "**********" at bounding box center [745, 464] width 149 height 51
click at [626, 458] on html "On2Cook India Pvt. Ltd. Contacts People Marketing Workflows Campaigns Sales Pip…" at bounding box center [582, 250] width 1164 height 501
click at [589, 466] on div "grid" at bounding box center [601, 485] width 151 height 38
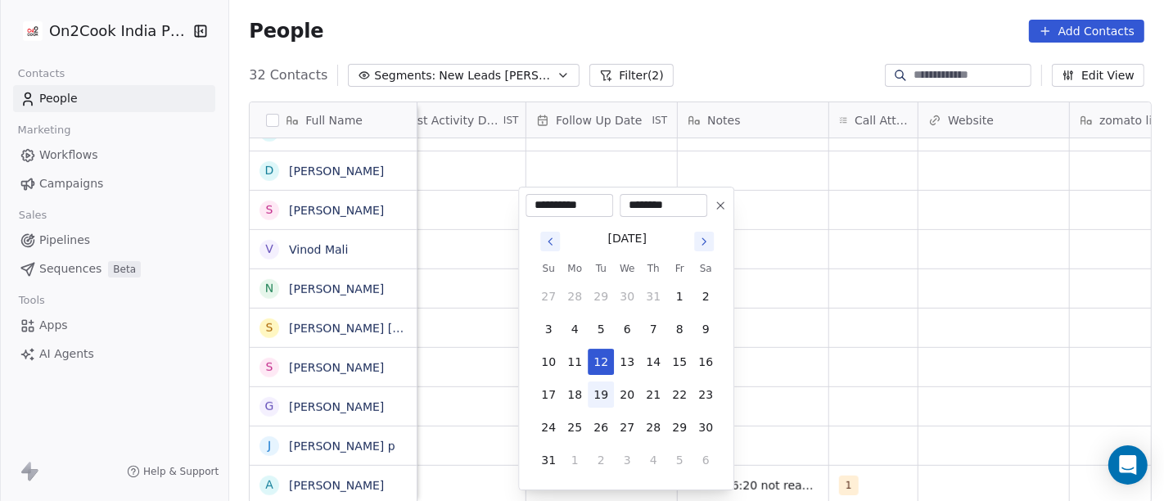
click at [597, 385] on button "19" at bounding box center [601, 394] width 26 height 26
type input "**********"
click at [869, 349] on html "On2Cook India Pvt. Ltd. Contacts People Marketing Workflows Campaigns Sales Pip…" at bounding box center [582, 250] width 1164 height 501
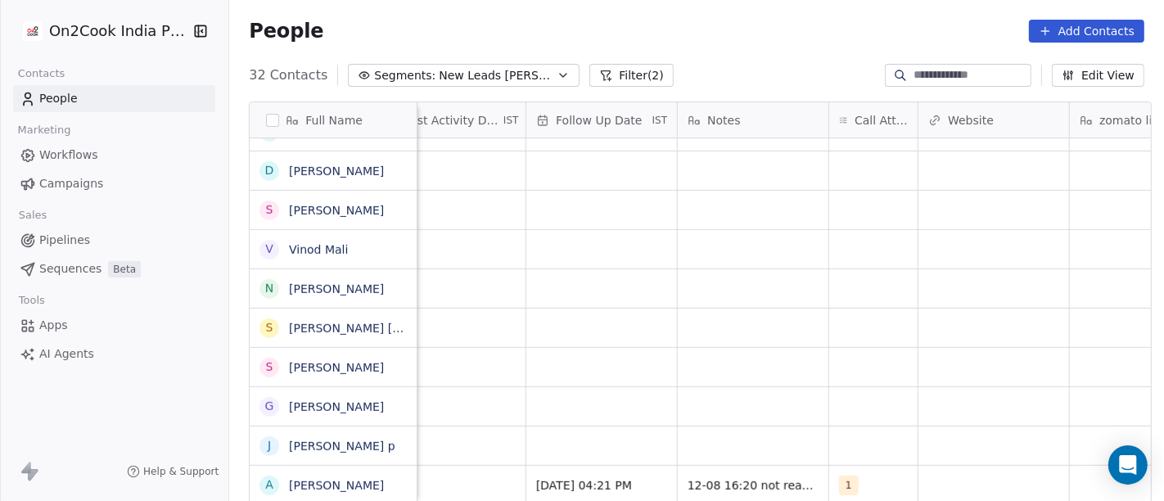
scroll to position [14, 1036]
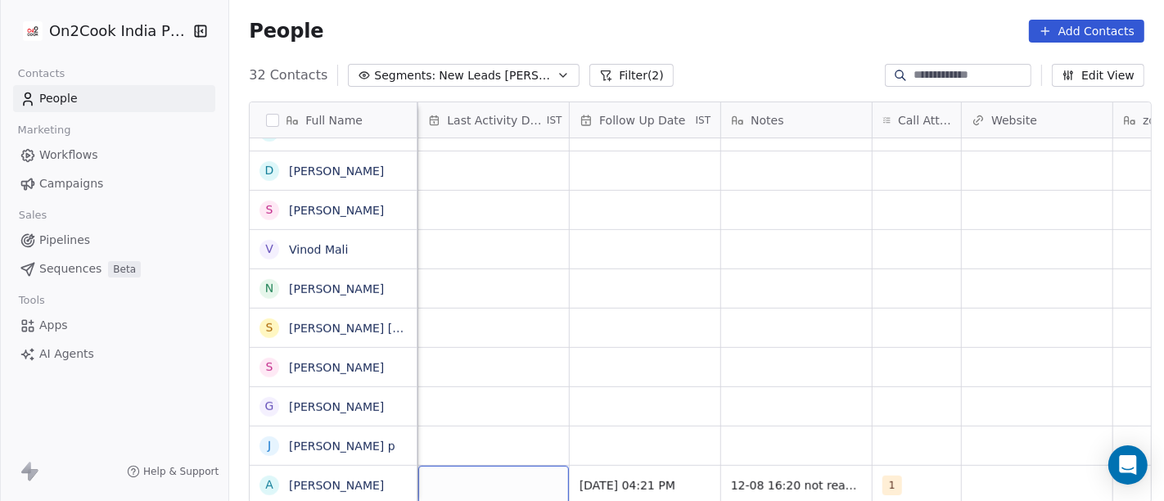
click at [460, 467] on div "grid" at bounding box center [493, 485] width 151 height 38
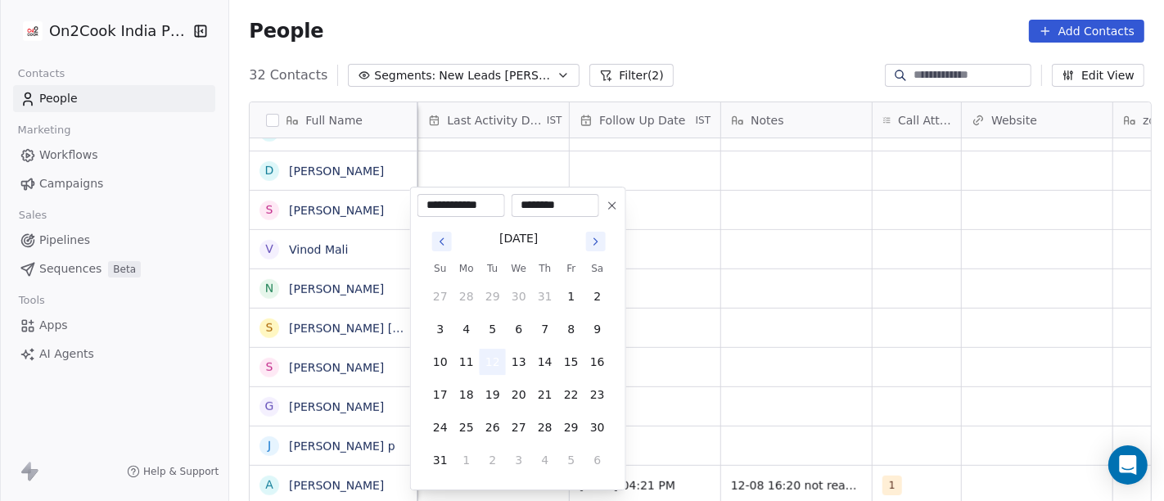
click at [484, 362] on button "12" at bounding box center [493, 362] width 26 height 26
click at [734, 359] on html "On2Cook India Pvt. Ltd. Contacts People Marketing Workflows Campaigns Sales Pip…" at bounding box center [582, 250] width 1164 height 501
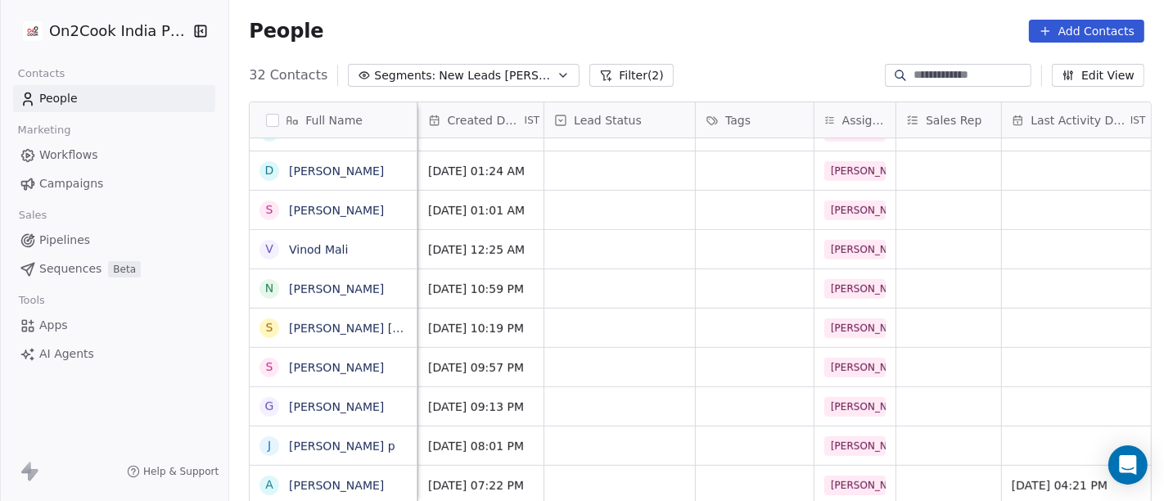
scroll to position [14, 435]
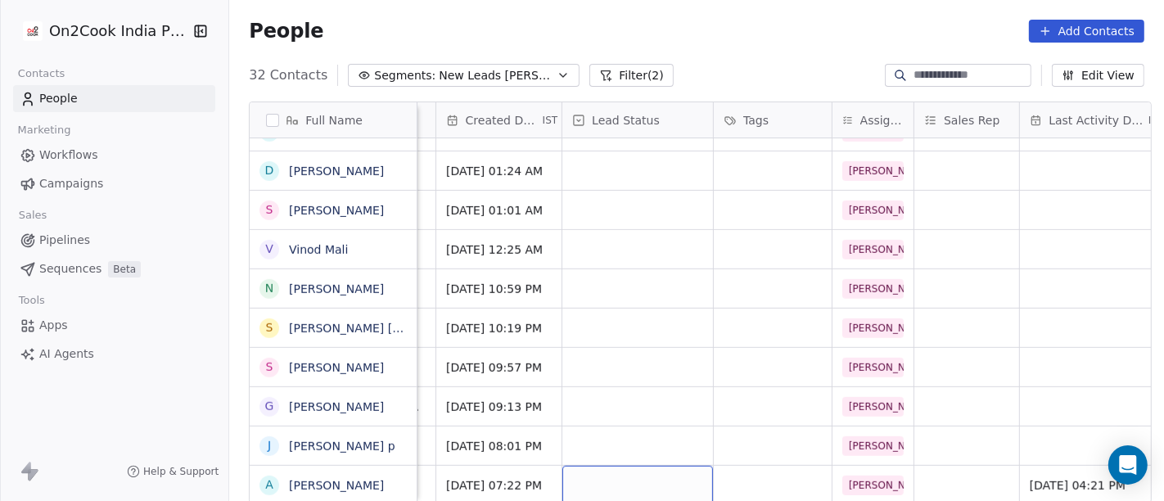
click at [677, 466] on div "grid" at bounding box center [637, 485] width 151 height 38
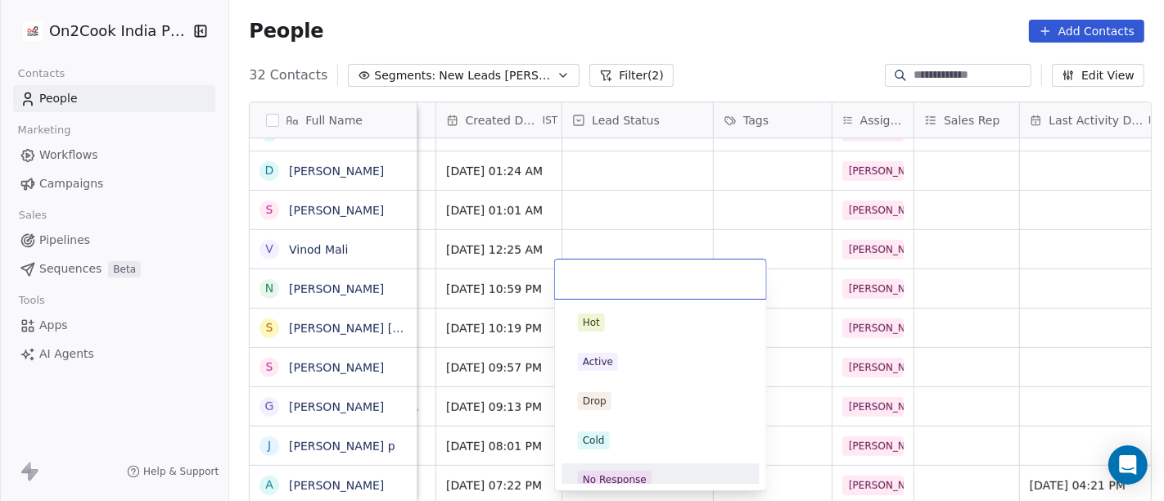
click at [636, 472] on div "No Response" at bounding box center [615, 479] width 64 height 15
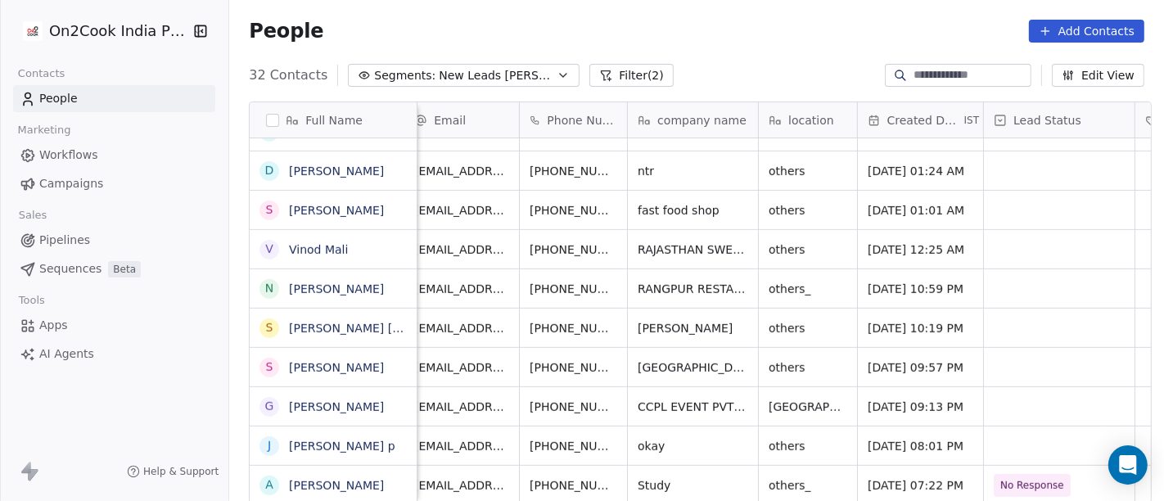
scroll to position [0, 0]
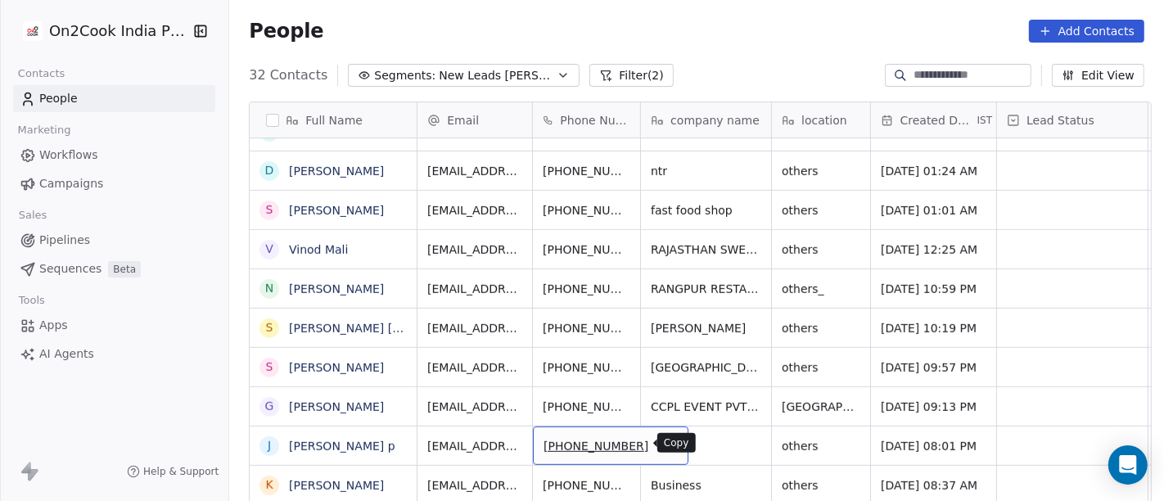
click at [661, 439] on icon "grid" at bounding box center [667, 443] width 13 height 13
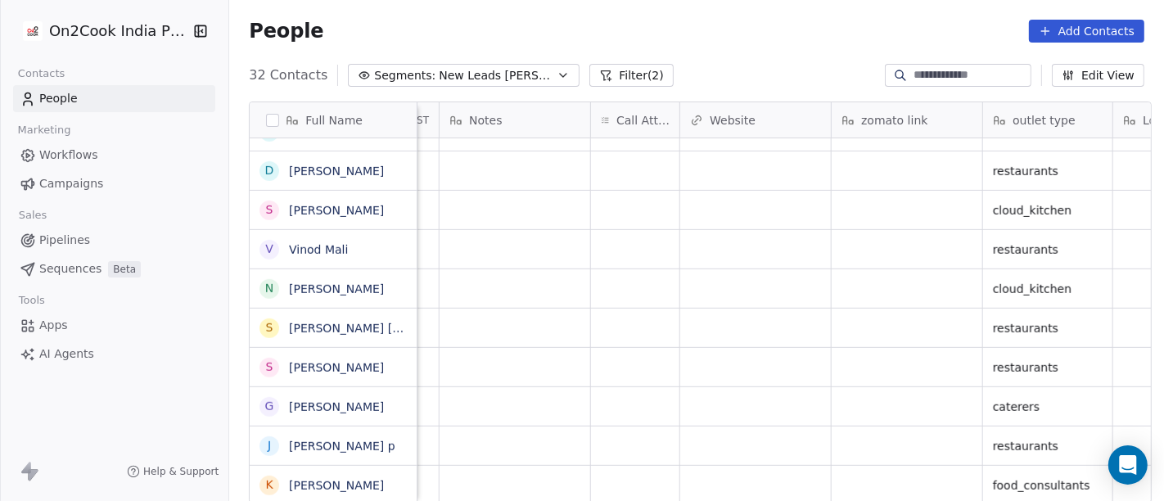
scroll to position [0, 1319]
click at [650, 442] on div "grid" at bounding box center [634, 446] width 88 height 38
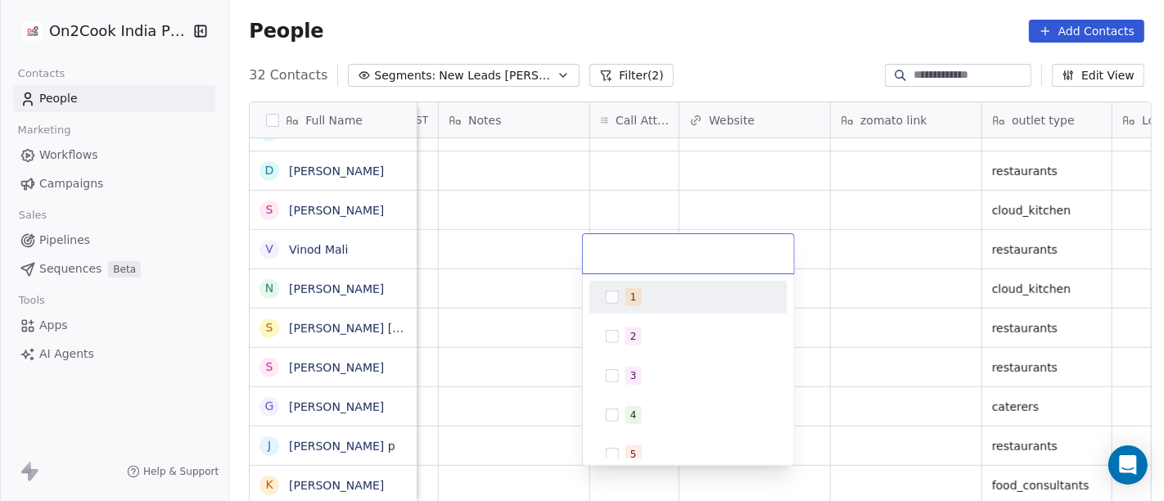
click at [643, 301] on div "1" at bounding box center [698, 297] width 146 height 18
click at [684, 62] on html "On2Cook India Pvt. Ltd. Contacts People Marketing Workflows Campaigns Sales Pip…" at bounding box center [582, 250] width 1164 height 501
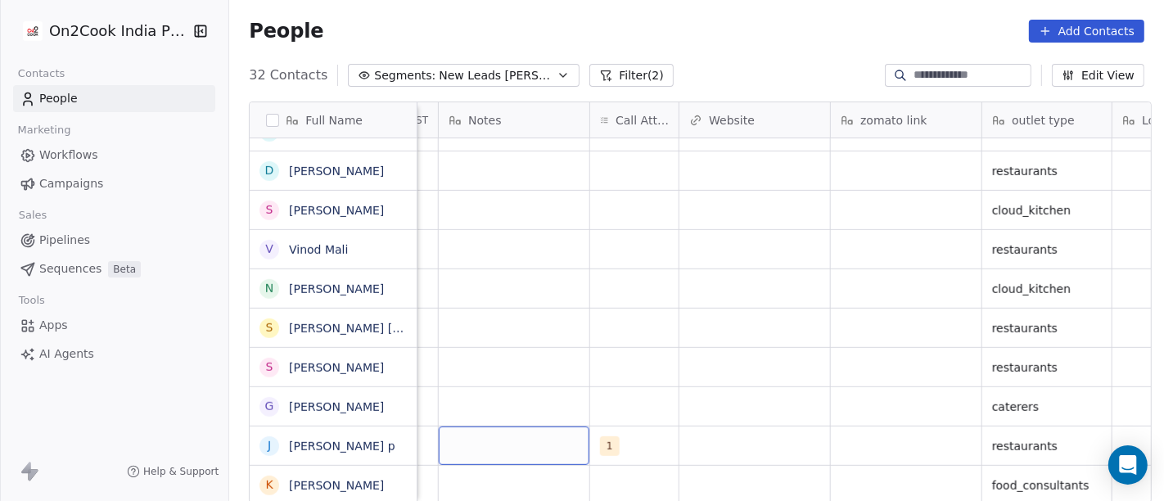
click at [510, 450] on div "grid" at bounding box center [514, 446] width 151 height 38
type textarea "**********"
click at [738, 345] on html "On2Cook India Pvt. Ltd. Contacts People Marketing Workflows Campaigns Sales Pip…" at bounding box center [582, 250] width 1164 height 501
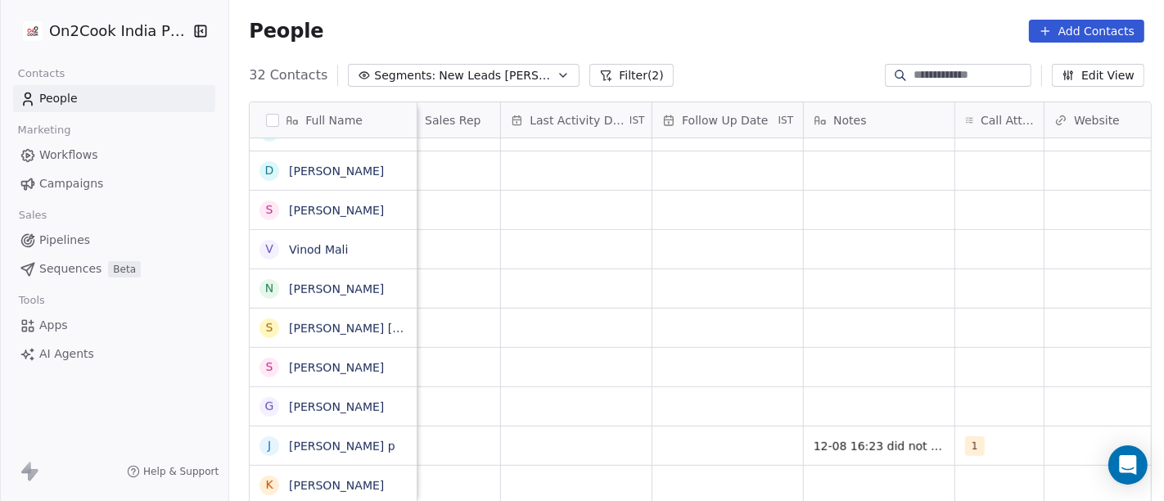
scroll to position [0, 953]
click at [713, 434] on div "grid" at bounding box center [728, 446] width 151 height 38
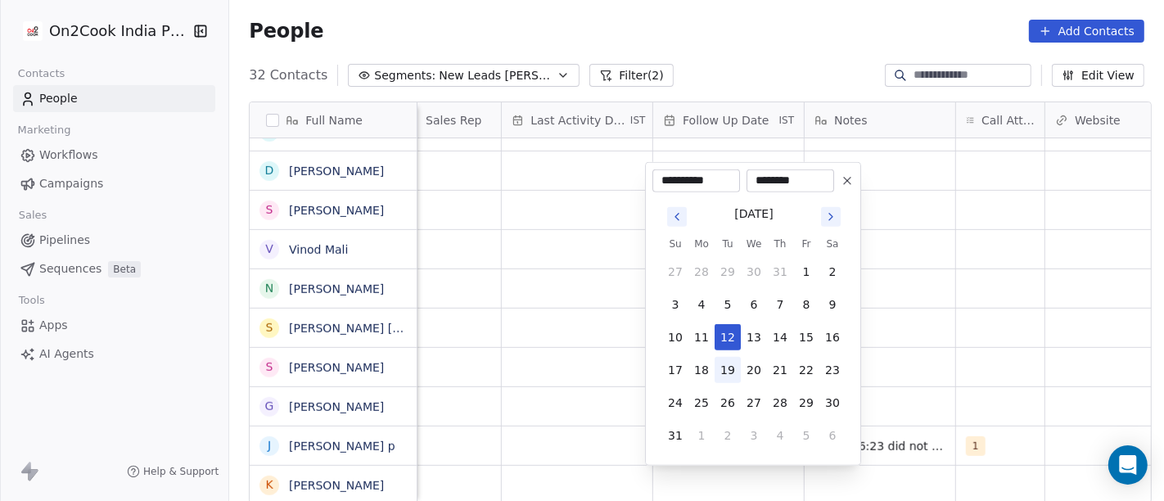
click at [721, 373] on button "19" at bounding box center [728, 370] width 26 height 26
type input "**********"
click at [902, 361] on html "On2Cook India Pvt. Ltd. Contacts People Marketing Workflows Campaigns Sales Pip…" at bounding box center [582, 250] width 1164 height 501
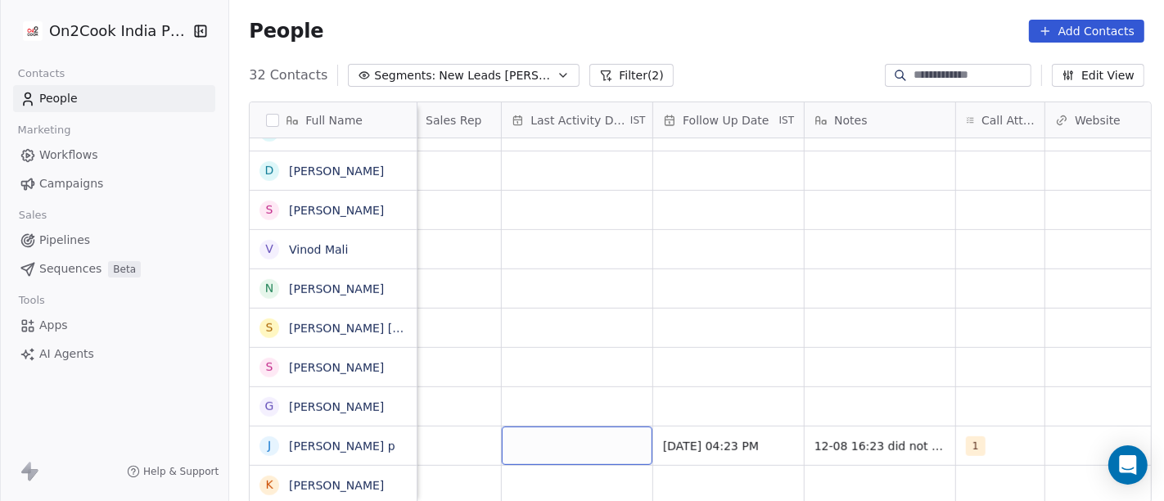
click at [558, 431] on div "grid" at bounding box center [577, 446] width 151 height 38
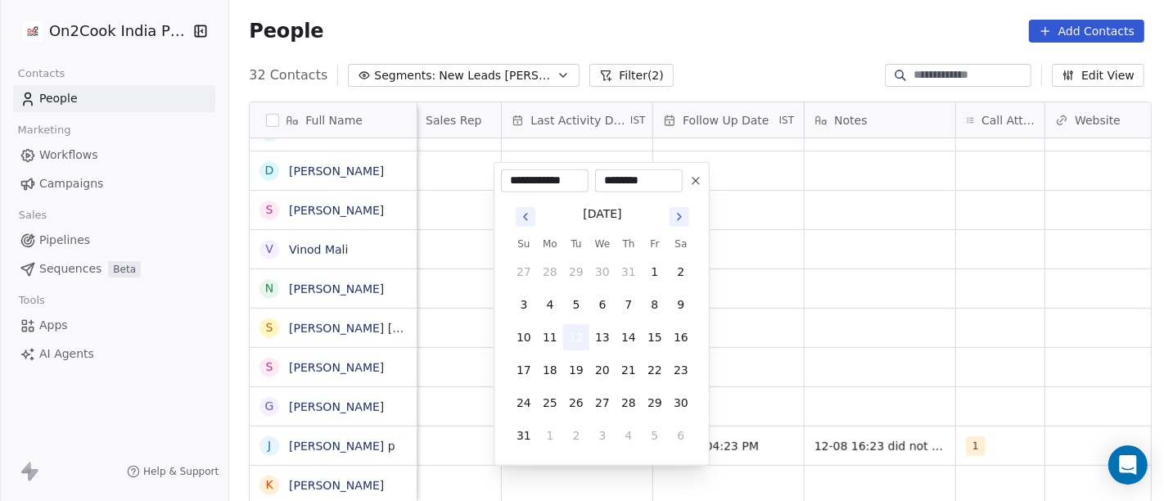
click at [572, 333] on button "12" at bounding box center [576, 337] width 26 height 26
click at [897, 372] on html "On2Cook India Pvt. Ltd. Contacts People Marketing Workflows Campaigns Sales Pip…" at bounding box center [582, 250] width 1164 height 501
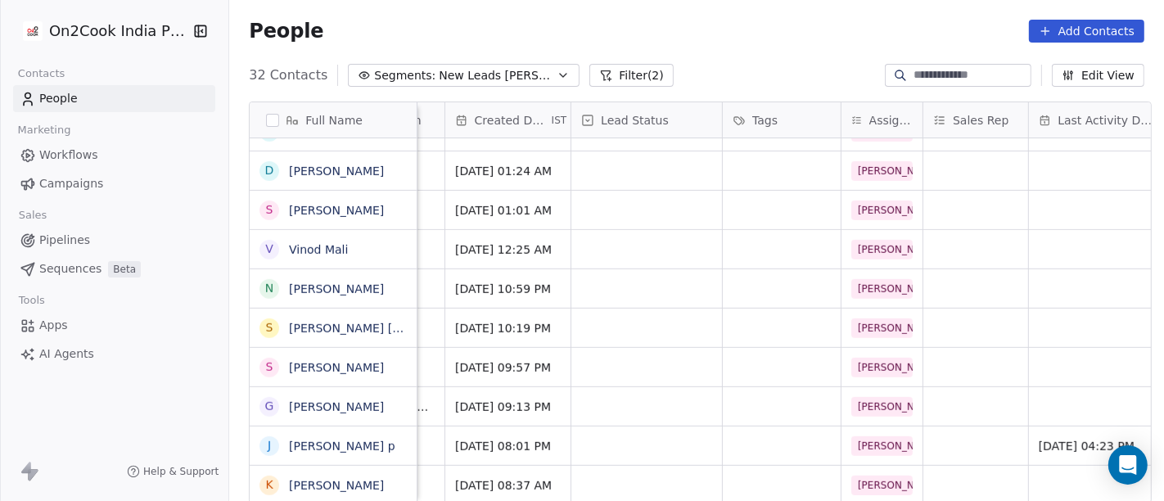
scroll to position [0, 425]
click at [672, 439] on div "grid" at bounding box center [647, 446] width 151 height 38
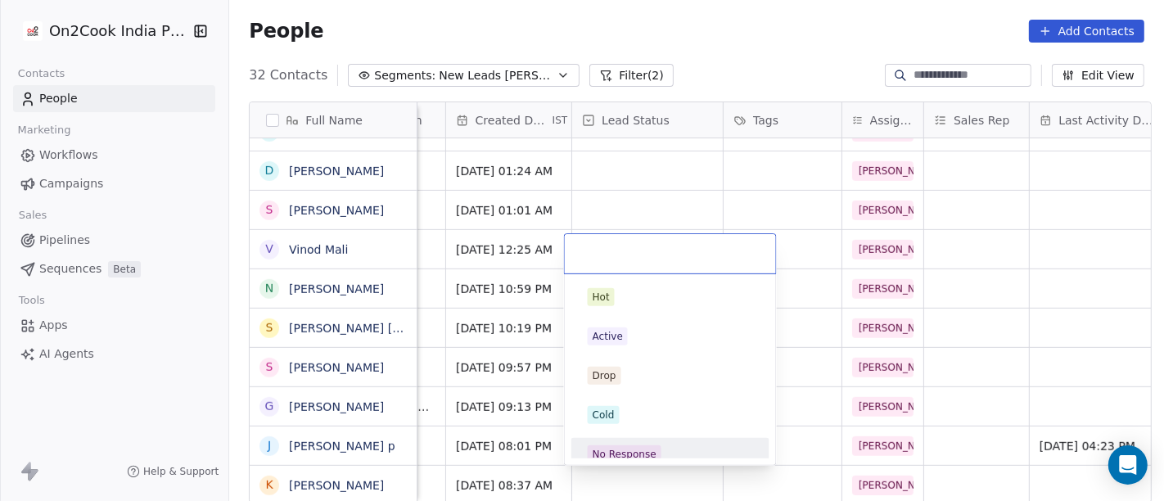
click at [668, 448] on div "No Response" at bounding box center [670, 454] width 165 height 18
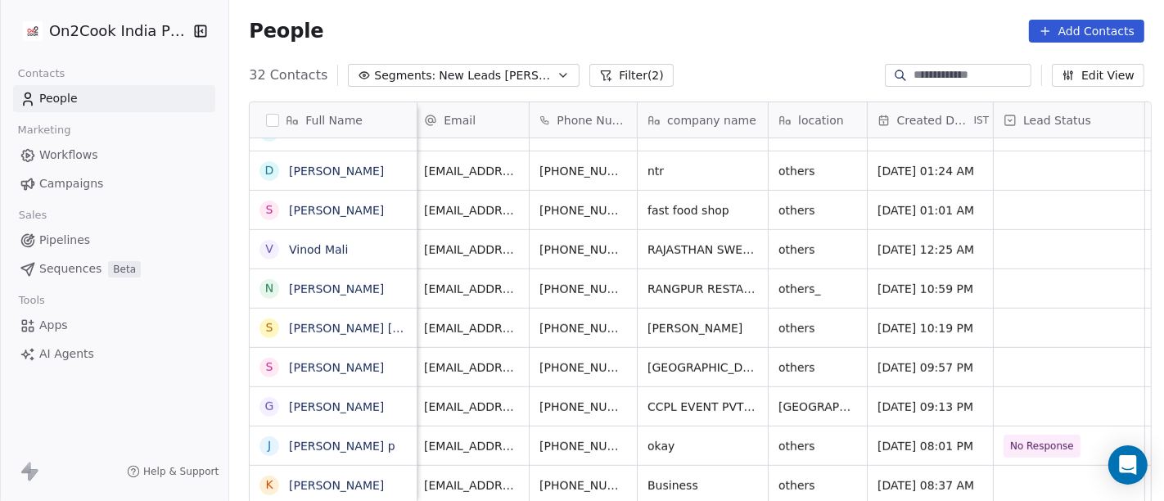
scroll to position [0, 0]
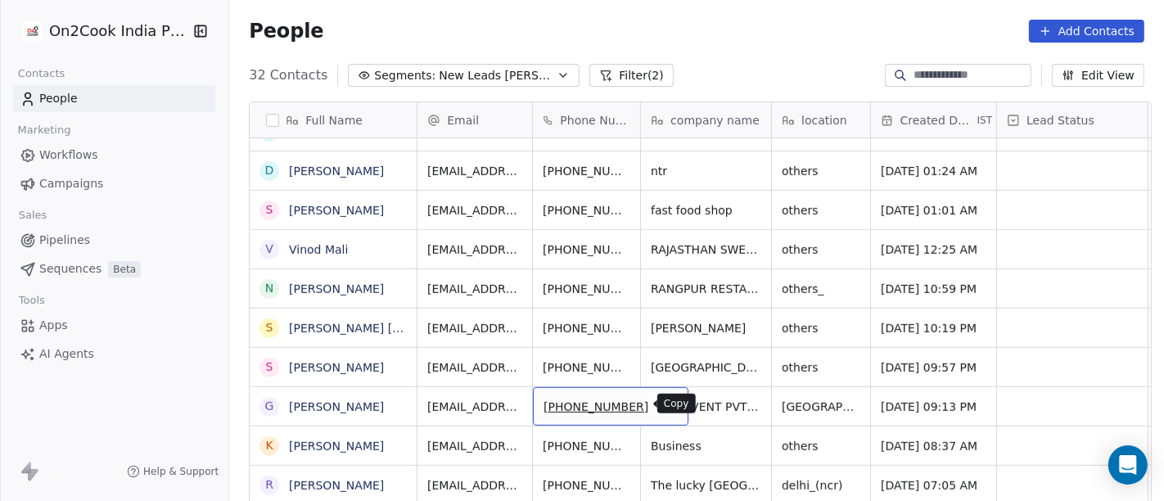
click at [661, 409] on icon "grid" at bounding box center [667, 404] width 13 height 13
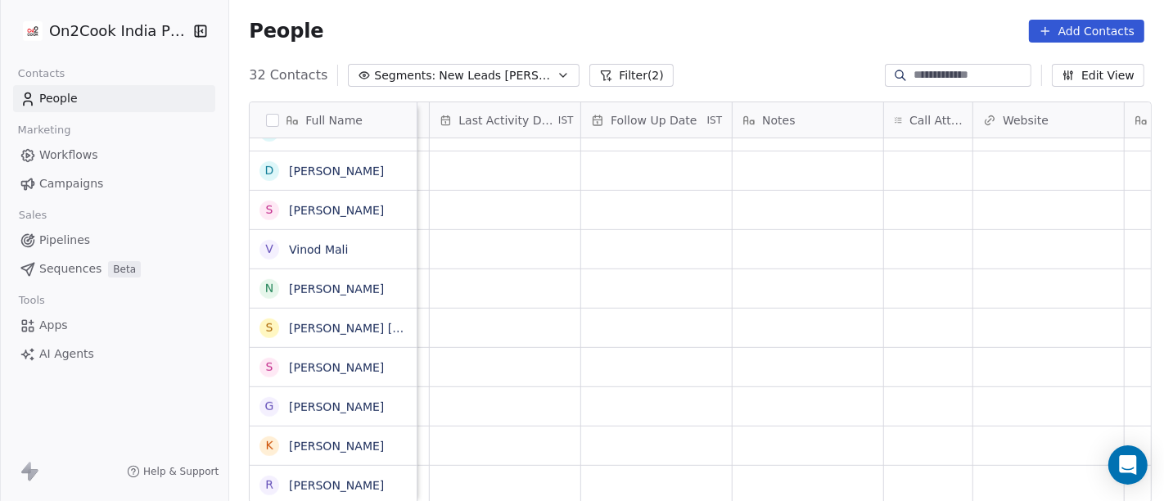
scroll to position [14, 1024]
click at [935, 398] on div "grid" at bounding box center [929, 406] width 88 height 38
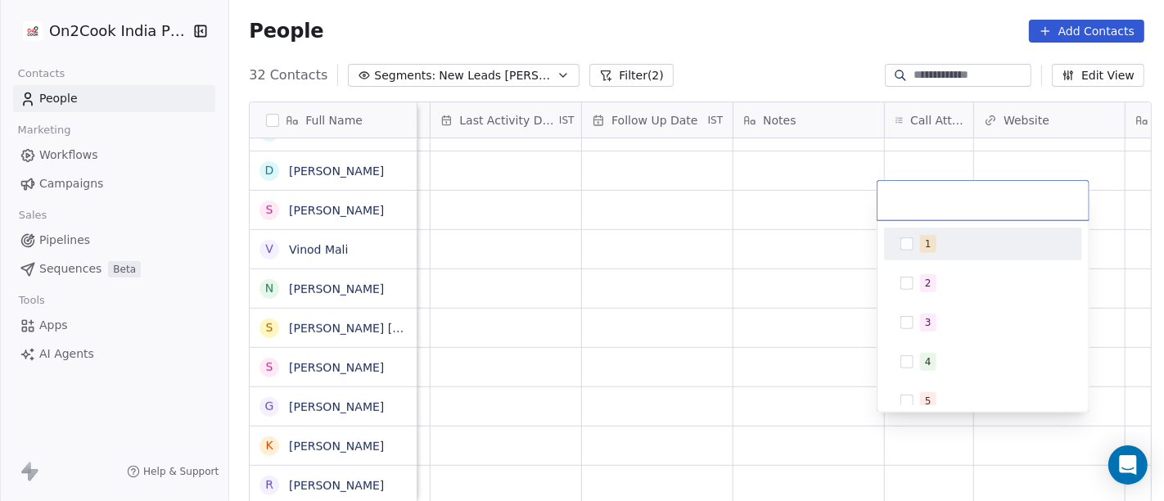
click at [905, 252] on div "1" at bounding box center [983, 244] width 185 height 26
click at [777, 26] on html "On2Cook India Pvt. Ltd. Contacts People Marketing Workflows Campaigns Sales Pip…" at bounding box center [582, 250] width 1164 height 501
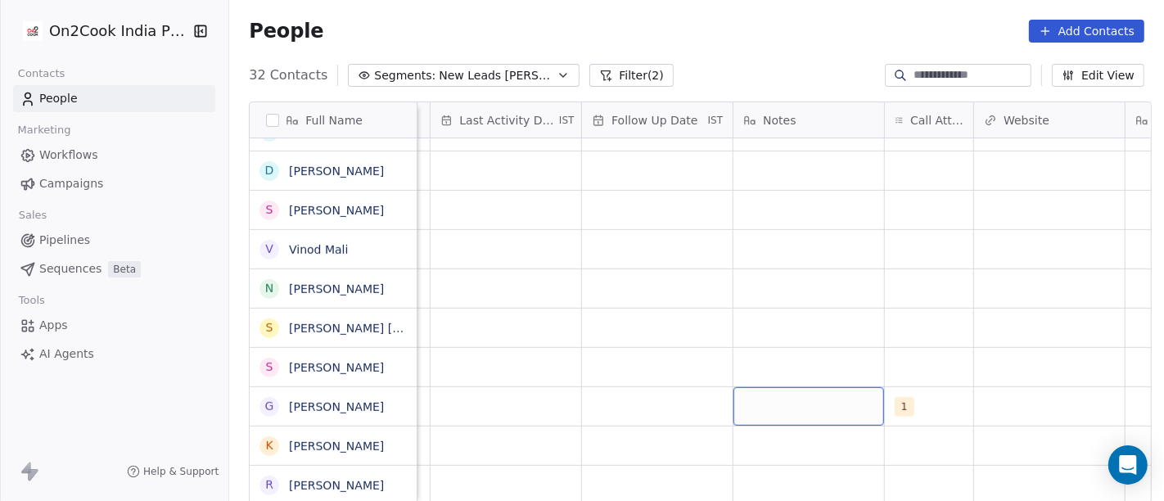
click at [788, 387] on div "grid" at bounding box center [809, 406] width 151 height 38
type textarea "*****"
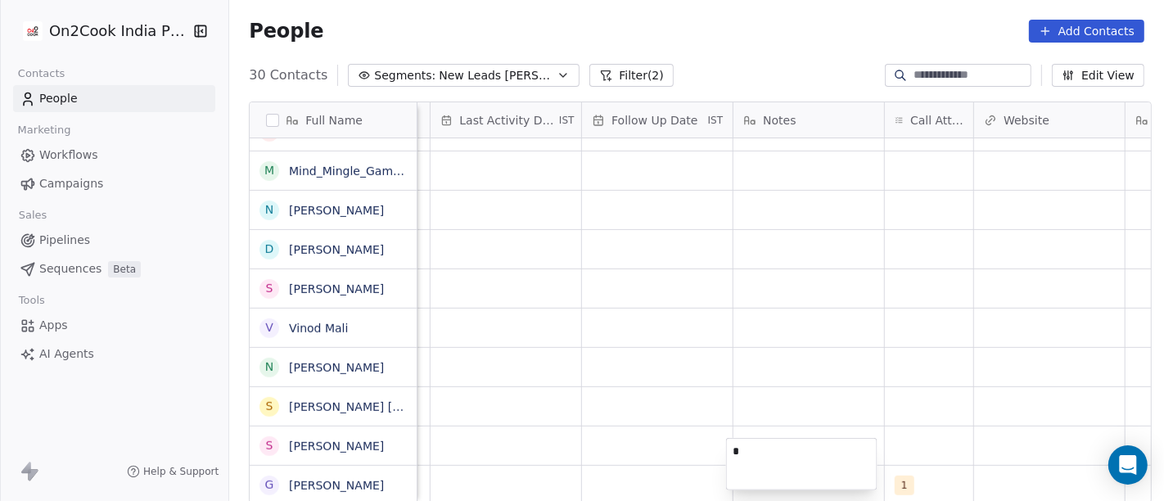
scroll to position [813, 0]
type textarea "**"
click at [983, 232] on html "On2Cook India Pvt. Ltd. Contacts People Marketing Workflows Campaigns Sales Pip…" at bounding box center [582, 250] width 1164 height 501
click at [812, 466] on div "16" at bounding box center [809, 485] width 151 height 38
click at [651, 449] on html "On2Cook India Pvt. Ltd. Contacts People Marketing Workflows Campaigns Sales Pip…" at bounding box center [582, 250] width 1164 height 501
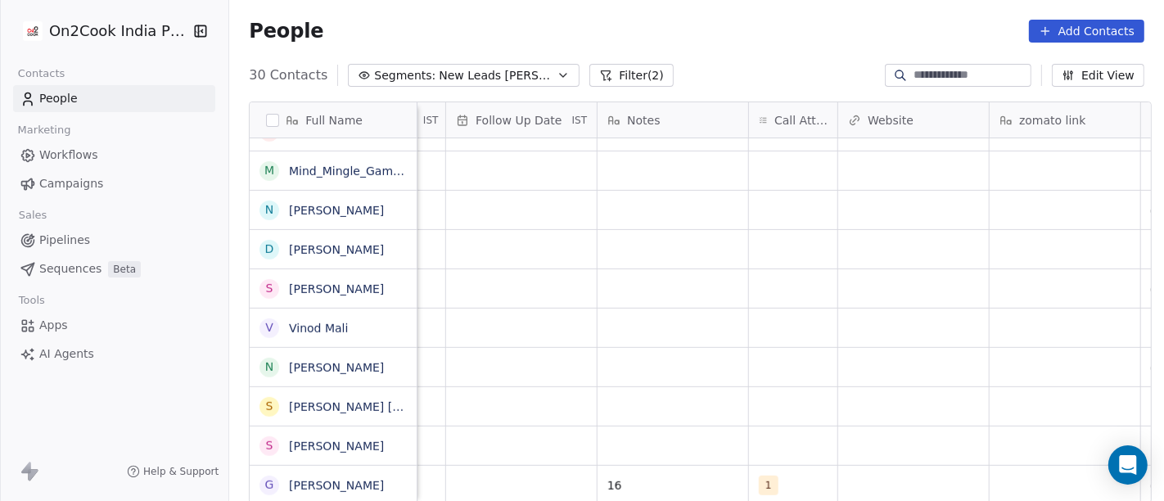
scroll to position [14, 1173]
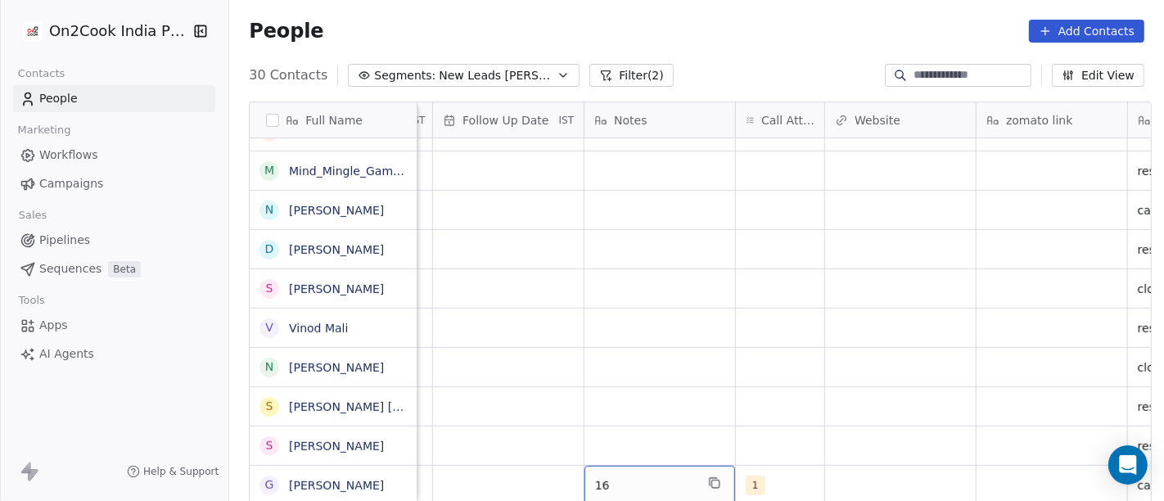
click at [648, 477] on span "16" at bounding box center [645, 485] width 100 height 16
type textarea "**********"
click at [772, 434] on html "On2Cook India Pvt. Ltd. Contacts People Marketing Workflows Campaigns Sales Pip…" at bounding box center [582, 250] width 1164 height 501
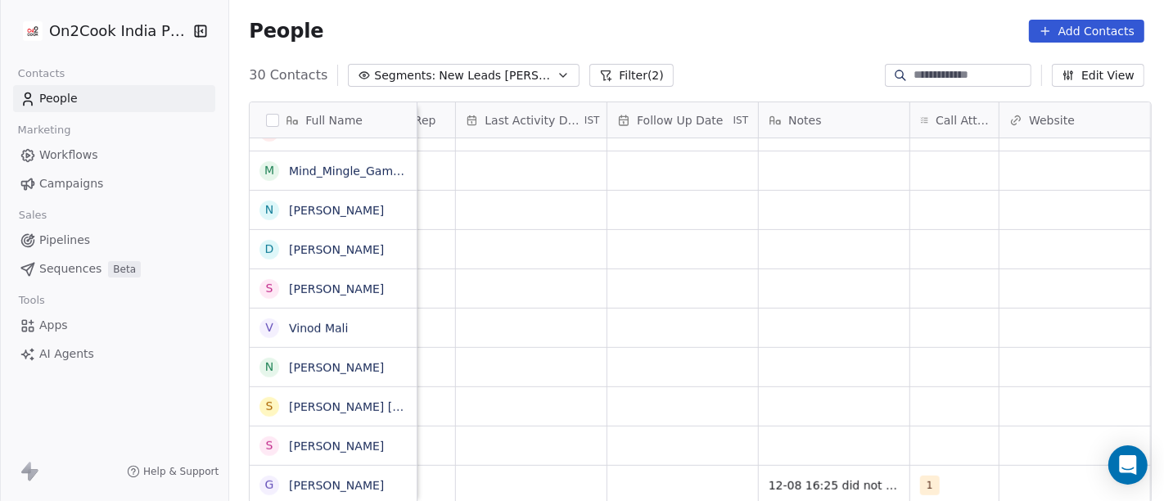
scroll to position [14, 994]
click at [674, 466] on div "grid" at bounding box center [687, 485] width 151 height 38
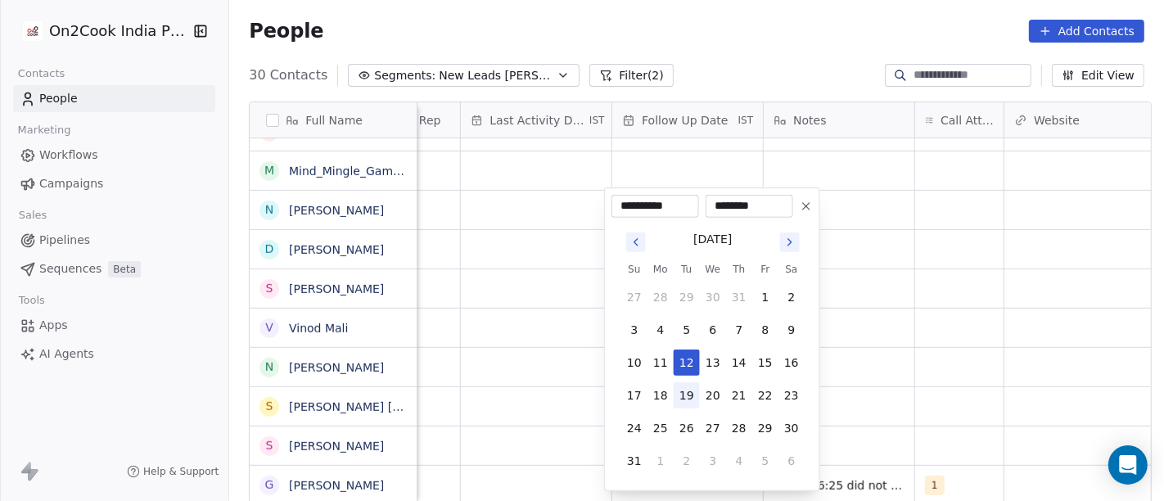
click at [691, 390] on button "19" at bounding box center [687, 395] width 26 height 26
type input "**********"
click at [900, 384] on html "On2Cook India Pvt. Ltd. Contacts People Marketing Workflows Campaigns Sales Pip…" at bounding box center [582, 250] width 1164 height 501
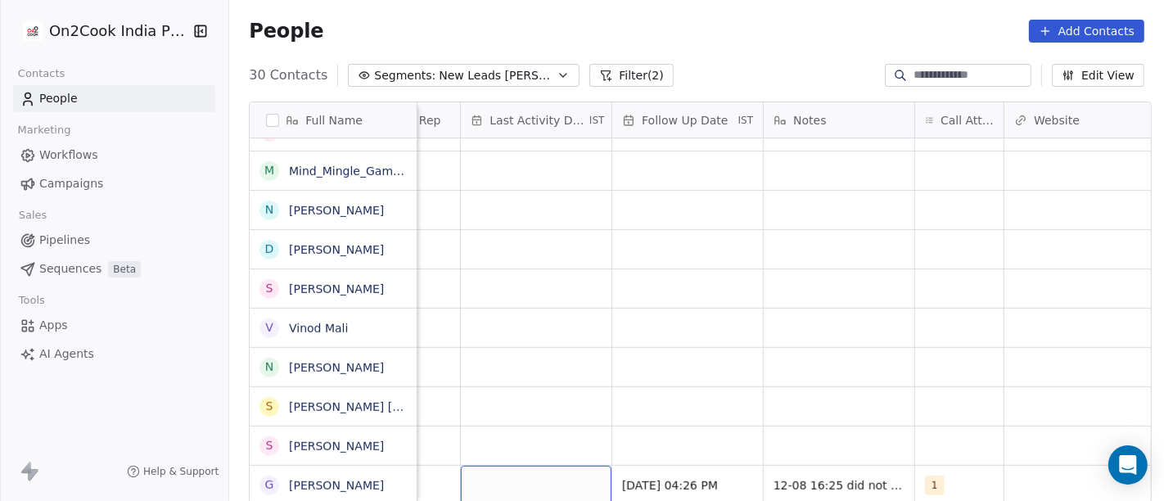
click at [545, 466] on div "grid" at bounding box center [536, 485] width 151 height 38
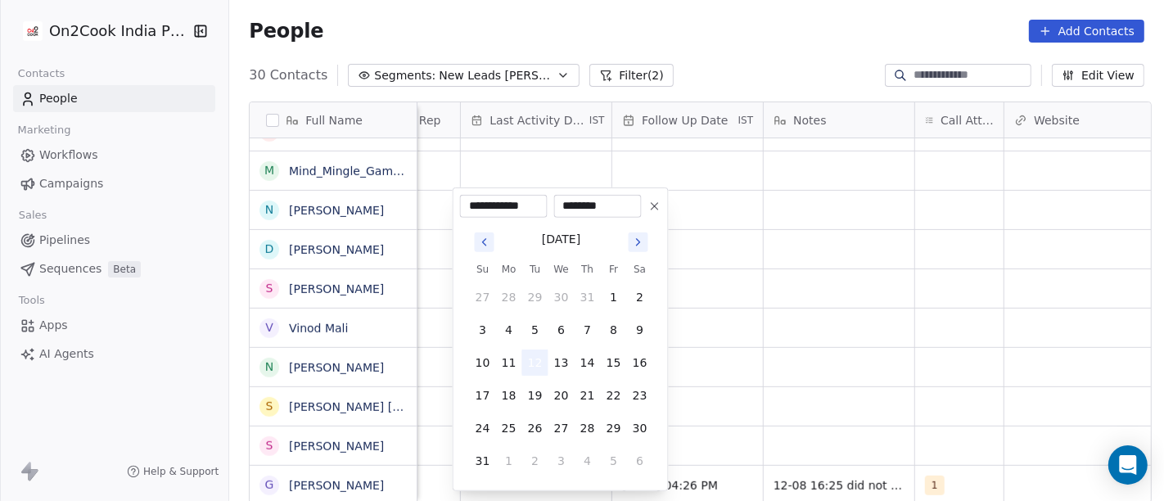
click at [530, 357] on button "12" at bounding box center [535, 363] width 26 height 26
click at [810, 353] on html "On2Cook India Pvt. Ltd. Contacts People Marketing Workflows Campaigns Sales Pip…" at bounding box center [582, 250] width 1164 height 501
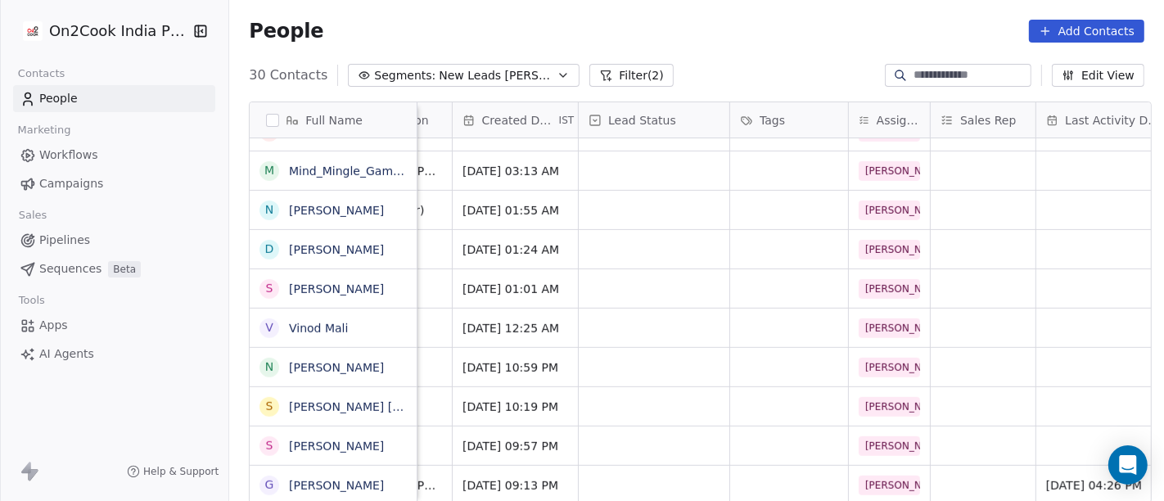
scroll to position [14, 418]
click at [650, 476] on div "grid" at bounding box center [655, 485] width 151 height 38
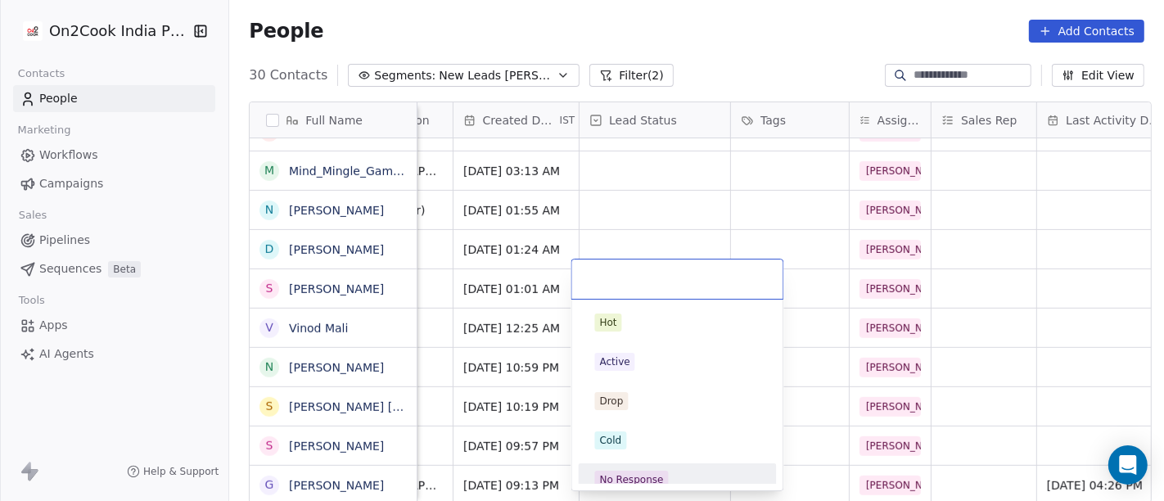
click at [679, 474] on div "No Response" at bounding box center [677, 480] width 165 height 18
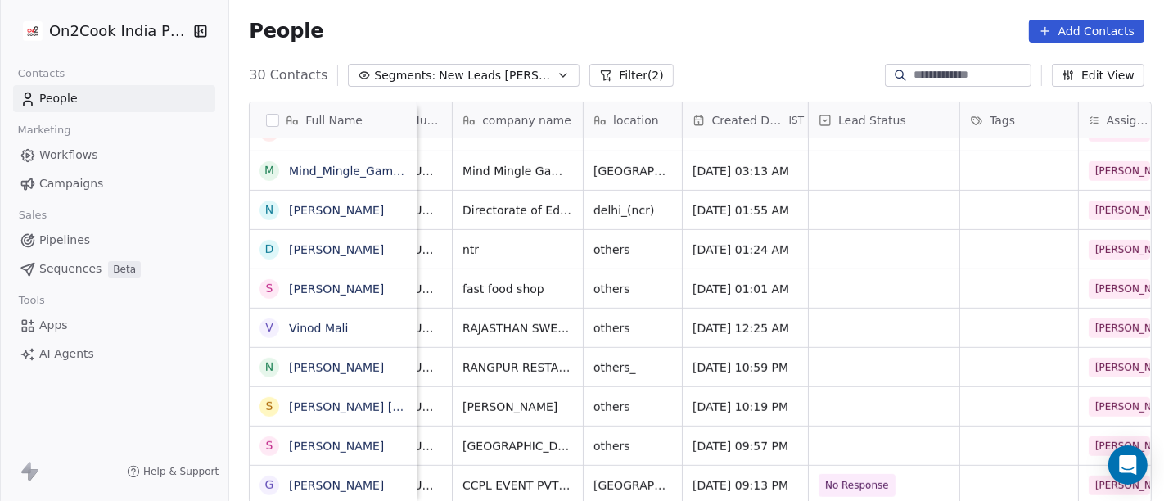
scroll to position [14, 0]
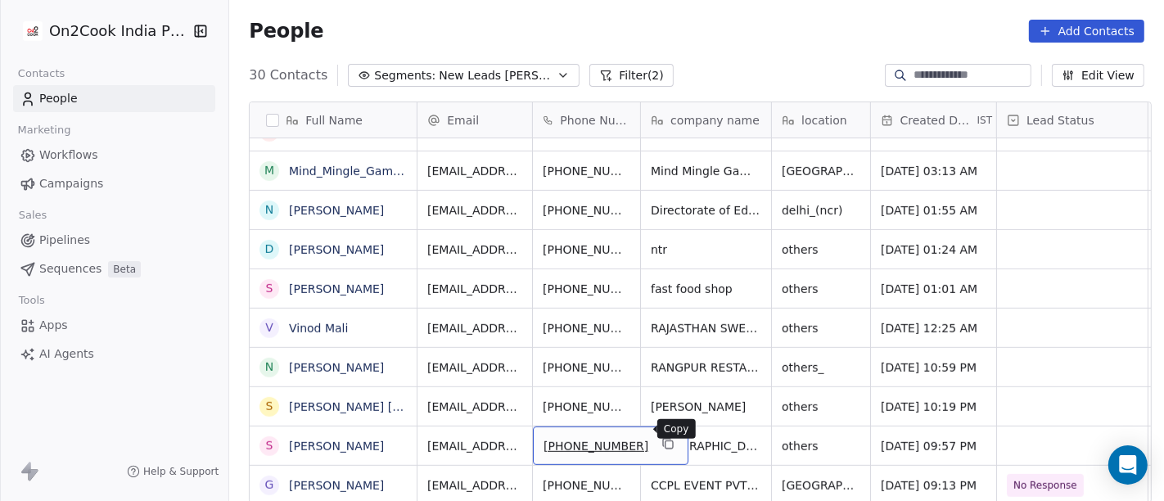
click at [658, 434] on button "grid" at bounding box center [668, 444] width 20 height 20
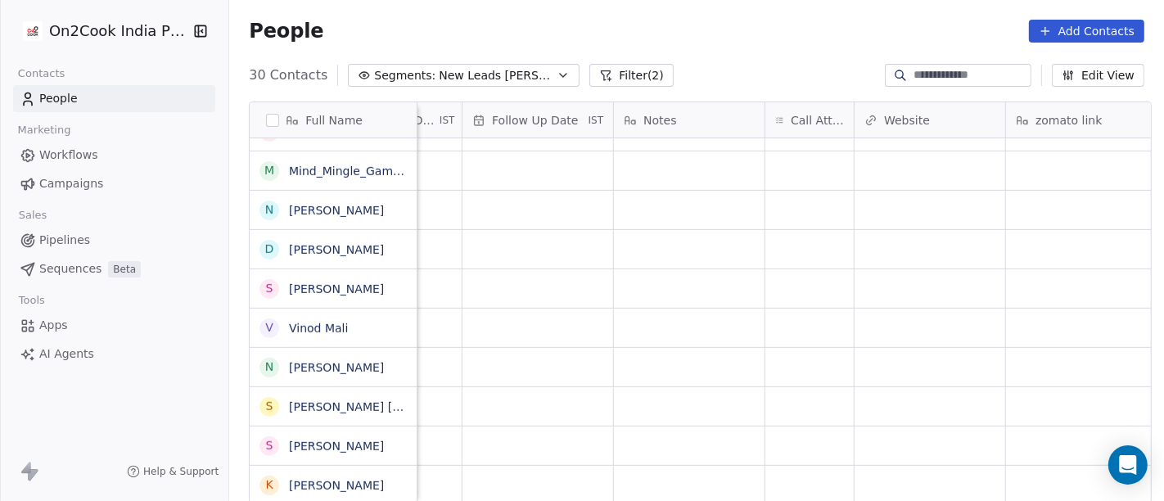
scroll to position [14, 1150]
click at [770, 427] on div "grid" at bounding box center [803, 446] width 88 height 38
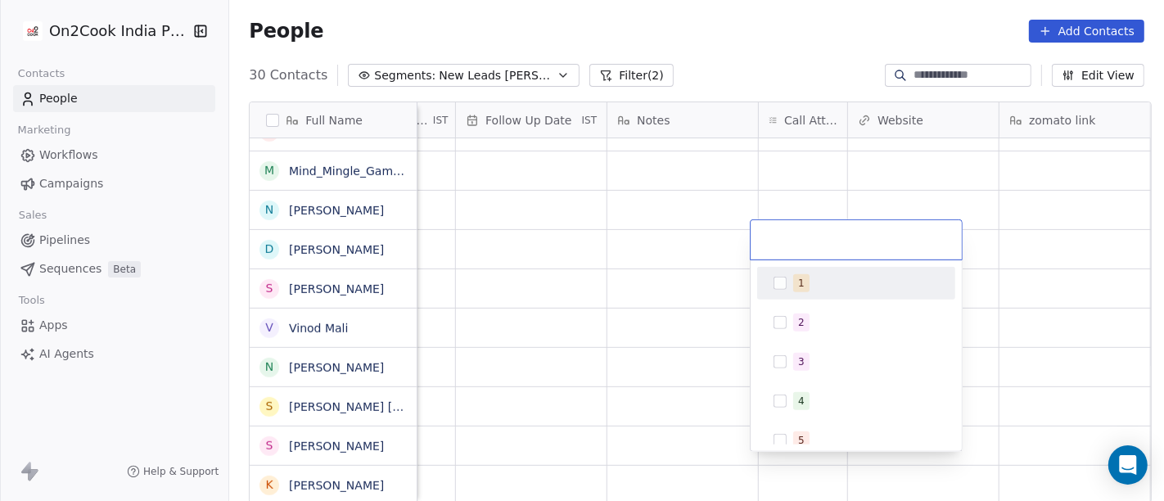
click at [812, 274] on div "1" at bounding box center [866, 283] width 146 height 18
click at [752, 34] on html "On2Cook India Pvt. Ltd. Contacts People Marketing Workflows Campaigns Sales Pip…" at bounding box center [582, 250] width 1164 height 501
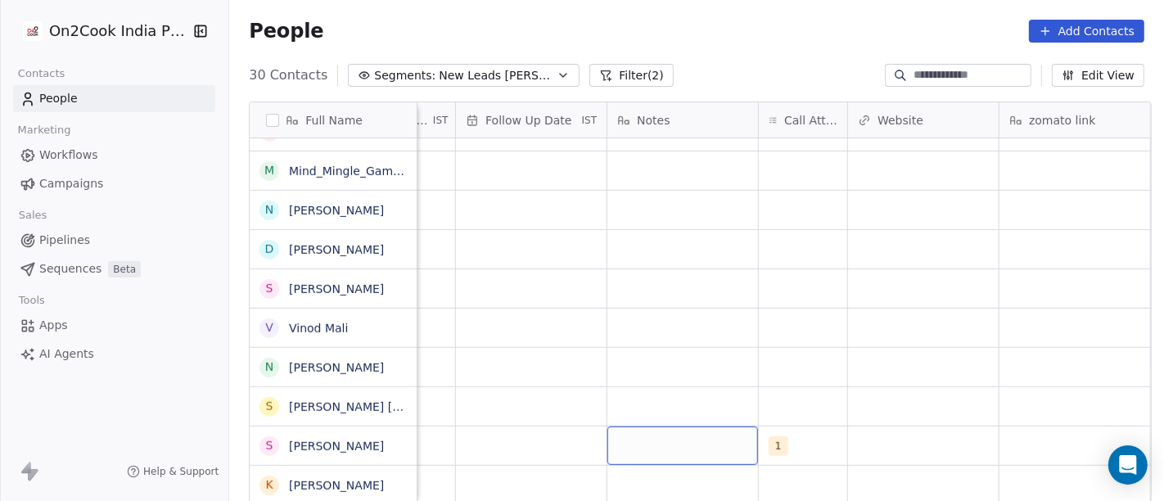
click at [654, 427] on div "grid" at bounding box center [682, 446] width 151 height 38
type textarea "**********"
click at [671, 381] on html "On2Cook India Pvt. Ltd. Contacts People Marketing Workflows Campaigns Sales Pip…" at bounding box center [582, 250] width 1164 height 501
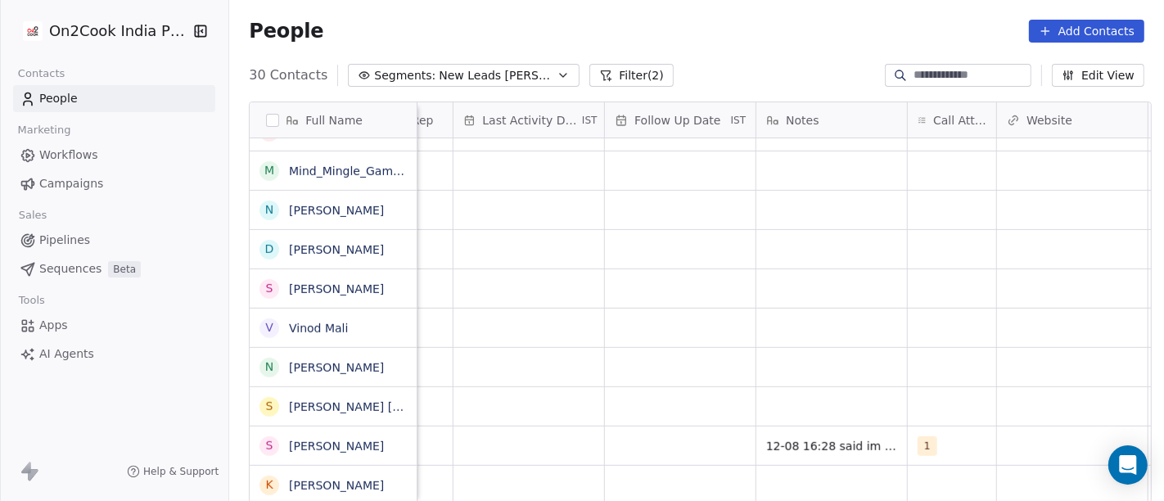
scroll to position [14, 1000]
click at [635, 427] on div "grid" at bounding box center [682, 446] width 151 height 38
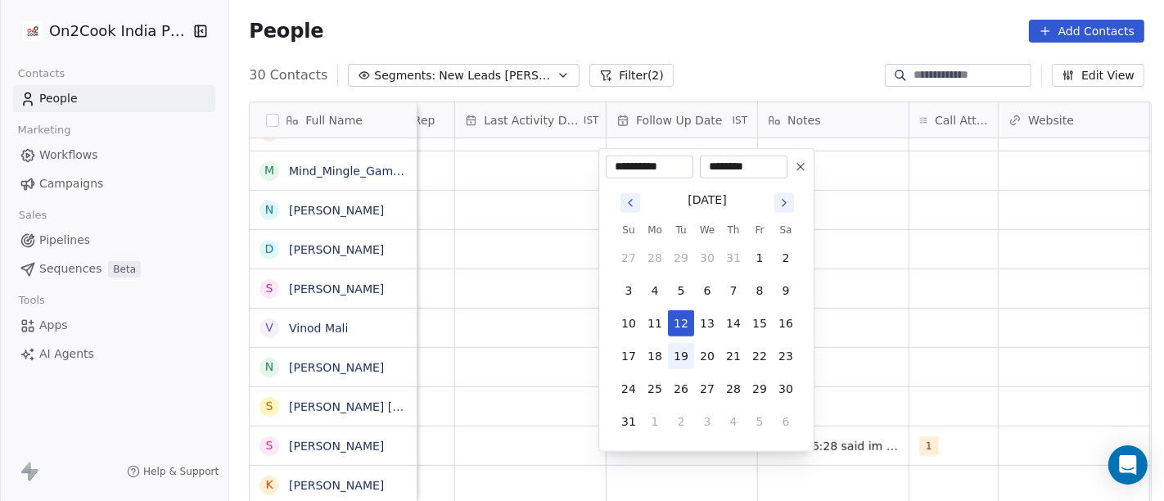
click at [685, 345] on button "19" at bounding box center [681, 356] width 26 height 26
type input "**********"
click at [930, 326] on html "On2Cook India Pvt. Ltd. Contacts People Marketing Workflows Campaigns Sales Pip…" at bounding box center [582, 250] width 1164 height 501
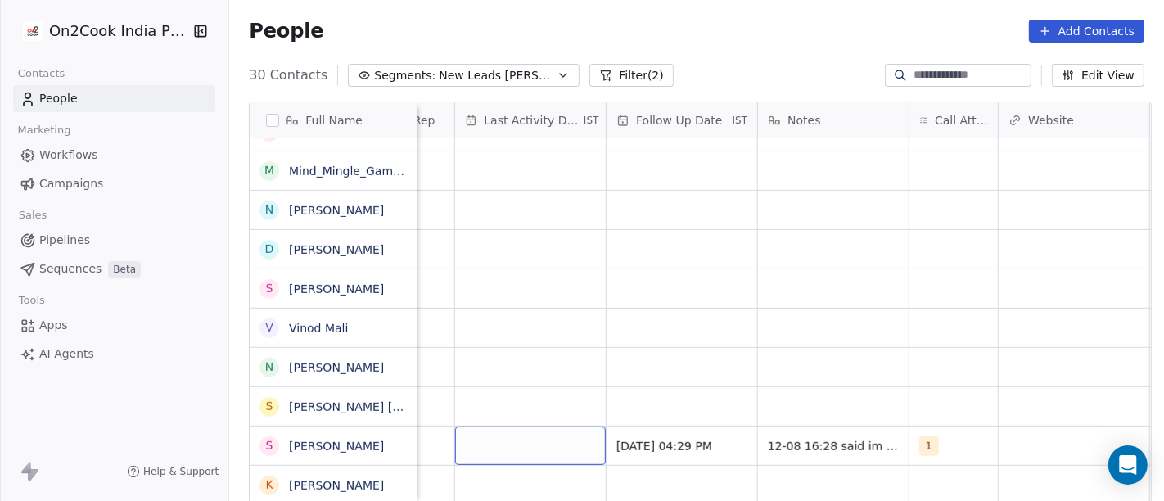
click at [539, 427] on div "grid" at bounding box center [530, 446] width 151 height 38
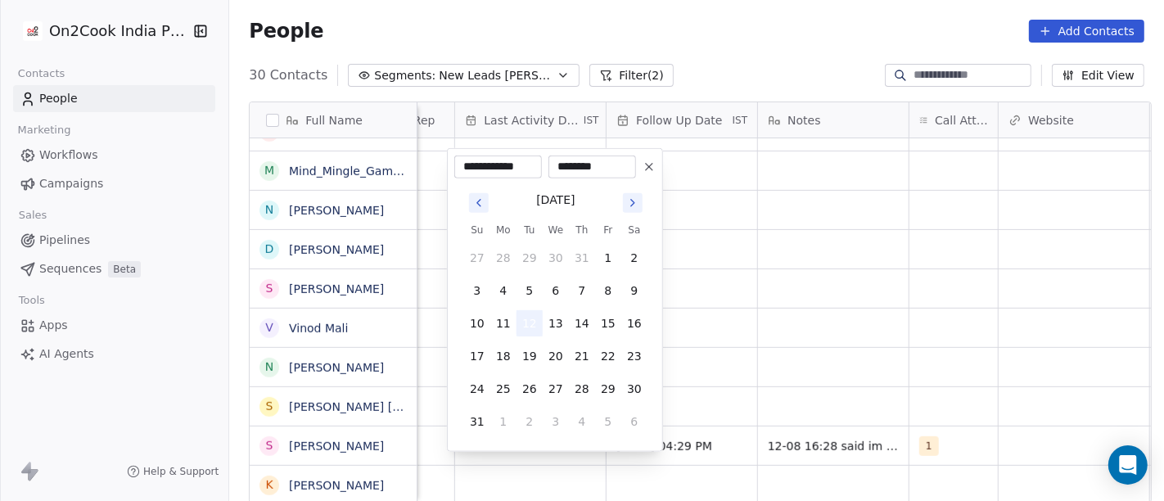
click at [532, 323] on button "12" at bounding box center [530, 323] width 26 height 26
click at [947, 308] on html "On2Cook India Pvt. Ltd. Contacts People Marketing Workflows Campaigns Sales Pip…" at bounding box center [582, 250] width 1164 height 501
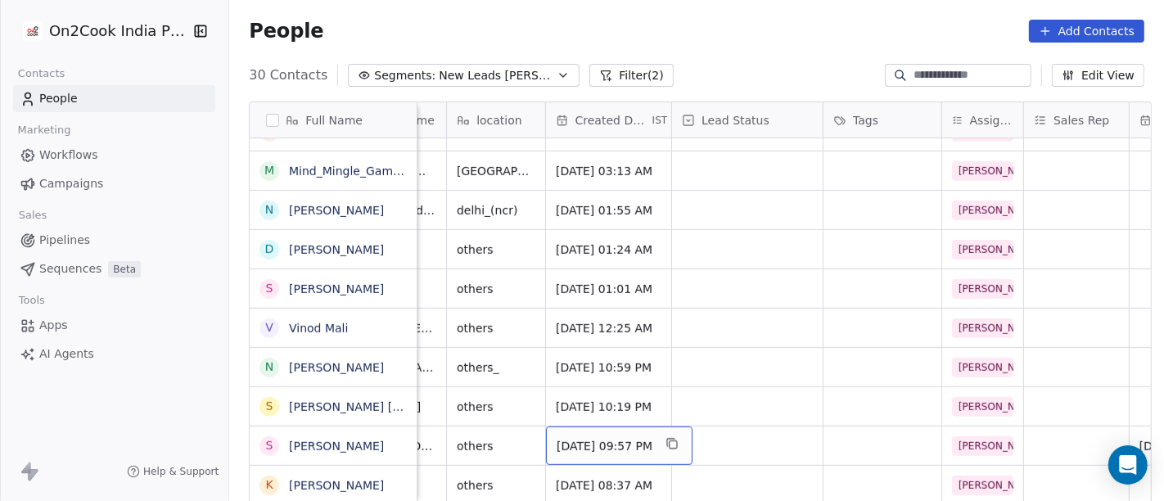
scroll to position [14, 322]
click at [661, 440] on div "[DATE] 09:57 PM" at bounding box center [622, 446] width 147 height 38
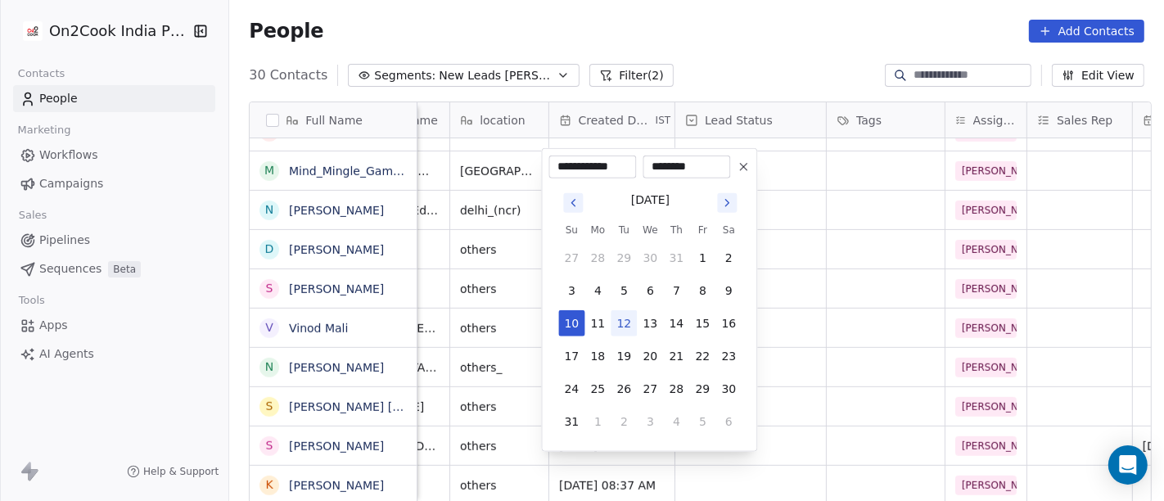
click at [827, 399] on html "On2Cook India Pvt. Ltd. Contacts People Marketing Workflows Campaigns Sales Pip…" at bounding box center [582, 250] width 1164 height 501
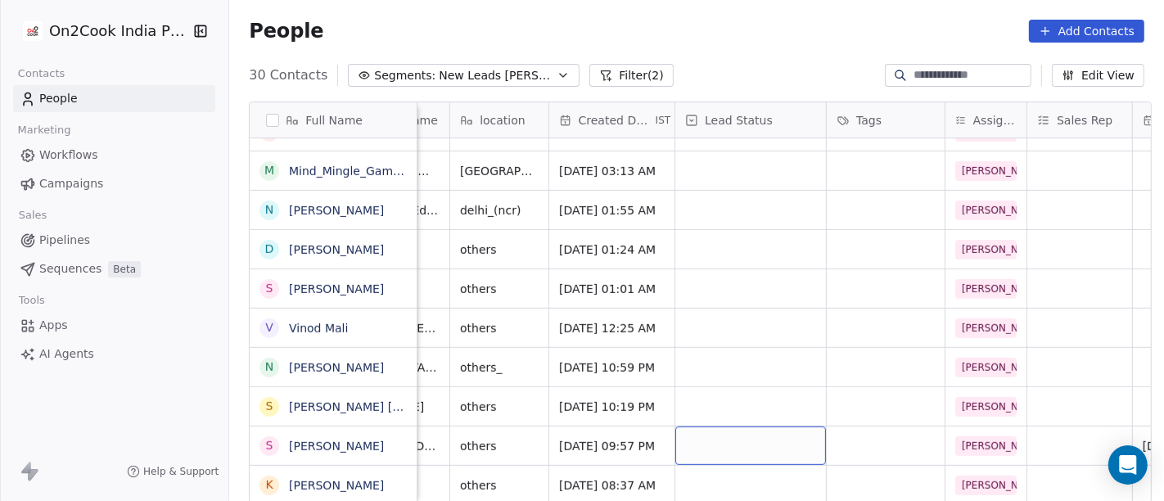
click at [738, 432] on div "grid" at bounding box center [750, 446] width 151 height 38
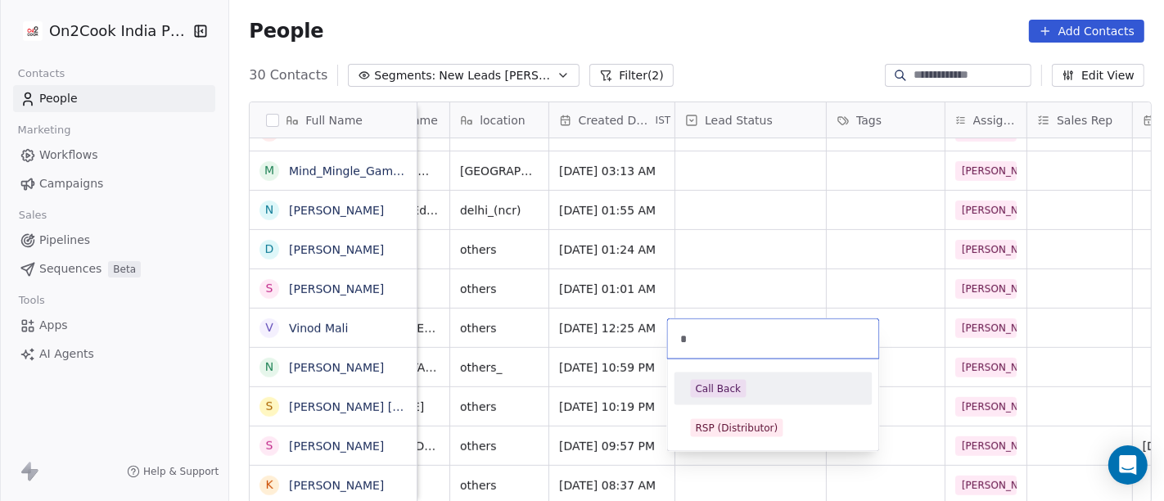
type input "*"
click at [734, 383] on div "Call Back" at bounding box center [719, 388] width 46 height 15
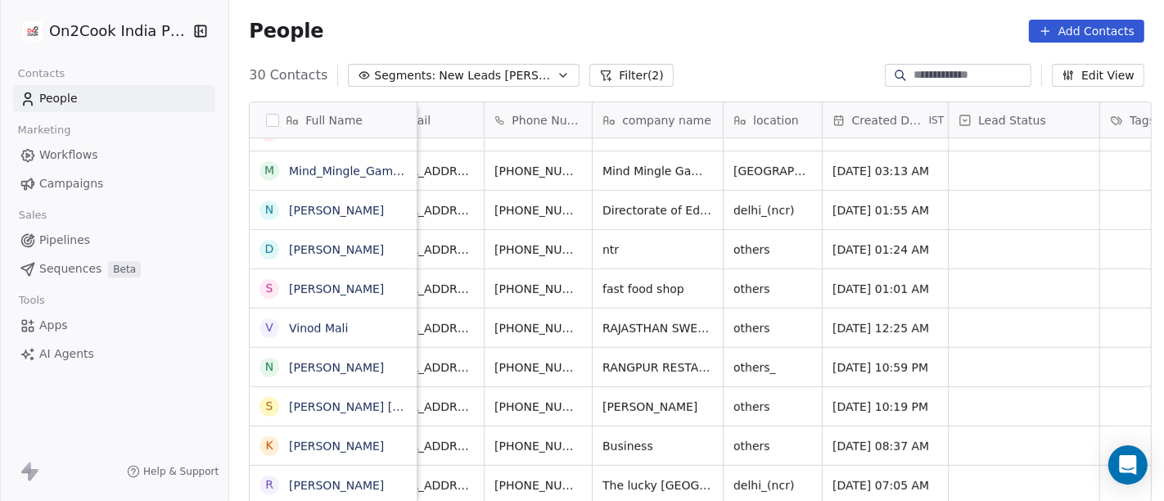
scroll to position [14, 0]
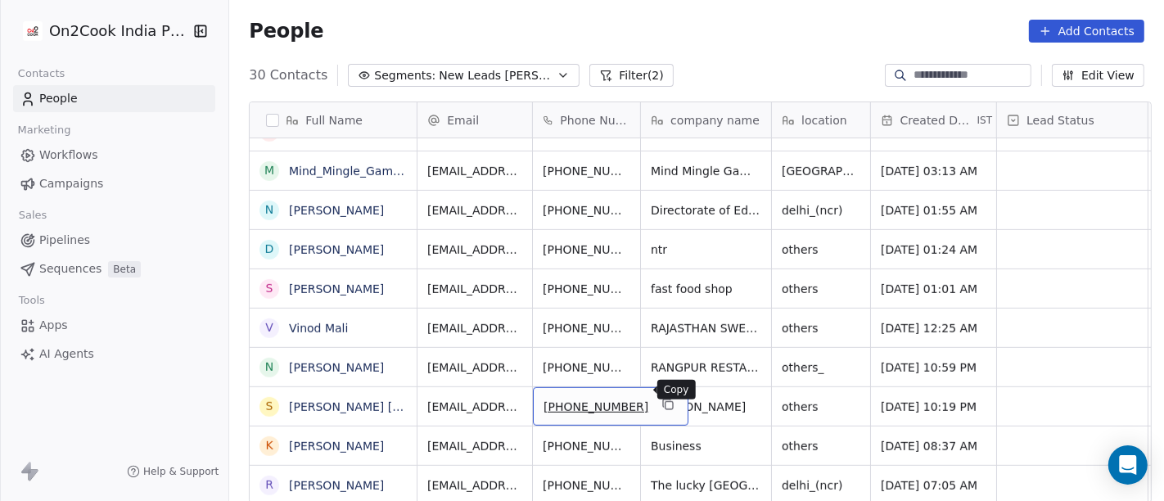
click at [661, 398] on icon "grid" at bounding box center [667, 404] width 13 height 13
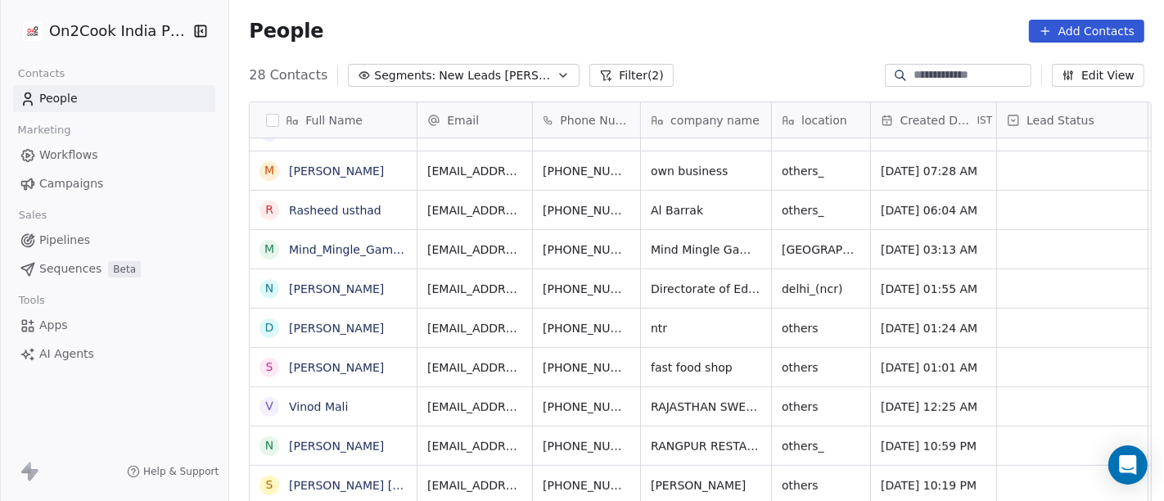
scroll to position [734, 0]
click at [650, 471] on div "[PHONE_NUMBER]" at bounding box center [611, 485] width 156 height 38
click at [661, 476] on icon "grid" at bounding box center [667, 482] width 13 height 13
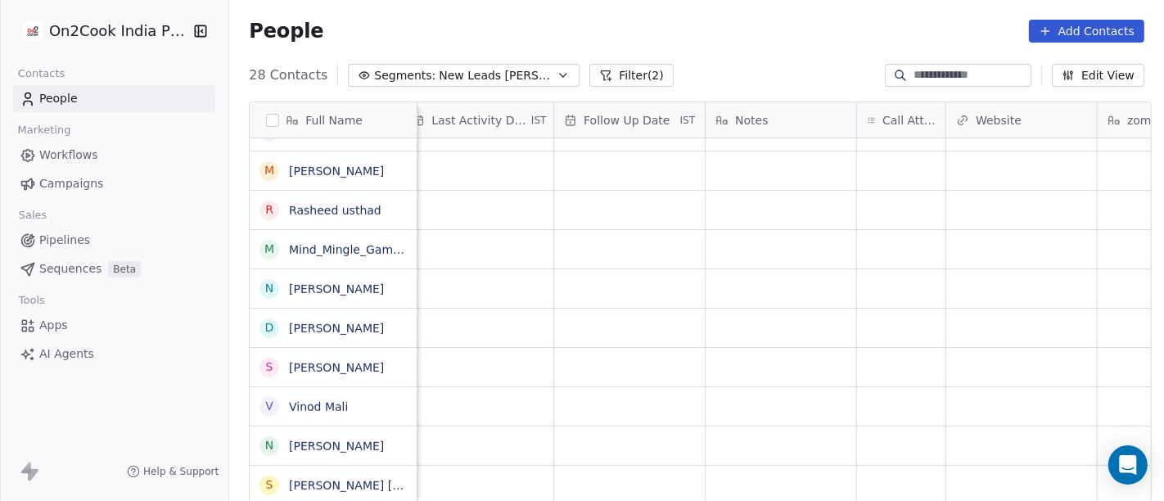
scroll to position [14, 1057]
click at [887, 466] on div "grid" at bounding box center [896, 485] width 88 height 38
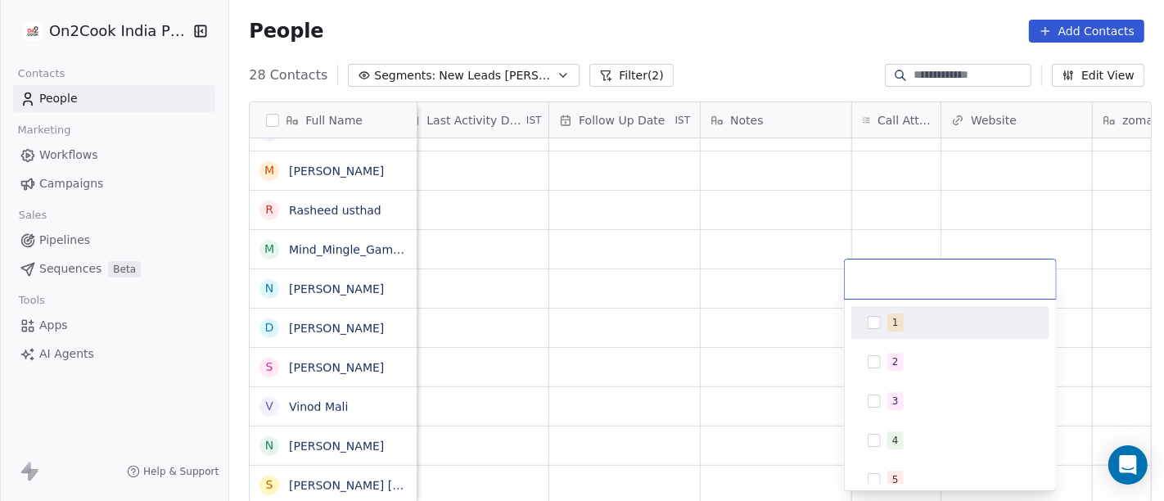
click at [904, 321] on div "1" at bounding box center [960, 323] width 146 height 18
click at [845, 233] on html "On2Cook India Pvt. Ltd. Contacts People Marketing Workflows Campaigns Sales Pip…" at bounding box center [582, 250] width 1164 height 501
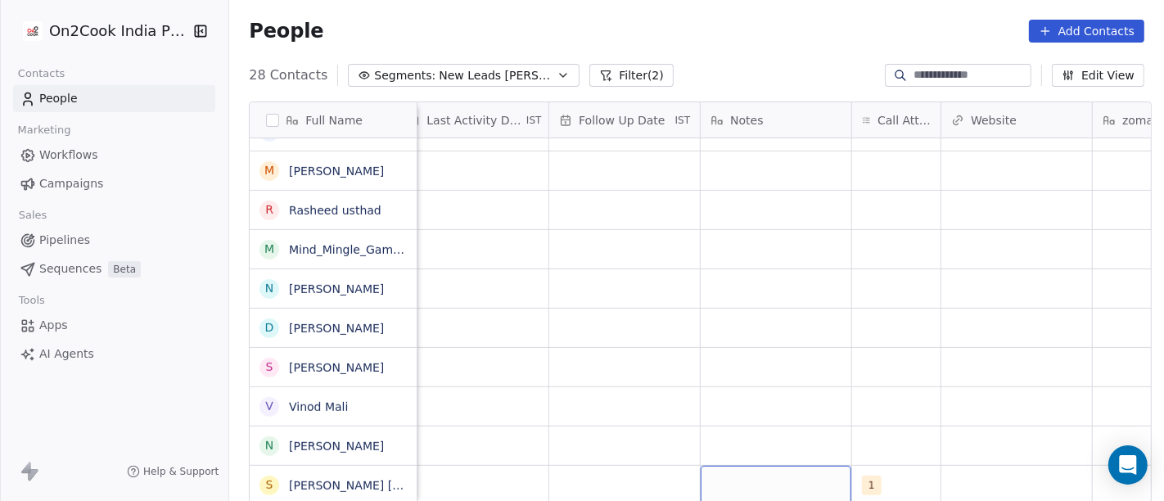
click at [797, 471] on div "grid" at bounding box center [776, 485] width 151 height 38
type textarea "**********"
click at [846, 385] on html "On2Cook India Pvt. Ltd. Contacts People Marketing Workflows Campaigns Sales Pip…" at bounding box center [582, 250] width 1164 height 501
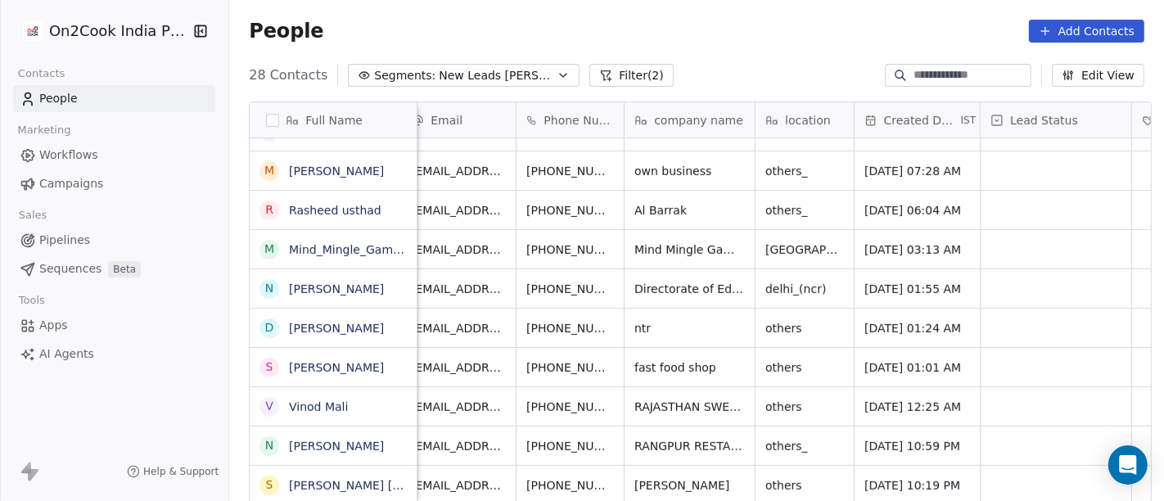
scroll to position [14, 5]
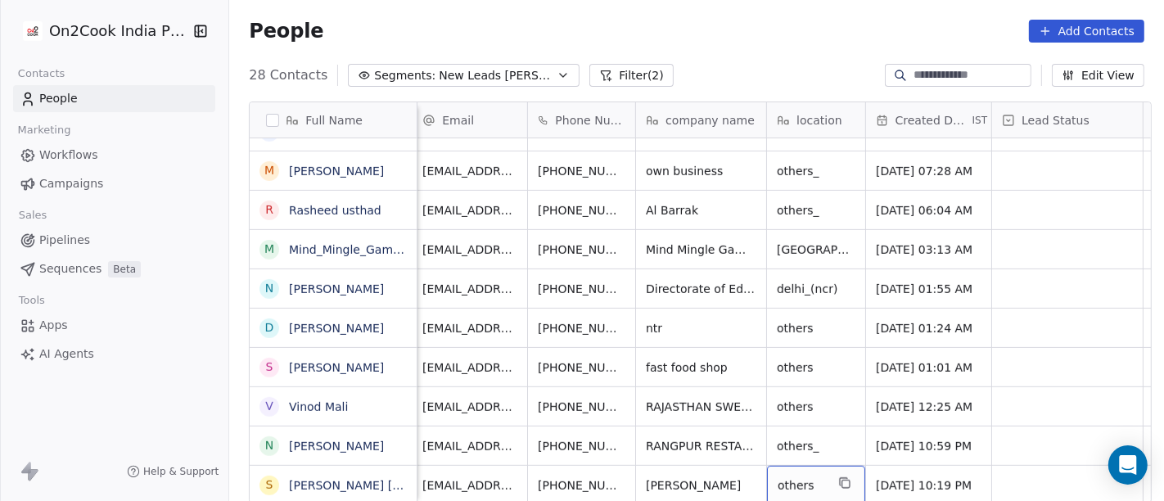
click at [795, 477] on span "others" at bounding box center [801, 485] width 47 height 16
click at [717, 462] on html "On2Cook India Pvt. Ltd. Contacts People Marketing Workflows Campaigns Sales Pip…" at bounding box center [582, 250] width 1164 height 501
click at [752, 473] on button "grid" at bounding box center [762, 483] width 20 height 20
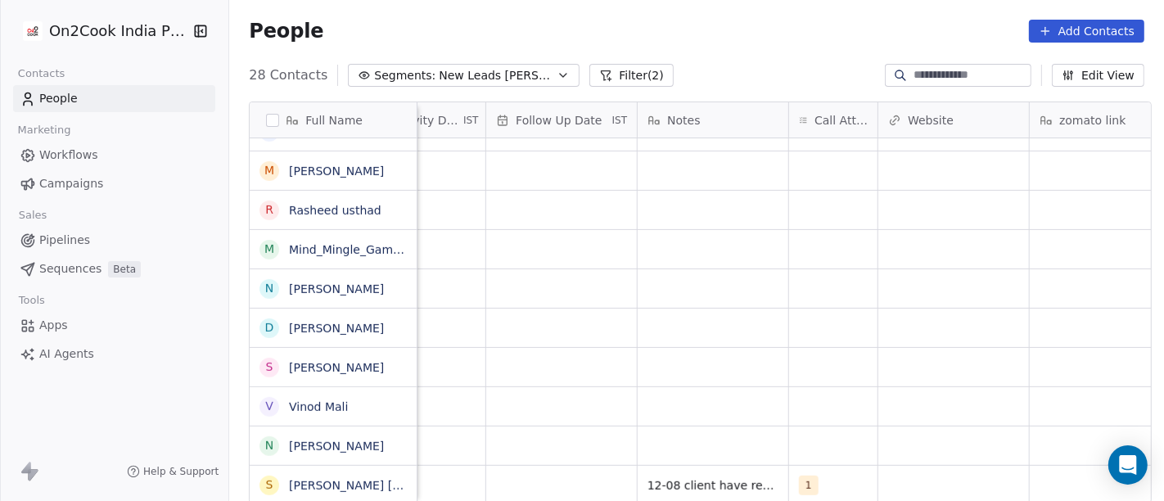
scroll to position [14, 1233]
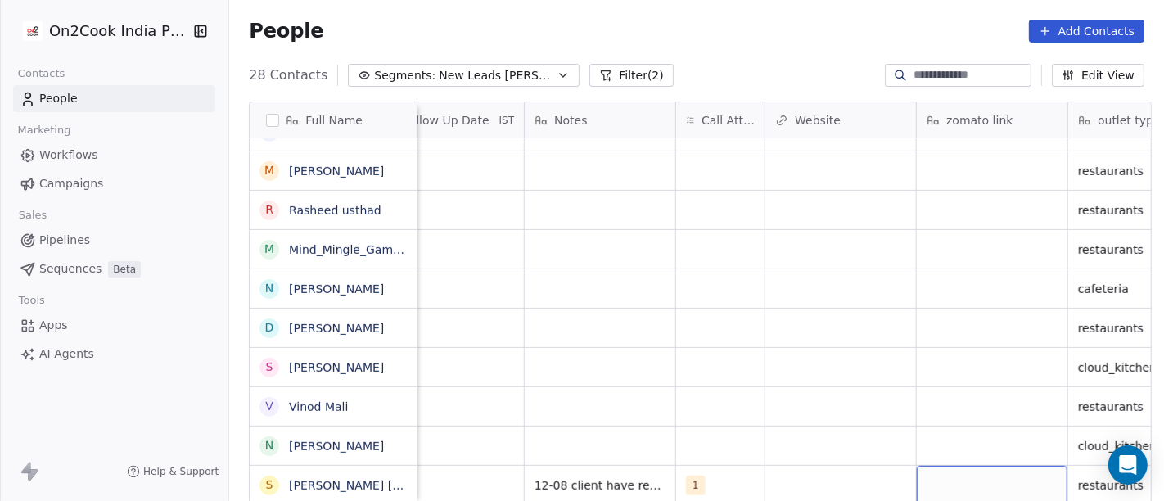
click at [940, 472] on div "grid" at bounding box center [992, 485] width 151 height 38
type textarea "**********"
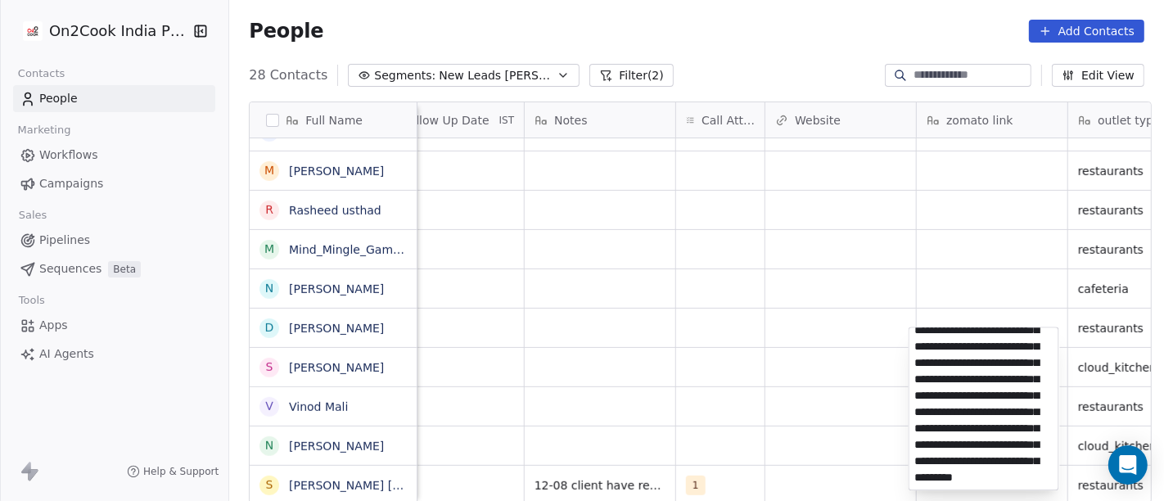
click at [816, 398] on html "On2Cook India Pvt. Ltd. Contacts People Marketing Workflows Campaigns Sales Pip…" at bounding box center [582, 250] width 1164 height 501
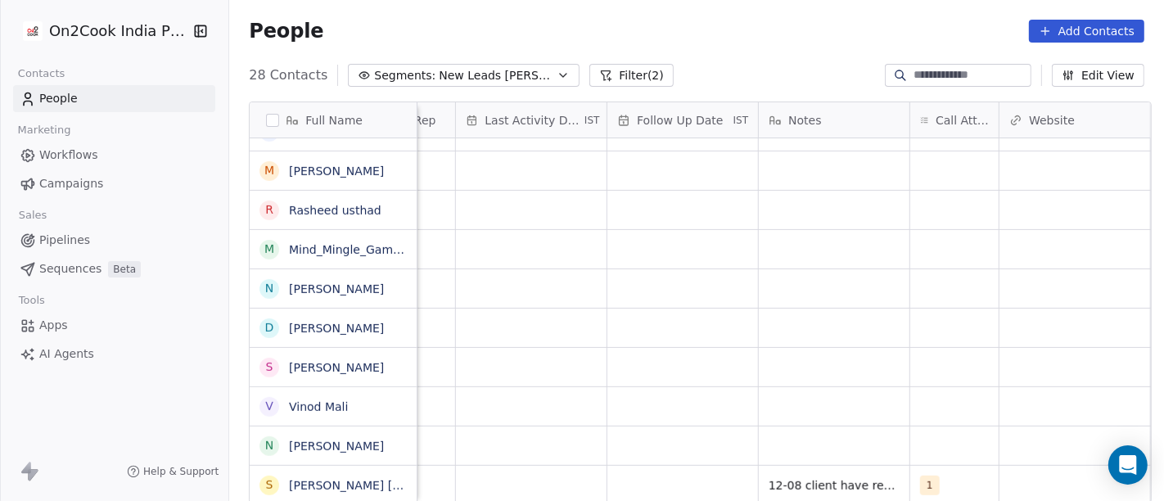
scroll to position [14, 996]
click at [640, 481] on div "grid" at bounding box center [685, 485] width 151 height 38
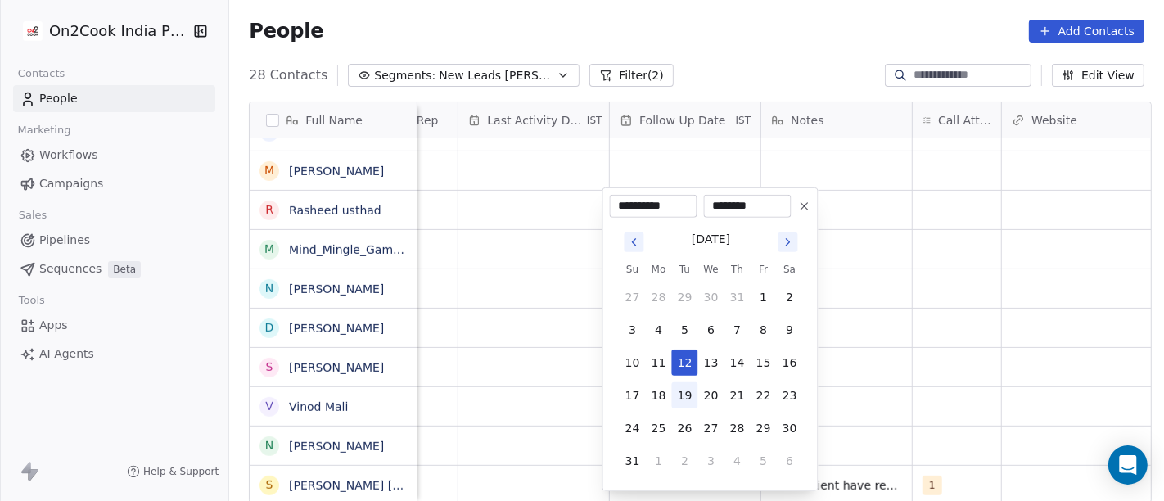
click at [689, 400] on button "19" at bounding box center [685, 395] width 26 height 26
type input "**********"
click at [936, 397] on html "On2Cook India Pvt. Ltd. Contacts People Marketing Workflows Campaigns Sales Pip…" at bounding box center [582, 250] width 1164 height 501
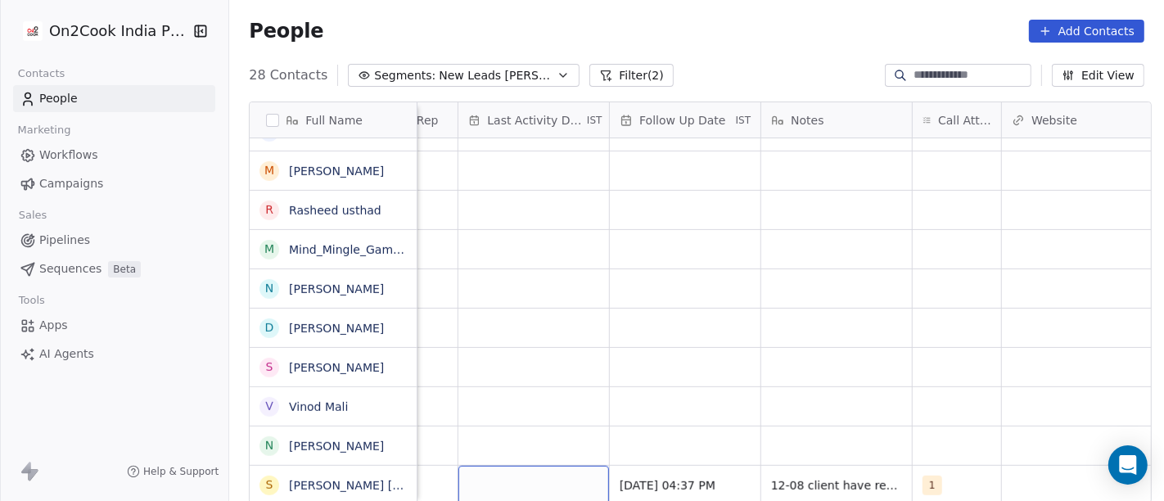
click at [488, 481] on div "grid" at bounding box center [533, 485] width 151 height 38
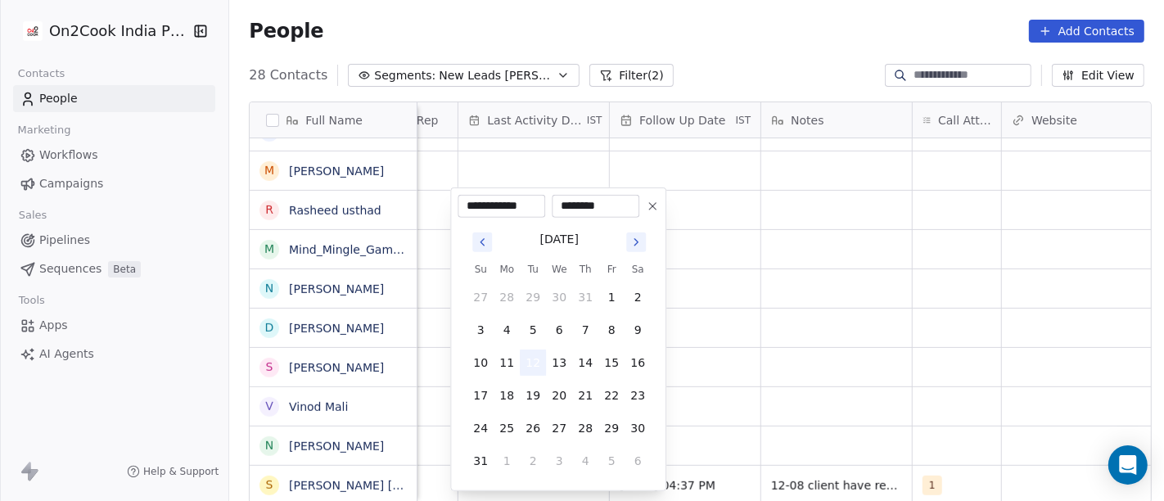
click at [529, 359] on button "12" at bounding box center [533, 363] width 26 height 26
click at [868, 363] on html "On2Cook India Pvt. Ltd. Contacts People Marketing Workflows Campaigns Sales Pip…" at bounding box center [582, 250] width 1164 height 501
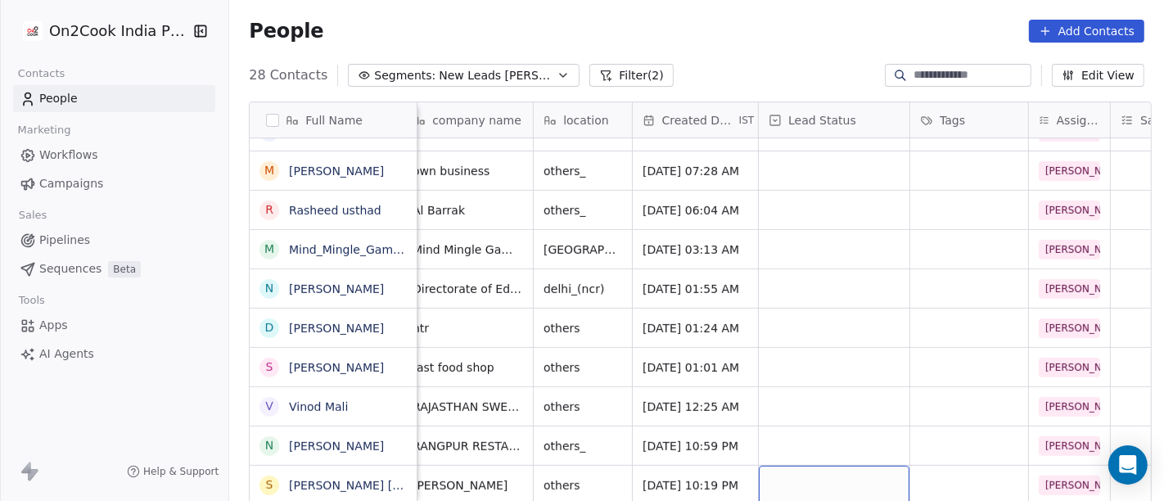
scroll to position [14, 236]
click at [824, 466] on div "grid" at bounding box center [836, 485] width 151 height 38
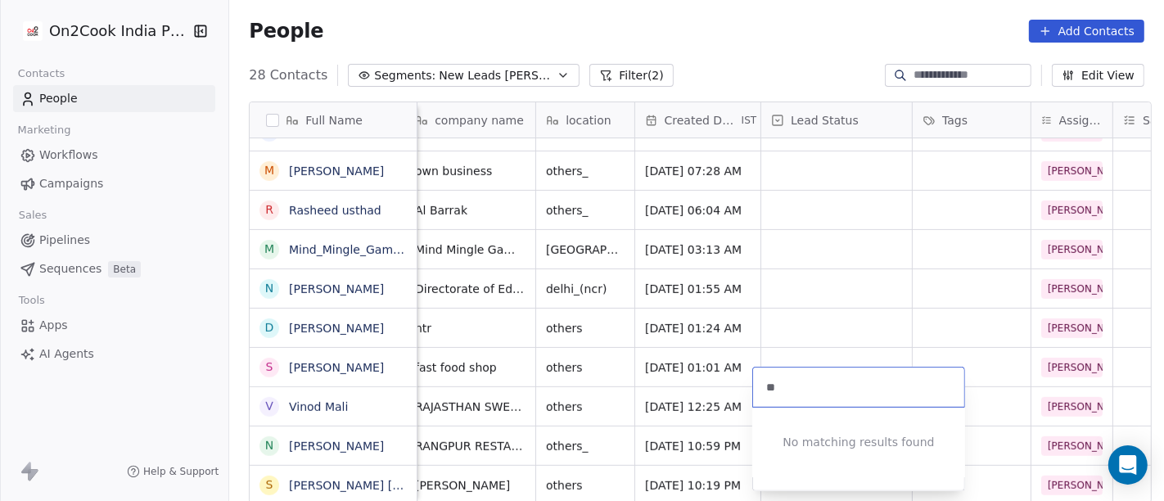
type input "*"
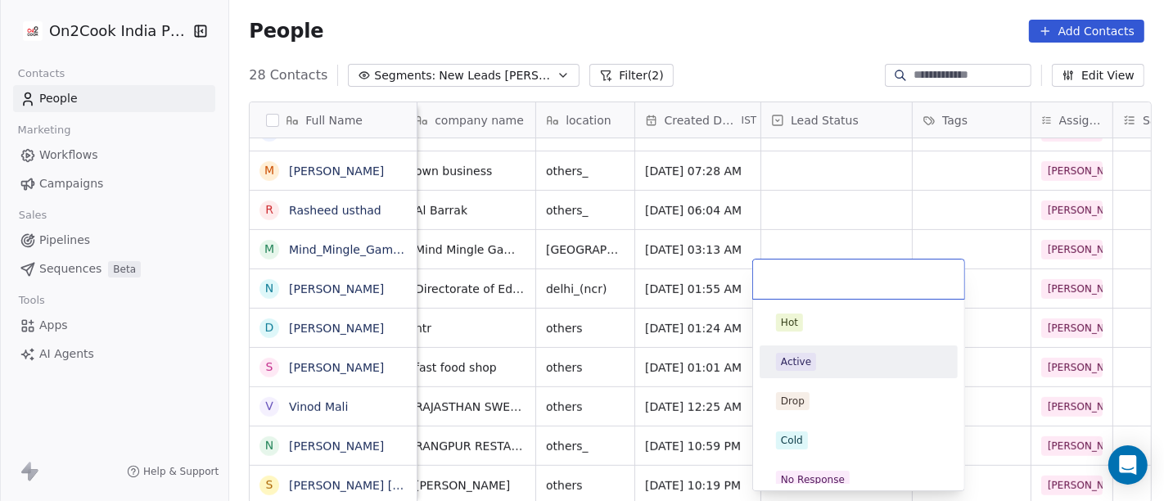
click at [830, 351] on div "Active" at bounding box center [858, 362] width 185 height 26
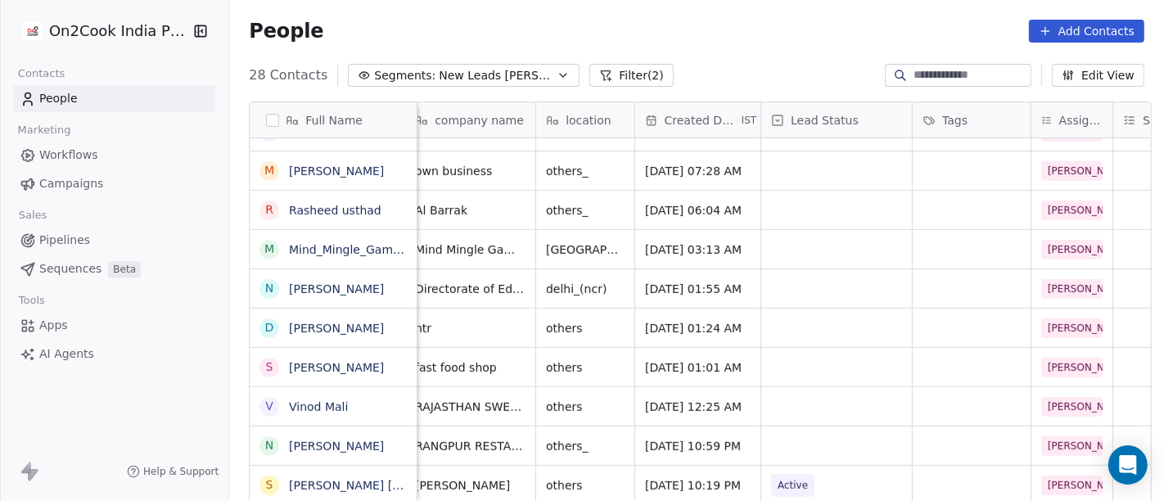
scroll to position [14, 0]
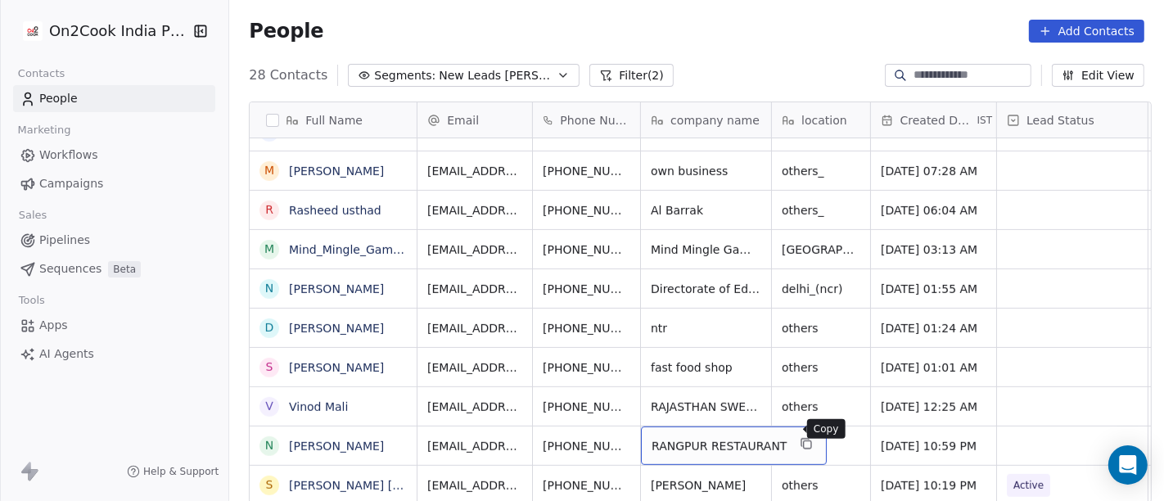
click at [804, 441] on icon "grid" at bounding box center [807, 444] width 7 height 7
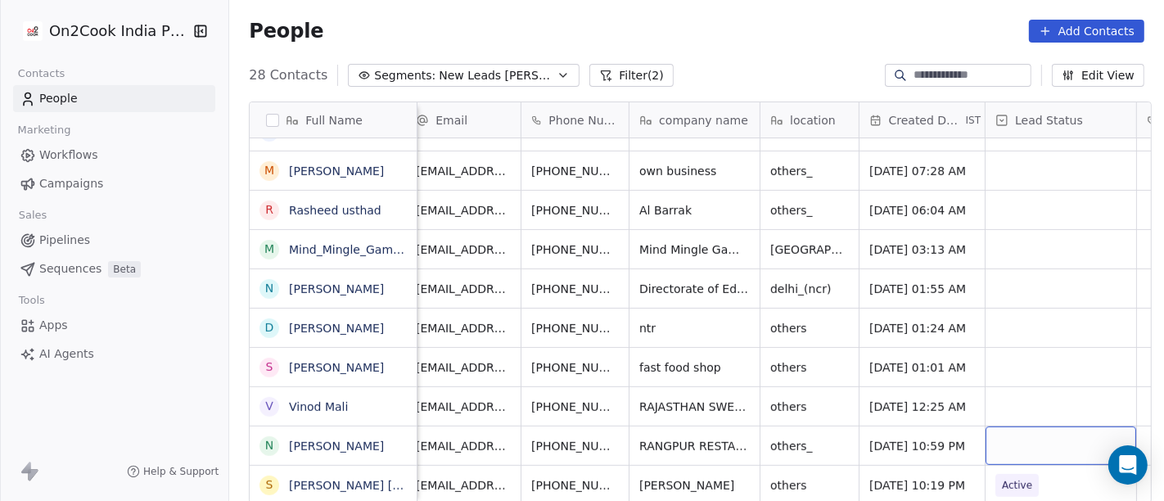
scroll to position [14, 11]
click at [761, 438] on div "others_" at bounding box center [810, 446] width 98 height 38
type textarea "*"
type textarea "********"
click at [738, 59] on html "On2Cook India Pvt. Ltd. Contacts People Marketing Workflows Campaigns Sales Pip…" at bounding box center [582, 250] width 1164 height 501
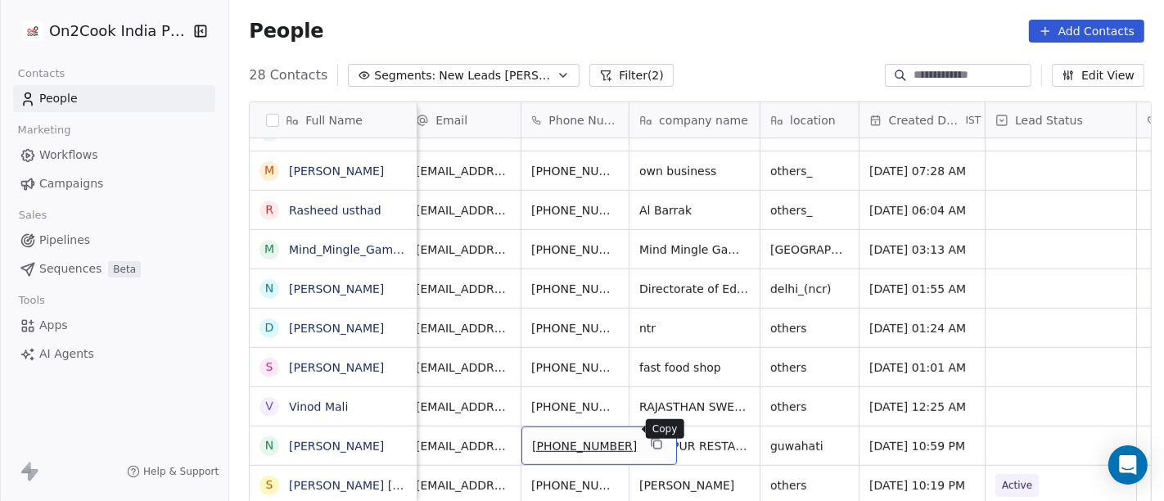
click at [650, 437] on icon "grid" at bounding box center [656, 443] width 13 height 13
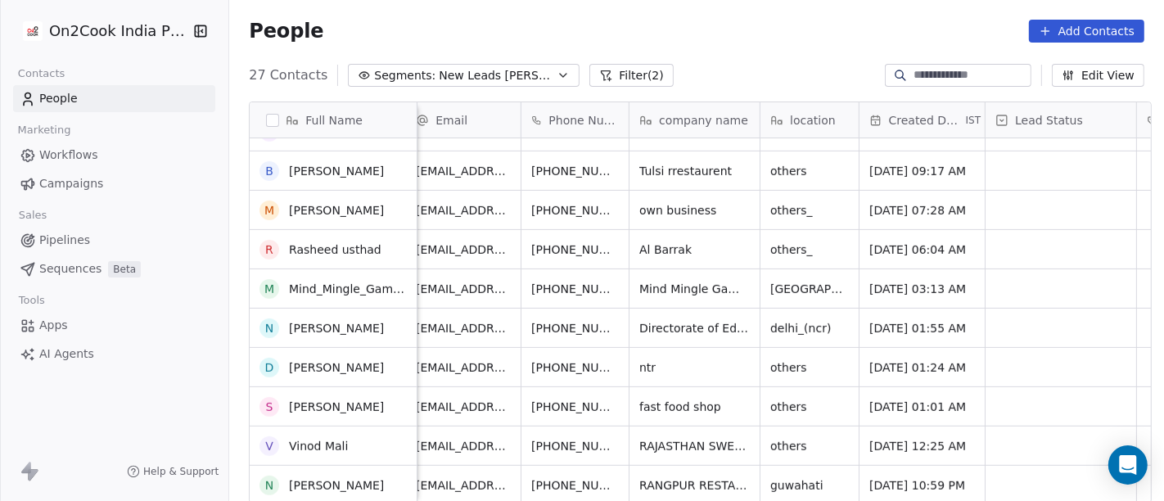
scroll to position [695, 0]
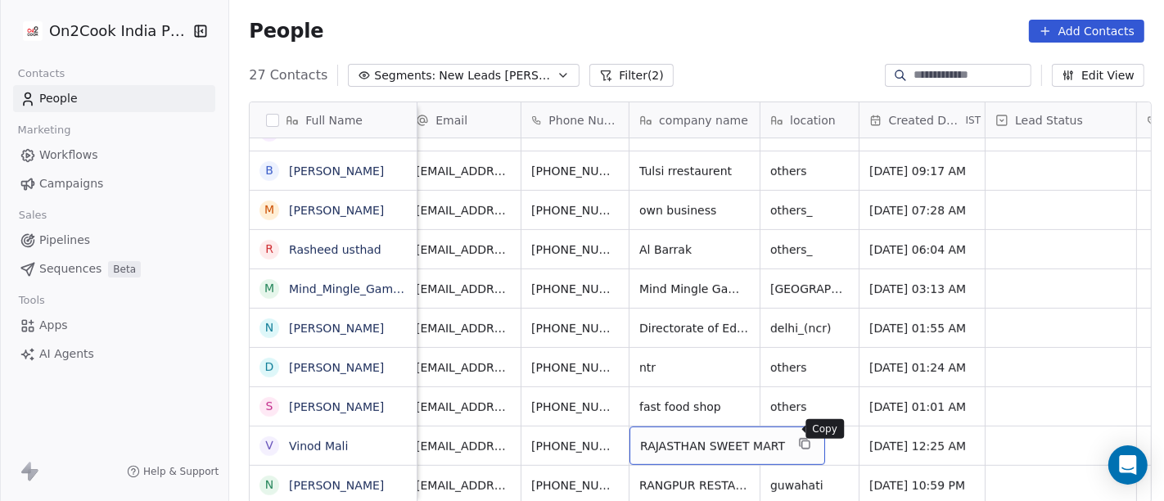
click at [798, 437] on icon "grid" at bounding box center [804, 443] width 13 height 13
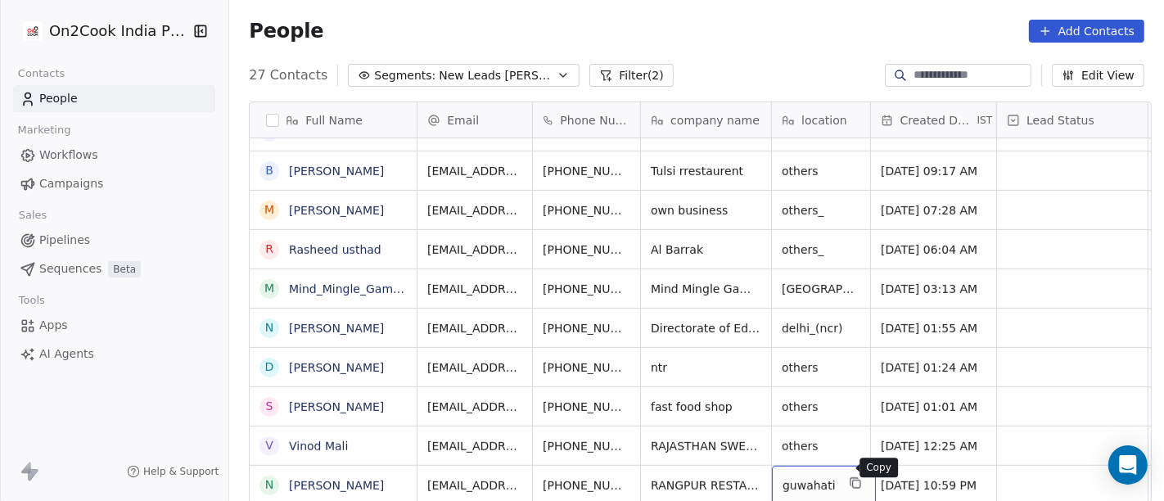
click at [849, 476] on icon "grid" at bounding box center [855, 482] width 13 height 13
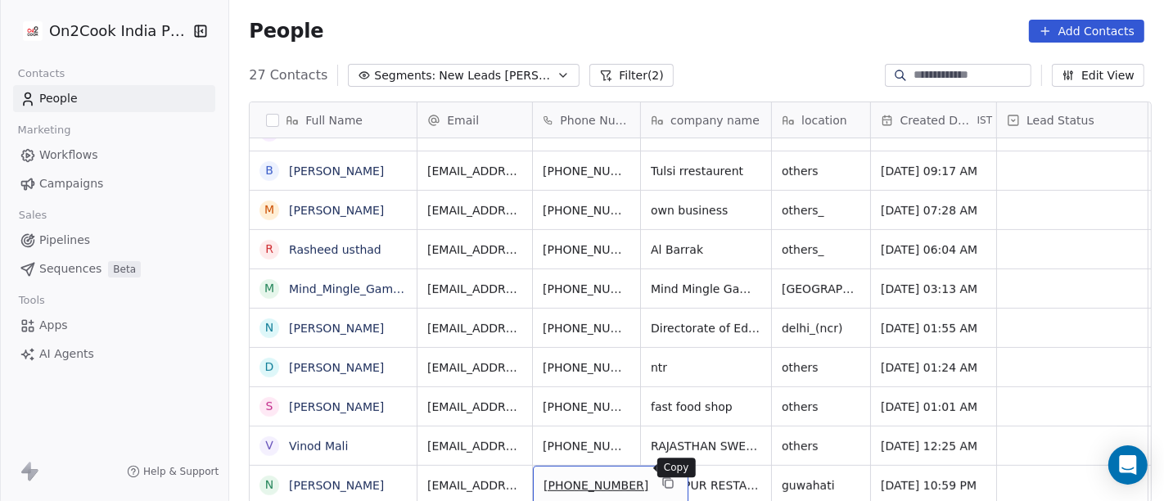
click at [661, 476] on icon "grid" at bounding box center [667, 482] width 13 height 13
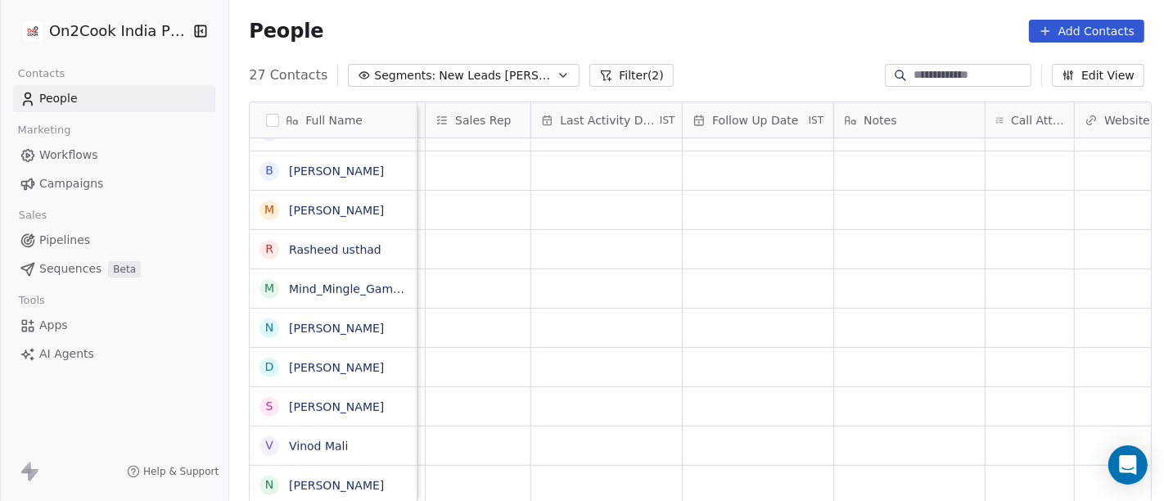
scroll to position [14, 923]
click at [1018, 466] on div "grid" at bounding box center [1030, 485] width 88 height 38
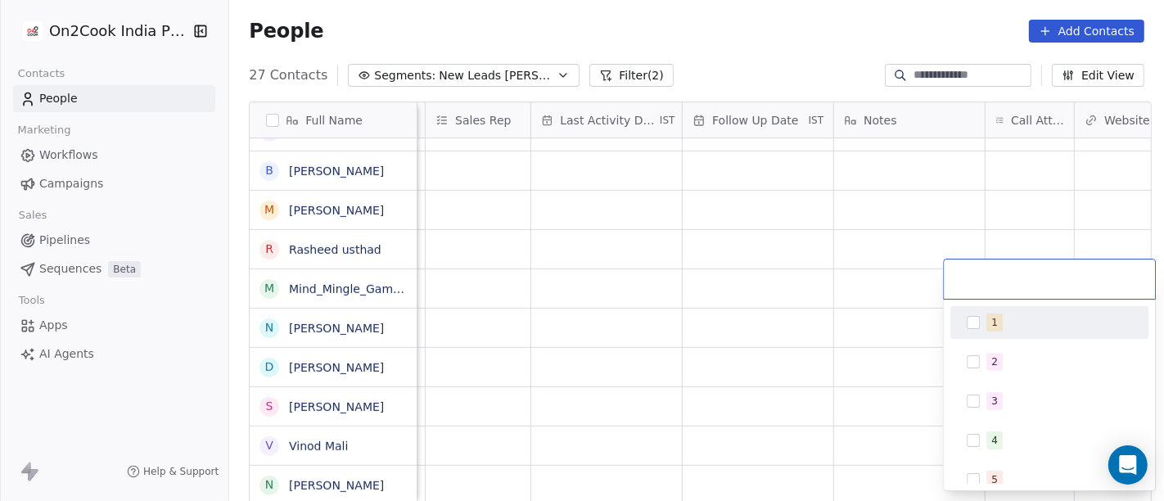
click at [1009, 323] on div "1" at bounding box center [1059, 323] width 146 height 18
click at [911, 309] on html "On2Cook India Pvt. Ltd. Contacts People Marketing Workflows Campaigns Sales Pip…" at bounding box center [582, 250] width 1164 height 501
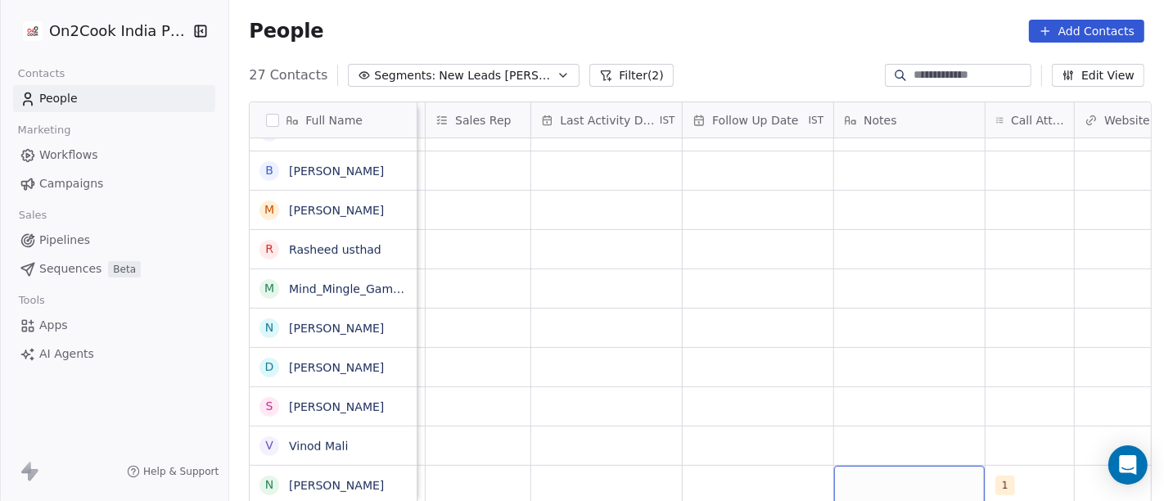
click at [901, 476] on div "grid" at bounding box center [909, 485] width 151 height 38
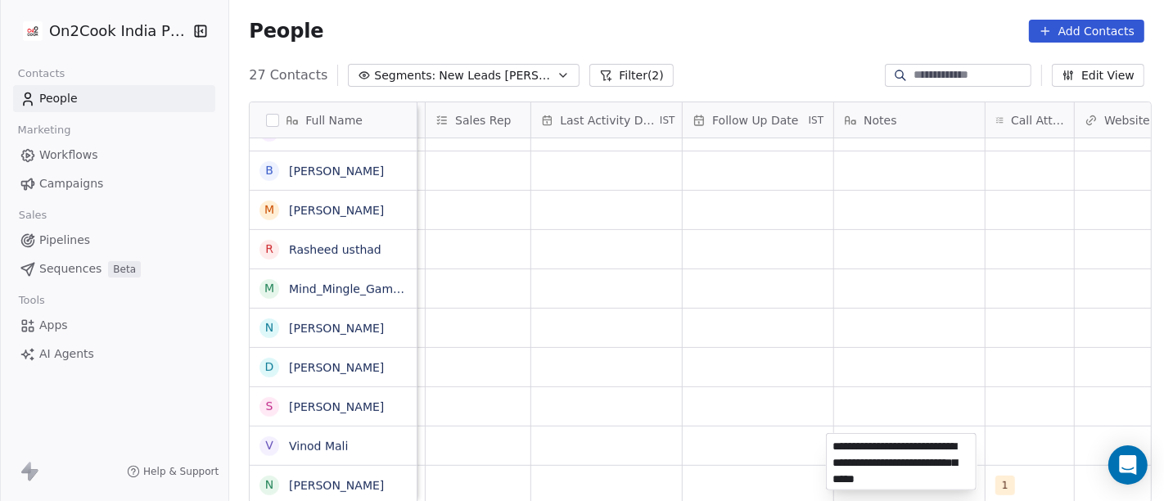
type textarea "**********"
click at [753, 377] on html "On2Cook India Pvt. Ltd. Contacts People Marketing Workflows Campaigns Sales Pip…" at bounding box center [582, 250] width 1164 height 501
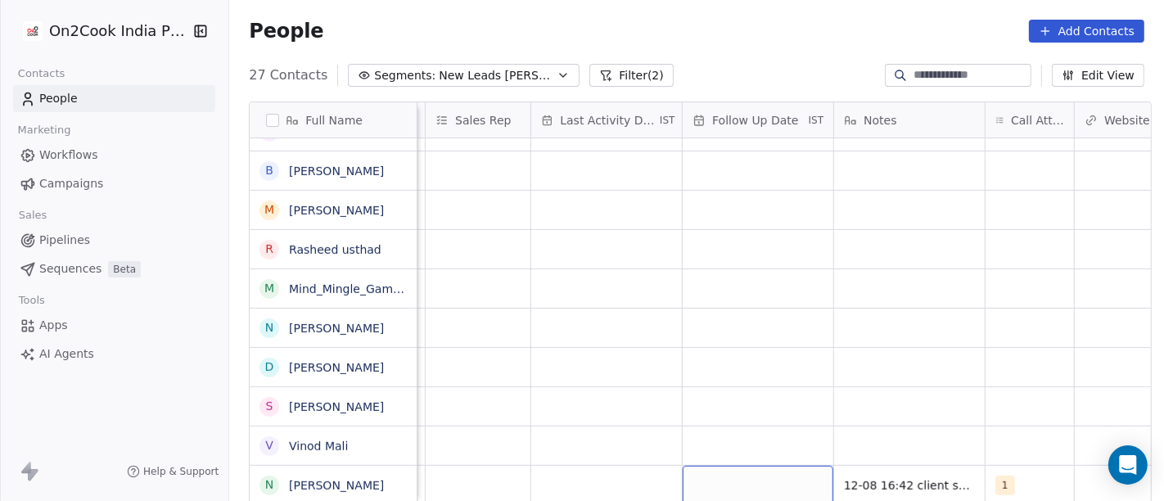
click at [715, 484] on div "grid" at bounding box center [758, 485] width 151 height 38
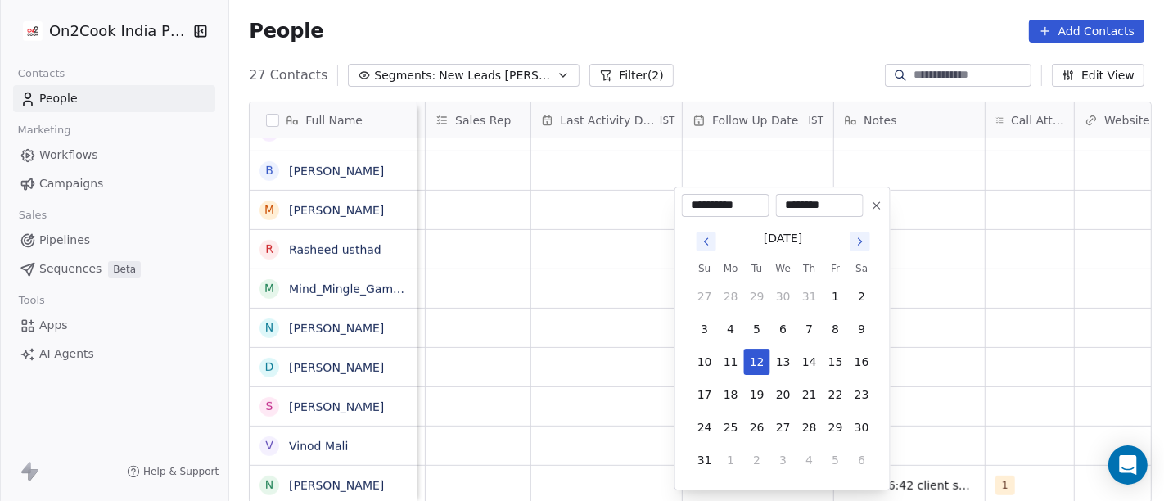
click at [872, 210] on icon at bounding box center [876, 205] width 13 height 13
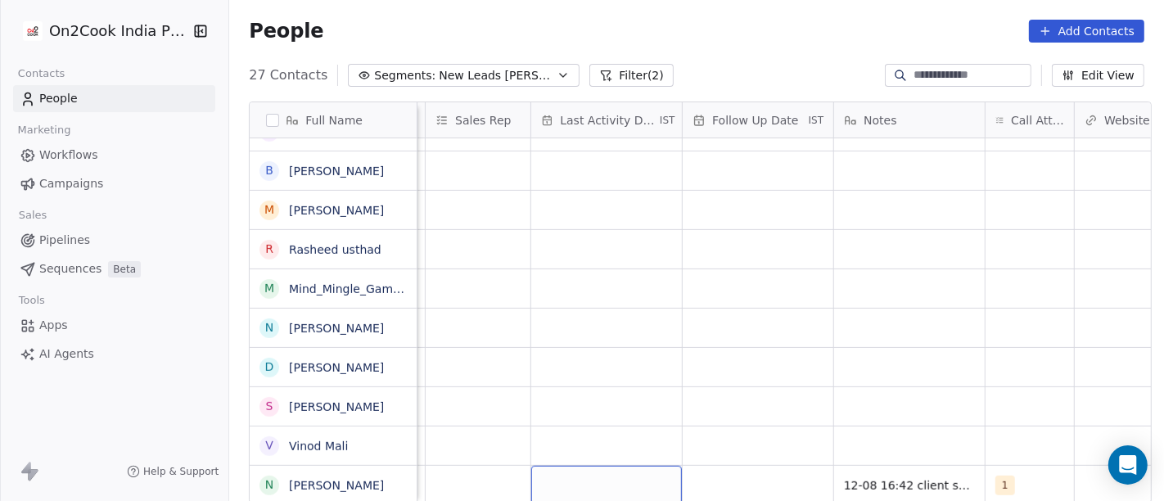
click at [589, 472] on div "grid" at bounding box center [606, 485] width 151 height 38
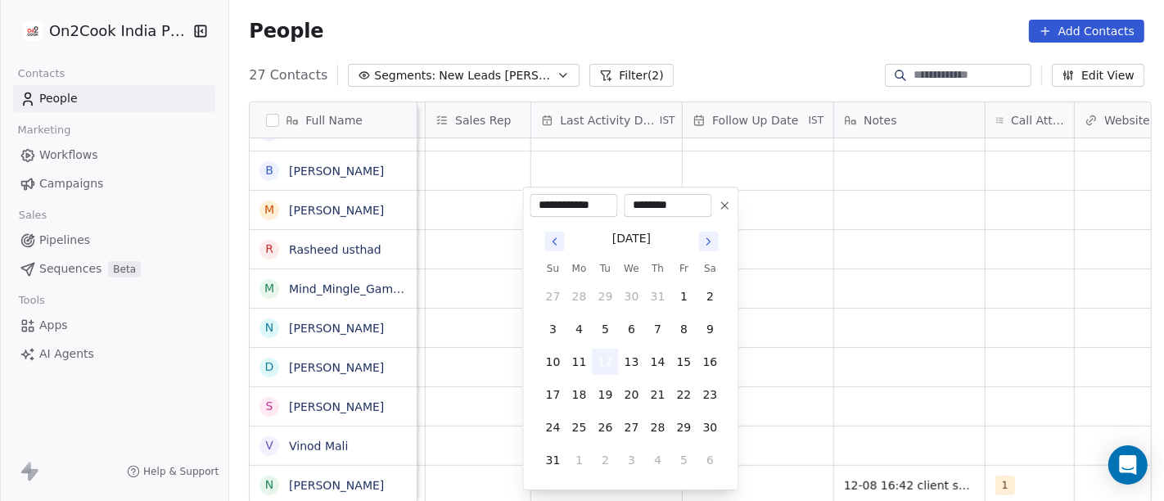
click at [615, 359] on button "12" at bounding box center [606, 362] width 26 height 26
click at [900, 363] on html "On2Cook India Pvt. Ltd. Contacts People Marketing Workflows Campaigns Sales Pip…" at bounding box center [582, 250] width 1164 height 501
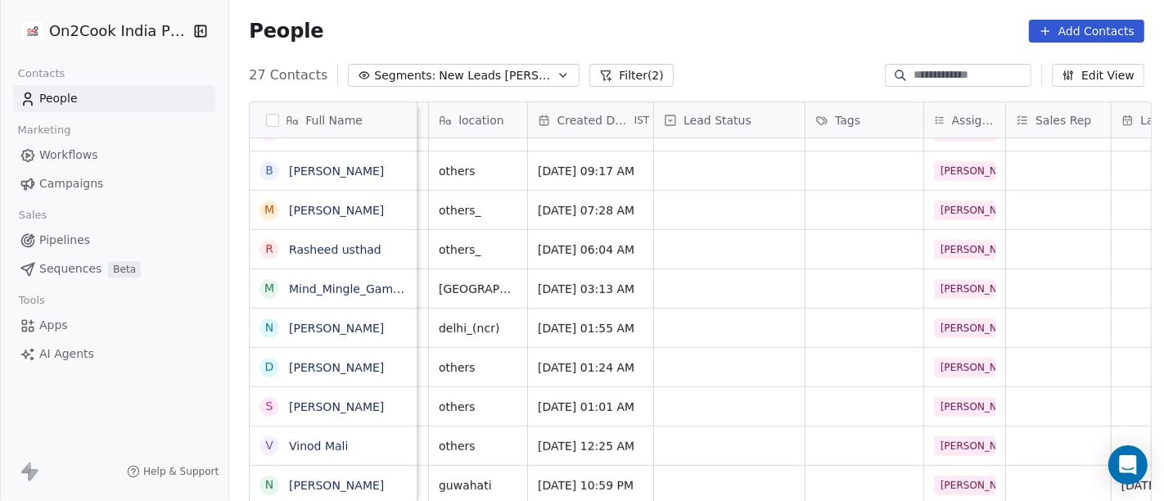
scroll to position [14, 344]
click at [670, 466] on div "grid" at bounding box center [728, 485] width 151 height 38
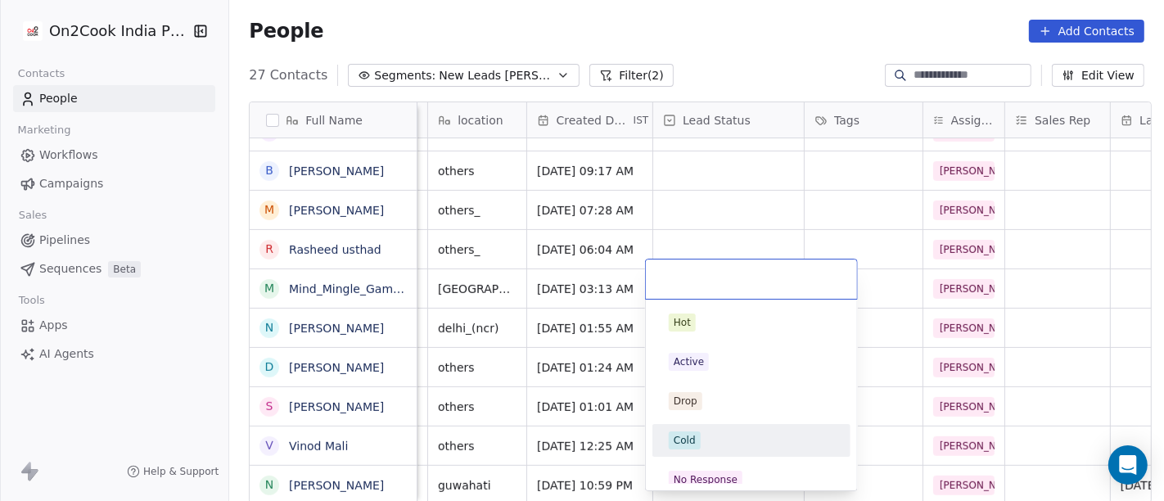
click at [713, 452] on div "Cold" at bounding box center [751, 440] width 185 height 26
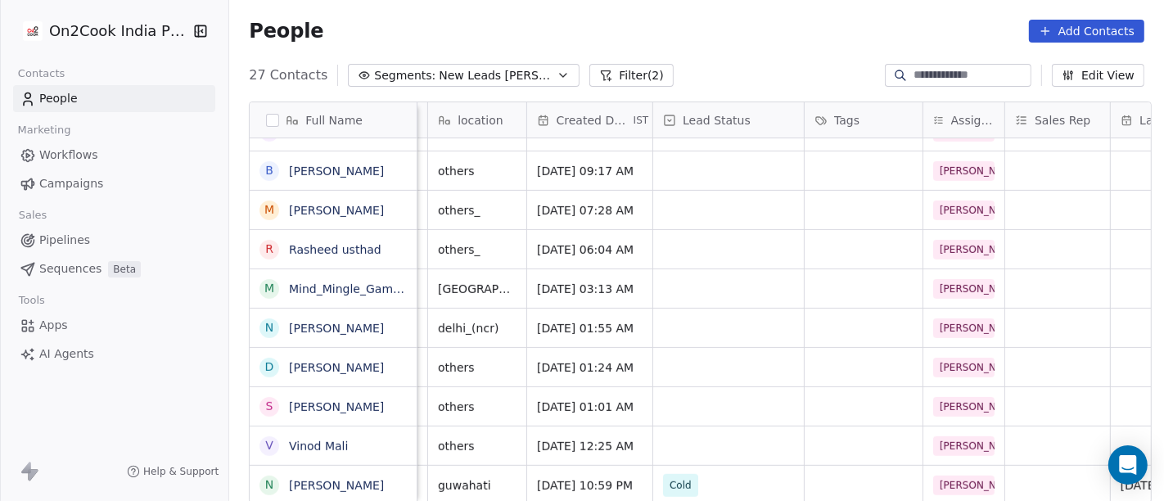
click at [734, 4] on div "People Add Contacts" at bounding box center [696, 31] width 935 height 62
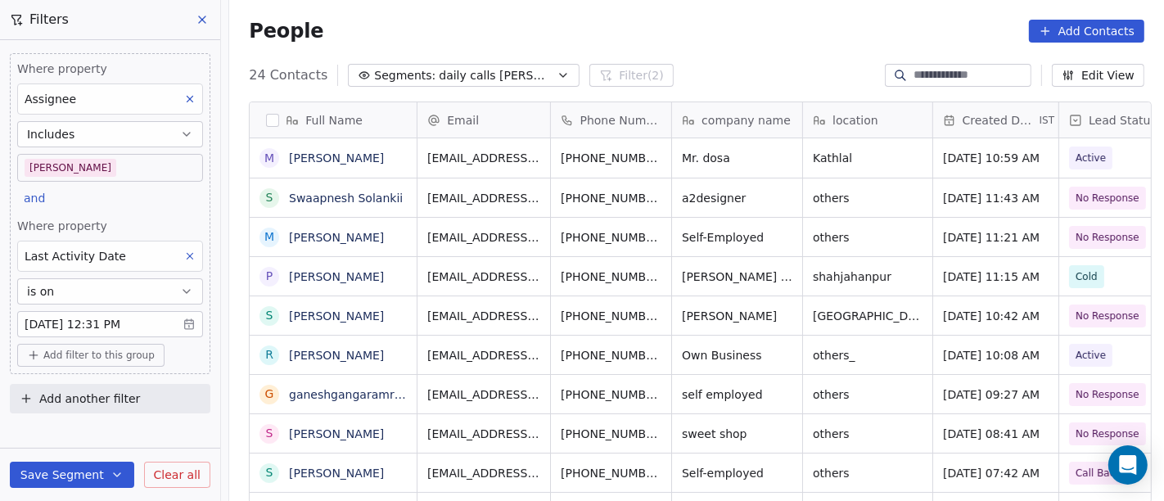
scroll to position [427, 928]
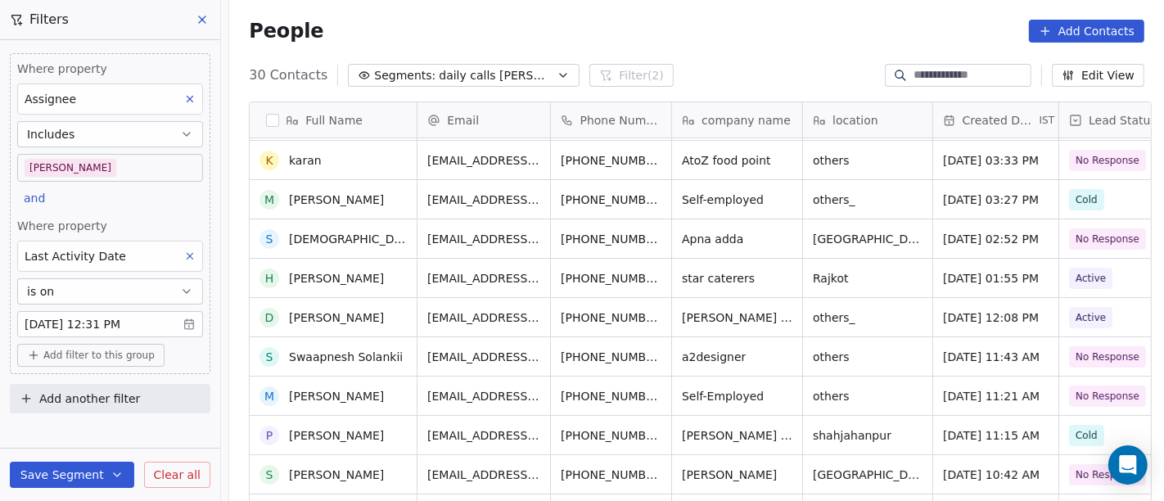
scroll to position [49, 0]
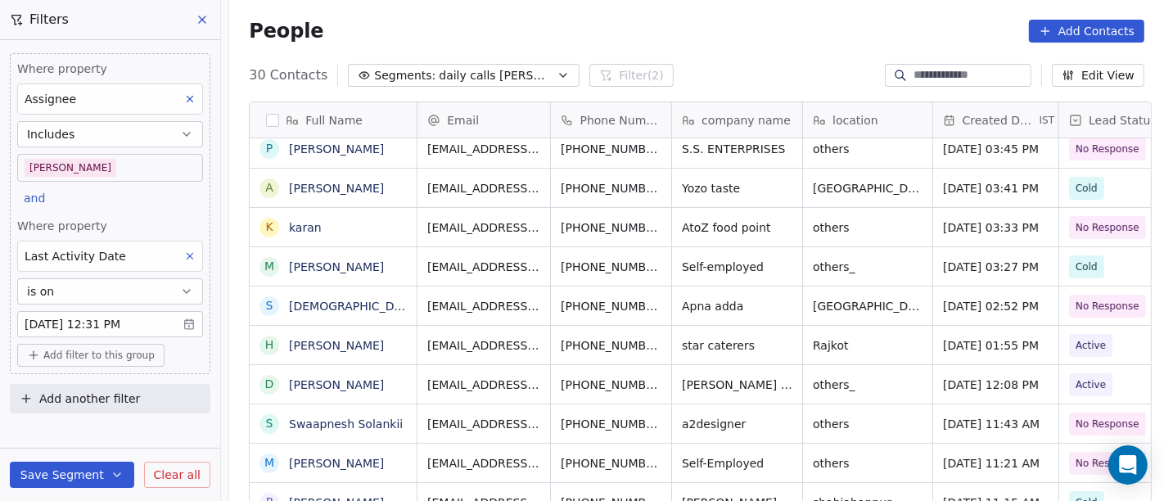
click at [101, 171] on body "On2Cook India Pvt. Ltd. Contacts People Marketing Workflows Campaigns Sales Pip…" at bounding box center [582, 250] width 1164 height 501
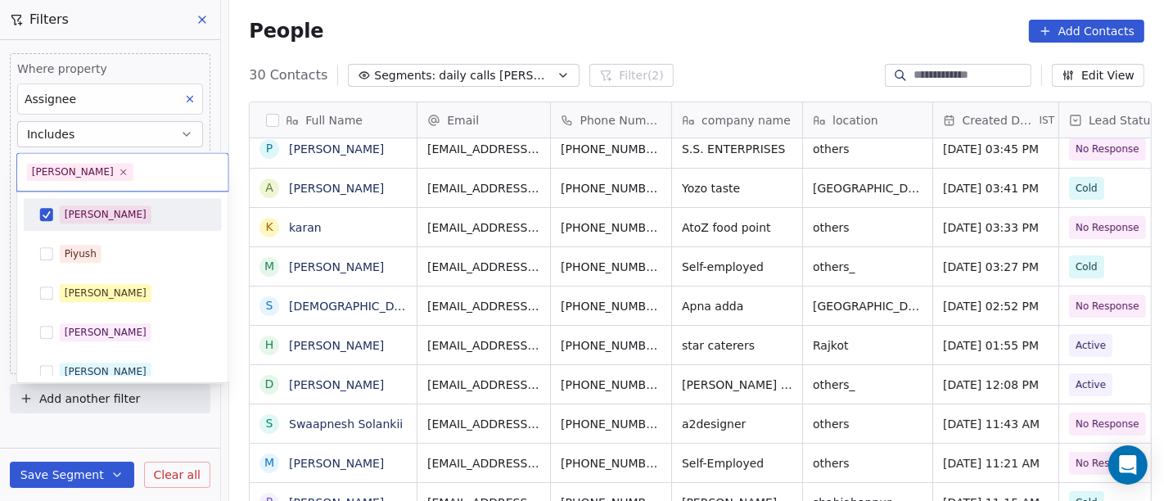
click at [101, 230] on div "Salim Piyush Madhuri Anmol Ronit Saurabh Sapan Falguni Mary Ajay" at bounding box center [123, 391] width 198 height 386
click at [96, 220] on div "[PERSON_NAME]" at bounding box center [133, 214] width 146 height 18
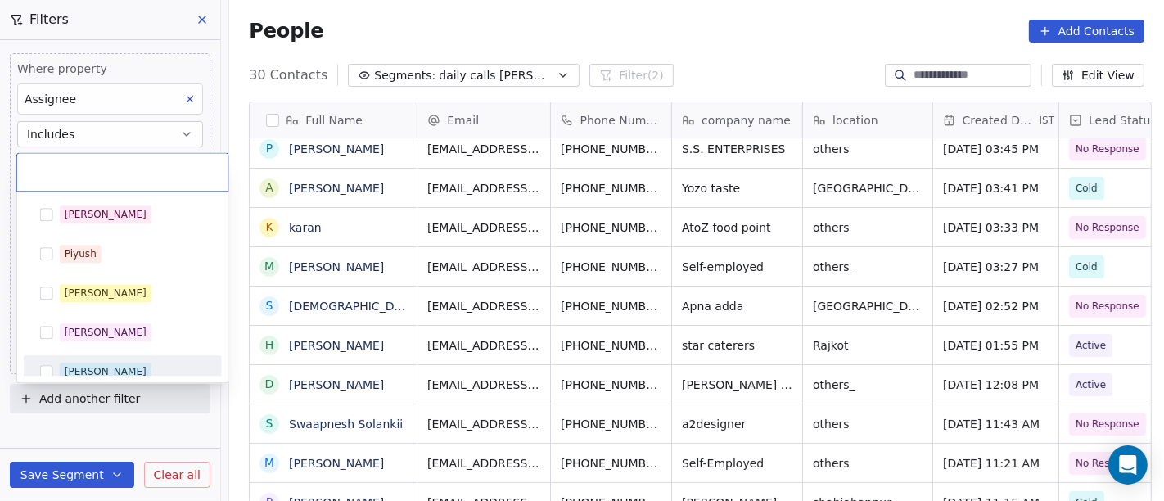
click at [110, 365] on div "Ronit" at bounding box center [133, 372] width 146 height 18
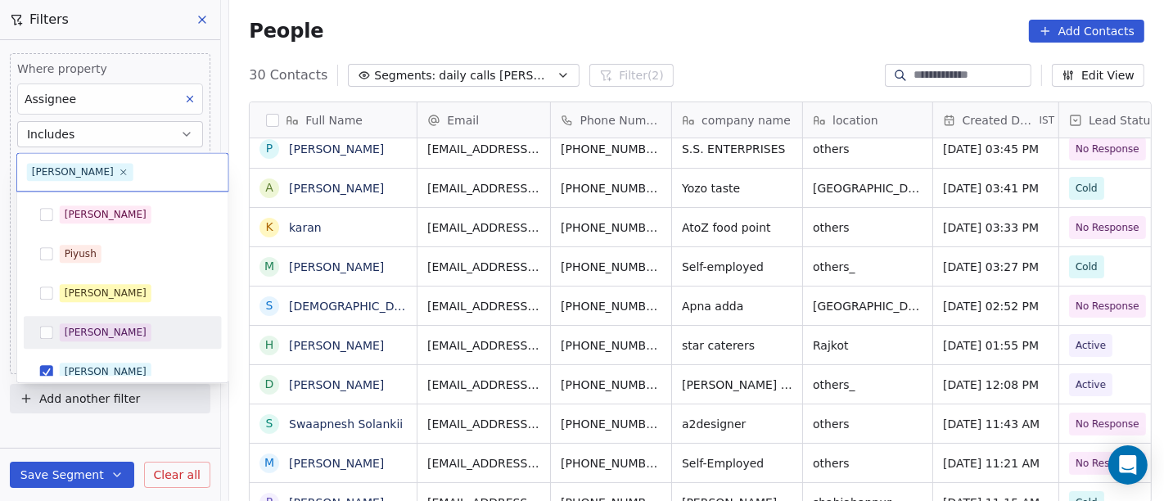
click at [533, 34] on html "On2Cook India Pvt. Ltd. Contacts People Marketing Workflows Campaigns Sales Pip…" at bounding box center [582, 250] width 1164 height 501
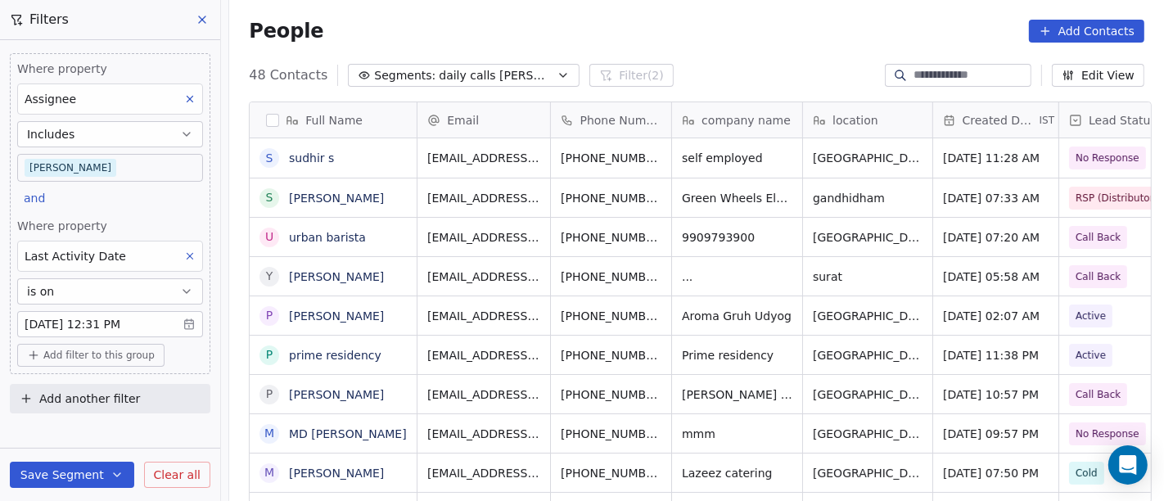
scroll to position [427, 928]
click at [96, 169] on body "On2Cook India Pvt. Ltd. Contacts People Marketing Workflows Campaigns Sales Pip…" at bounding box center [582, 250] width 1164 height 501
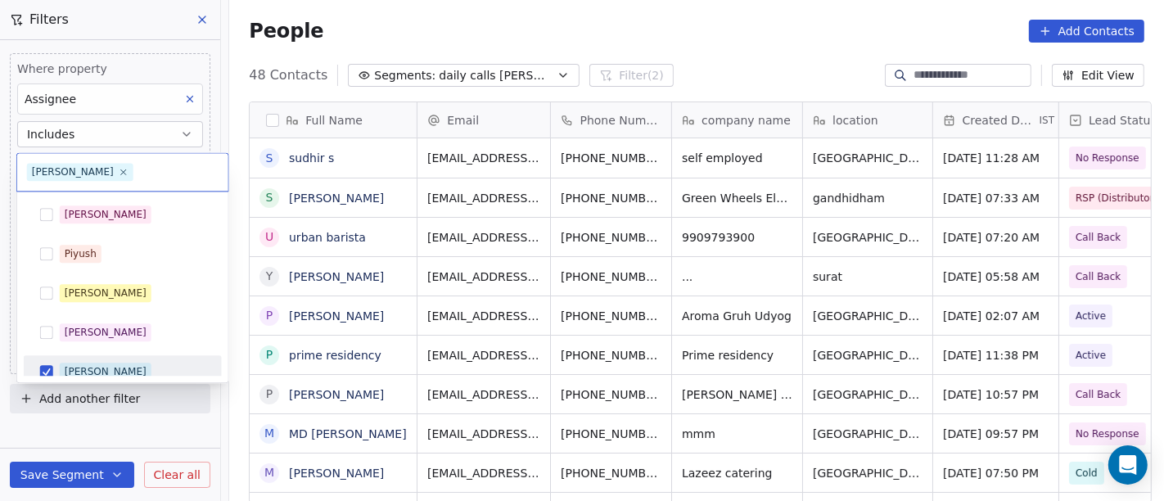
scroll to position [11, 0]
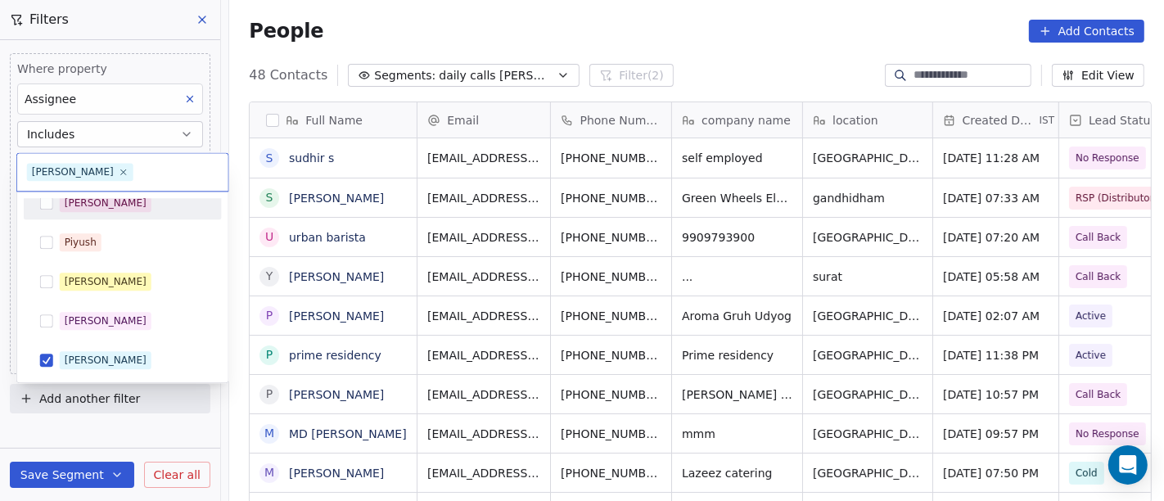
click at [85, 206] on div "[PERSON_NAME]" at bounding box center [106, 203] width 82 height 15
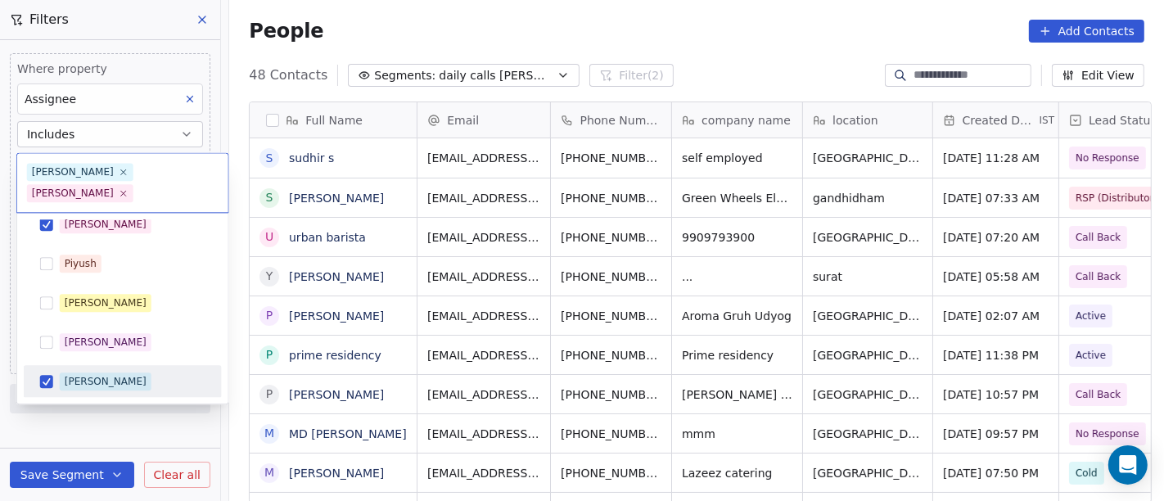
click at [65, 368] on div "Ronit" at bounding box center [122, 381] width 185 height 26
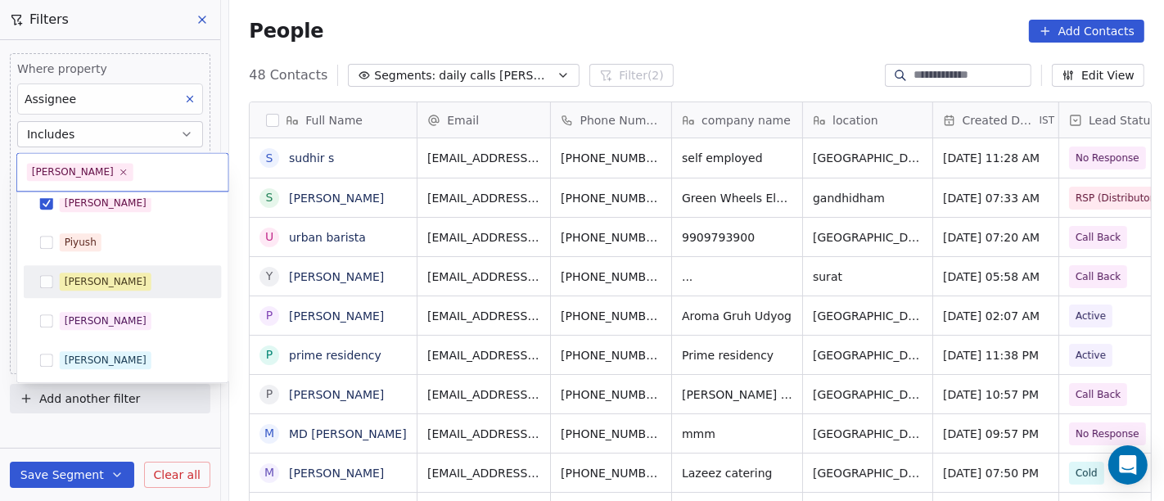
click at [574, 34] on html "On2Cook India Pvt. Ltd. Contacts People Marketing Workflows Campaigns Sales Pip…" at bounding box center [582, 250] width 1164 height 501
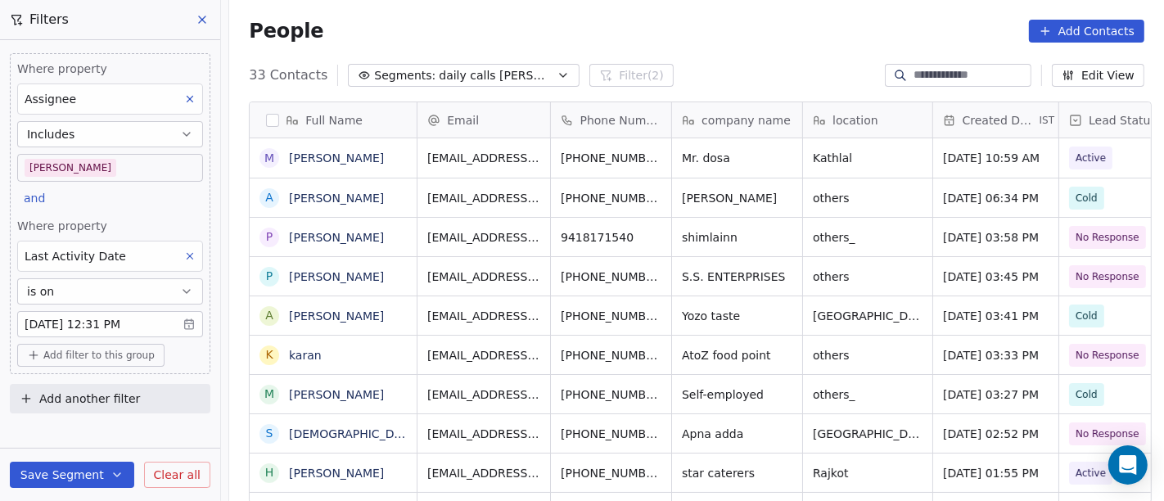
click at [724, 34] on div "People Add Contacts" at bounding box center [697, 31] width 896 height 23
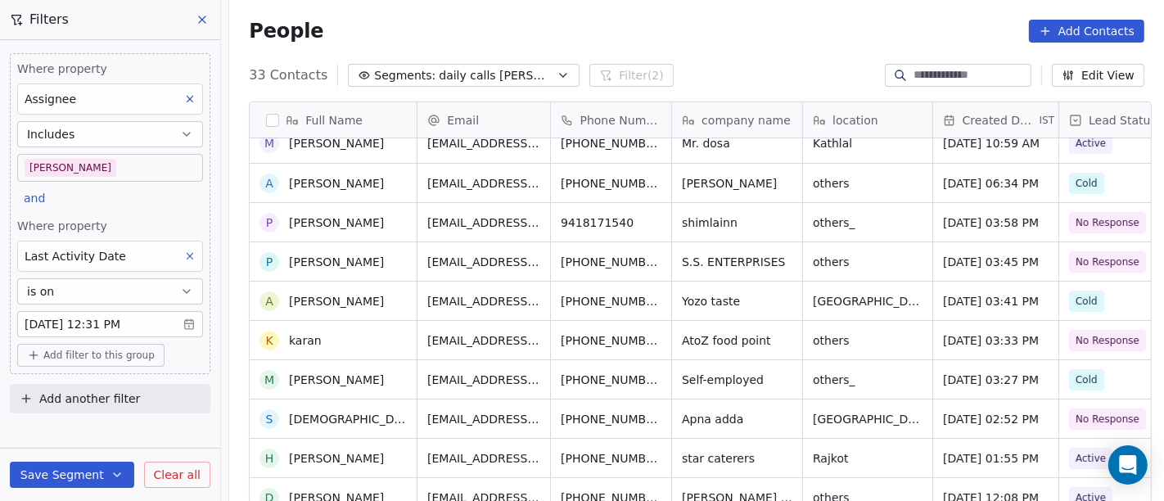
scroll to position [0, 0]
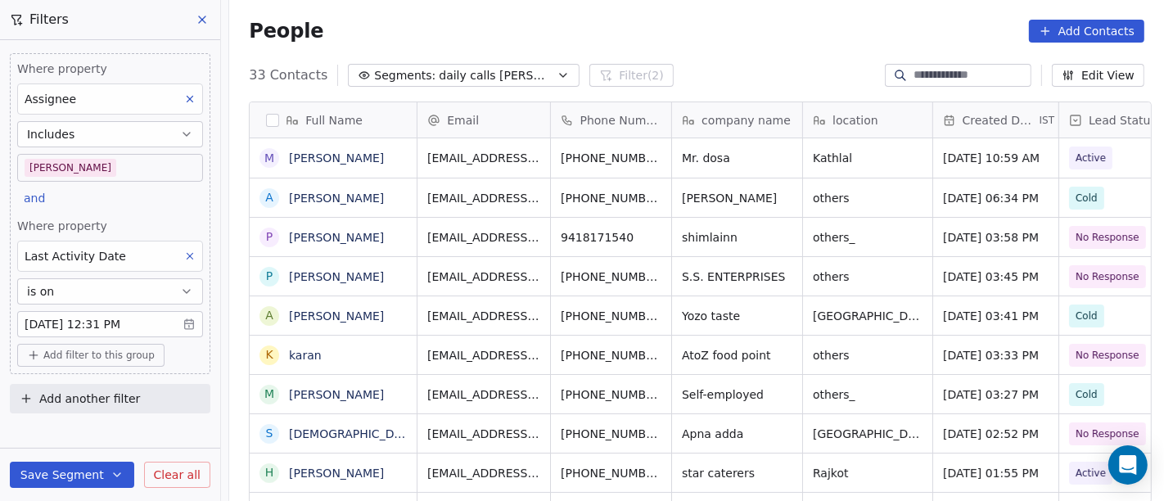
click at [606, 20] on div "People Add Contacts" at bounding box center [697, 31] width 896 height 23
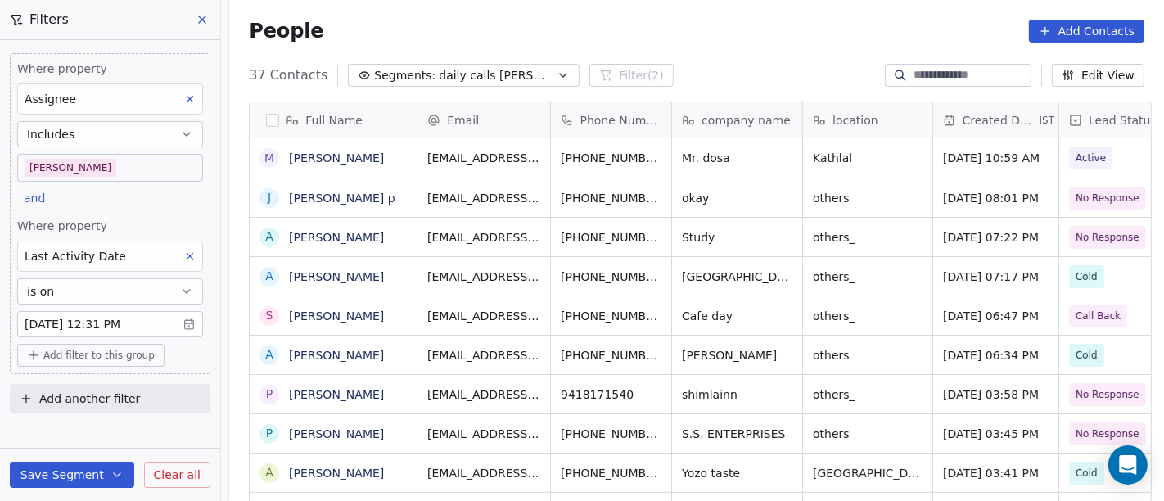
click at [95, 356] on span "Add filter to this group" at bounding box center [98, 355] width 111 height 13
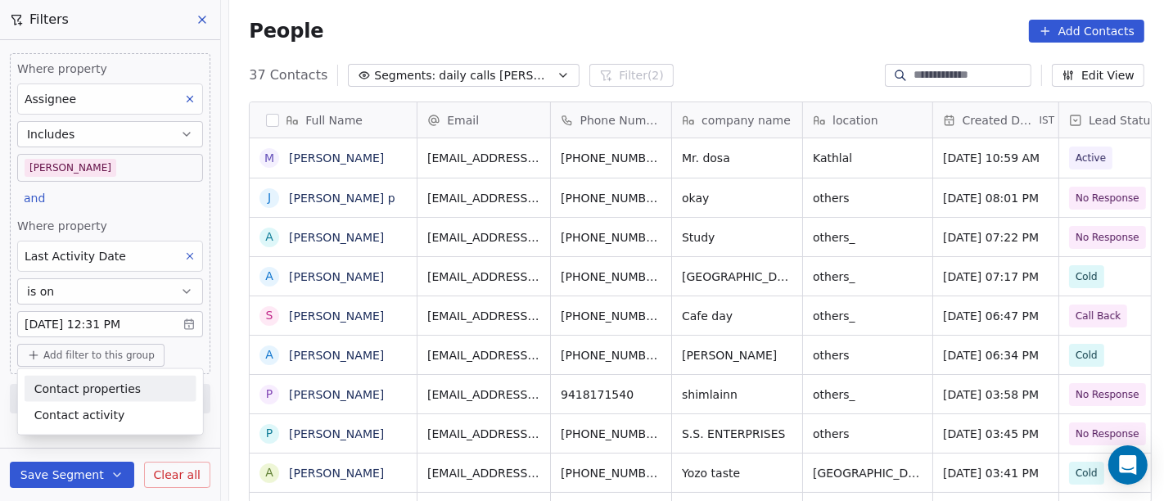
click at [100, 395] on span "Contact properties" at bounding box center [87, 388] width 106 height 17
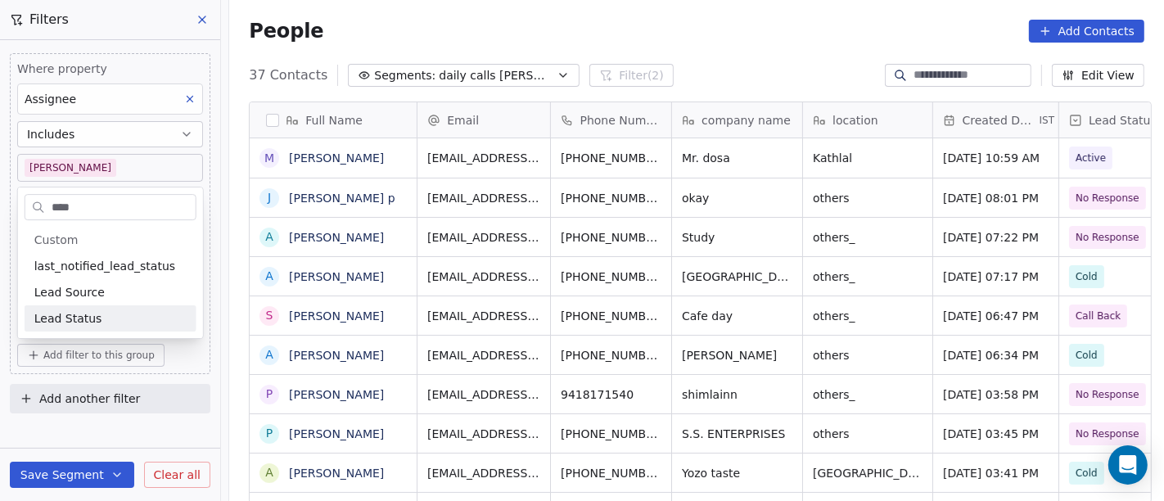
type input "****"
click at [95, 325] on div "Lead Status" at bounding box center [110, 318] width 152 height 16
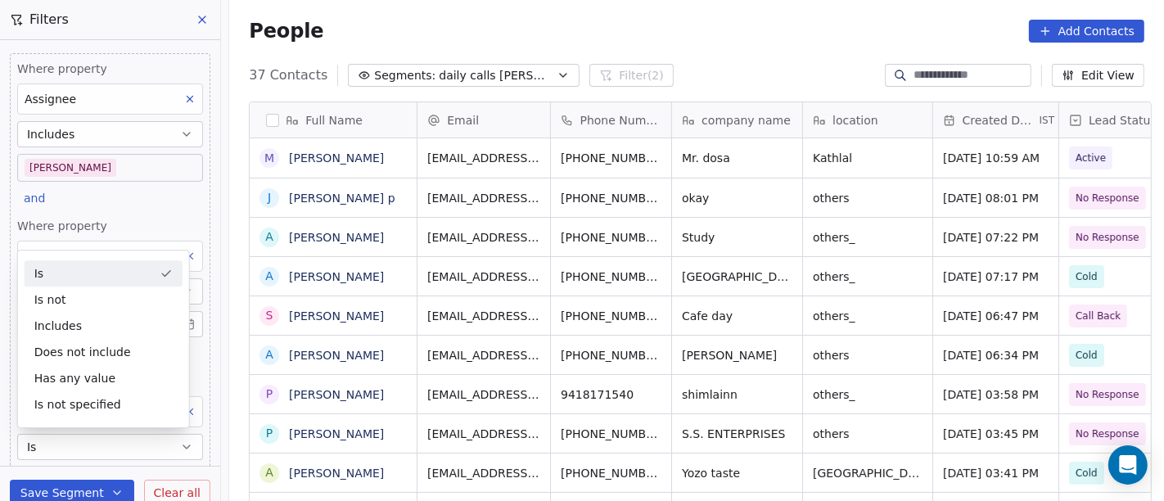
click at [98, 265] on div "Is" at bounding box center [104, 273] width 158 height 26
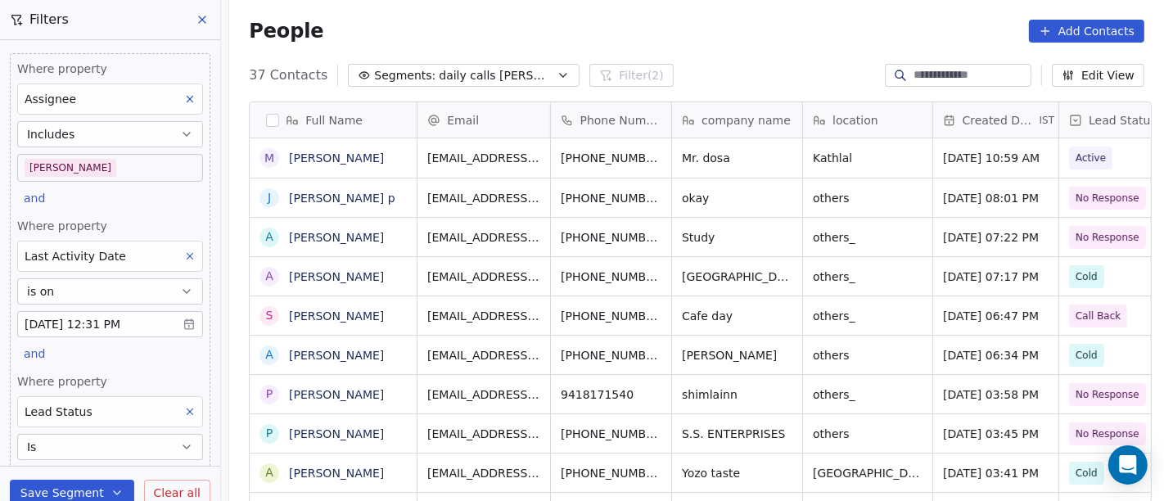
scroll to position [427, 928]
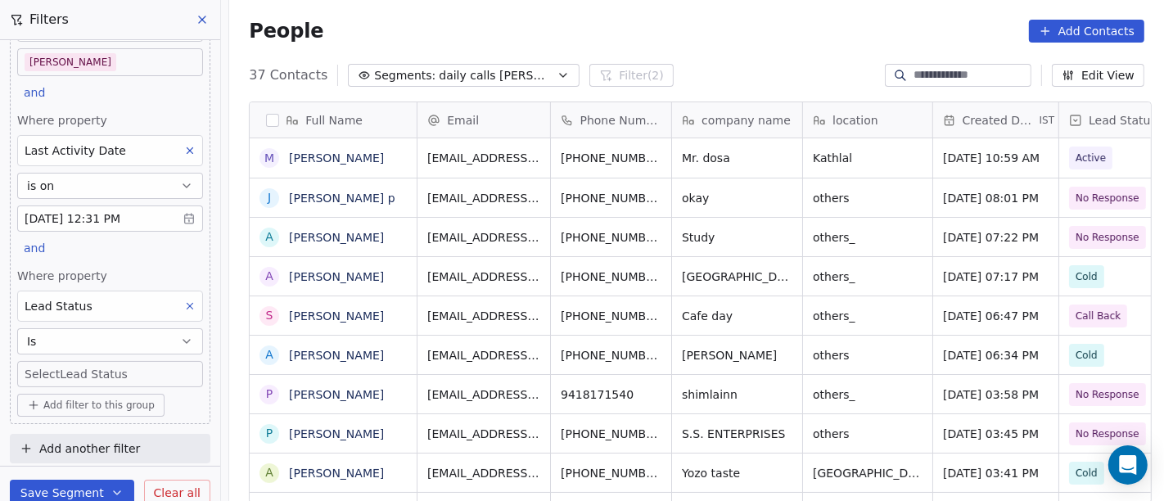
click at [88, 375] on body "On2Cook India Pvt. Ltd. Contacts People Marketing Workflows Campaigns Sales Pip…" at bounding box center [582, 250] width 1164 height 501
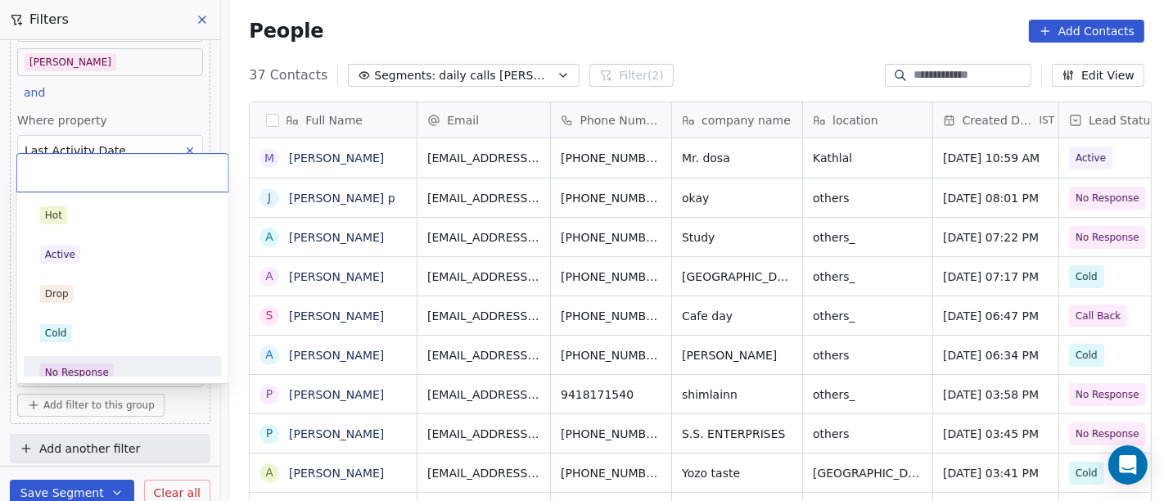
click at [101, 363] on span "No Response" at bounding box center [77, 372] width 74 height 18
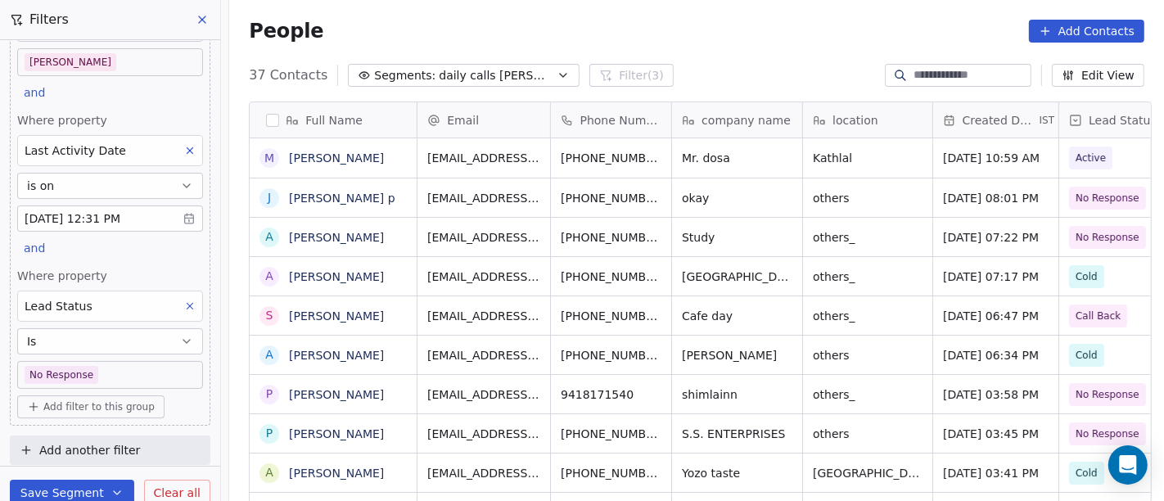
click at [558, 41] on div "People Add Contacts" at bounding box center [697, 31] width 896 height 23
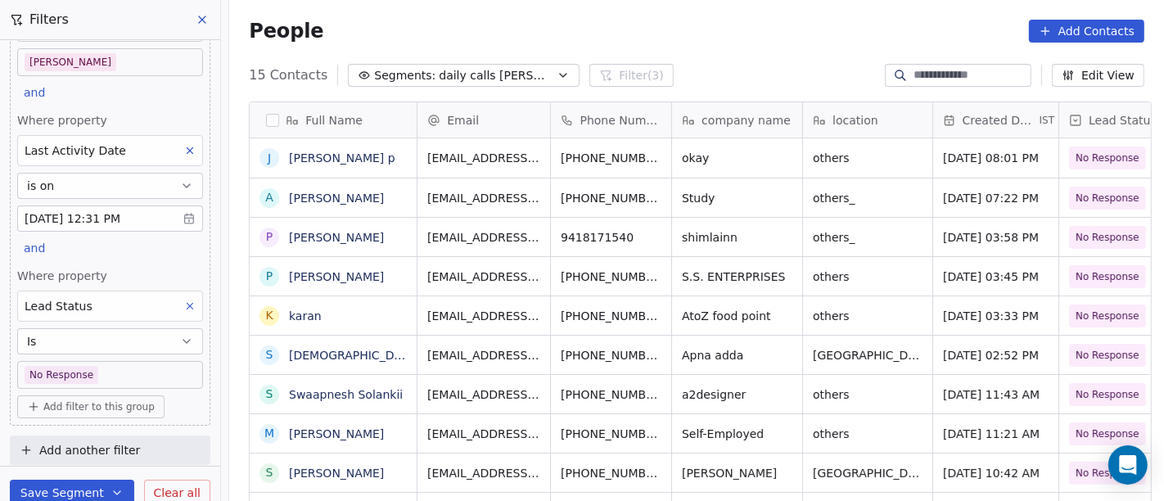
click at [179, 305] on button at bounding box center [189, 306] width 21 height 21
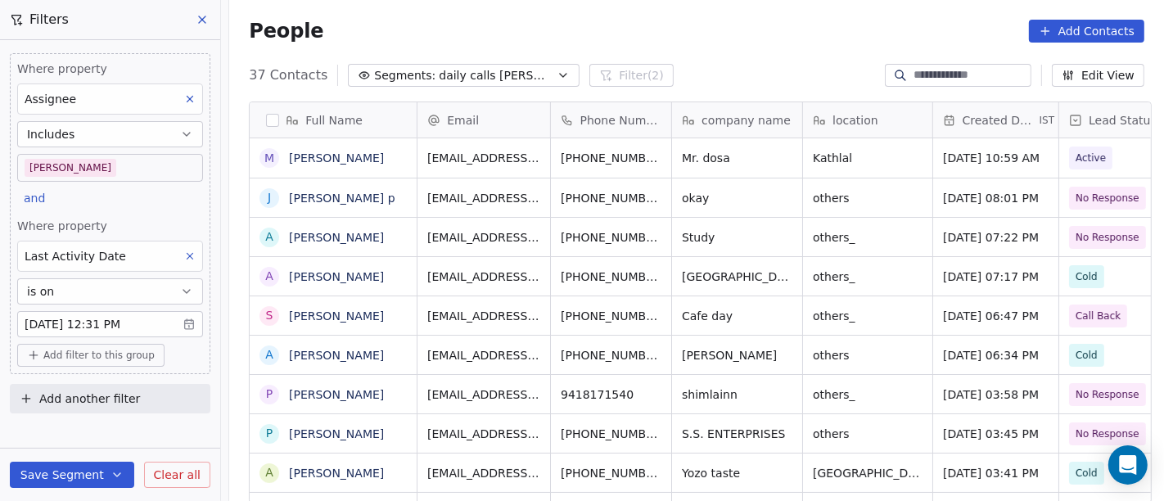
scroll to position [0, 0]
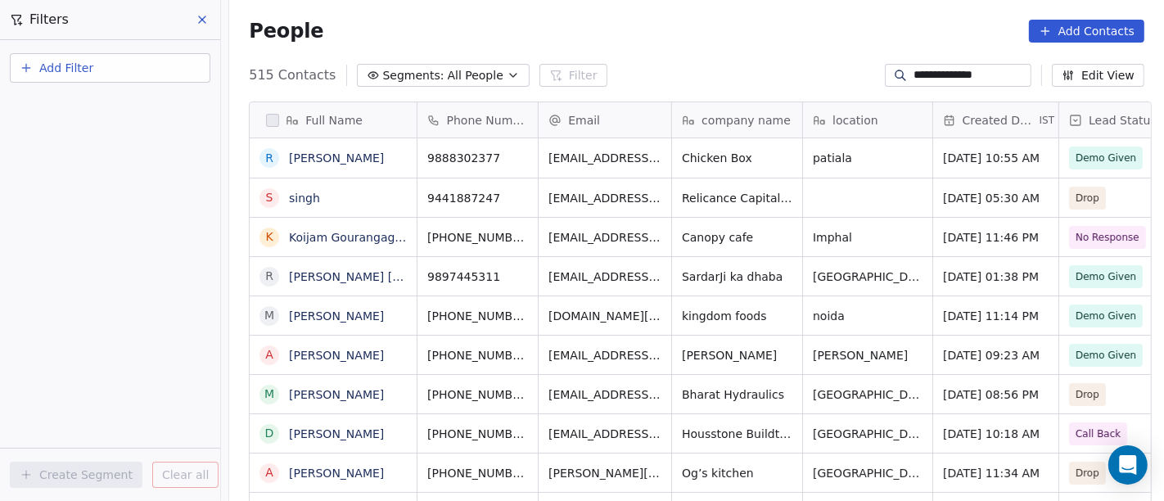
click at [947, 67] on input "**********" at bounding box center [971, 75] width 115 height 16
click at [947, 66] on input "**********" at bounding box center [971, 73] width 115 height 16
drag, startPoint x: 0, startPoint y: 0, endPoint x: 1003, endPoint y: 74, distance: 1005.5
click at [950, 66] on input "**********" at bounding box center [971, 73] width 115 height 16
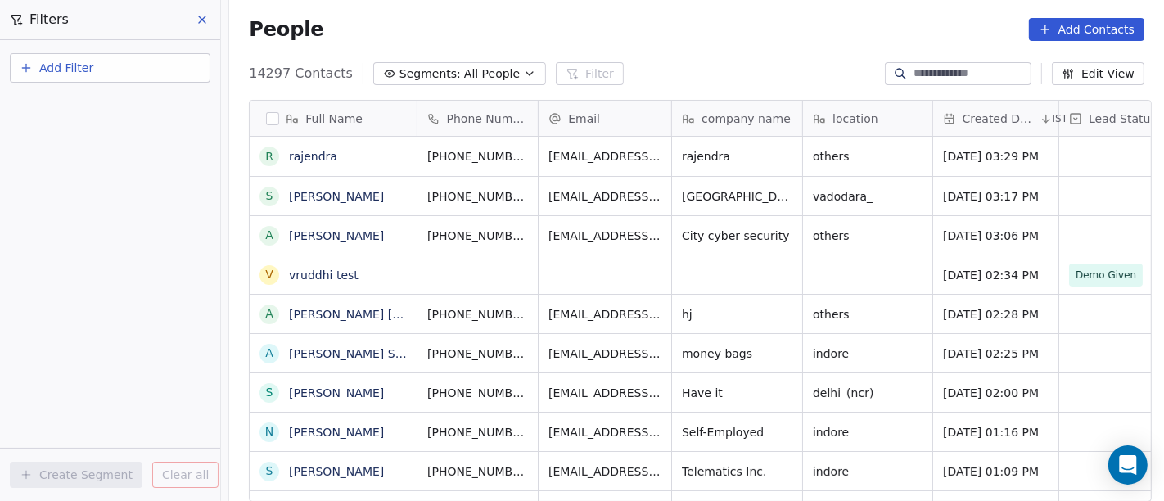
click at [766, 25] on div "People Add Contacts" at bounding box center [697, 29] width 896 height 23
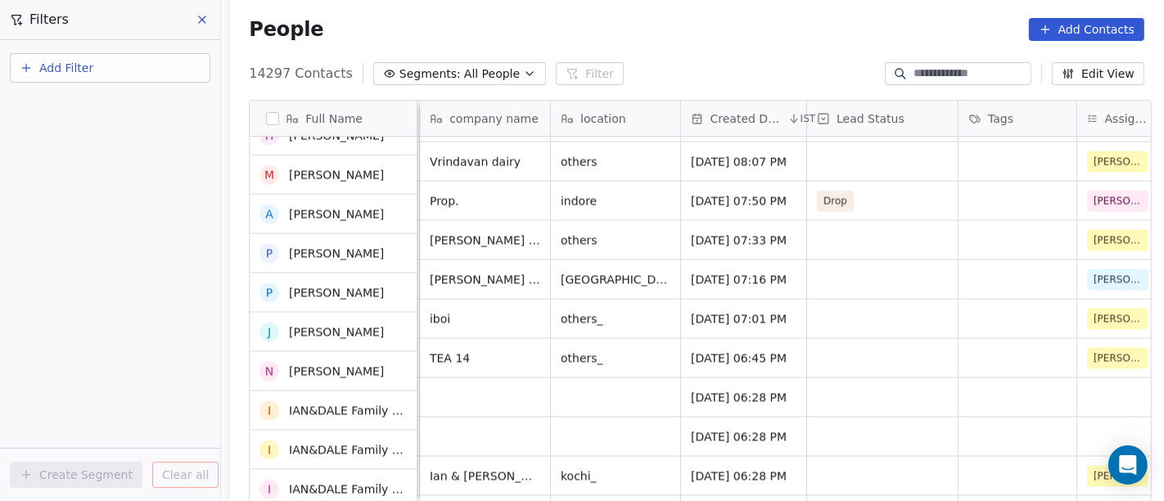
scroll to position [0, 0]
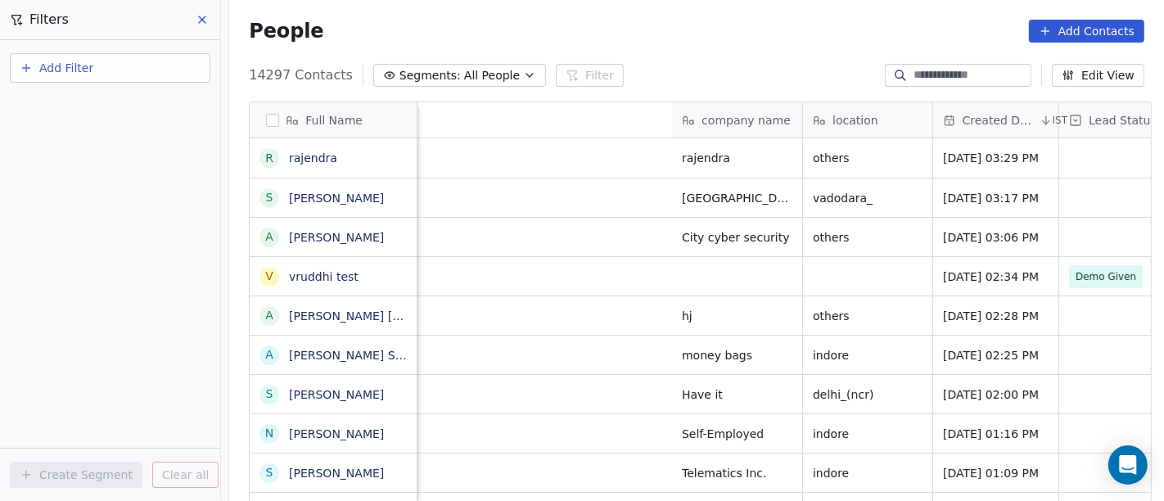
scroll to position [427, 928]
